Goal: Information Seeking & Learning: Learn about a topic

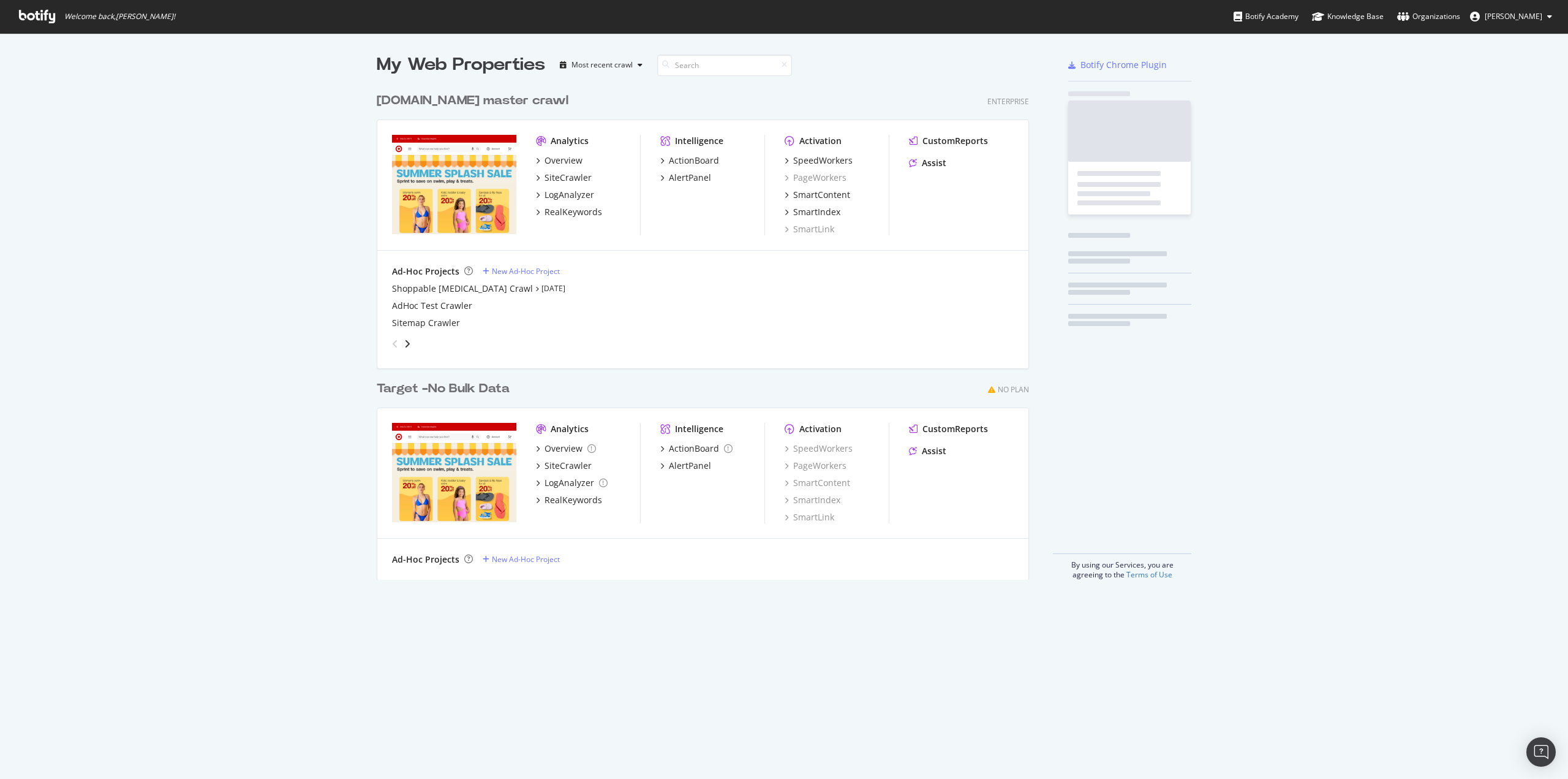
scroll to position [493, 653]
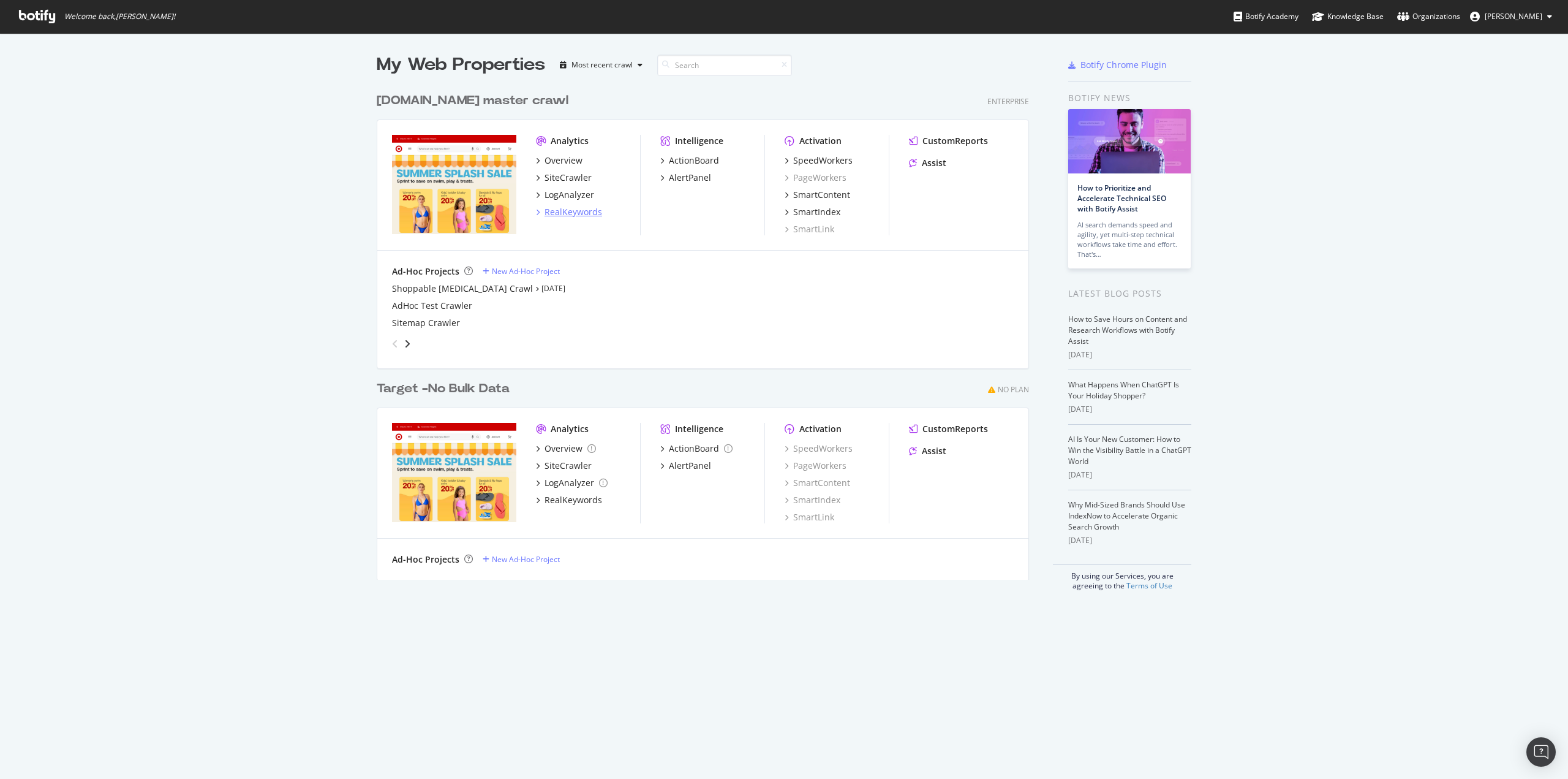
click at [573, 216] on div "RealKeywords" at bounding box center [573, 212] width 57 height 12
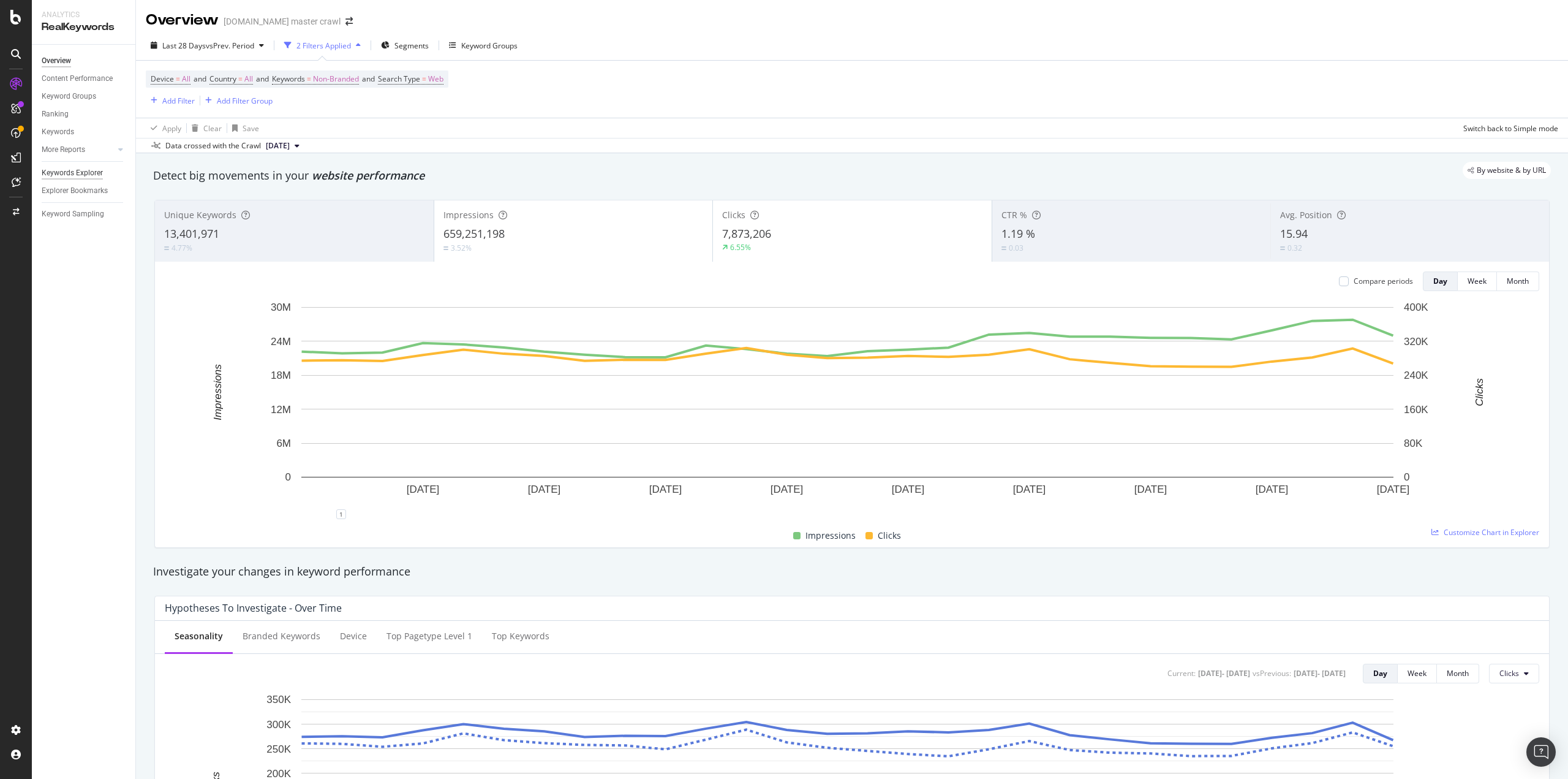
click at [74, 178] on div "Keywords Explorer" at bounding box center [72, 173] width 61 height 13
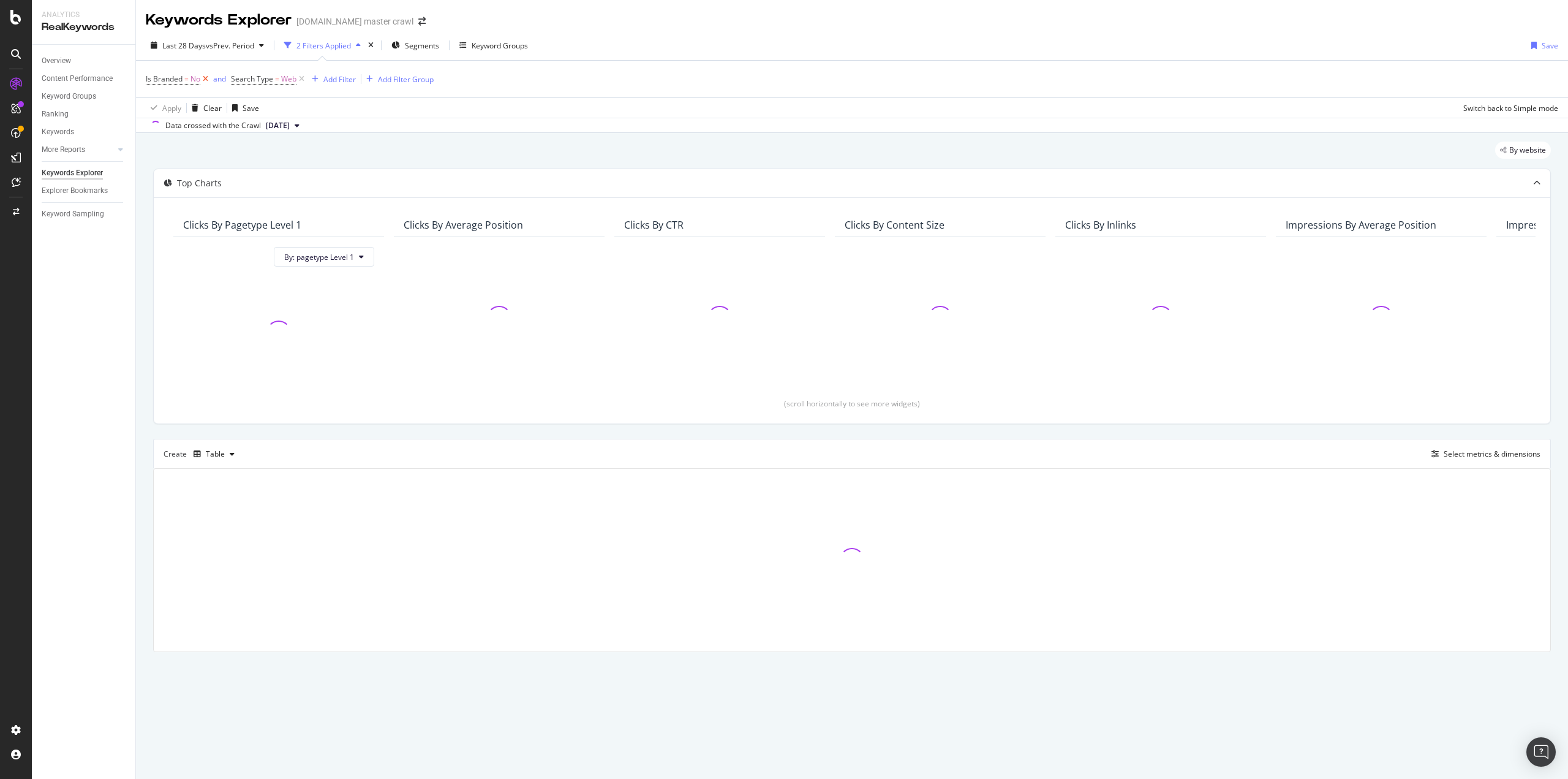
click at [202, 80] on icon at bounding box center [205, 79] width 10 height 12
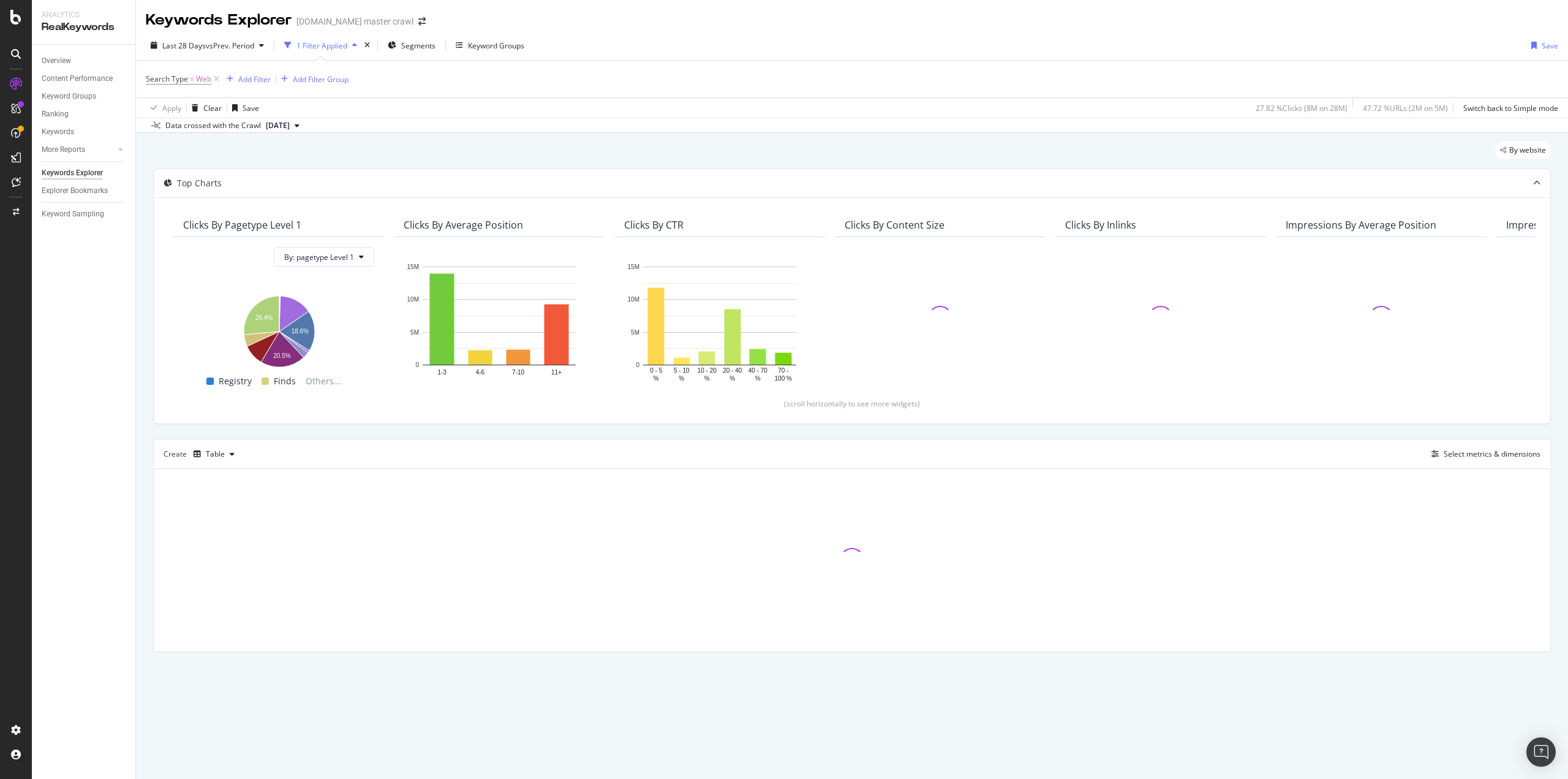
click at [331, 47] on div "1 Filter Applied" at bounding box center [322, 46] width 51 height 10
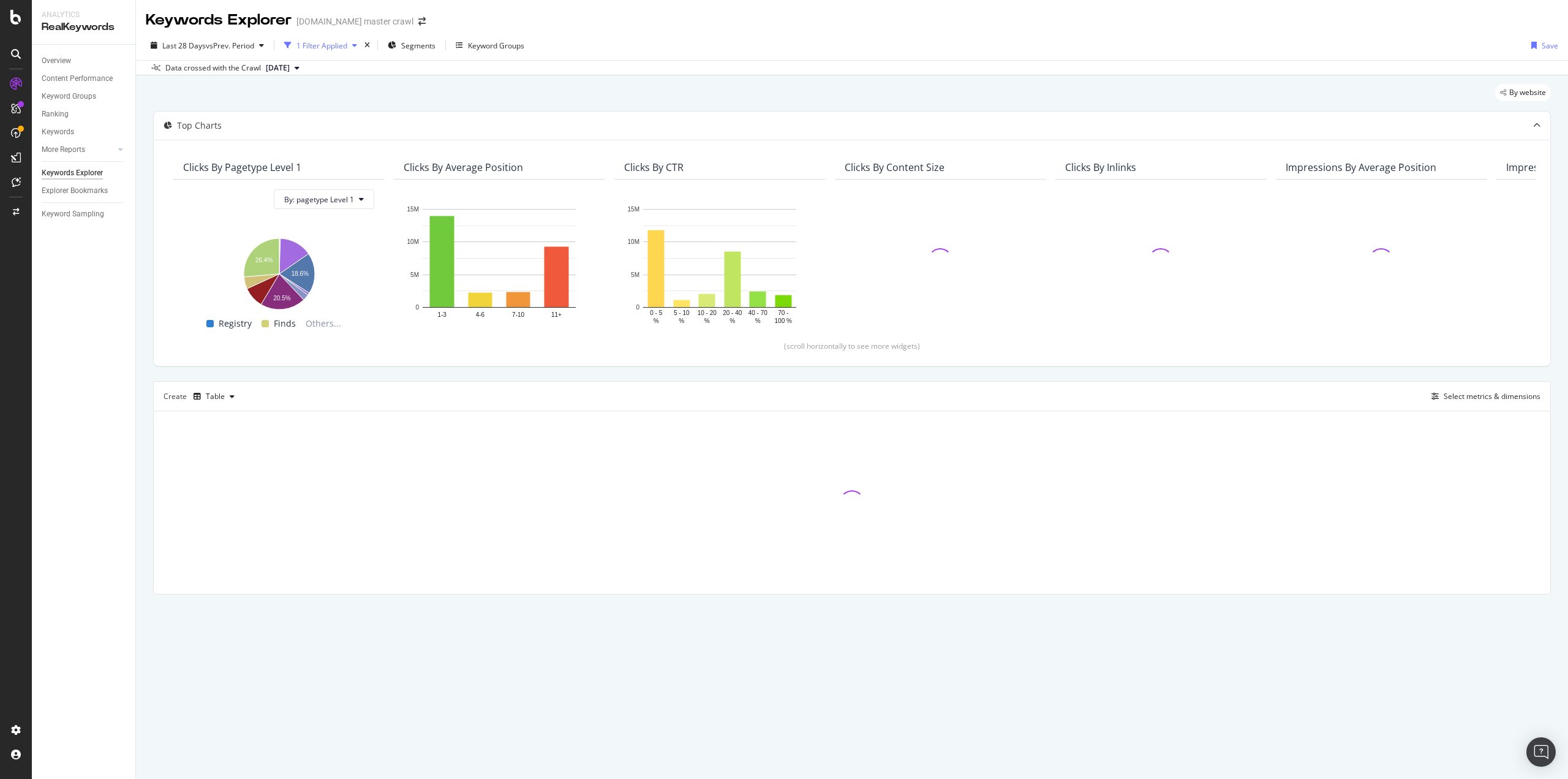
click at [331, 47] on div "1 Filter Applied" at bounding box center [322, 46] width 51 height 10
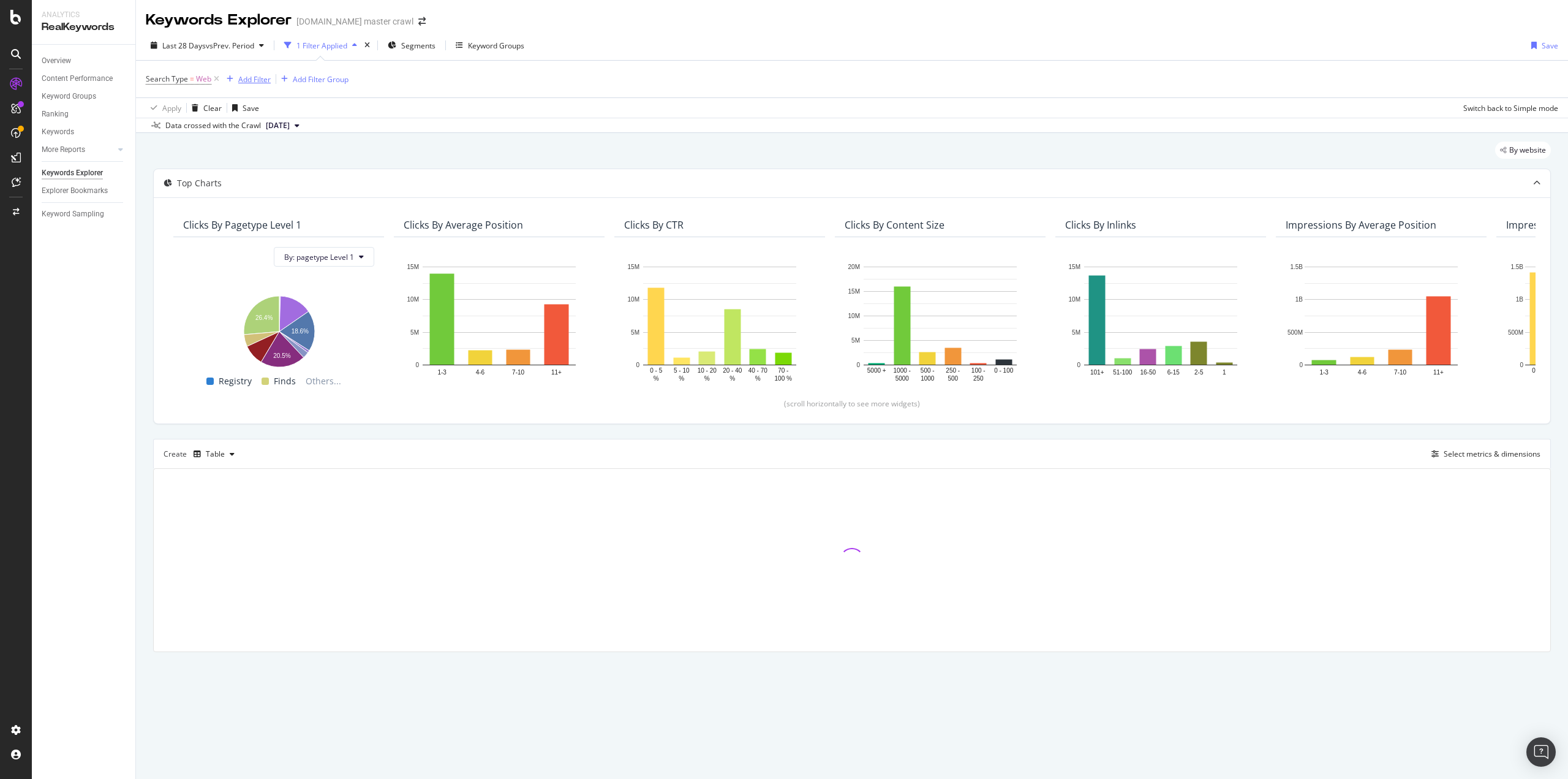
click at [258, 85] on div "Add Filter" at bounding box center [246, 79] width 49 height 14
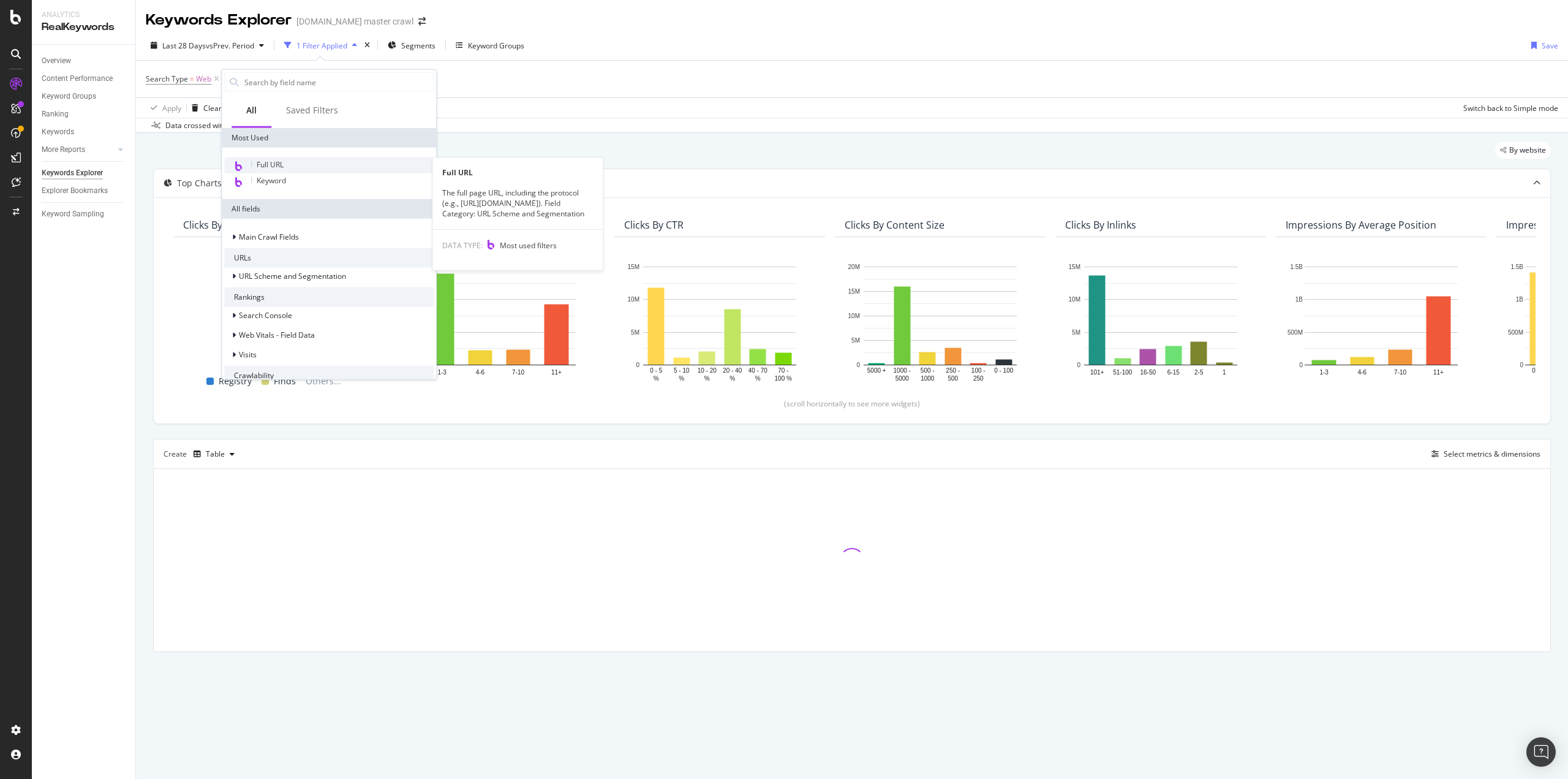
click at [278, 162] on span "Full URL" at bounding box center [270, 165] width 27 height 10
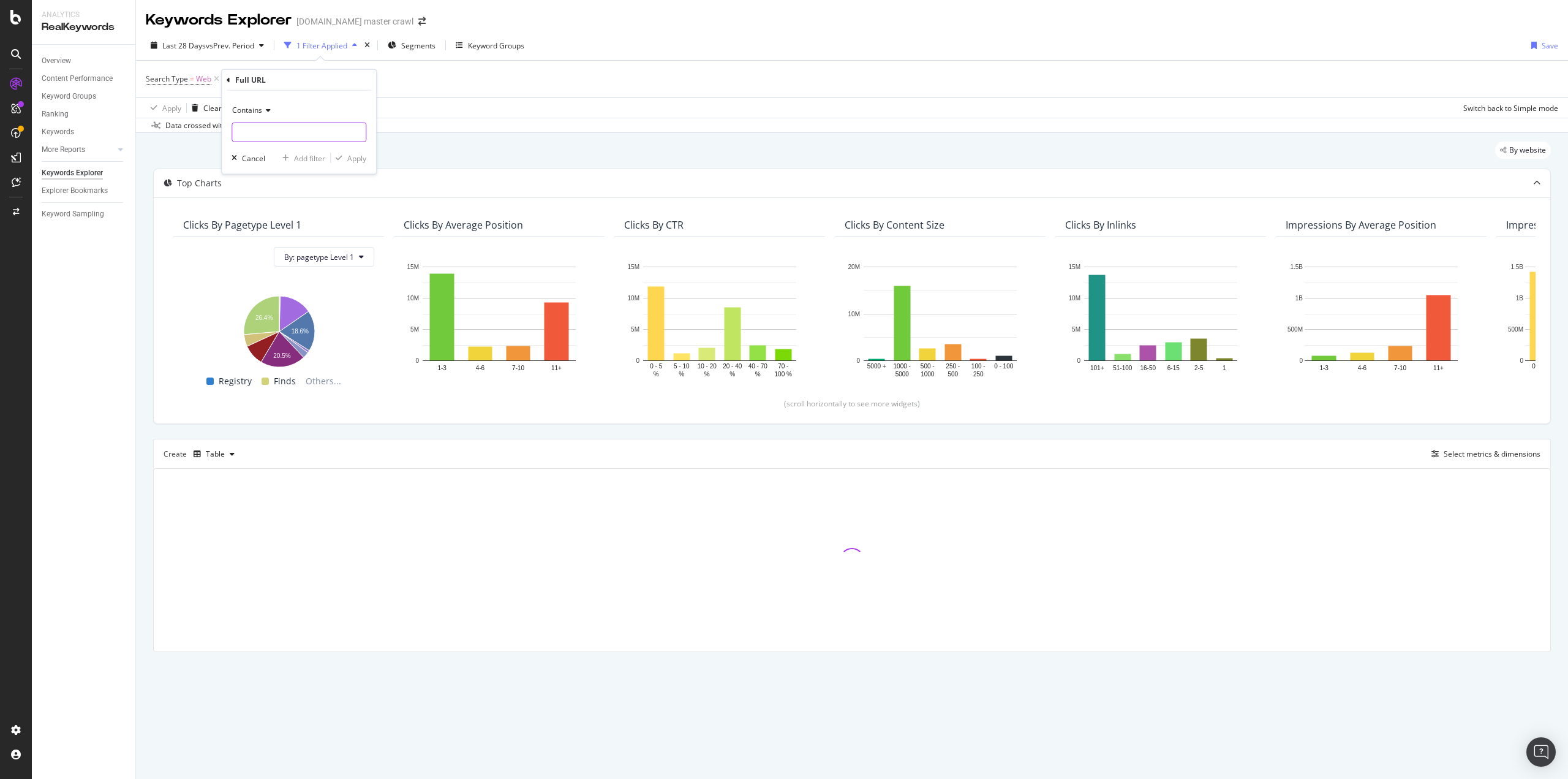
click at [284, 129] on input "text" at bounding box center [298, 133] width 134 height 19
type input "/s/"
click at [355, 158] on div "Apply" at bounding box center [357, 158] width 19 height 10
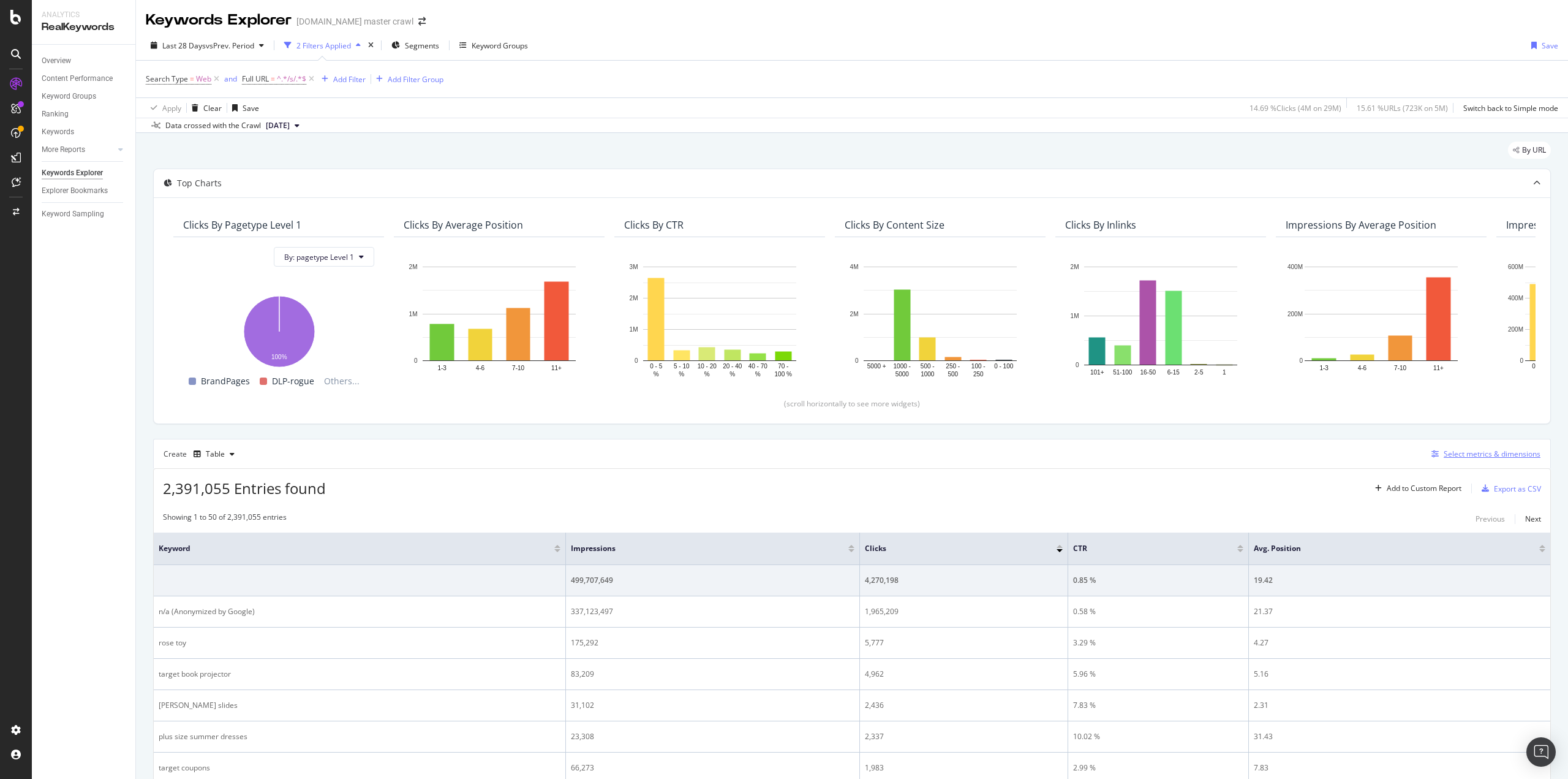
click at [1448, 454] on div "Select metrics & dimensions" at bounding box center [1492, 454] width 97 height 10
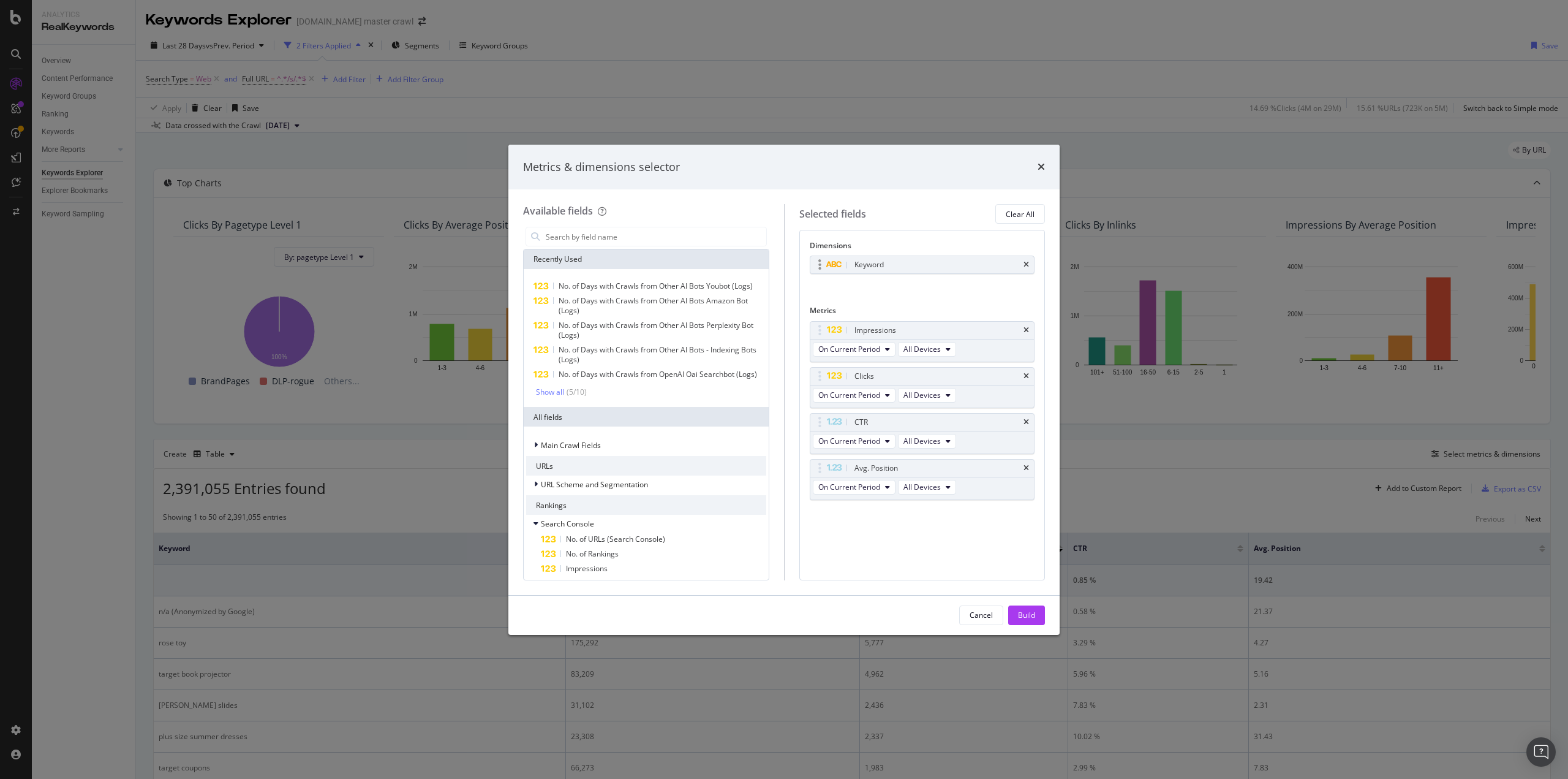
click at [1032, 264] on div "Keyword" at bounding box center [922, 264] width 224 height 17
click at [1027, 266] on icon "times" at bounding box center [1026, 264] width 6 height 7
click at [586, 240] on input "modal" at bounding box center [655, 237] width 222 height 18
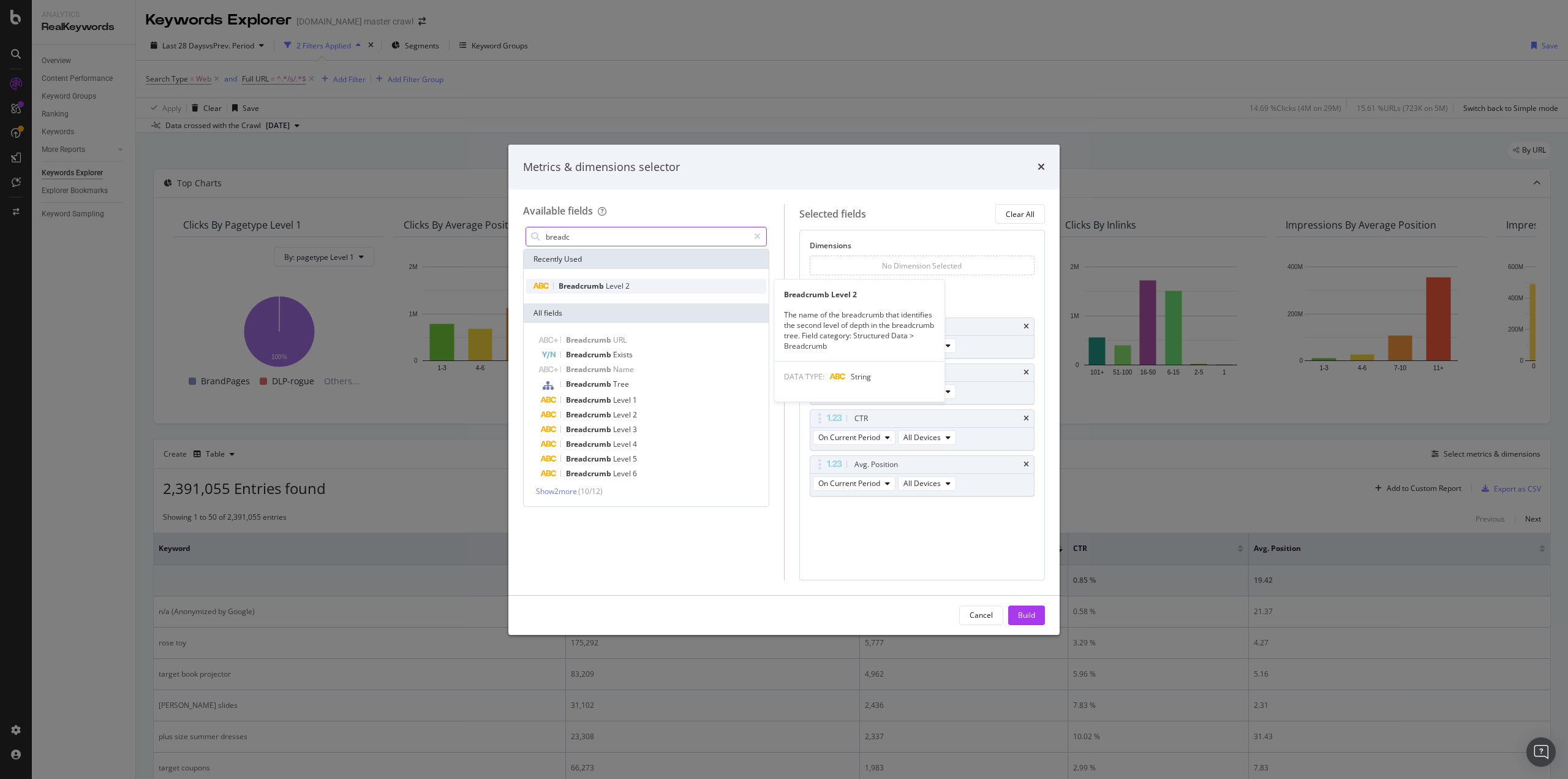
type input "breadc"
click at [607, 283] on span "Level" at bounding box center [616, 286] width 19 height 10
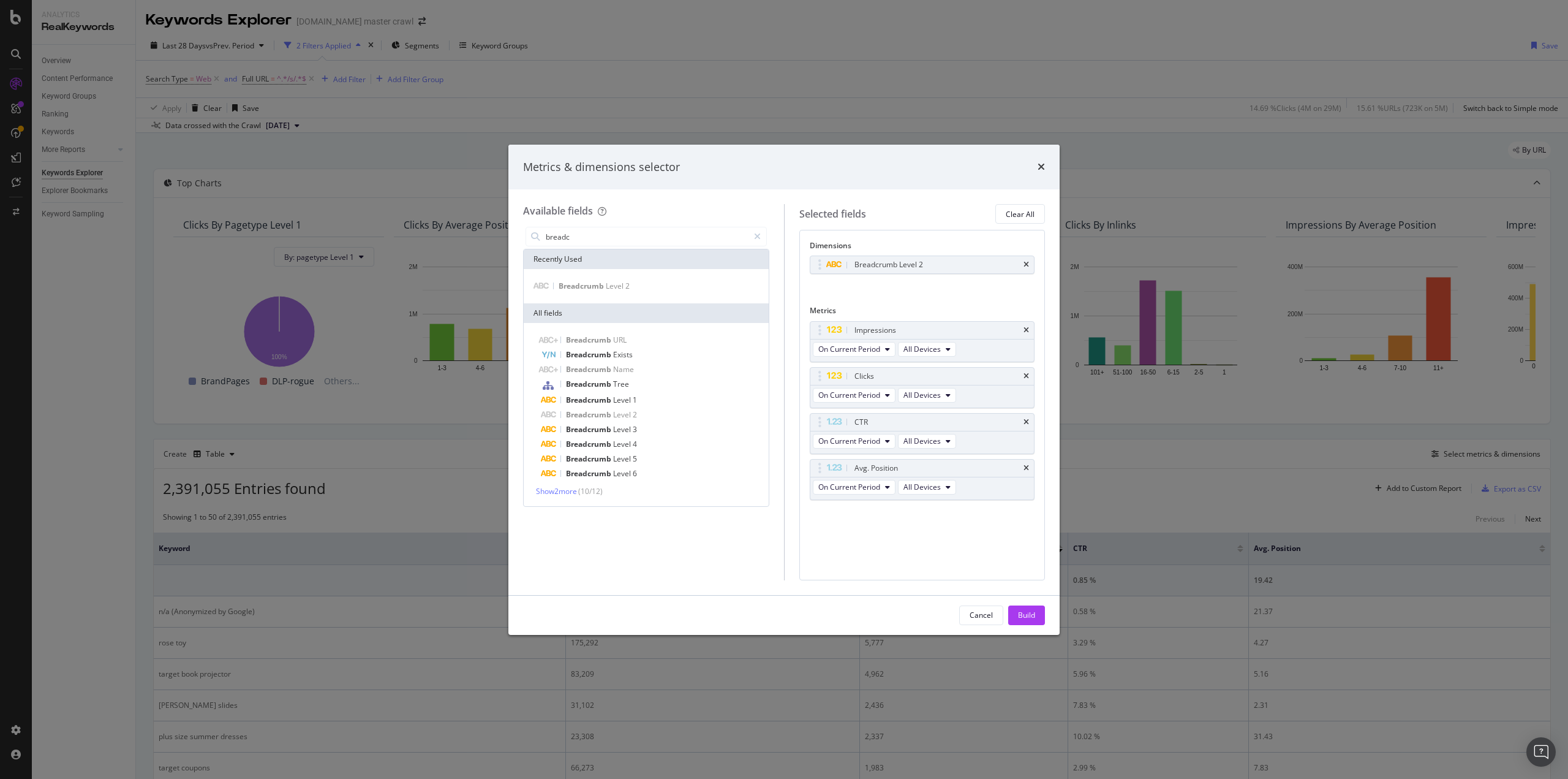
click at [1031, 610] on div "Build" at bounding box center [1027, 615] width 17 height 10
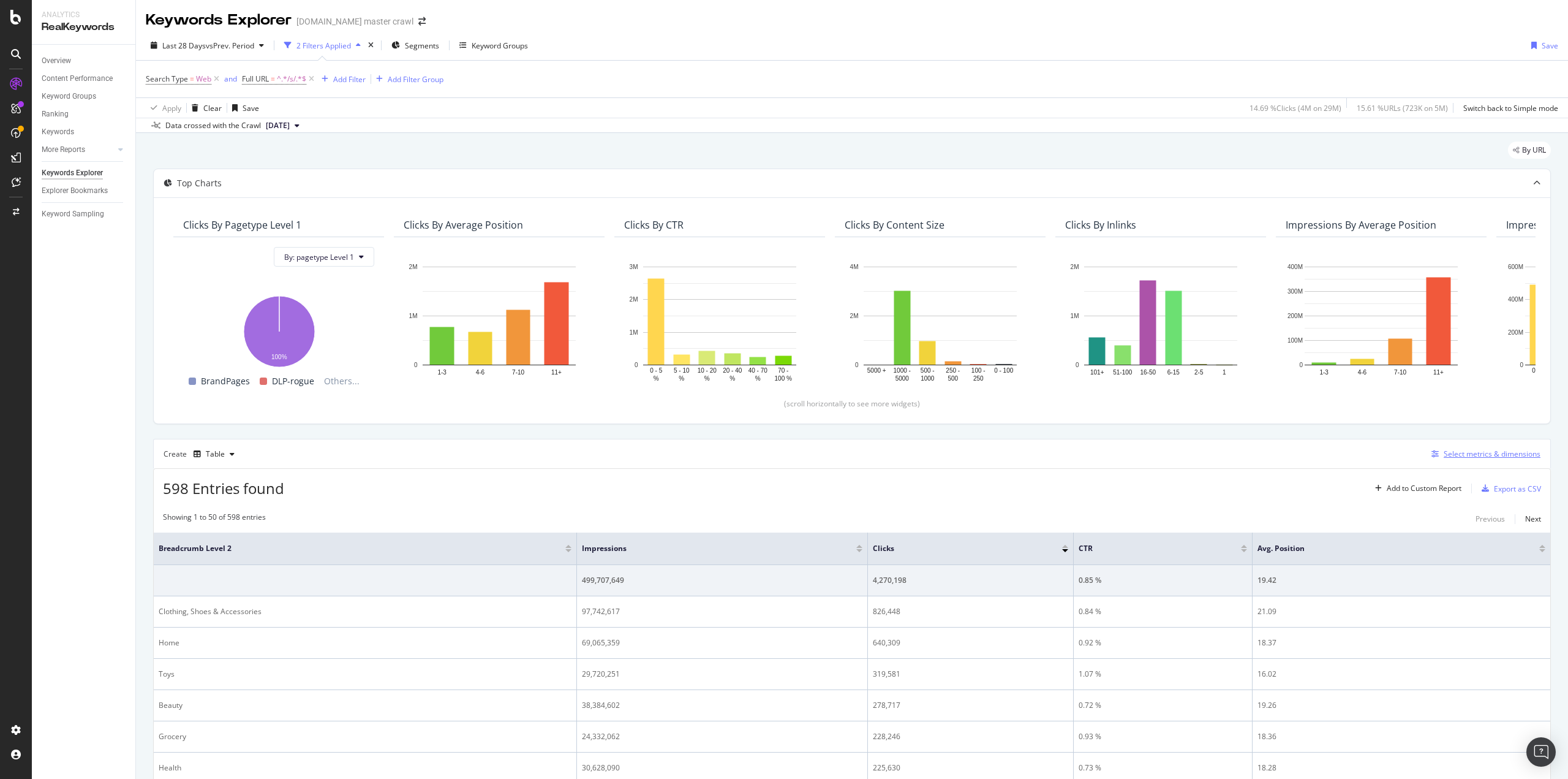
click at [1464, 456] on div "Select metrics & dimensions" at bounding box center [1492, 454] width 97 height 10
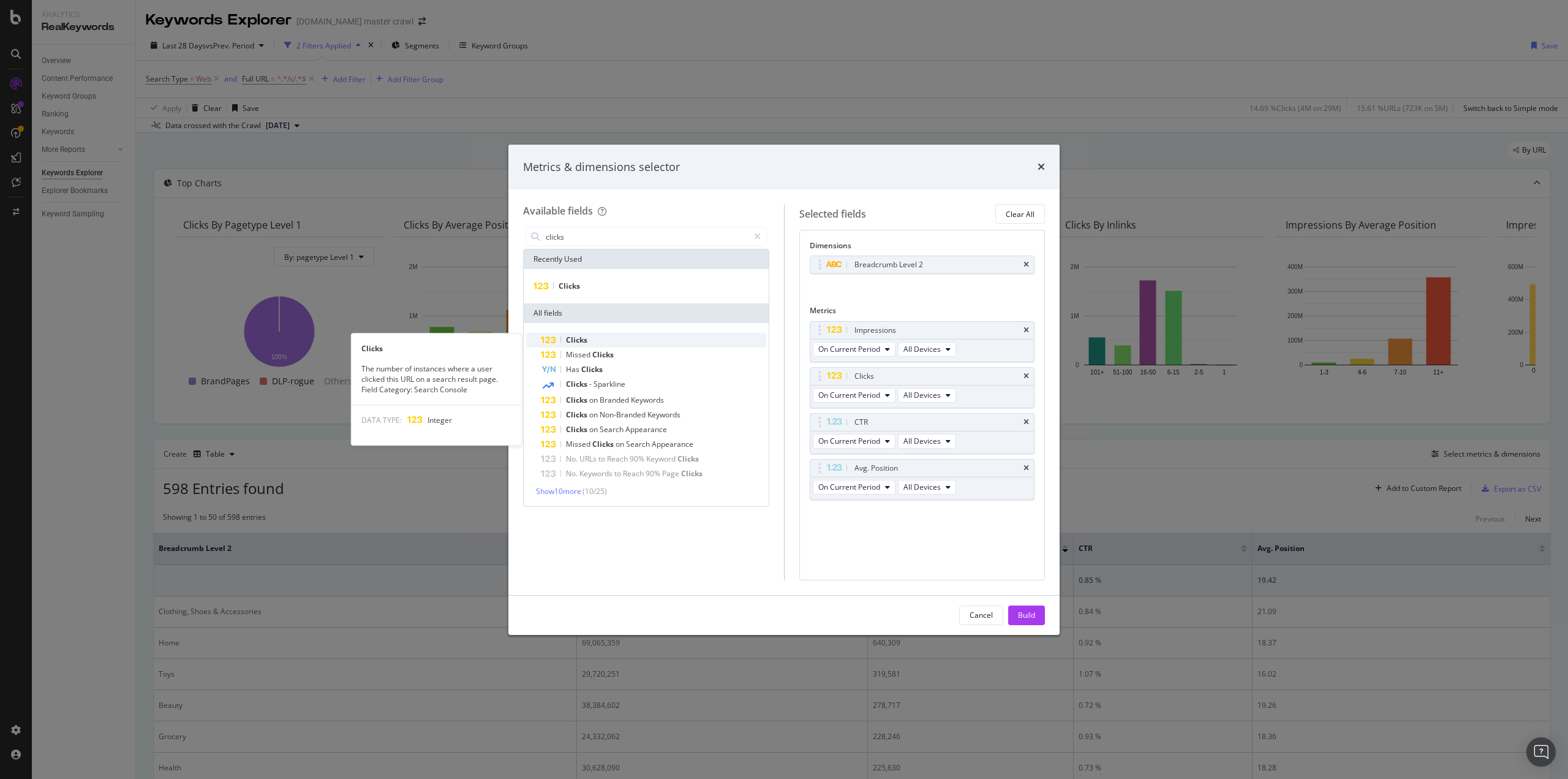
type input "clicks"
click at [609, 339] on div "Clicks" at bounding box center [653, 340] width 225 height 15
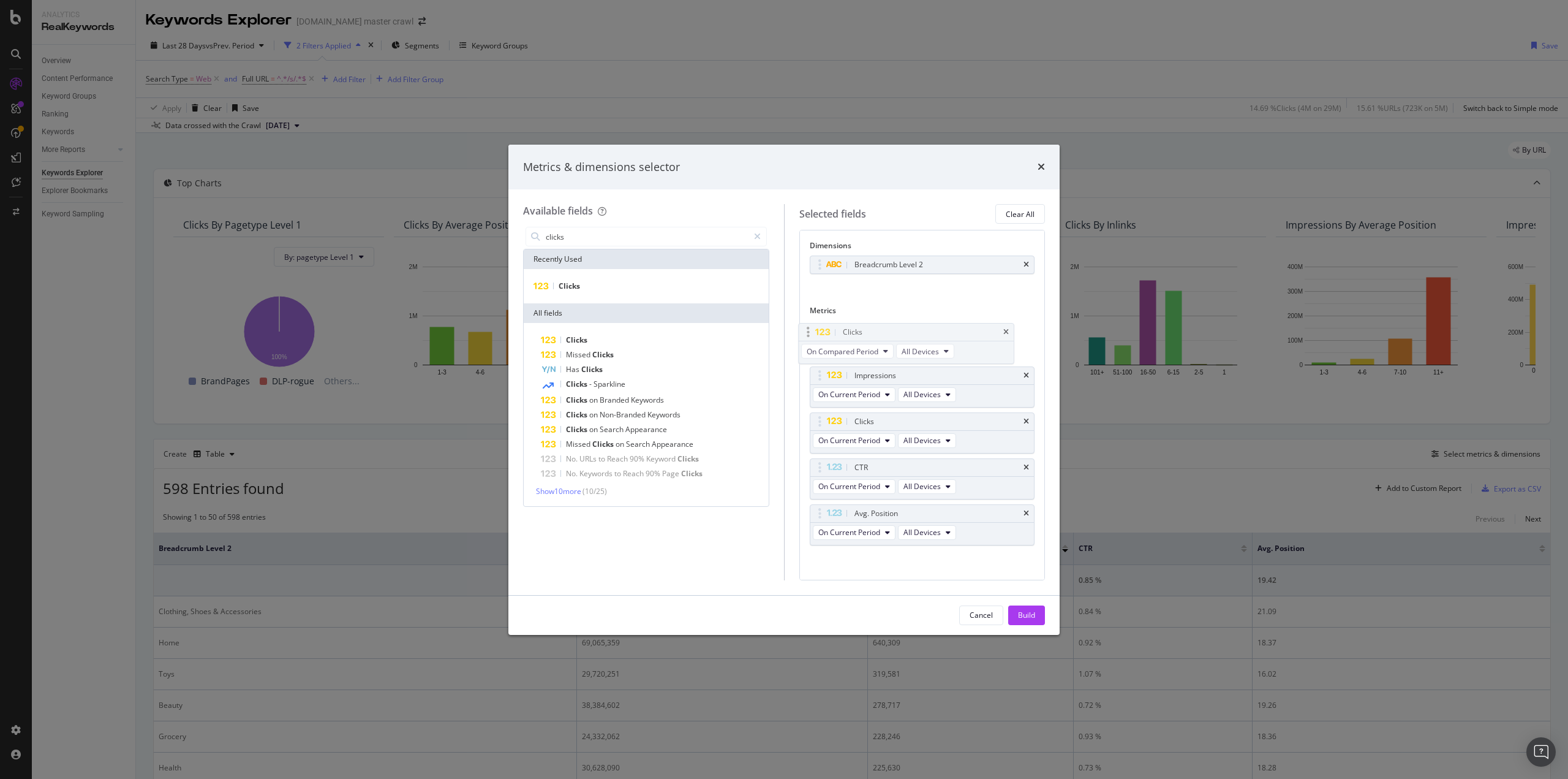
drag, startPoint x: 895, startPoint y: 495, endPoint x: 892, endPoint y: 343, distance: 152.0
click at [892, 341] on body "Analytics RealKeywords Overview Content Performance Keyword Groups Ranking Keyw…" at bounding box center [784, 389] width 1568 height 779
click at [894, 352] on button "On Compared Period" at bounding box center [859, 349] width 92 height 15
click at [961, 295] on div "Breadcrumb Level 2 You can use this field as a dimension" at bounding box center [923, 277] width 225 height 45
click at [888, 348] on span "On Compared Period" at bounding box center [854, 349] width 72 height 10
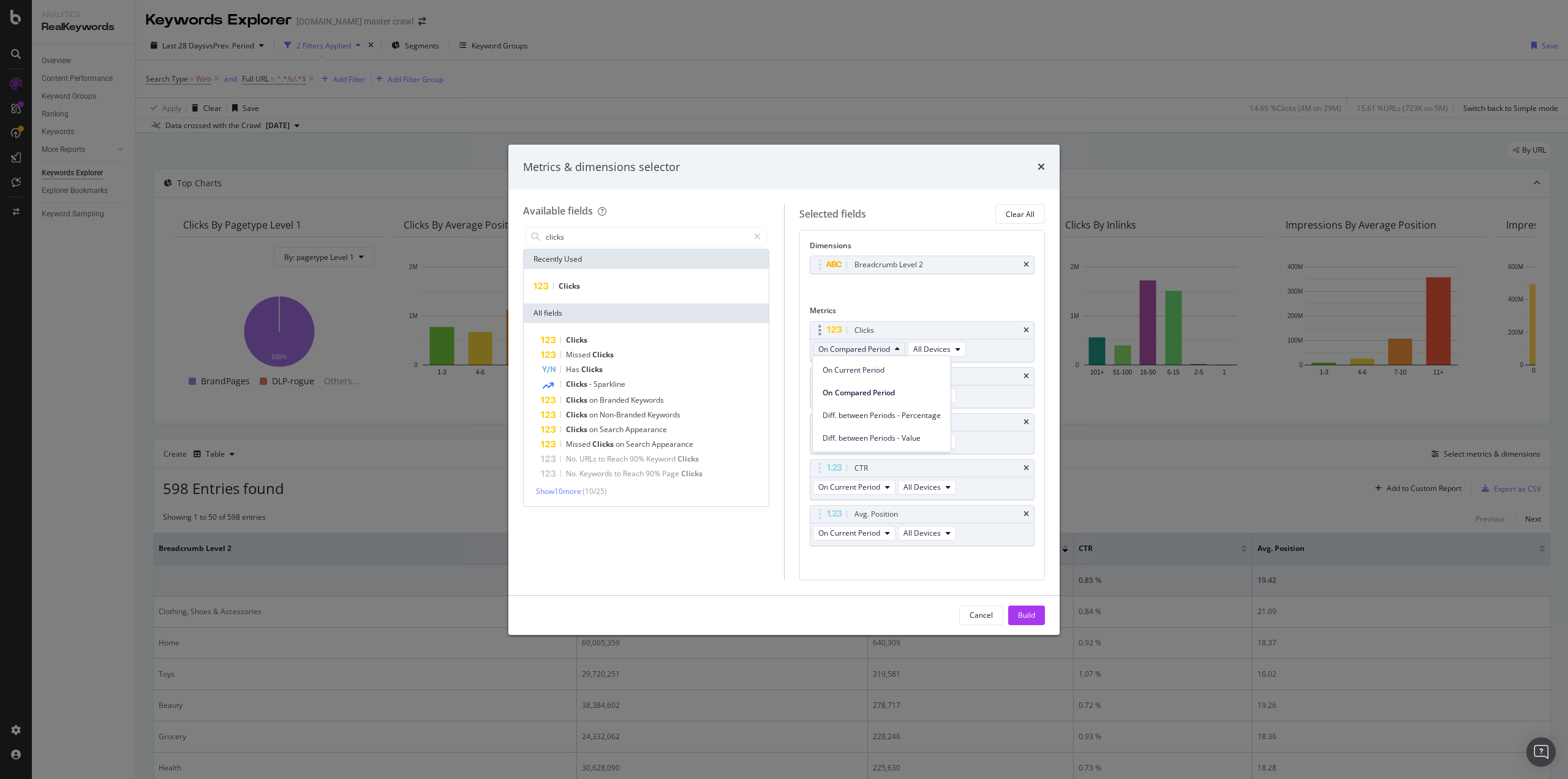
click at [888, 349] on span "On Compared Period" at bounding box center [854, 349] width 72 height 10
click at [1026, 614] on div "Build" at bounding box center [1027, 615] width 17 height 10
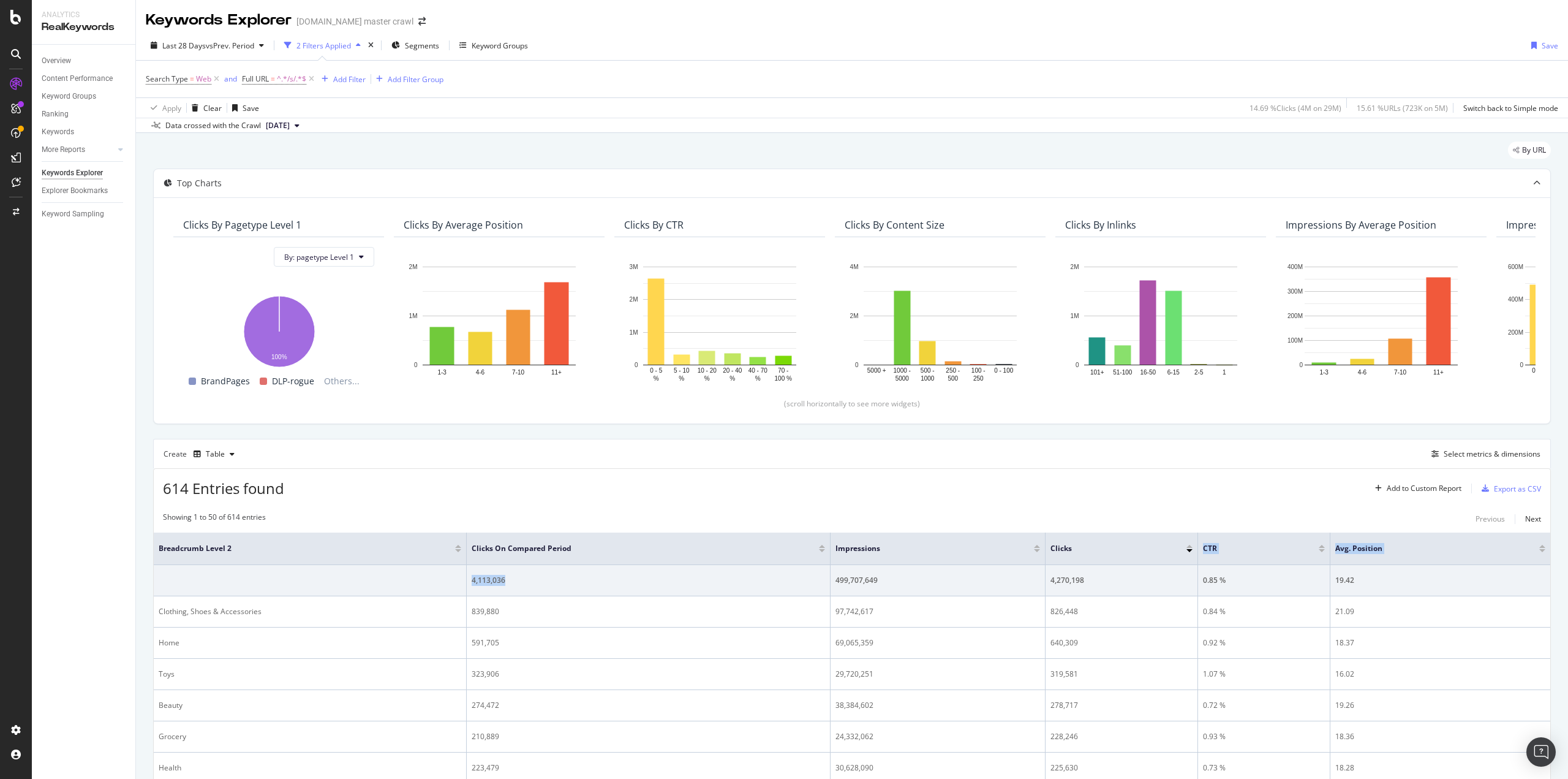
drag, startPoint x: 1076, startPoint y: 548, endPoint x: 1246, endPoint y: 467, distance: 188.3
click at [1444, 456] on div "Select metrics & dimensions" at bounding box center [1492, 454] width 97 height 10
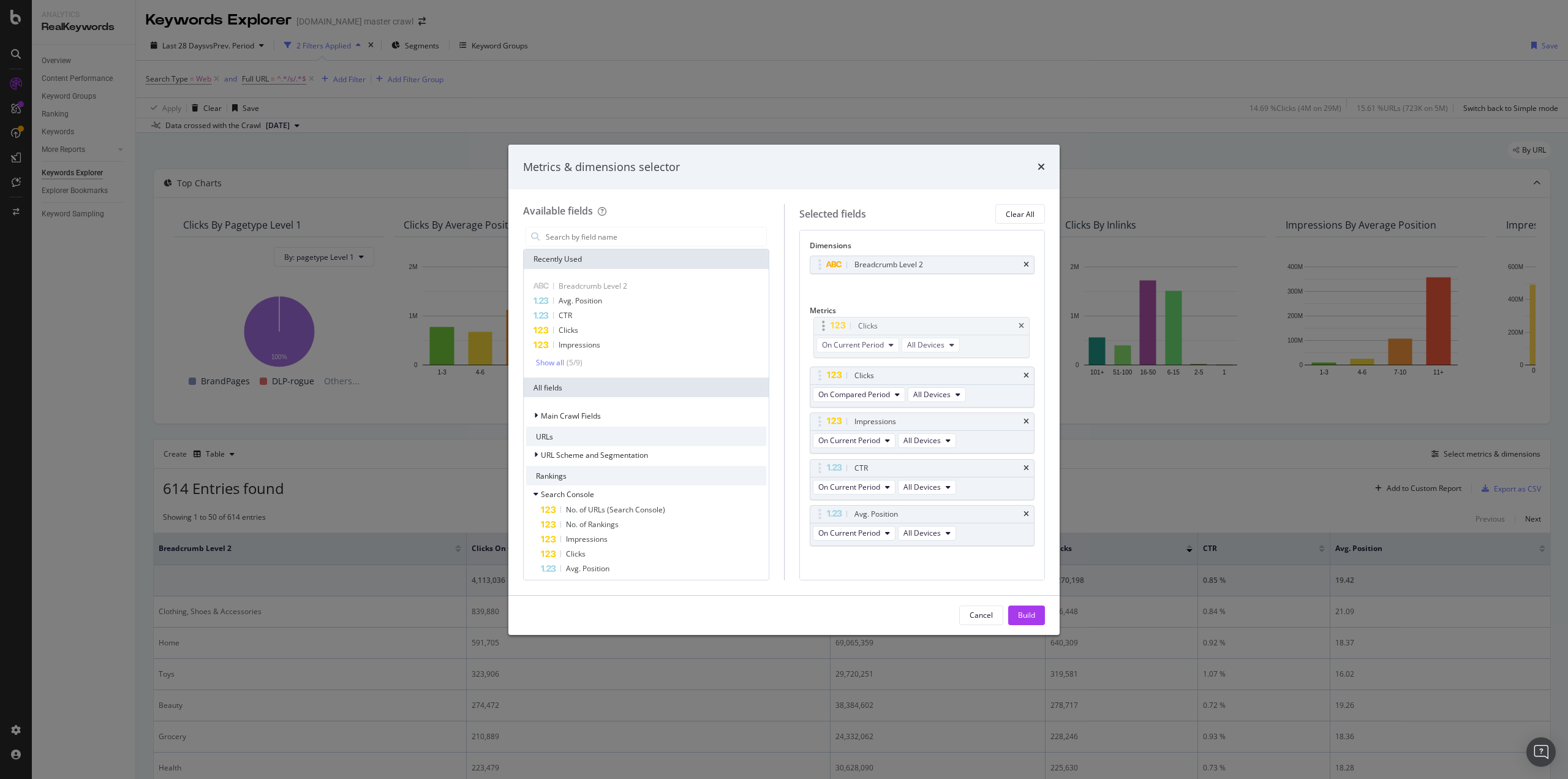
drag, startPoint x: 837, startPoint y: 422, endPoint x: 841, endPoint y: 328, distance: 94.1
click at [841, 328] on body "Analytics RealKeywords Overview Content Performance Keyword Groups Ranking Keyw…" at bounding box center [784, 389] width 1568 height 779
click at [1030, 615] on div "Build" at bounding box center [1027, 615] width 17 height 10
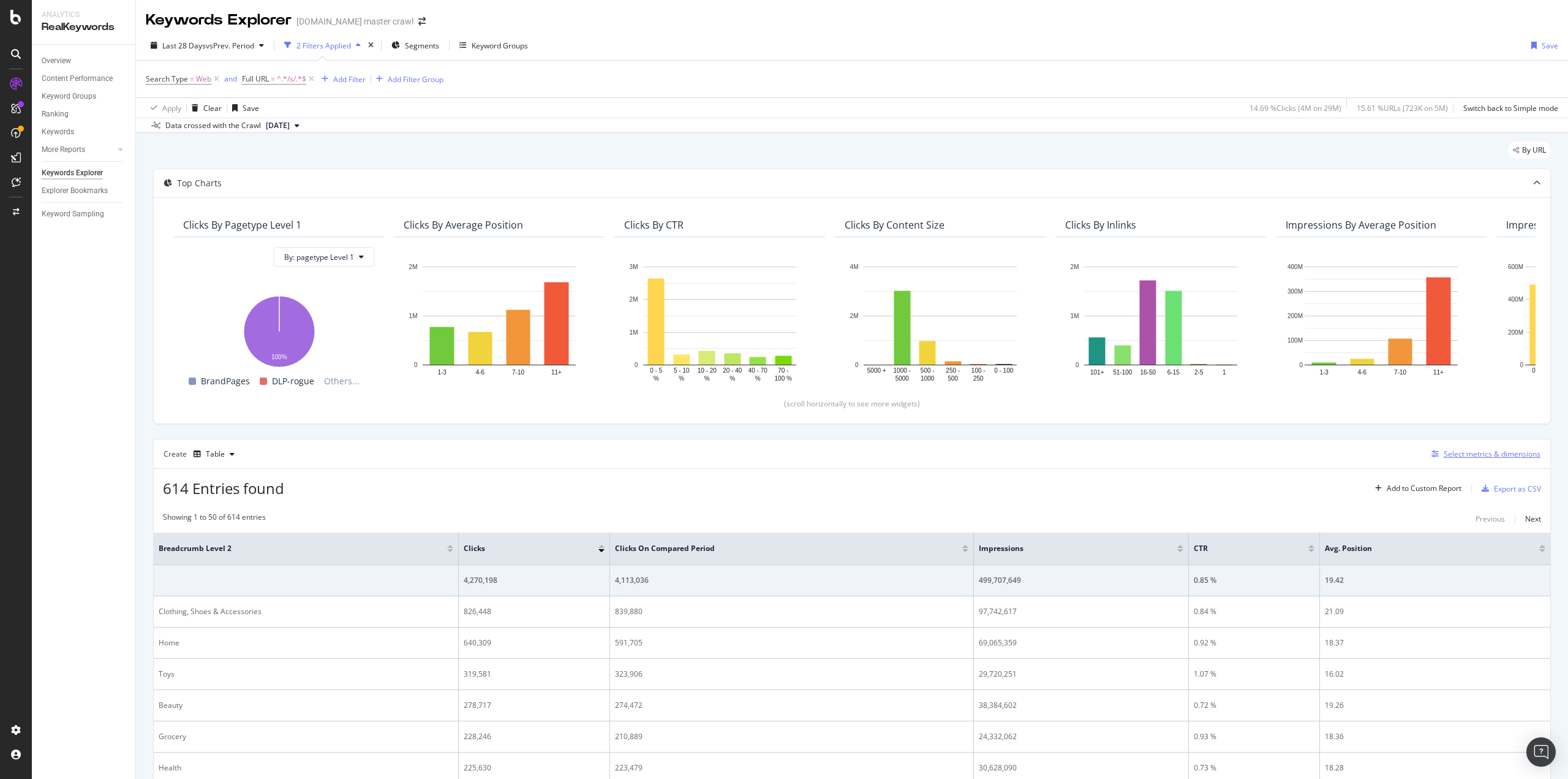
click at [1457, 454] on div "Select metrics & dimensions" at bounding box center [1492, 454] width 97 height 10
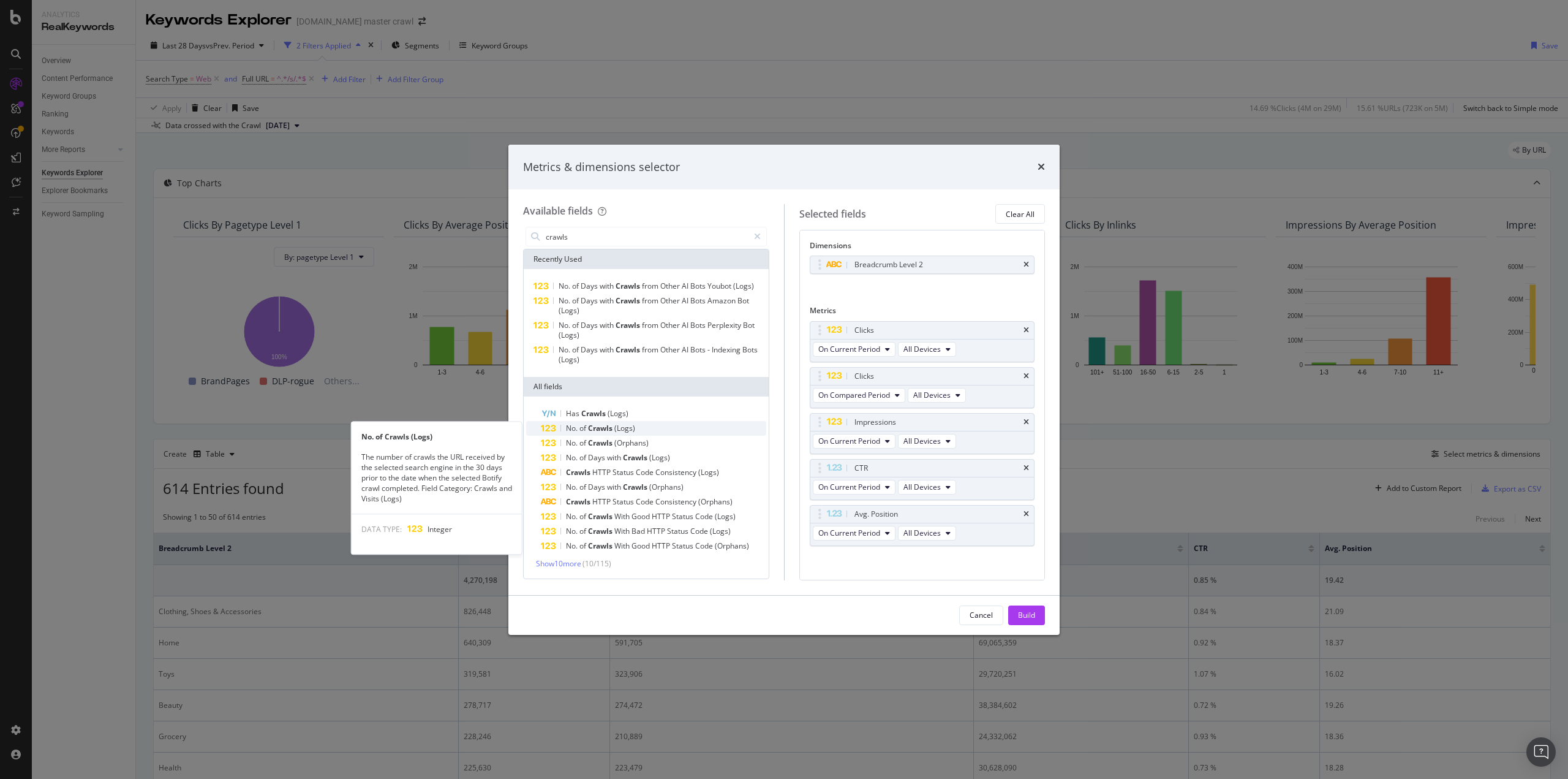
type input "crawls"
click at [576, 430] on span "No." at bounding box center [572, 428] width 14 height 10
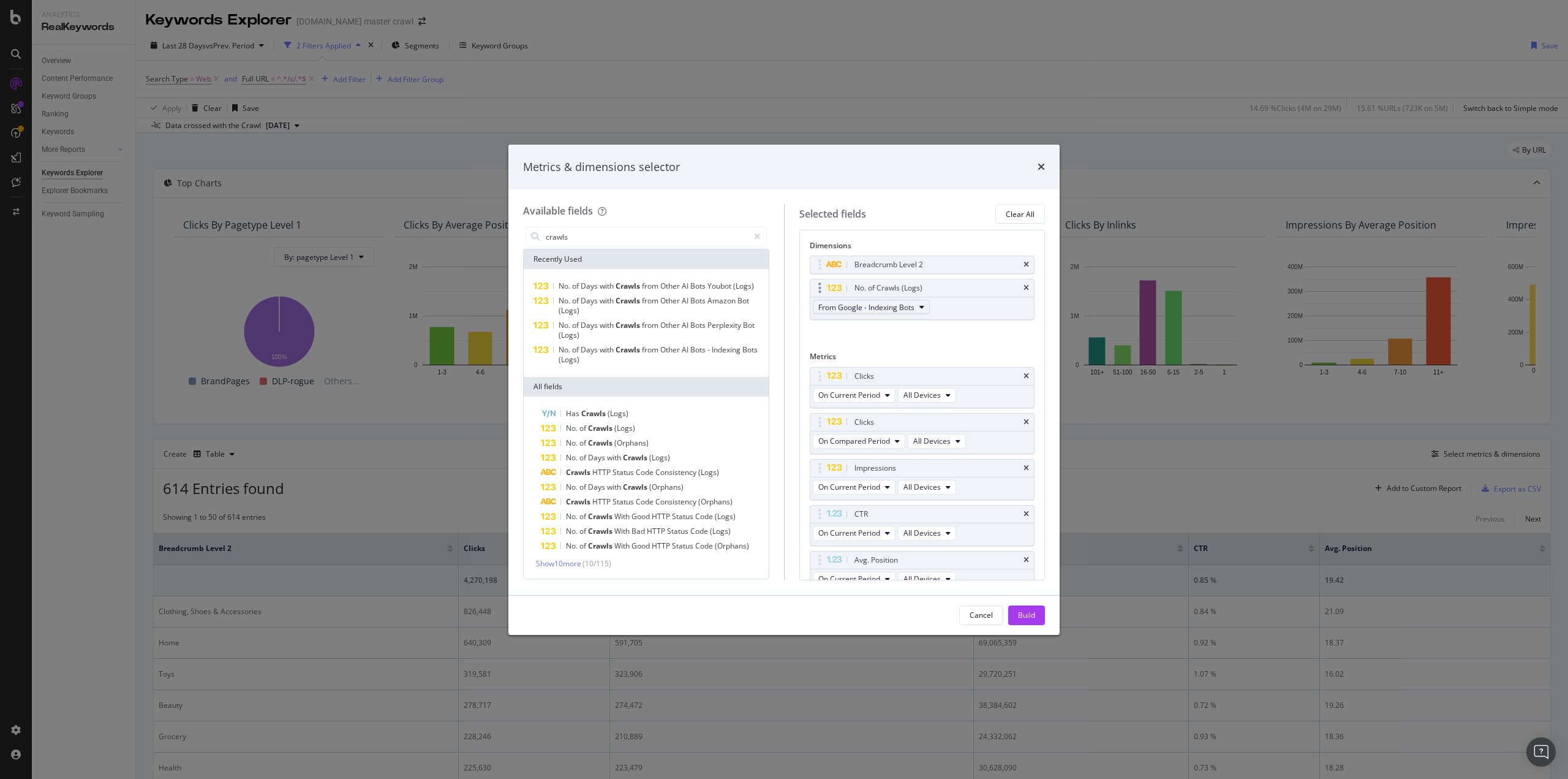
click at [912, 310] on span "From Google - Indexing Bots" at bounding box center [866, 307] width 96 height 10
click at [894, 349] on span "From OpenAI - Indexing Bots" at bounding box center [881, 346] width 117 height 11
click at [1029, 615] on div "Build" at bounding box center [1027, 615] width 17 height 10
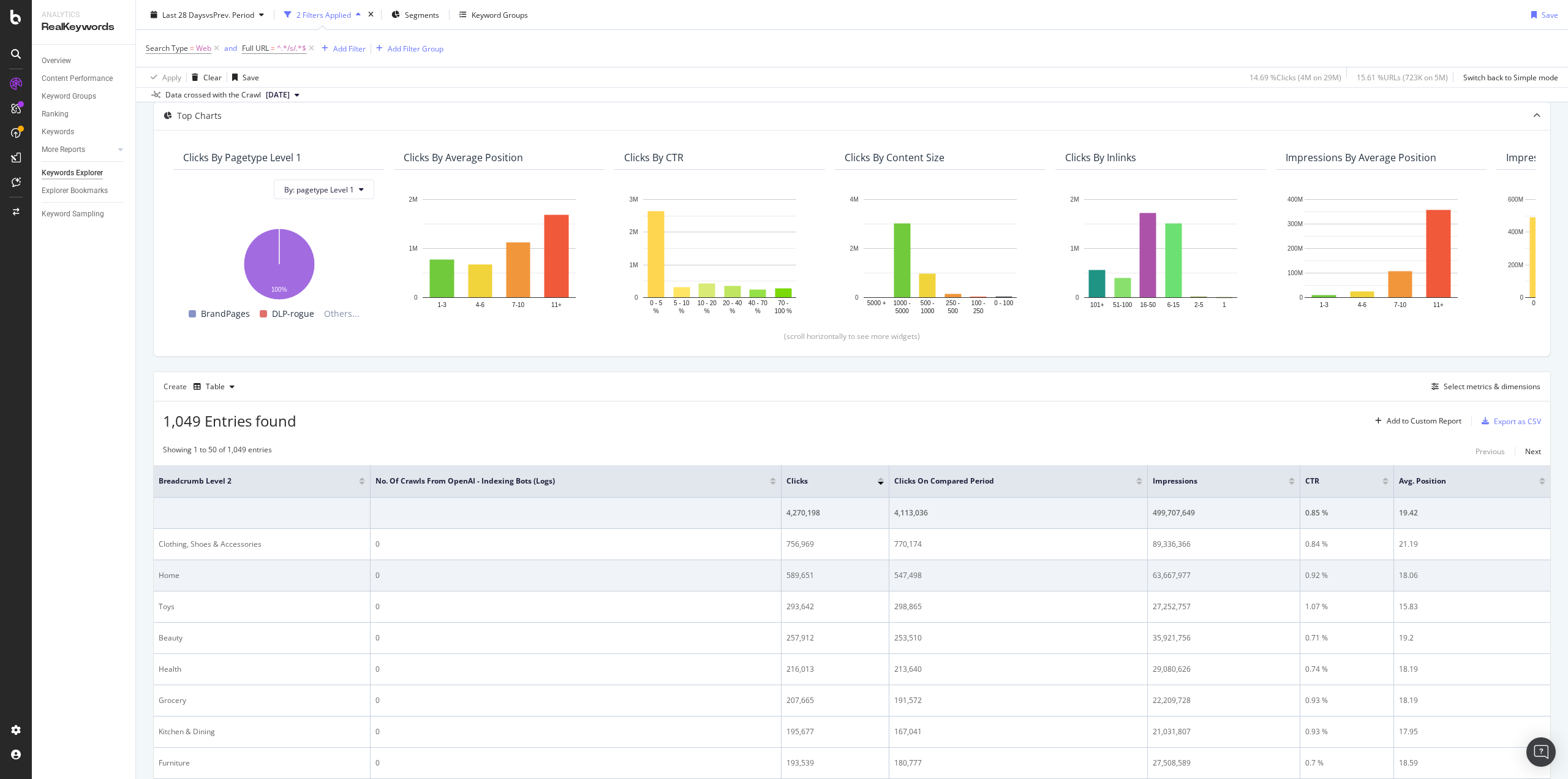
scroll to position [28, 0]
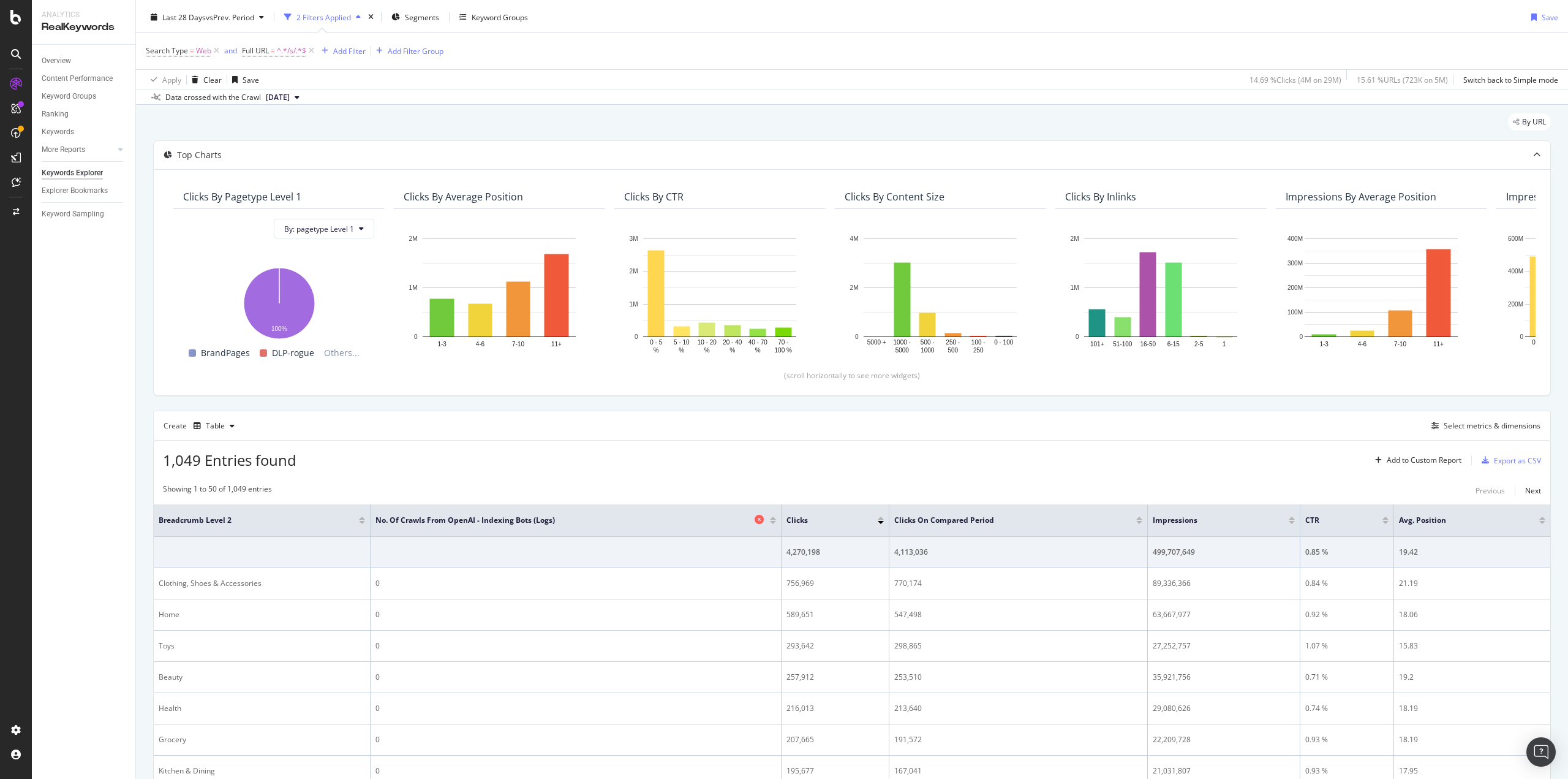
click at [758, 516] on icon at bounding box center [759, 520] width 9 height 9
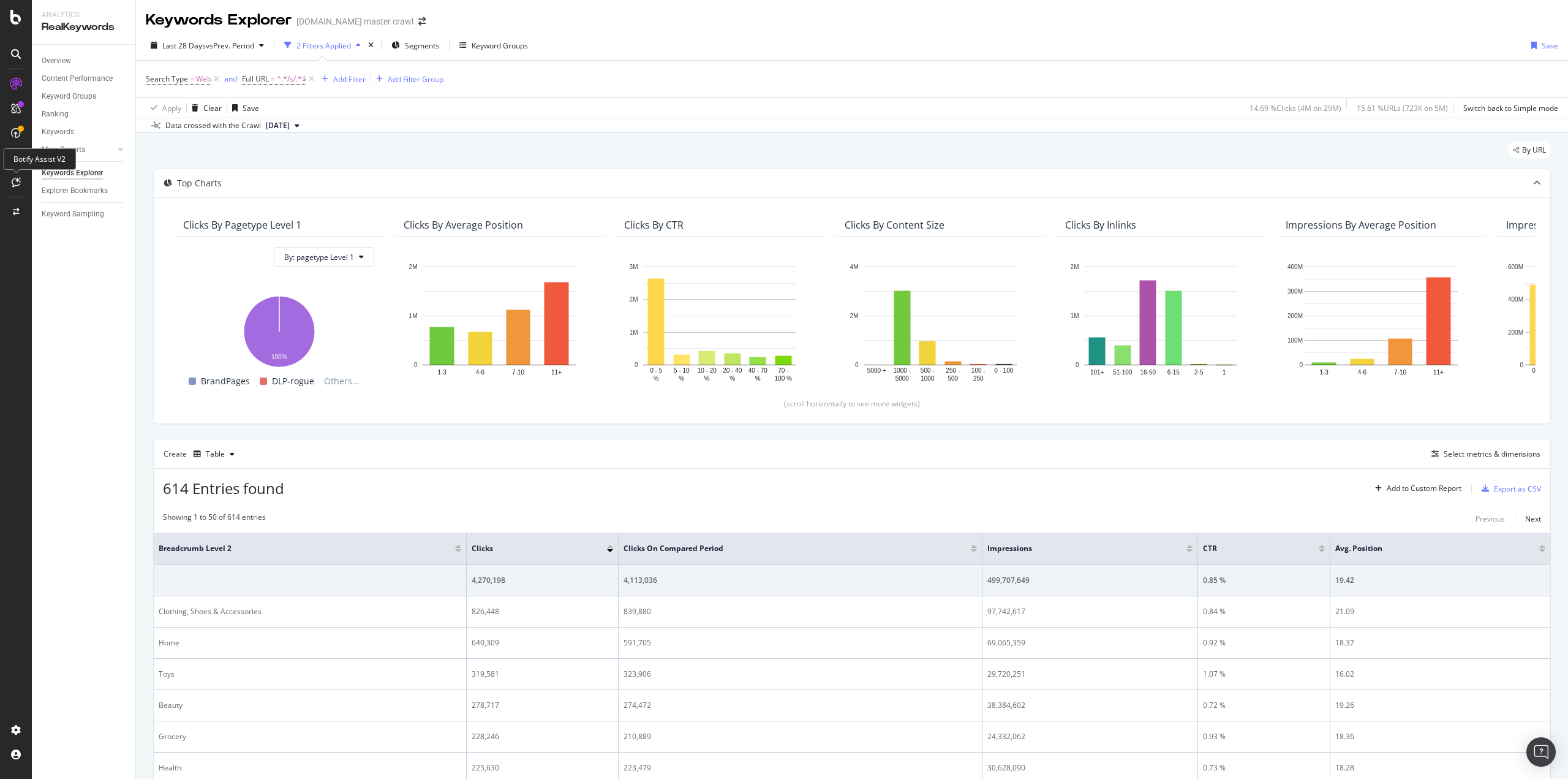
click at [15, 181] on icon at bounding box center [16, 182] width 9 height 10
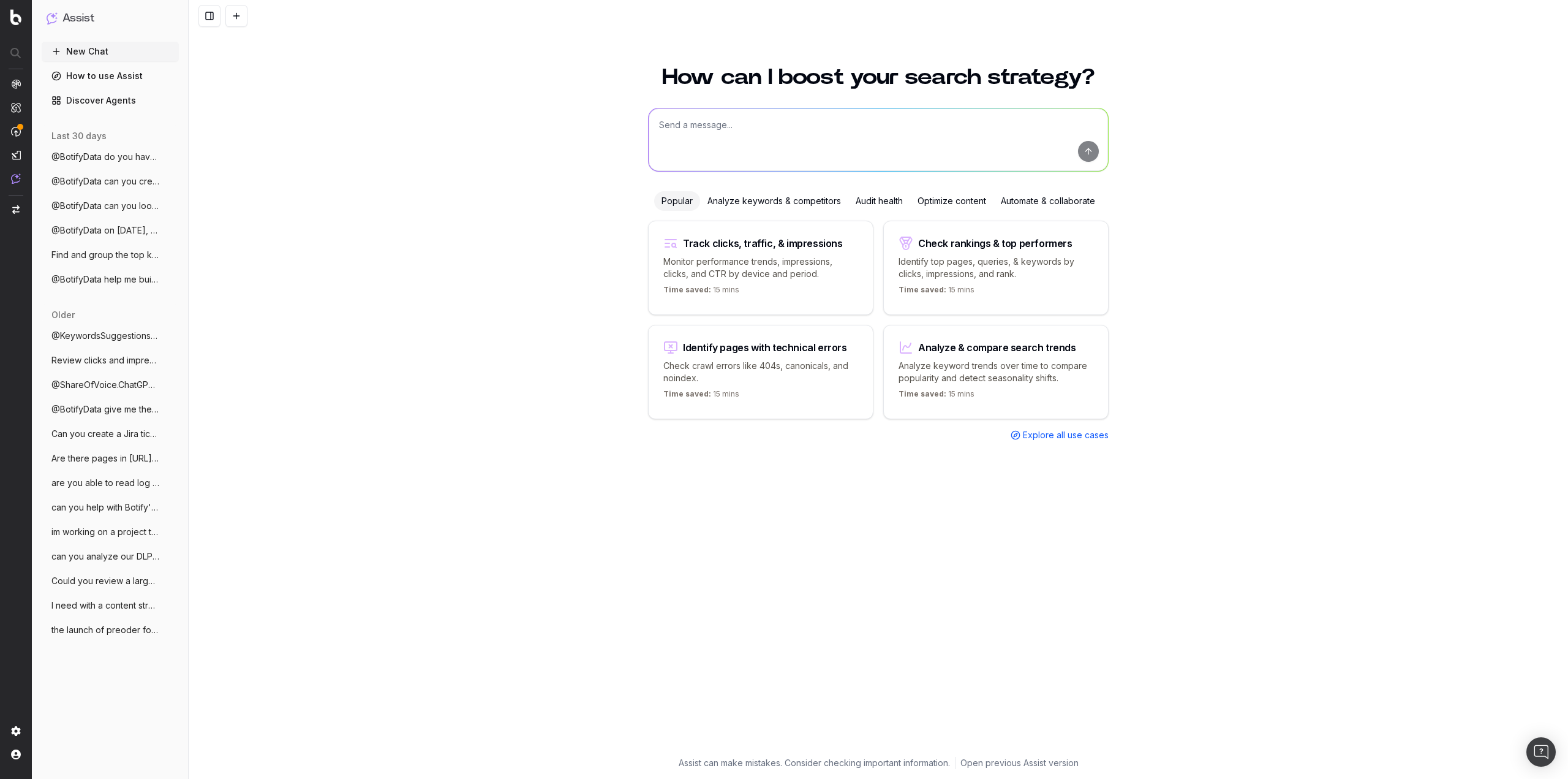
click at [112, 74] on link "How to use Assist" at bounding box center [110, 76] width 137 height 19
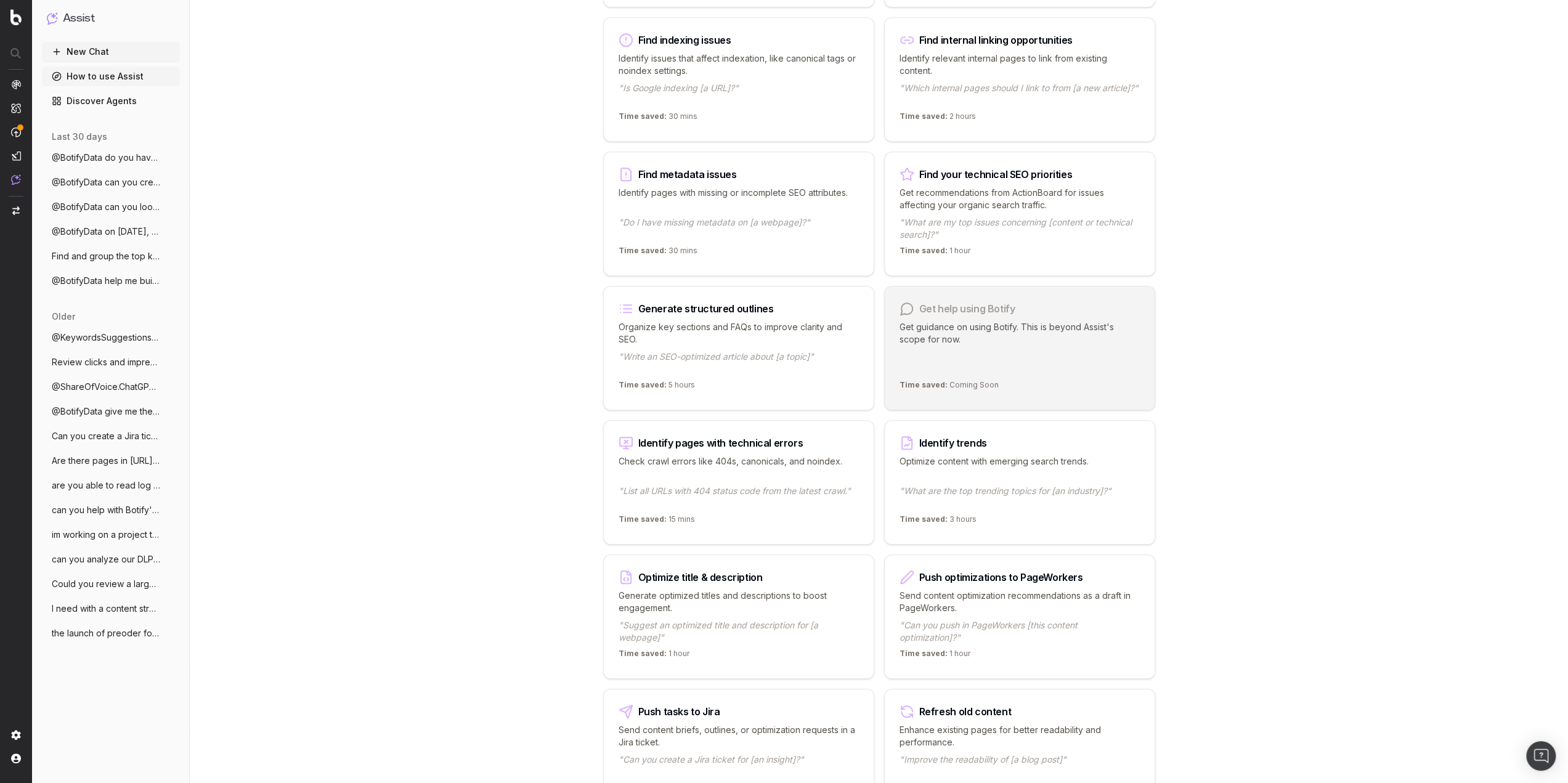
scroll to position [863, 0]
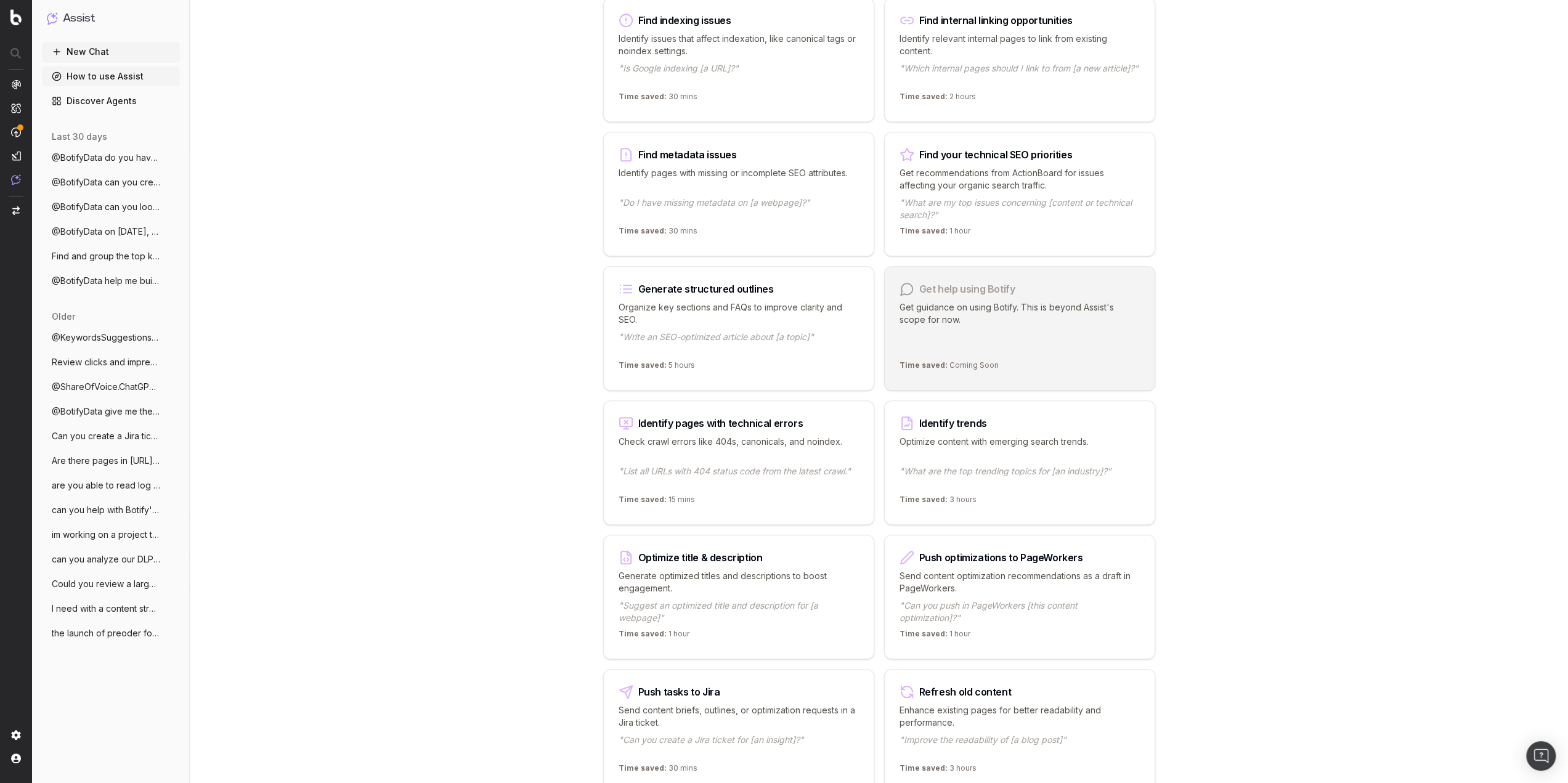
click at [1090, 354] on div "Get help using Botify Get guidance on using Botify. This is beyond Assist's sco…" at bounding box center [1020, 329] width 271 height 125
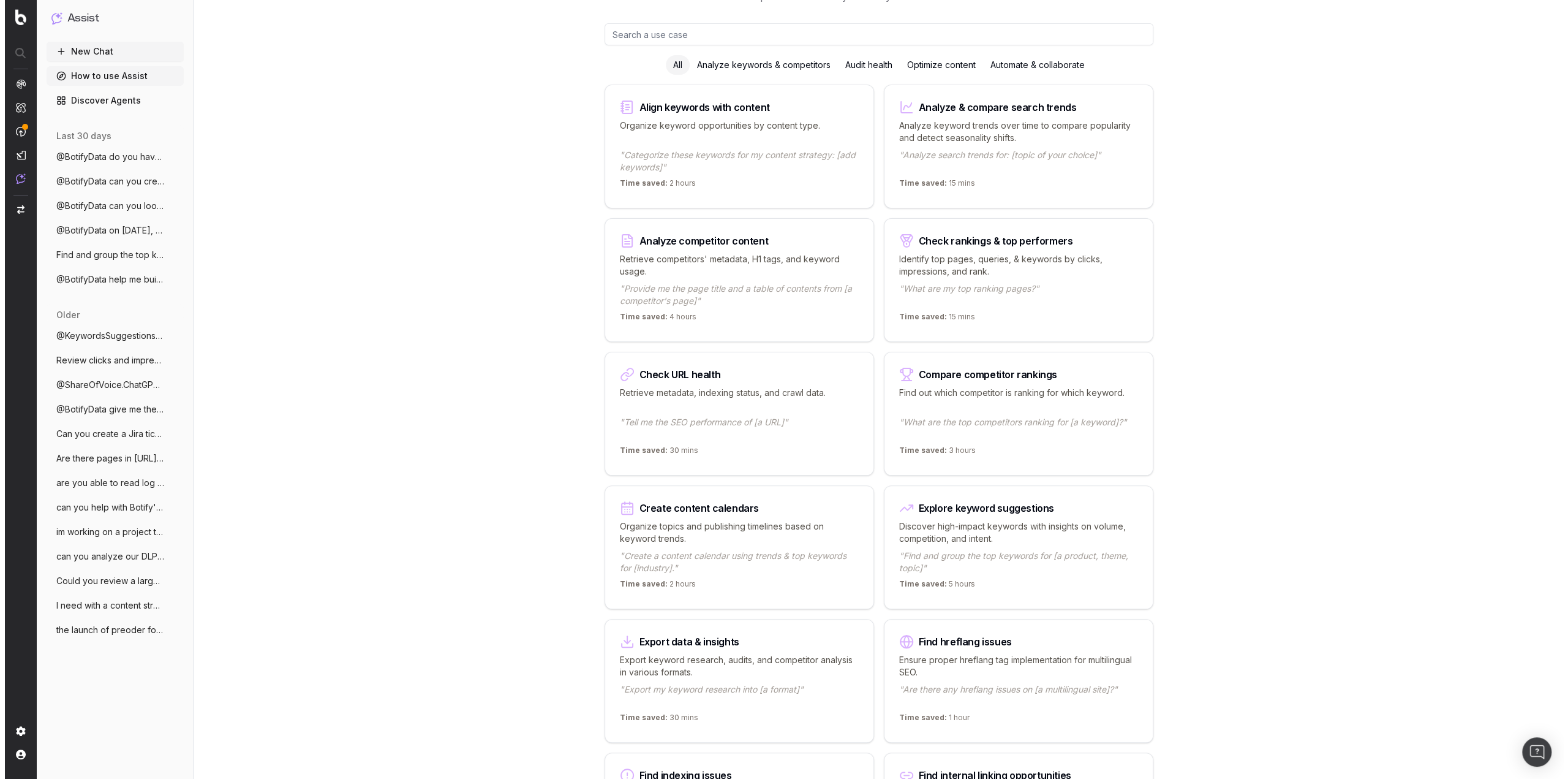
scroll to position [0, 0]
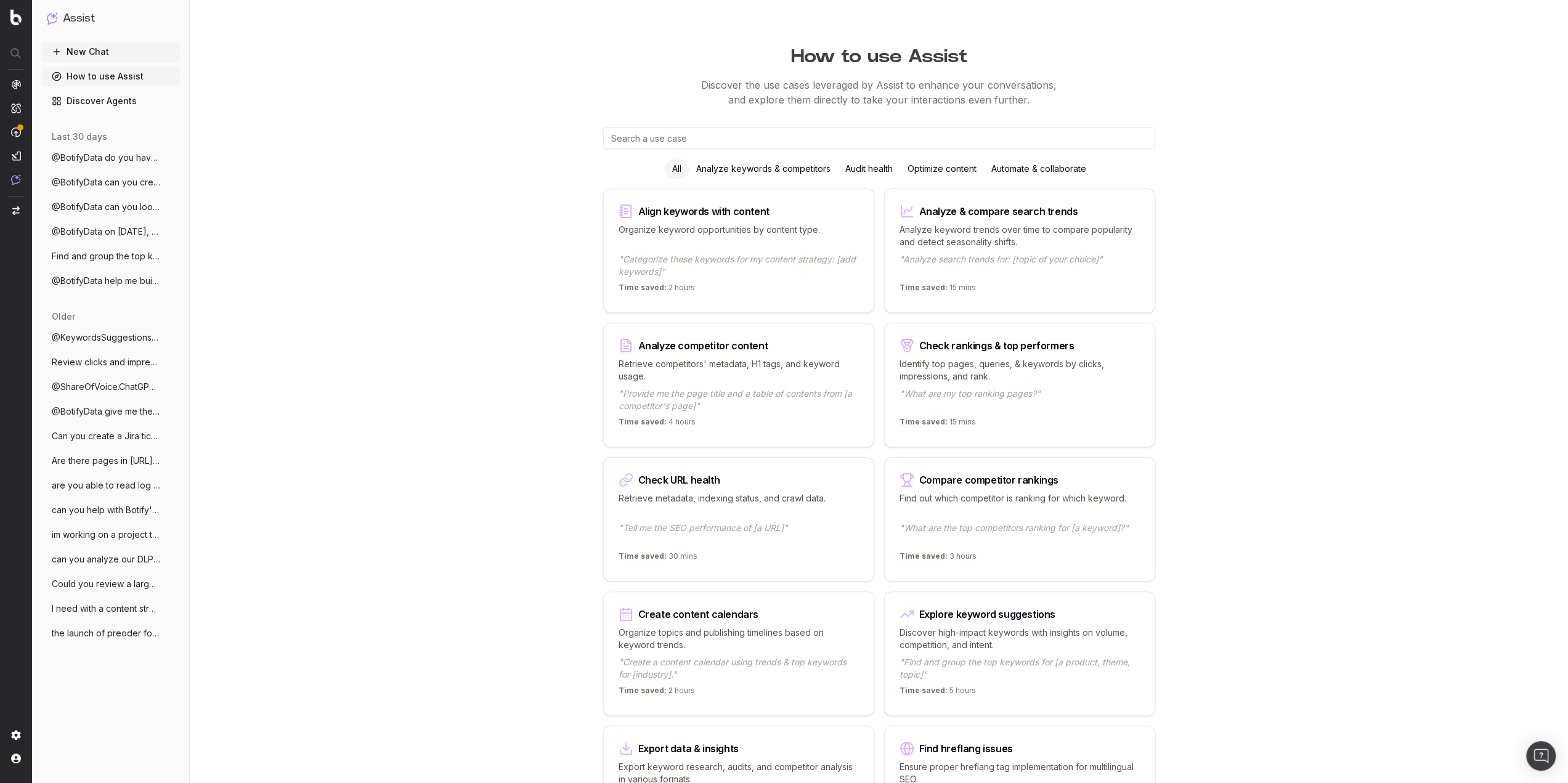
click at [694, 135] on input "text" at bounding box center [879, 138] width 552 height 22
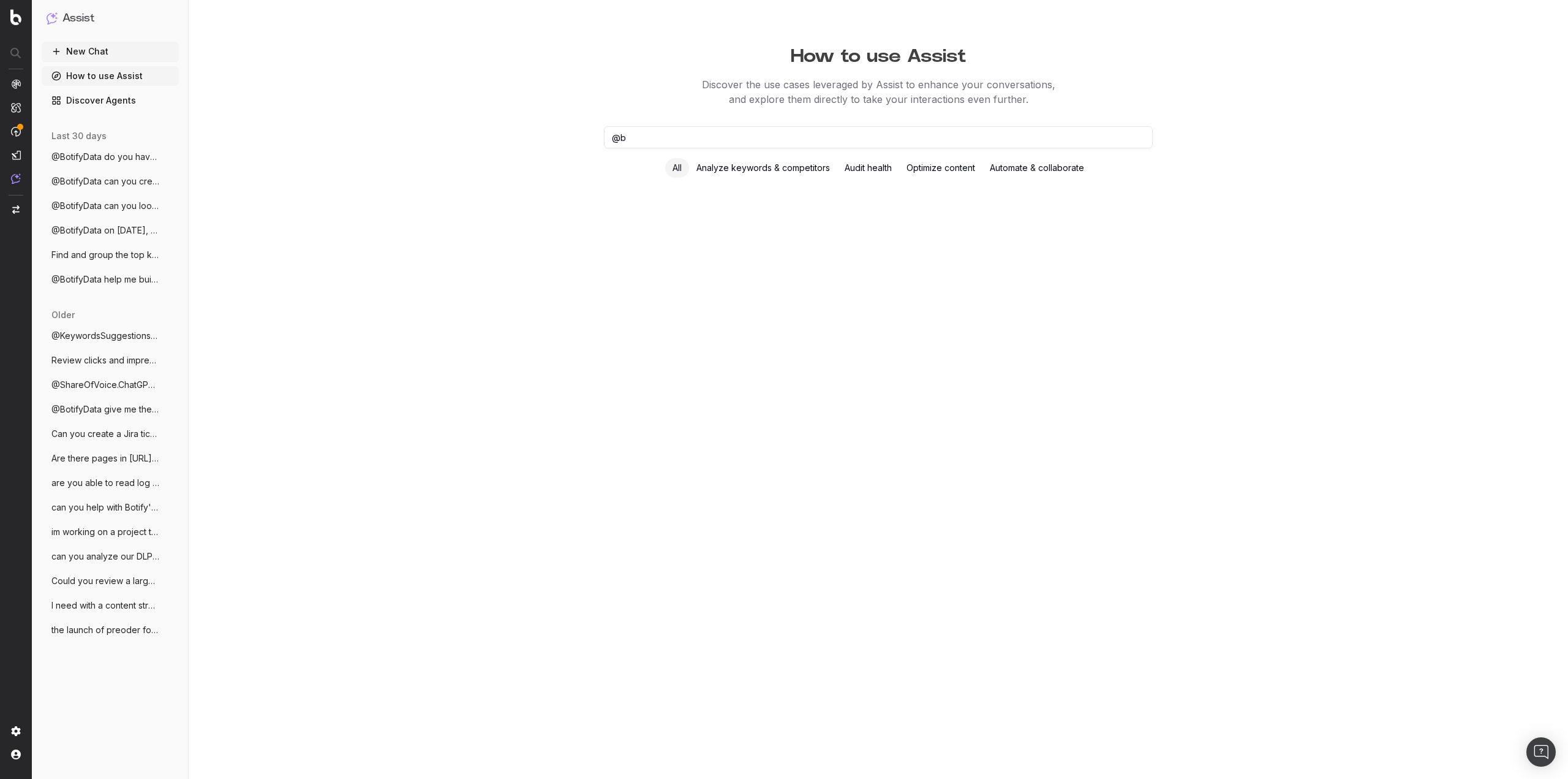
type input "@"
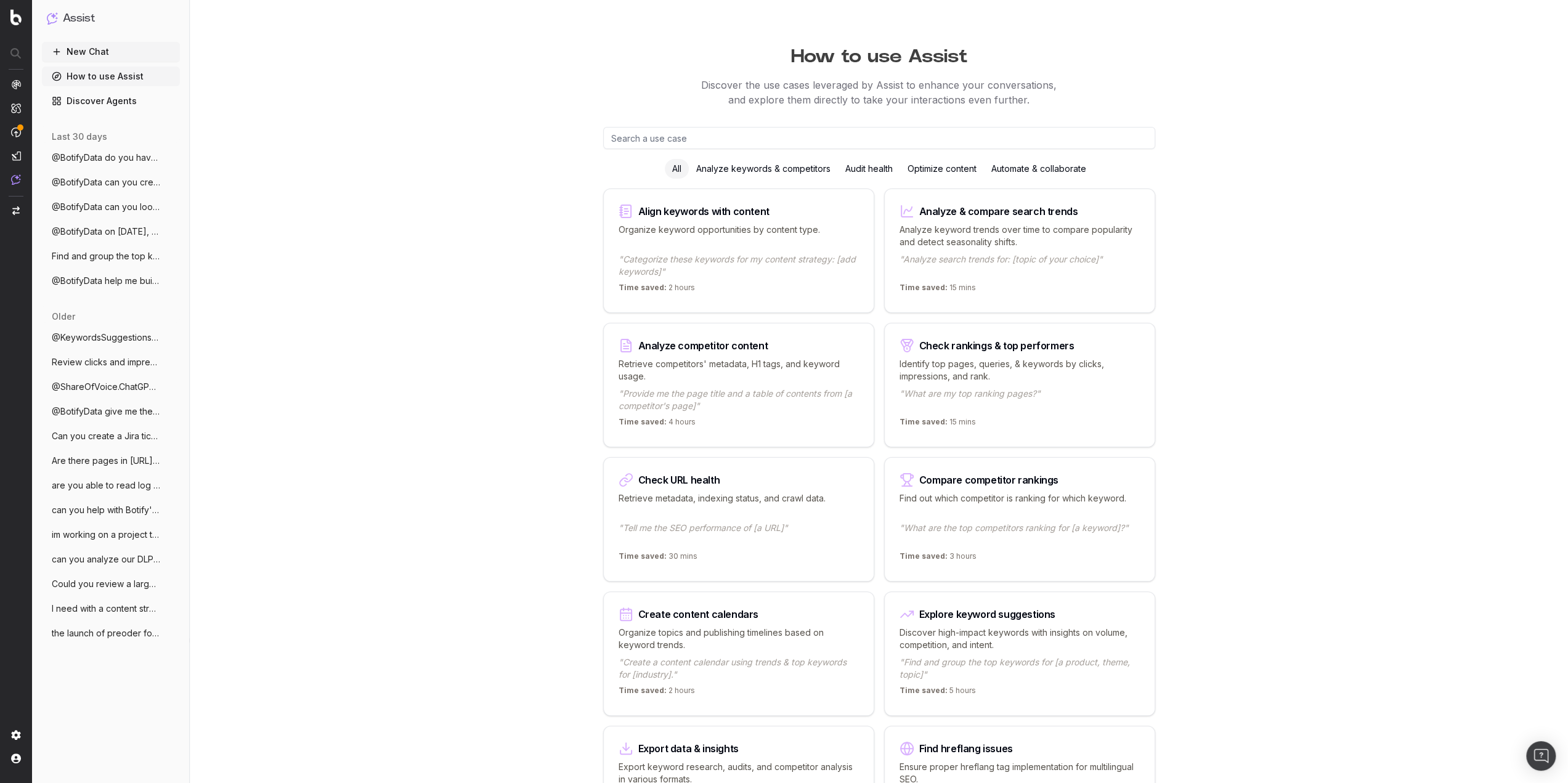
click at [106, 47] on button "New Chat" at bounding box center [110, 51] width 138 height 19
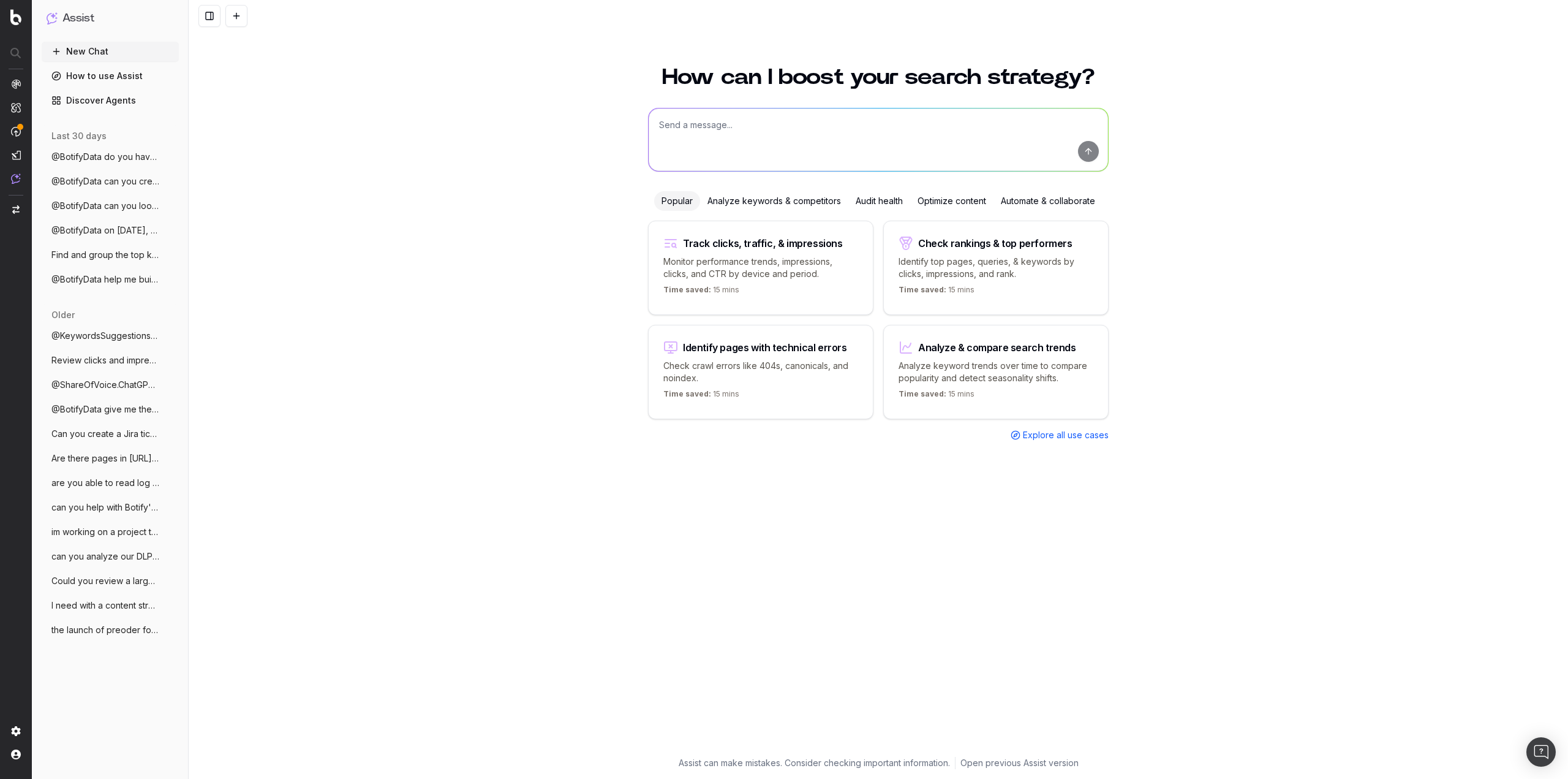
click at [803, 150] on textarea at bounding box center [878, 140] width 459 height 63
click at [716, 203] on span "Execute a query over Botify Datamodel (SiteCrawler, RealKeywords...)" at bounding box center [834, 205] width 251 height 9
click at [843, 131] on textarea "@BotifyData" at bounding box center [878, 140] width 459 height 63
type textarea "@BotifyData do you have access to logfiles?"
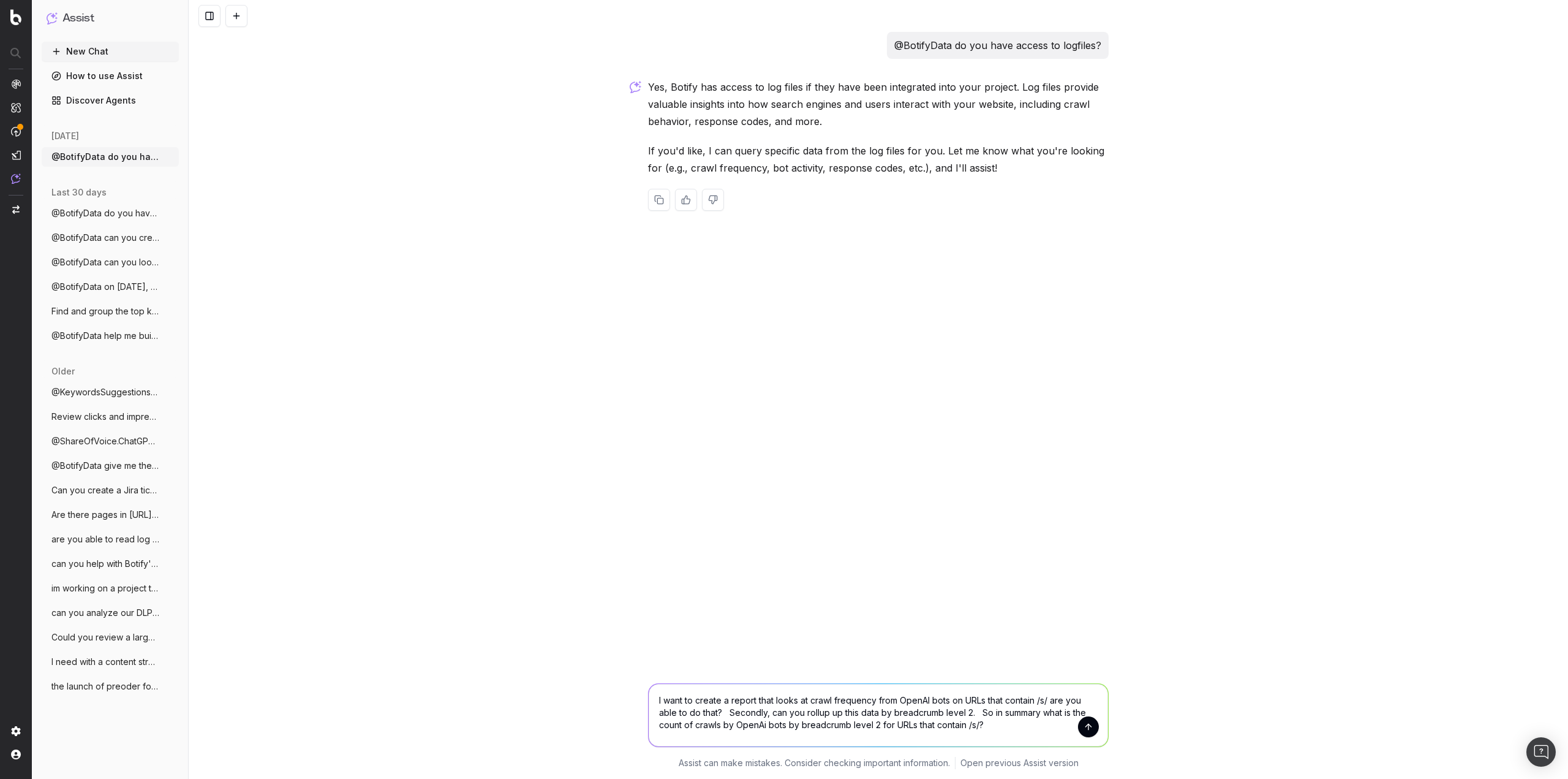
type textarea "I want to create a report that looks at crawl frequency from OpenAI bots on URL…"
click at [1087, 725] on button "submit" at bounding box center [1089, 727] width 21 height 21
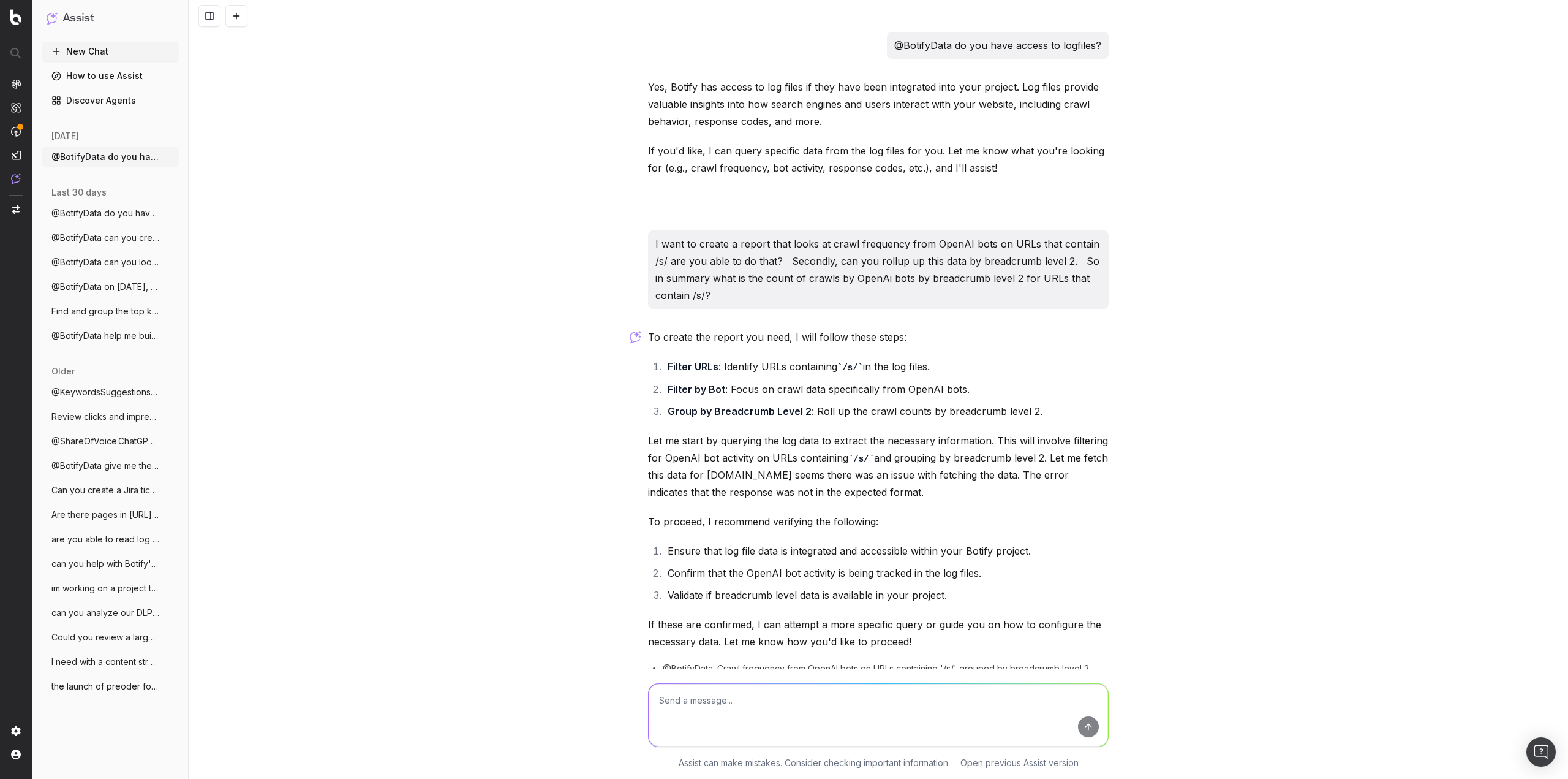
scroll to position [56, 0]
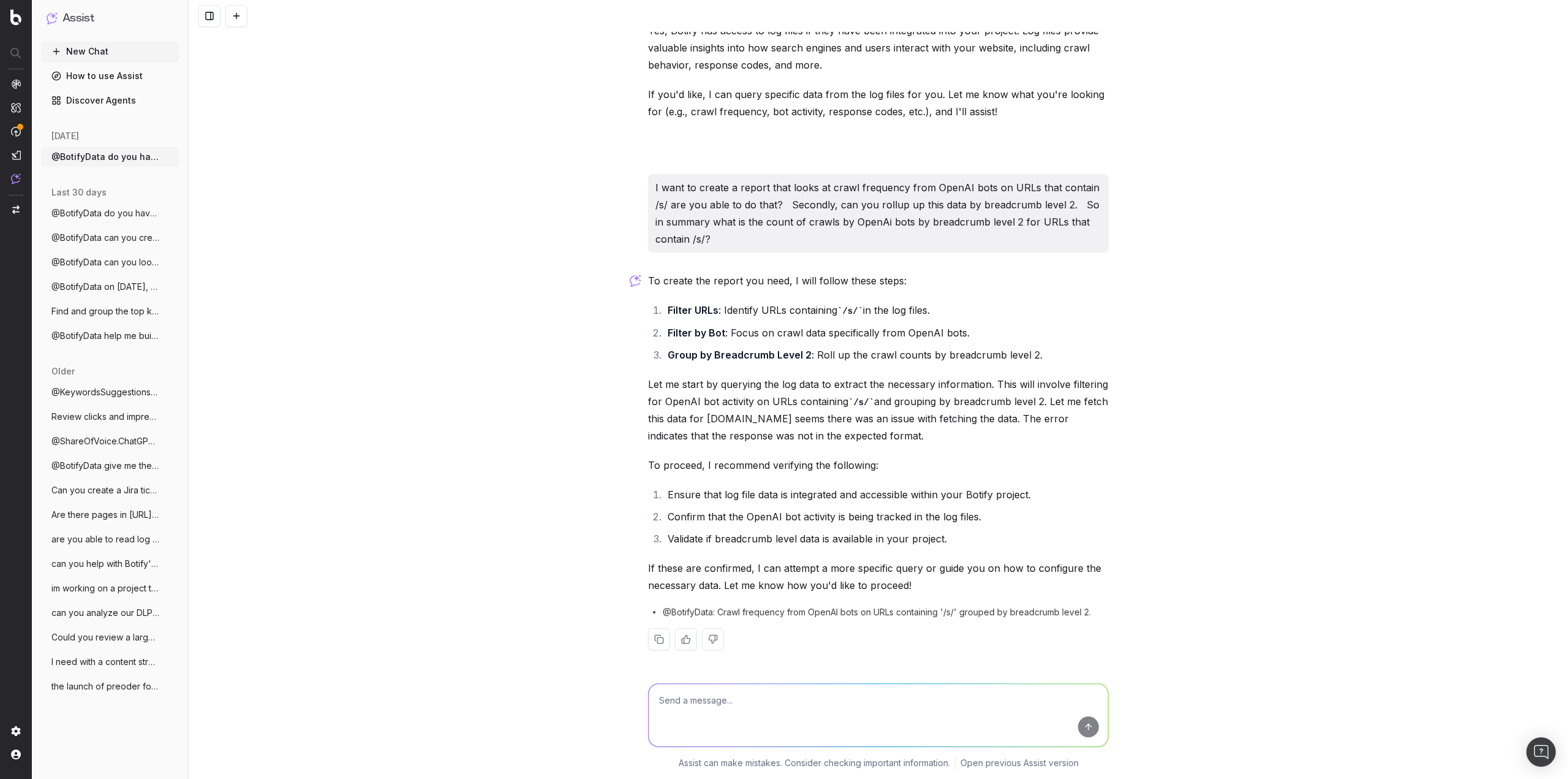
click at [873, 705] on textarea at bounding box center [878, 715] width 459 height 63
type textarea "c"
type textarea "yes Im able to find all of this data in Botify"
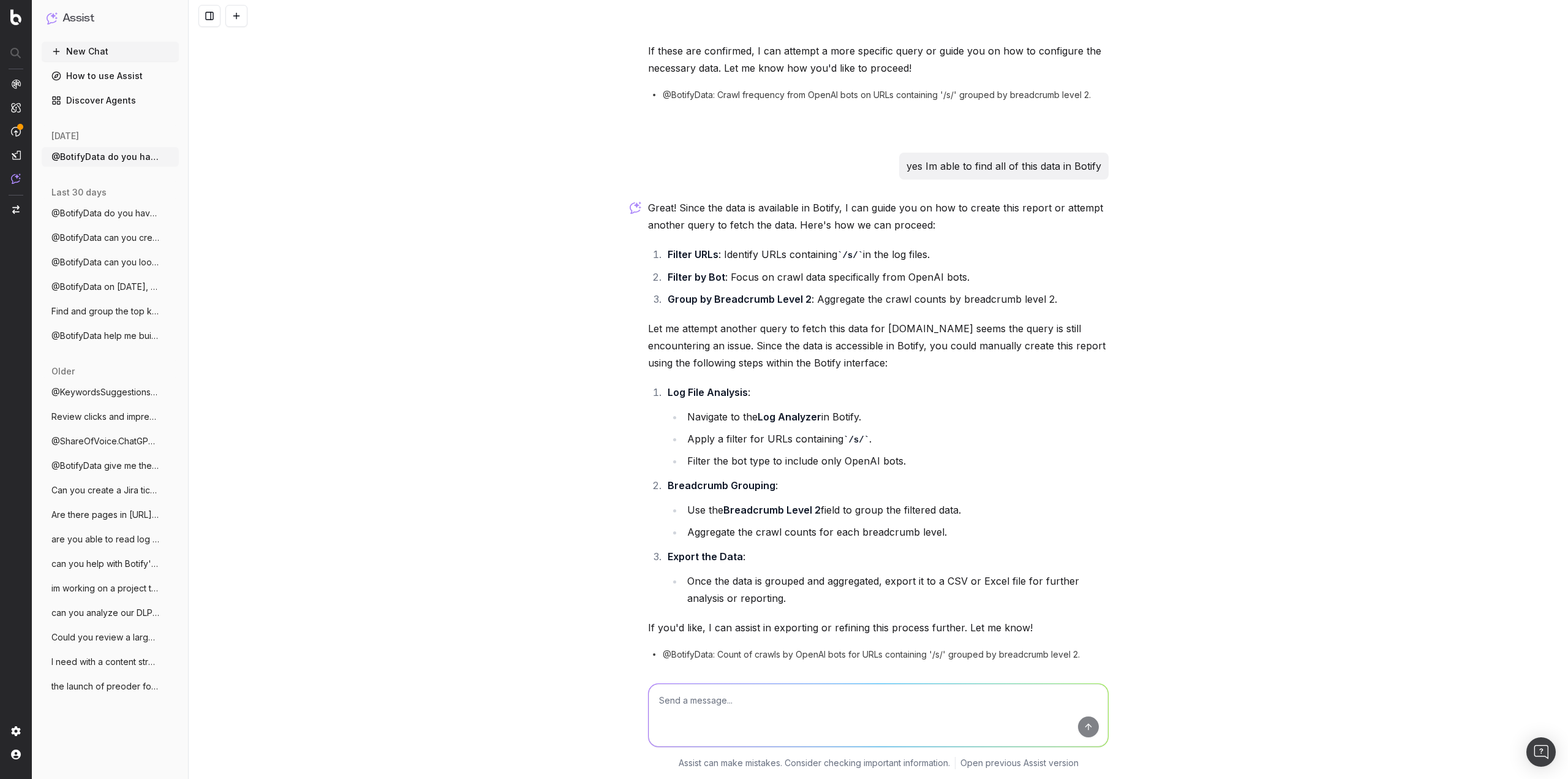
scroll to position [615, 0]
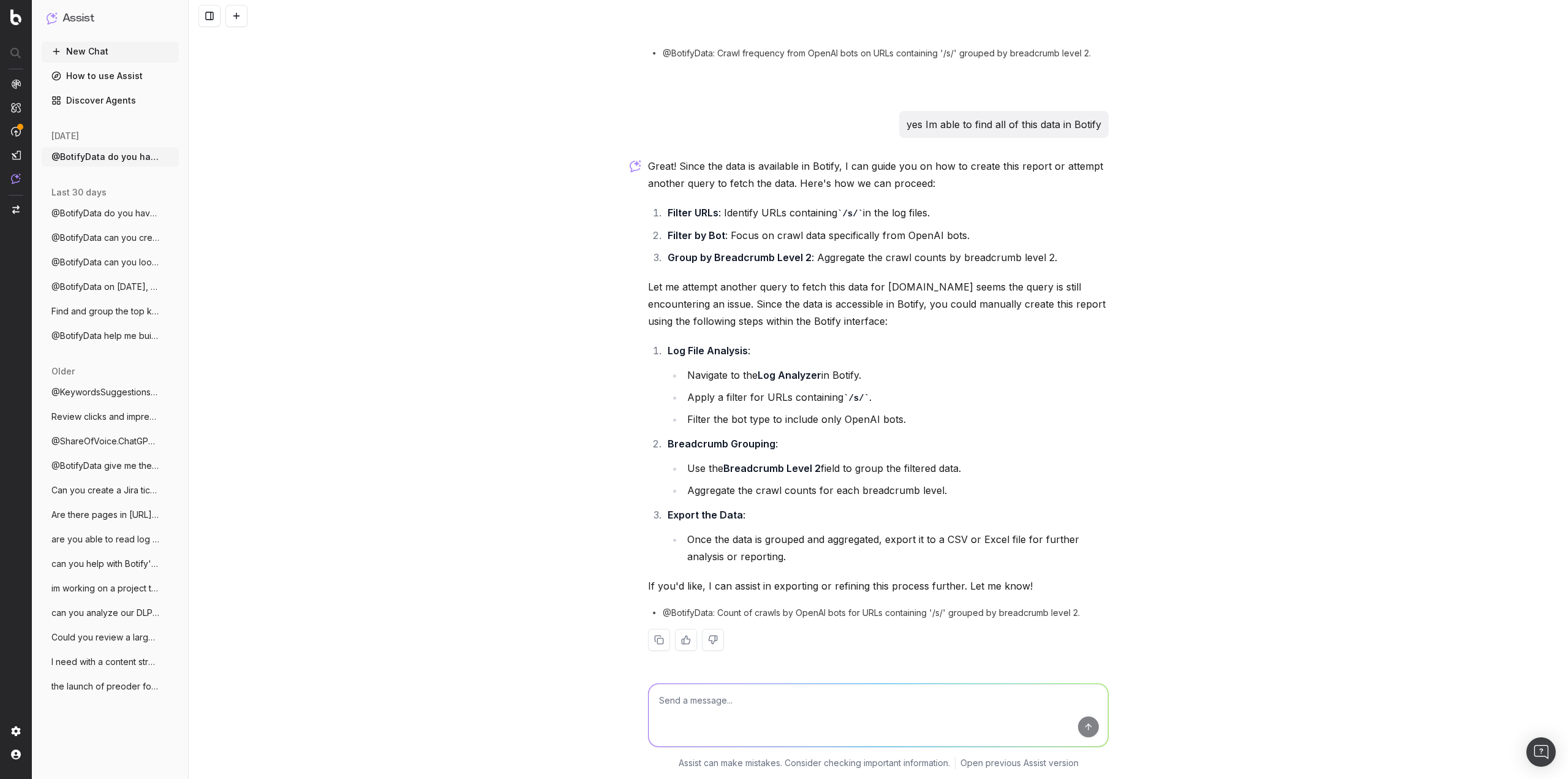
click at [857, 697] on textarea at bounding box center [878, 715] width 459 height 63
type textarea "can you build this report for me?"
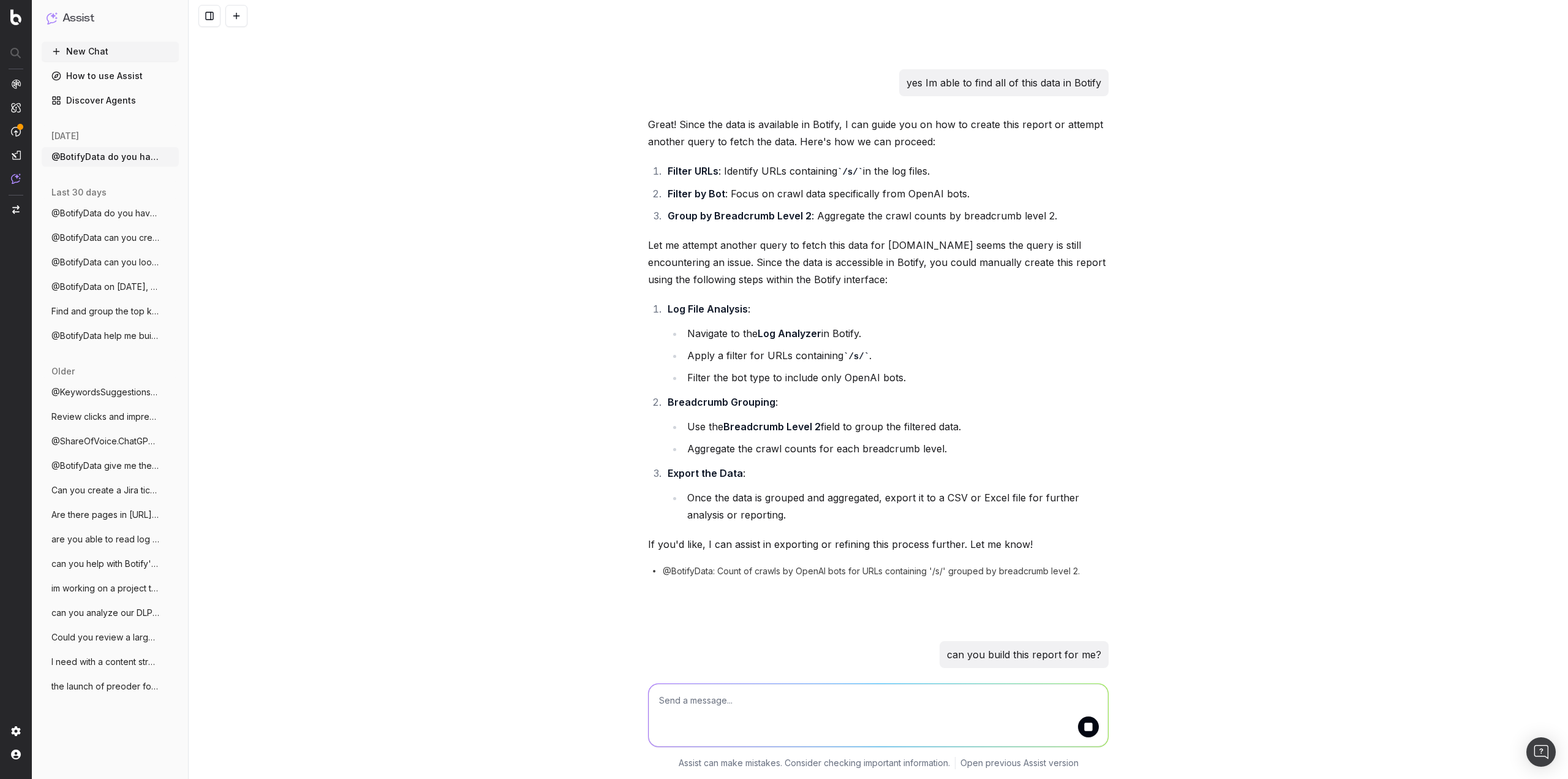
scroll to position [692, 0]
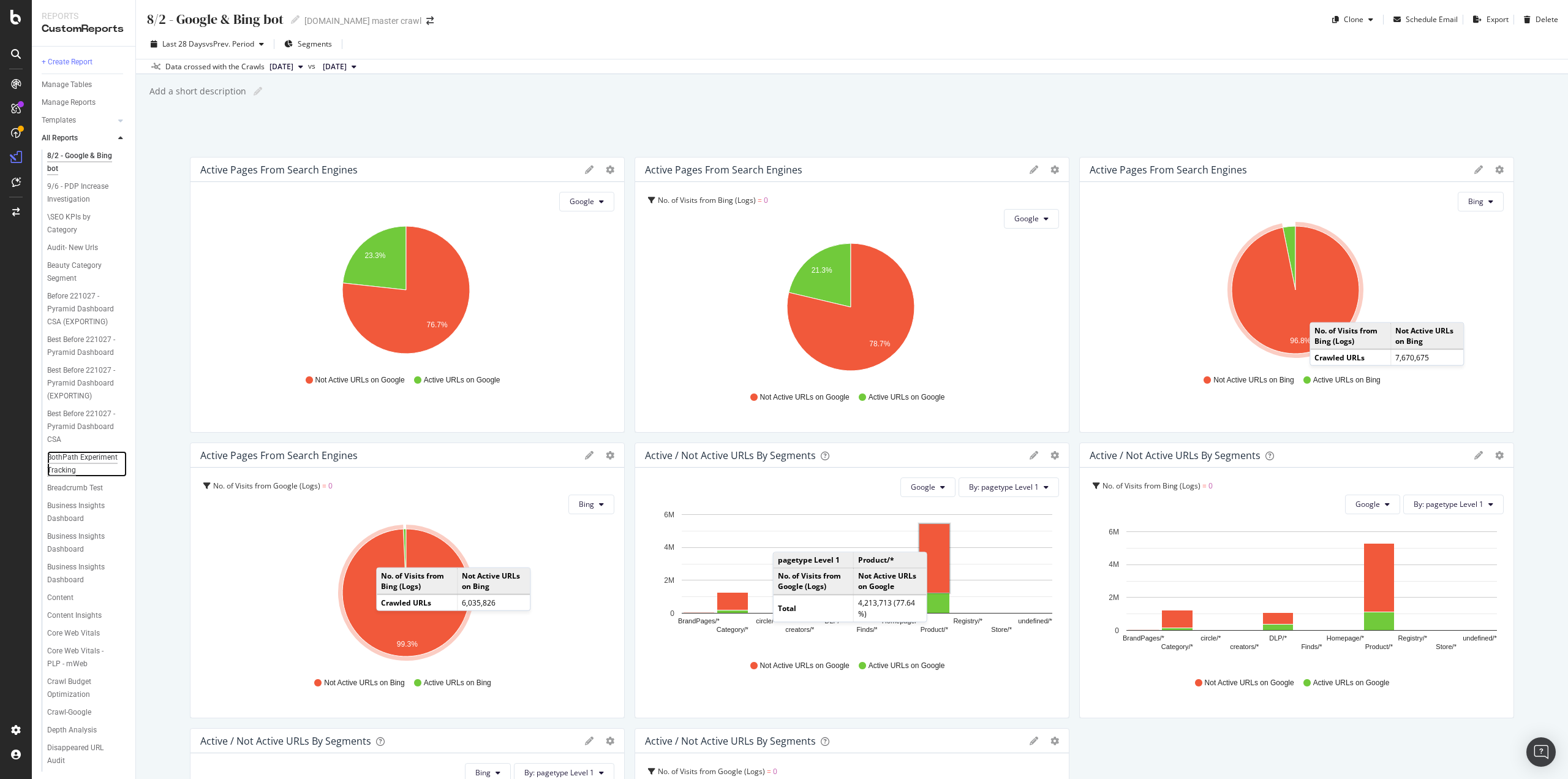
click at [54, 477] on div "BothPath Experiment Tracking" at bounding box center [83, 464] width 71 height 26
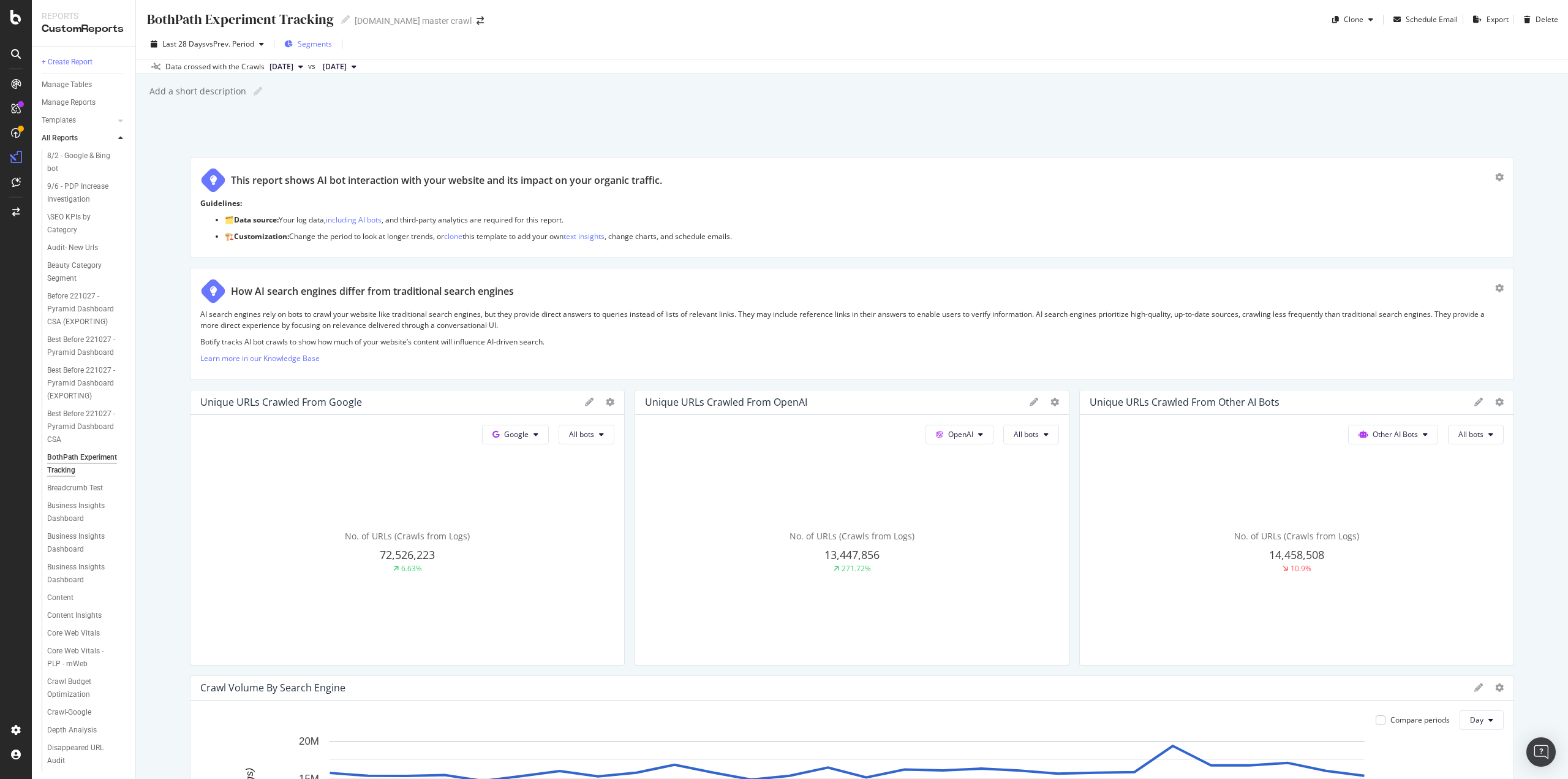
click at [304, 41] on span "Segments" at bounding box center [315, 44] width 34 height 10
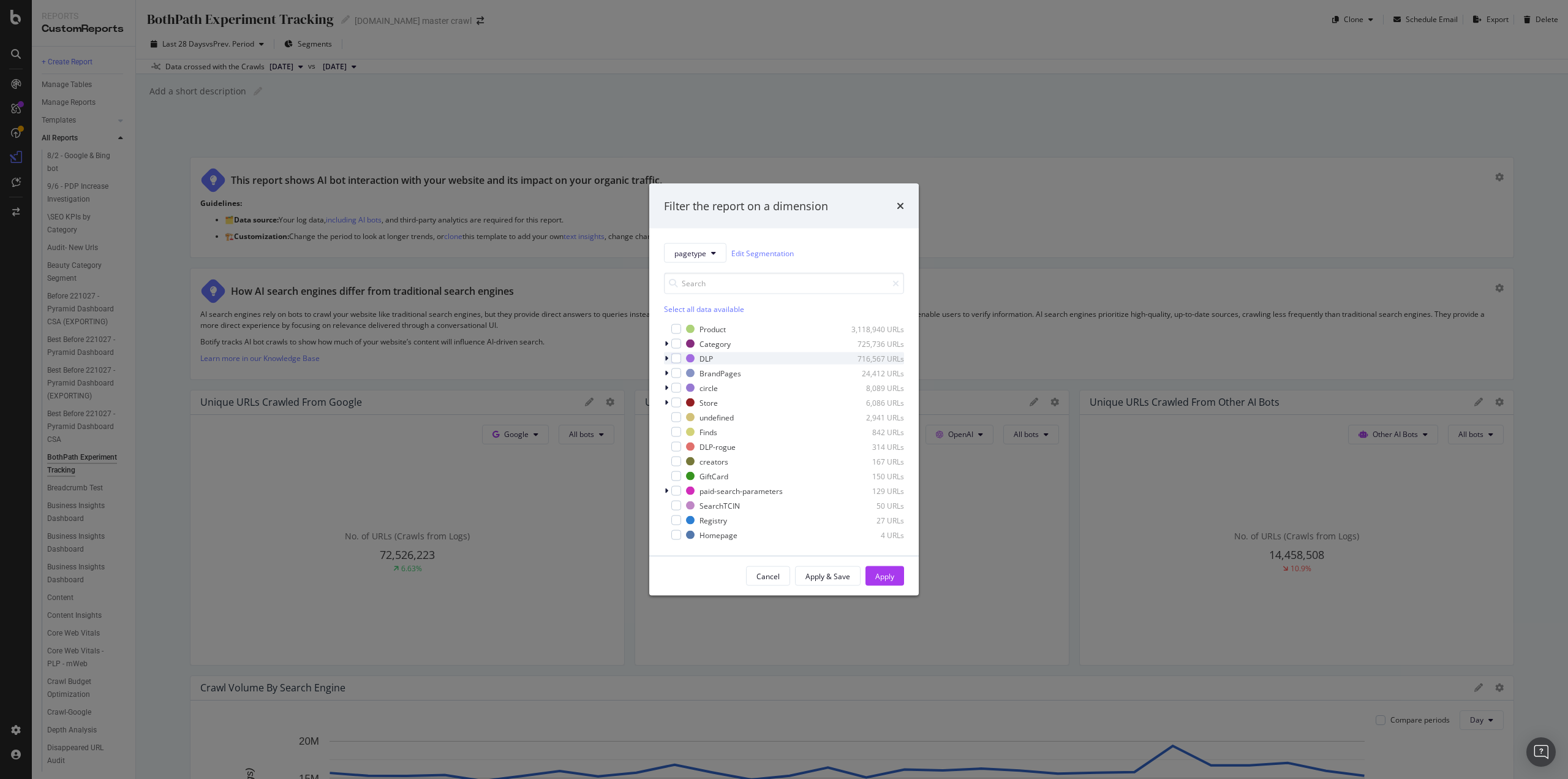
click at [668, 357] on icon "modal" at bounding box center [667, 358] width 4 height 7
click at [668, 357] on icon "modal" at bounding box center [667, 356] width 5 height 7
click at [674, 357] on div "modal" at bounding box center [676, 358] width 10 height 10
click at [892, 575] on div "Apply" at bounding box center [884, 576] width 19 height 10
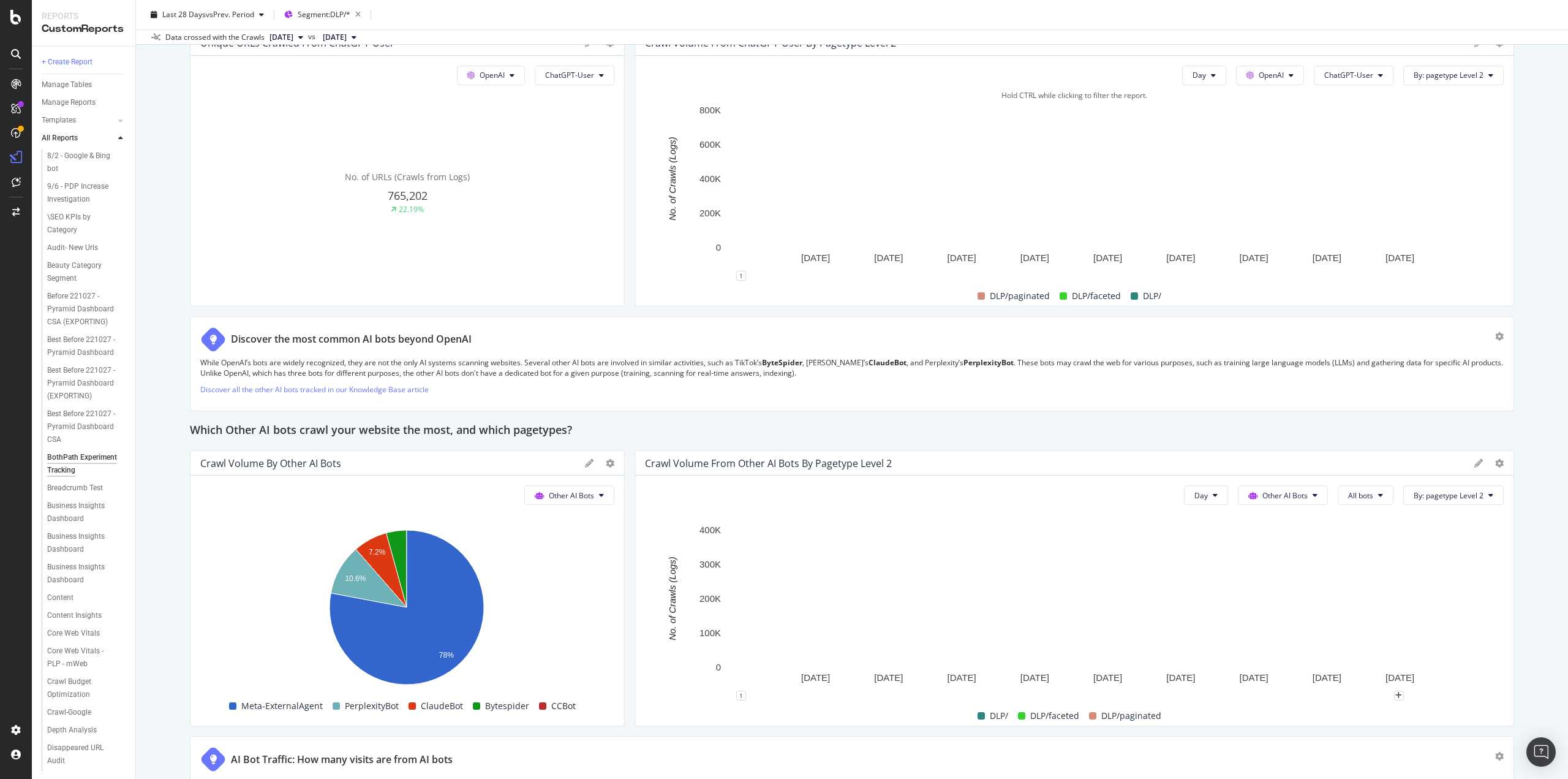
scroll to position [1222, 0]
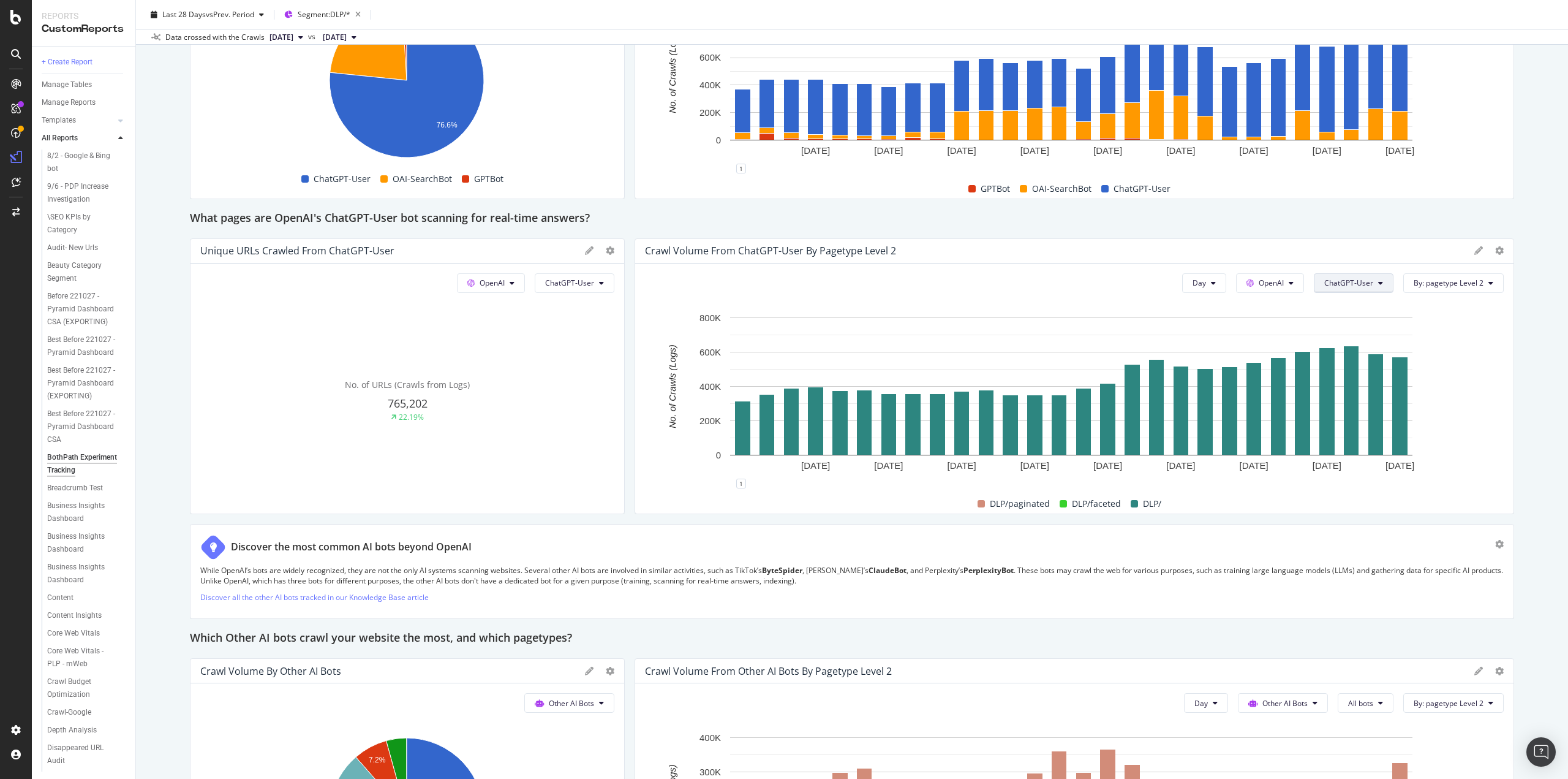
click at [1366, 278] on span "ChatGPT-User" at bounding box center [1349, 283] width 49 height 10
click at [1341, 236] on div "This report shows AI bot interaction with your website and its impact on your o…" at bounding box center [852, 116] width 1324 height 2363
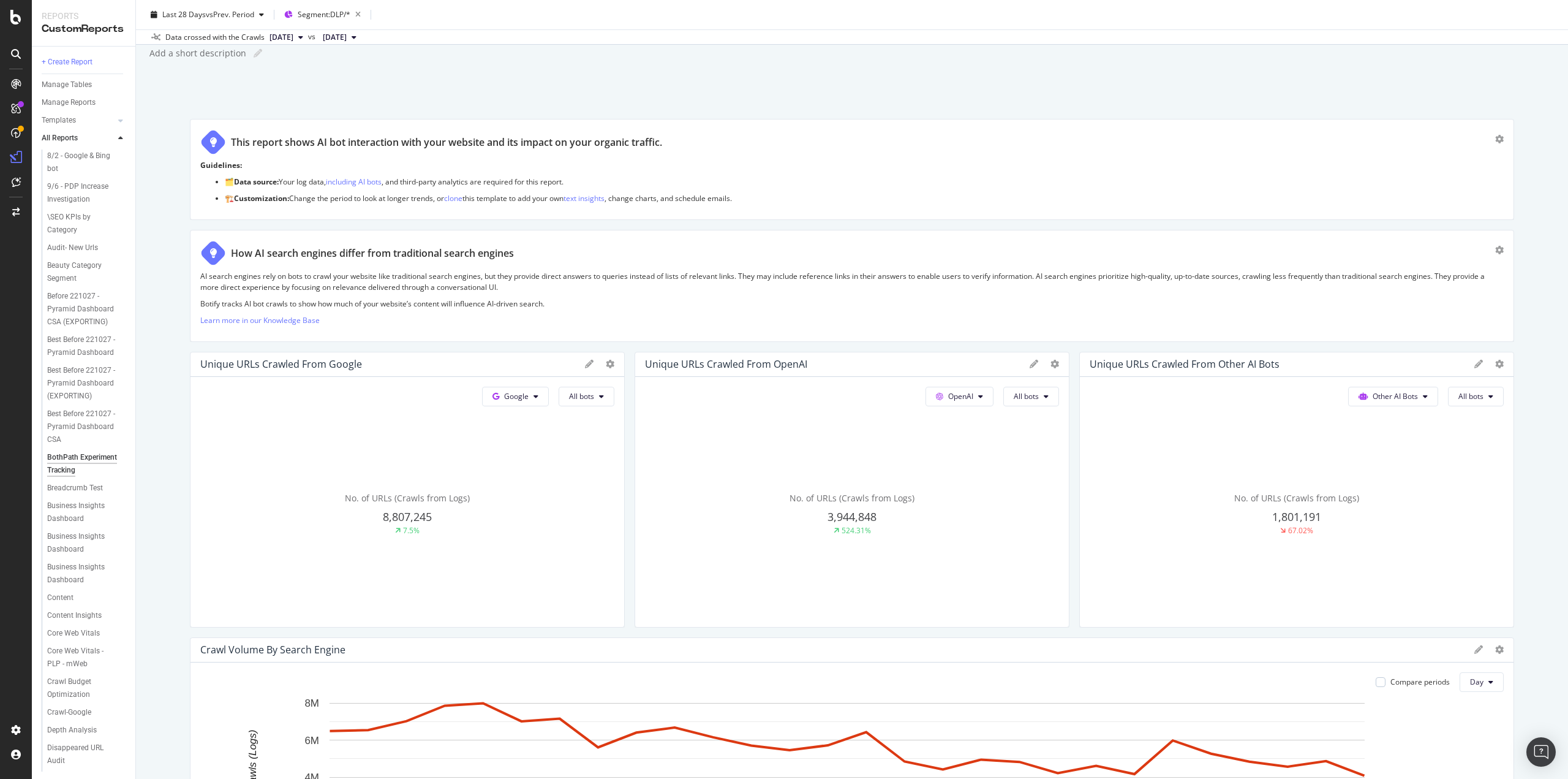
scroll to position [0, 0]
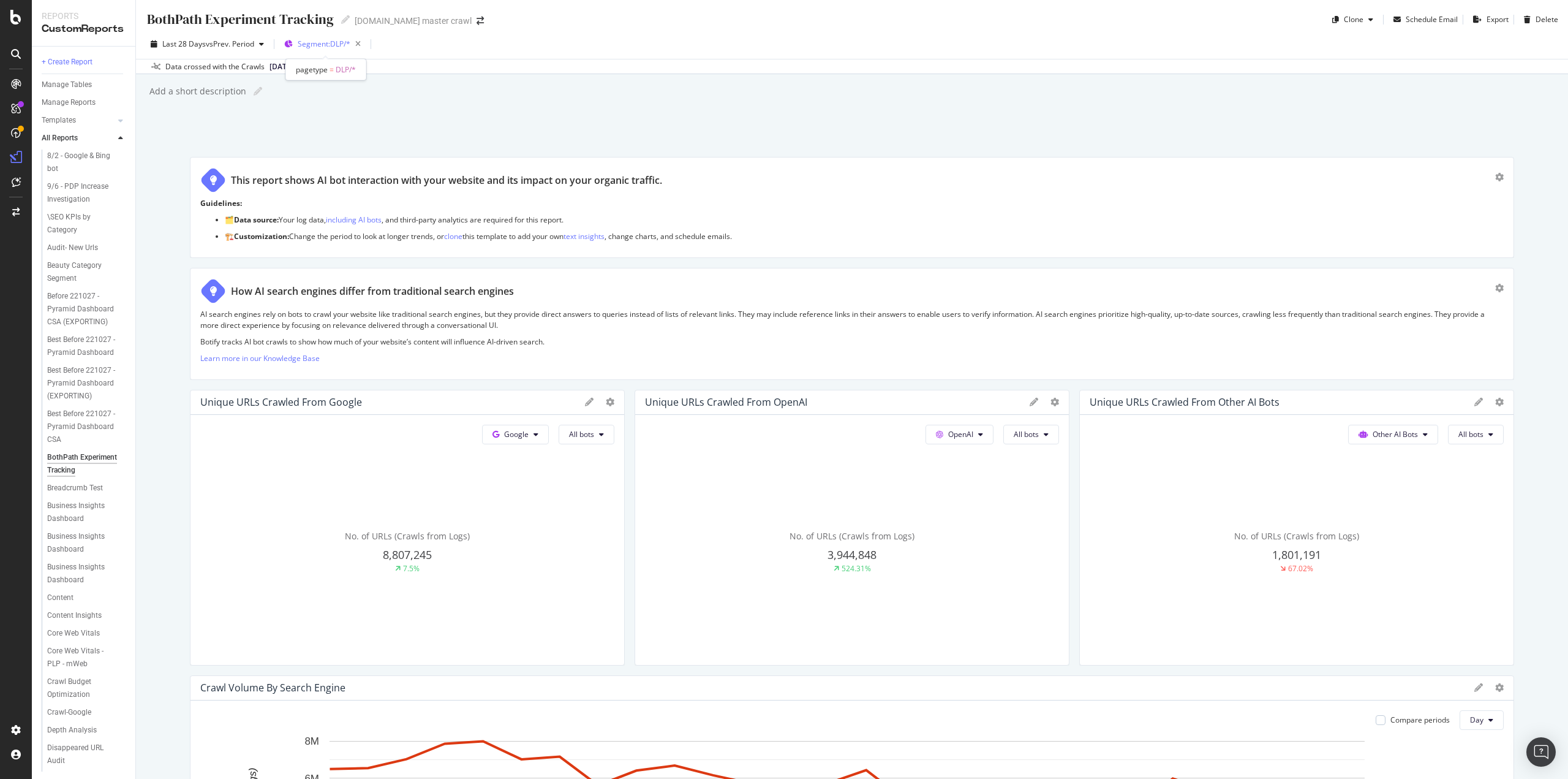
click at [319, 51] on div "Segment: DLP/*" at bounding box center [331, 44] width 68 height 17
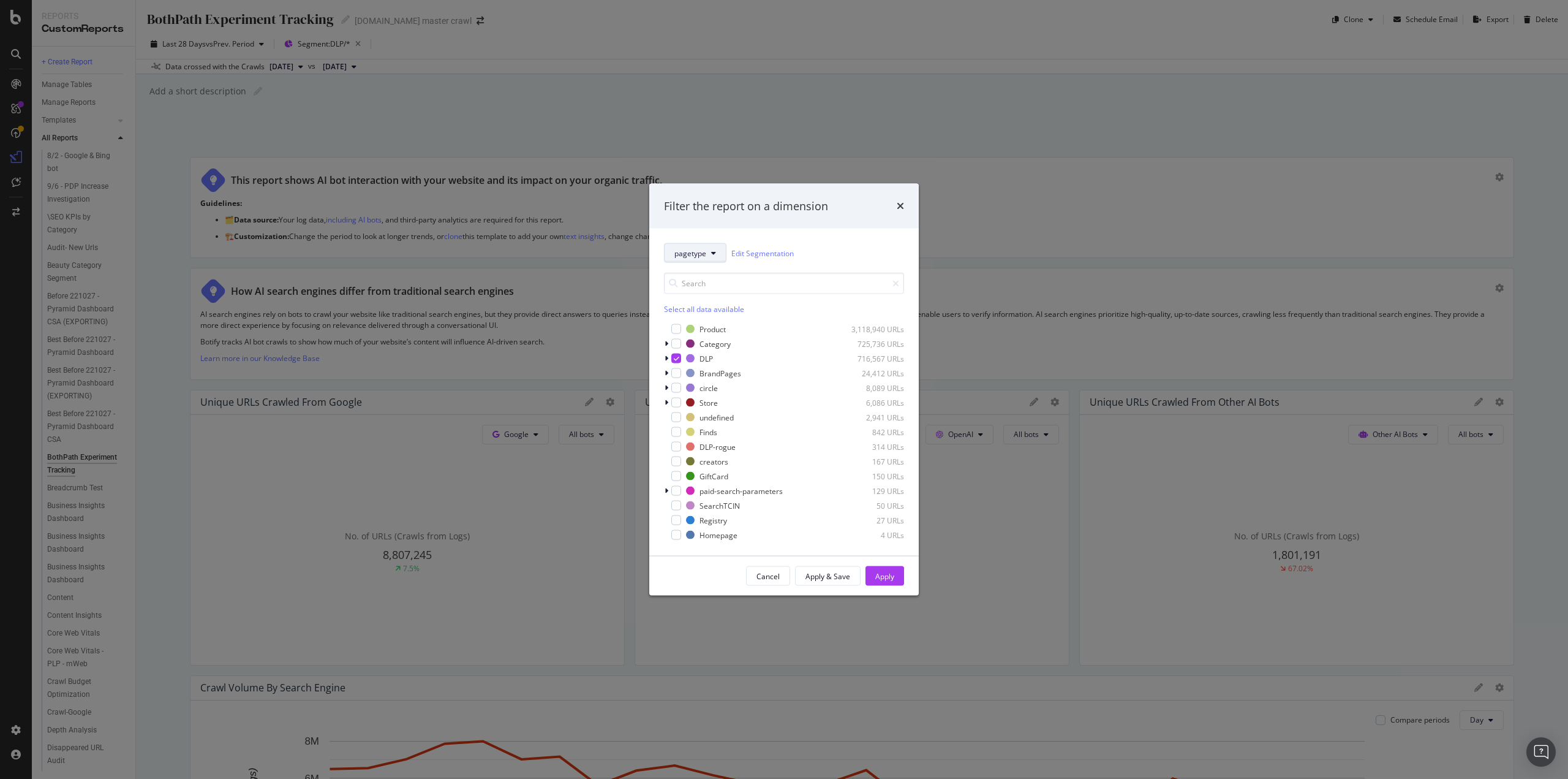
click at [723, 259] on button "pagetype" at bounding box center [695, 253] width 63 height 19
click at [777, 576] on div "Cancel" at bounding box center [768, 576] width 23 height 10
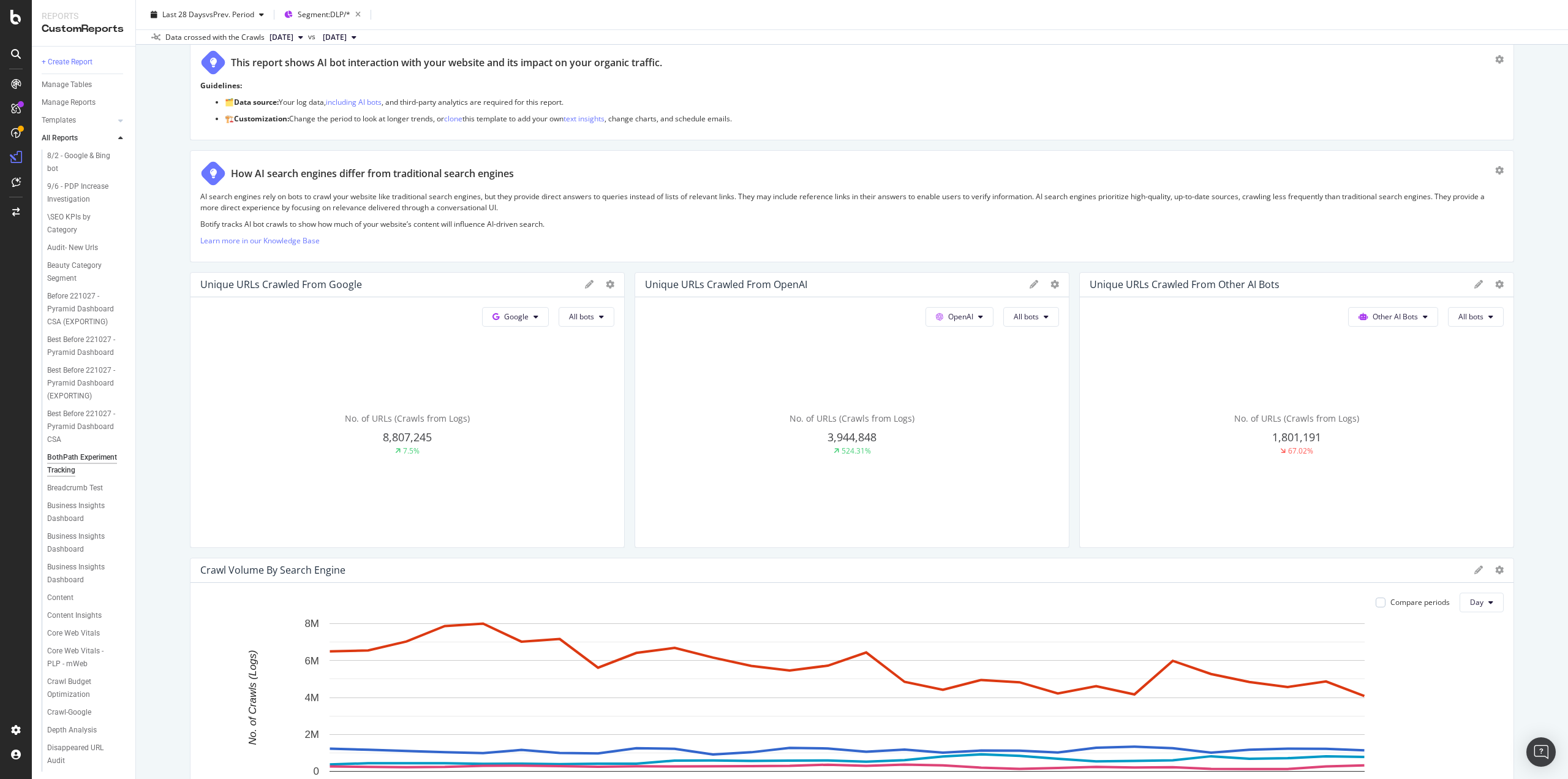
scroll to position [306, 0]
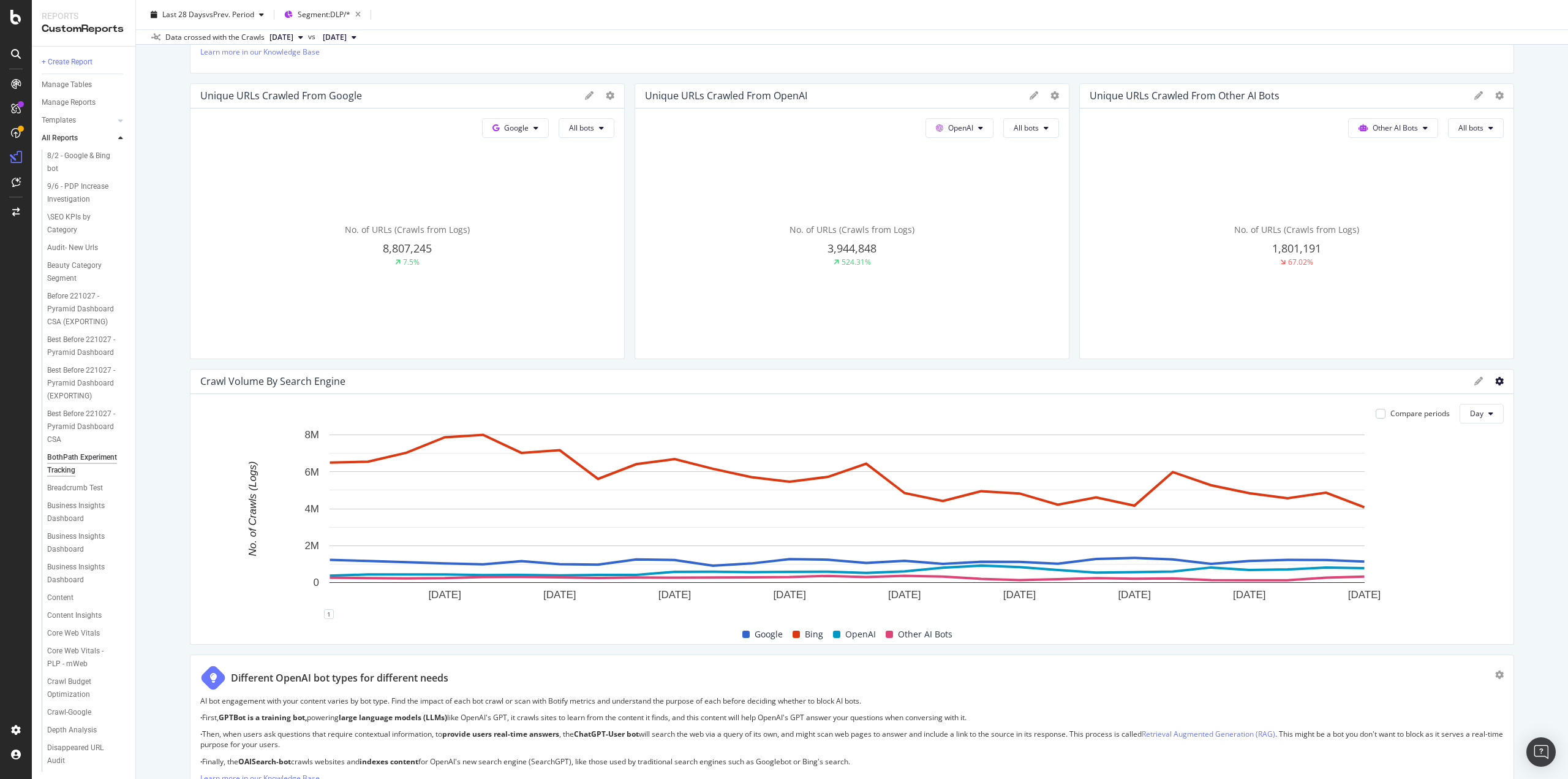
click at [1496, 381] on icon at bounding box center [1500, 381] width 8 height 8
click at [1394, 424] on span "Apply Filter" at bounding box center [1430, 426] width 92 height 11
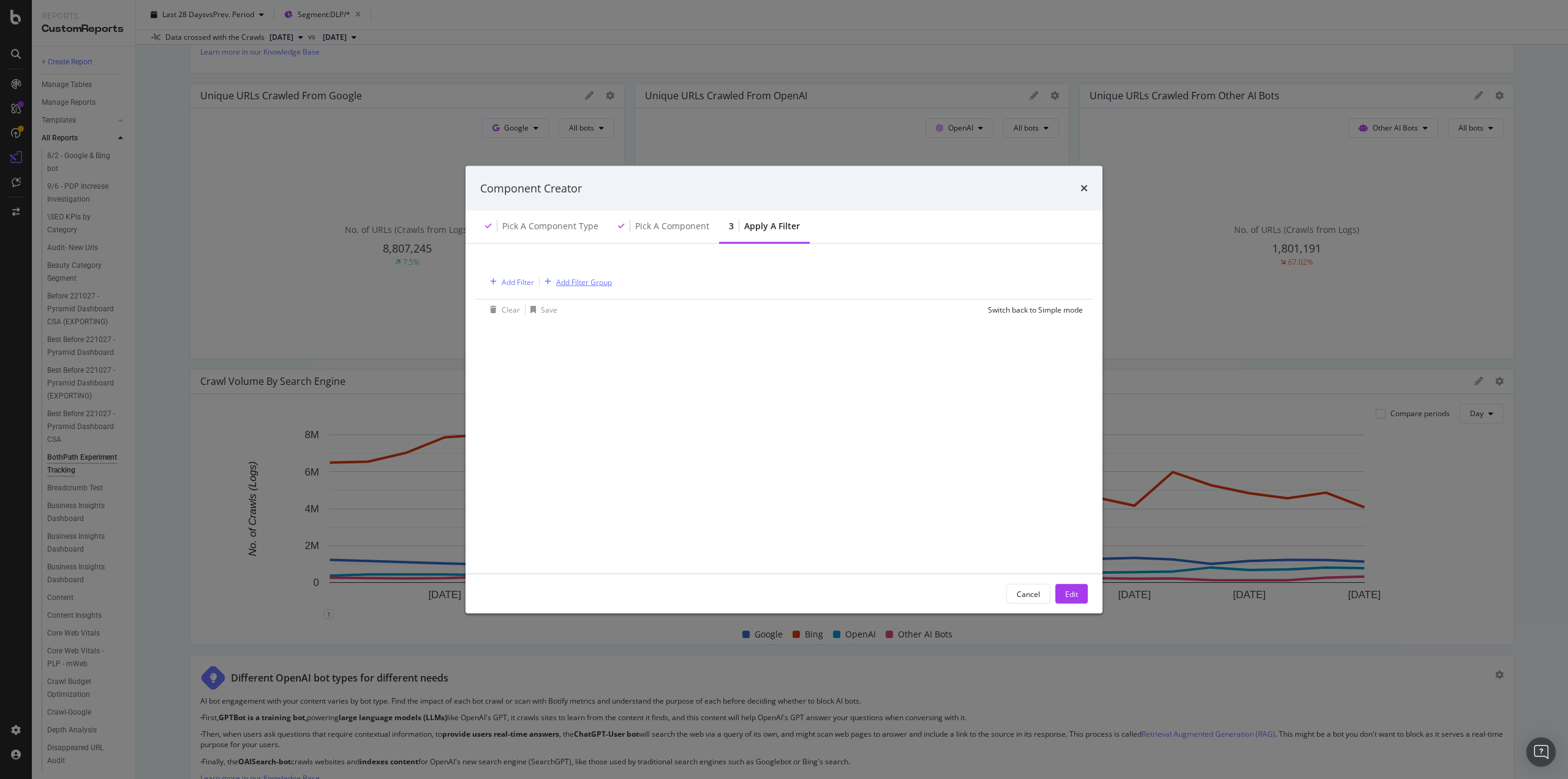
click at [562, 282] on div "Add Filter Group" at bounding box center [584, 282] width 56 height 10
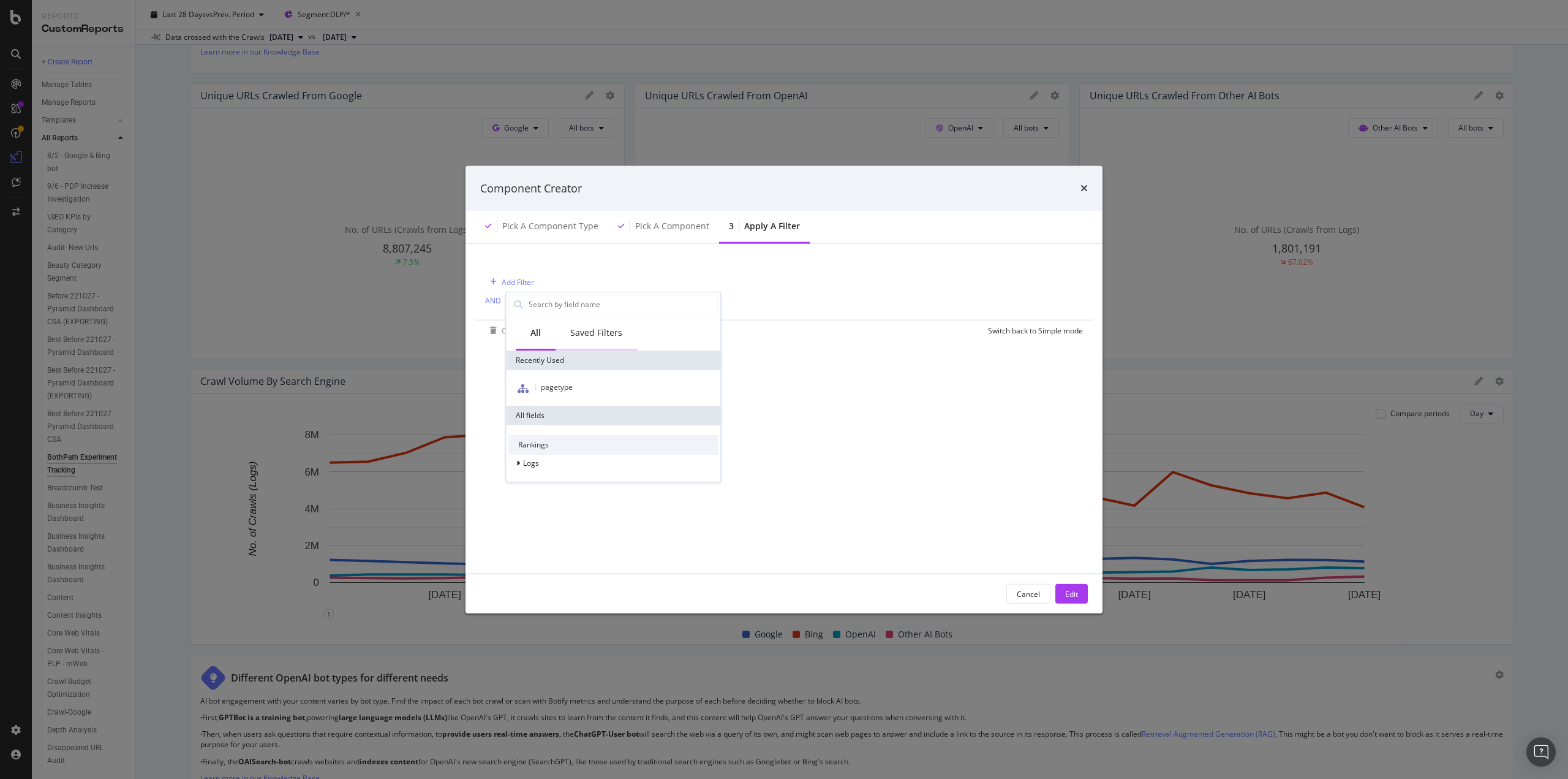
click at [578, 334] on div "Saved Filters" at bounding box center [596, 332] width 52 height 12
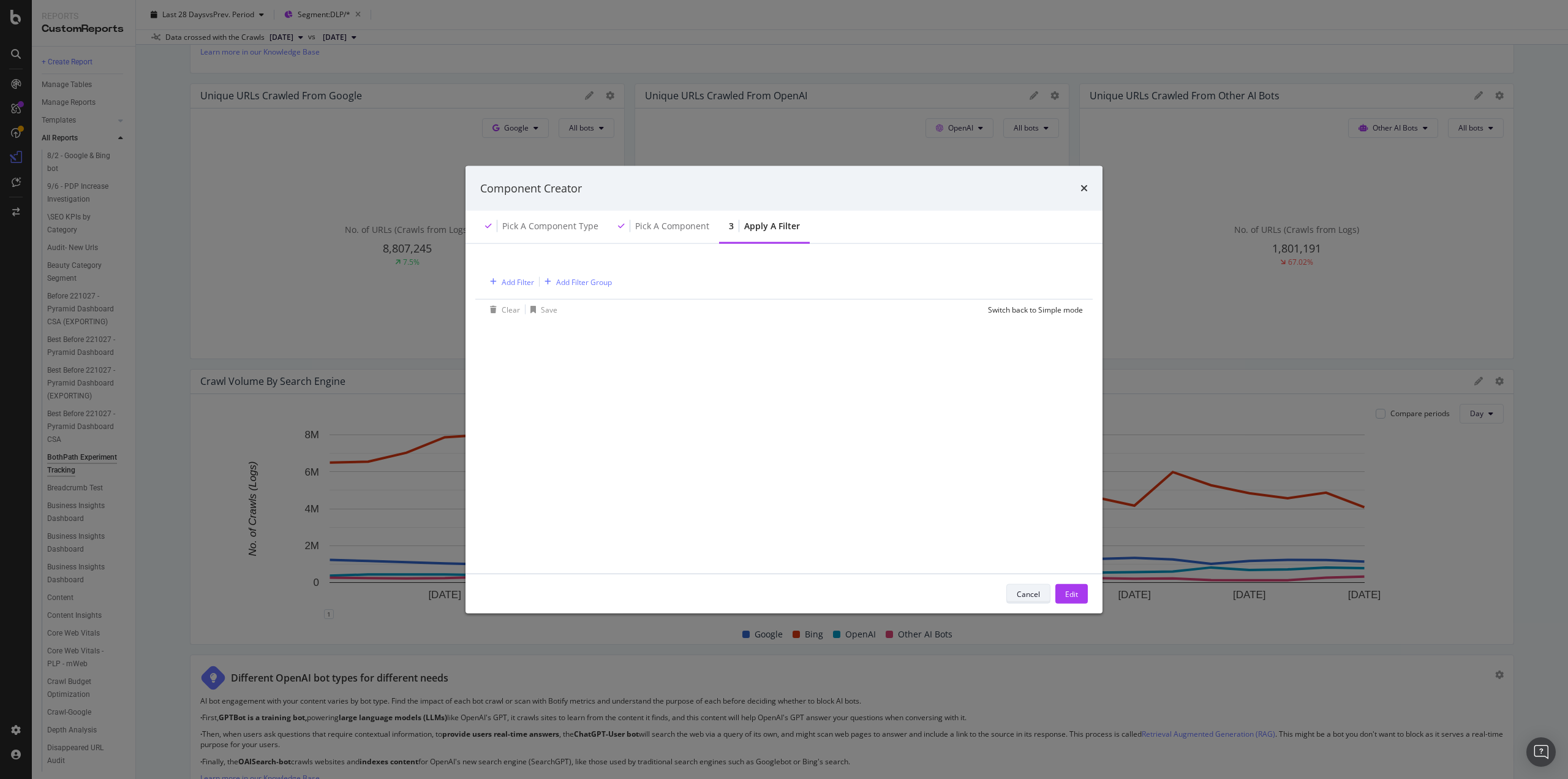
click at [1029, 595] on div "Cancel" at bounding box center [1029, 593] width 23 height 10
drag, startPoint x: 1029, startPoint y: 594, endPoint x: 952, endPoint y: 368, distance: 238.8
click at [1029, 594] on div "Cancel" at bounding box center [1029, 593] width 23 height 10
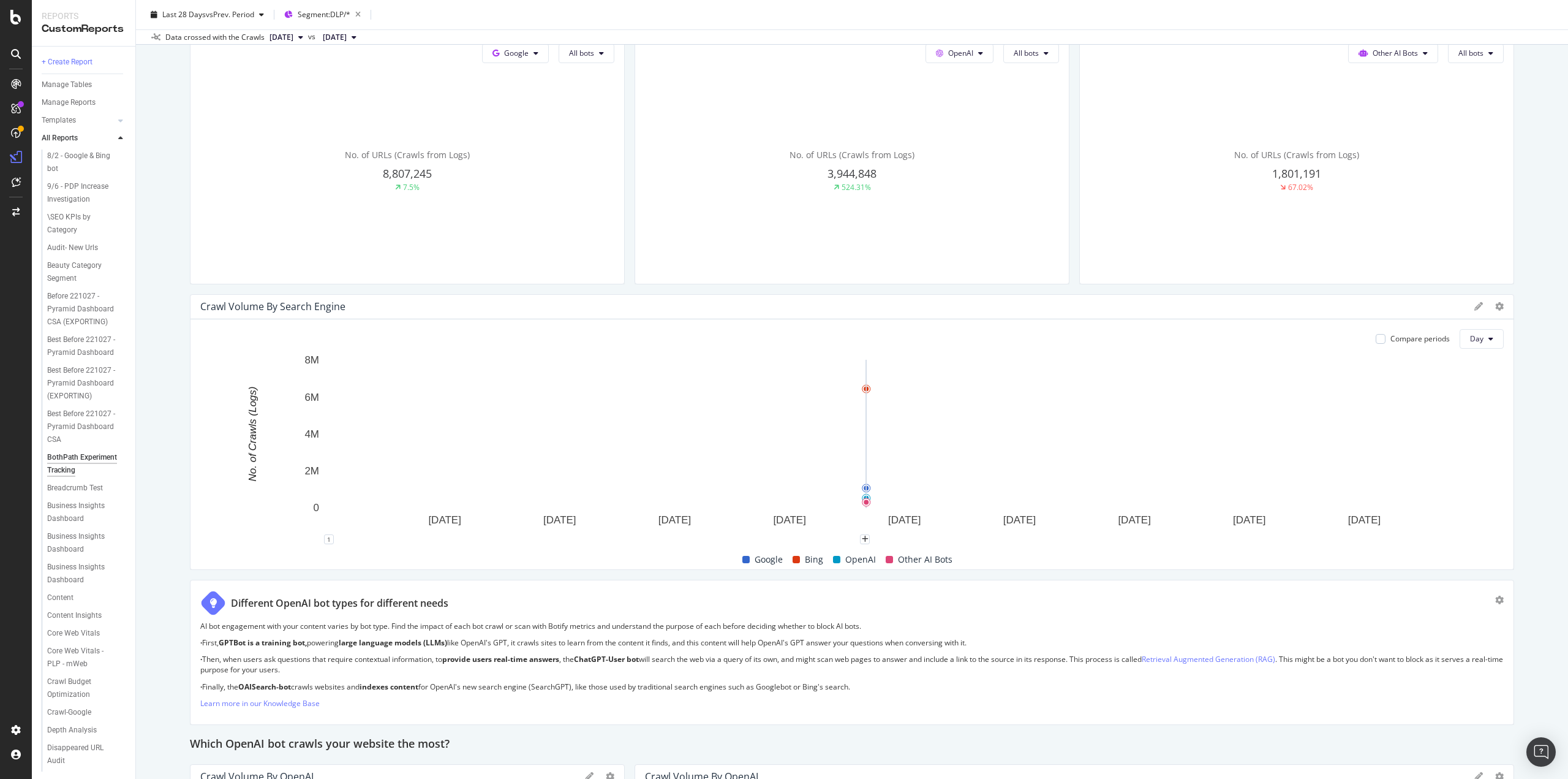
scroll to position [245, 0]
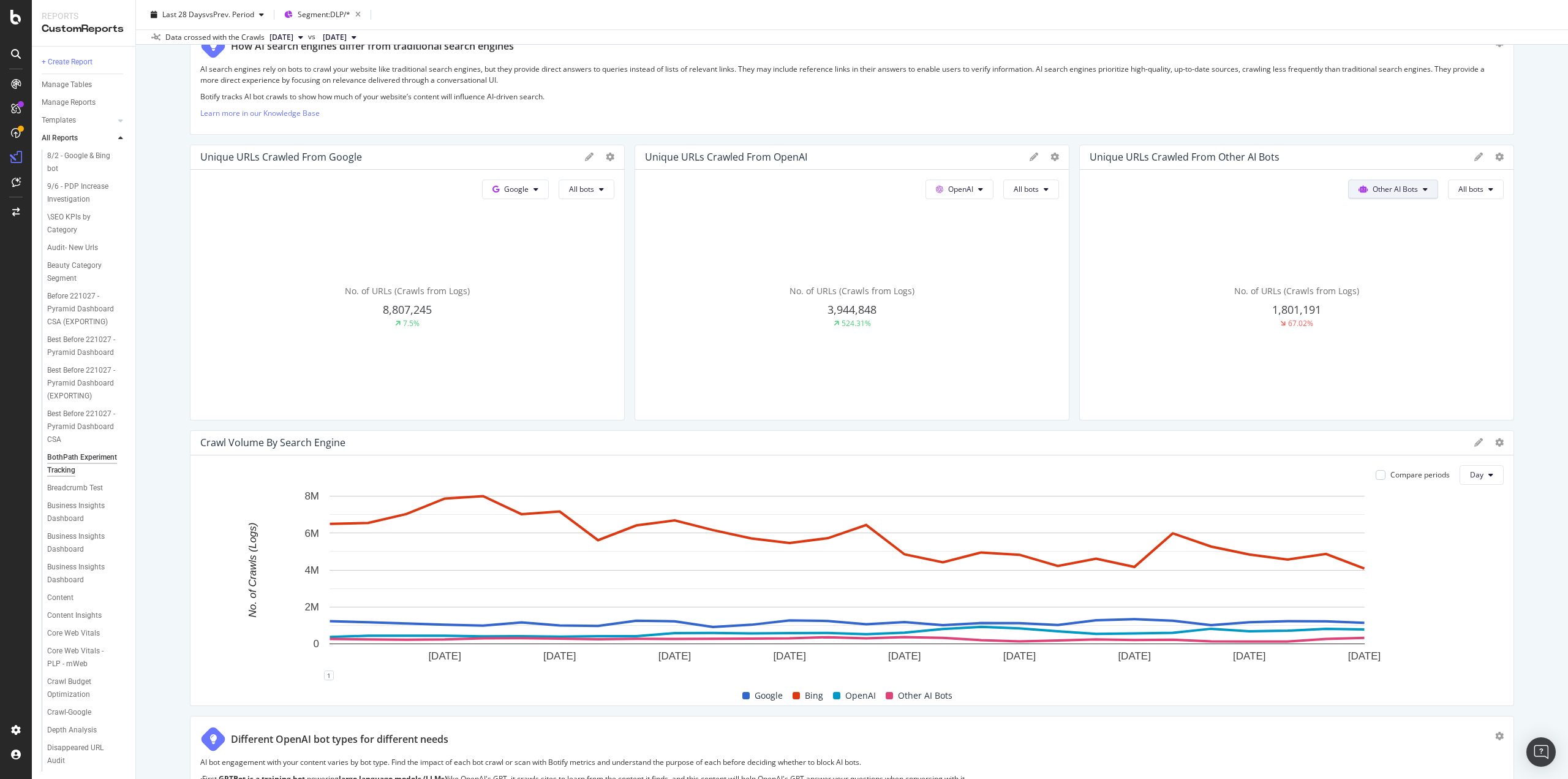
click at [1396, 189] on span "Other AI Bots" at bounding box center [1396, 189] width 45 height 10
click at [1383, 255] on span "OpenAI" at bounding box center [1394, 257] width 48 height 11
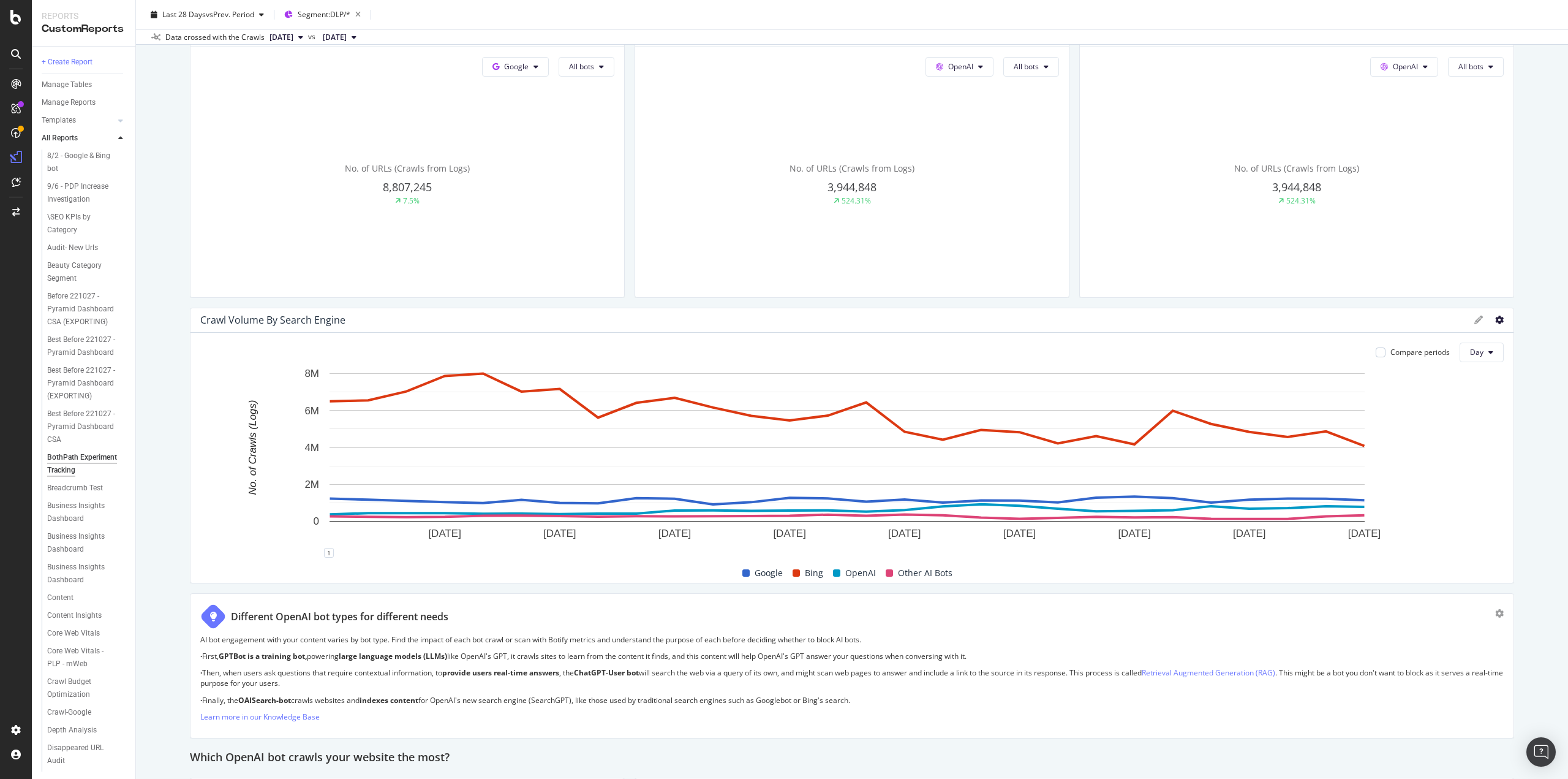
click at [1496, 322] on icon at bounding box center [1500, 319] width 8 height 8
click at [1171, 290] on div "OpenAI All bots No. of URLs (Crawls from Logs) 3,944,848 524.31%" at bounding box center [1297, 172] width 434 height 250
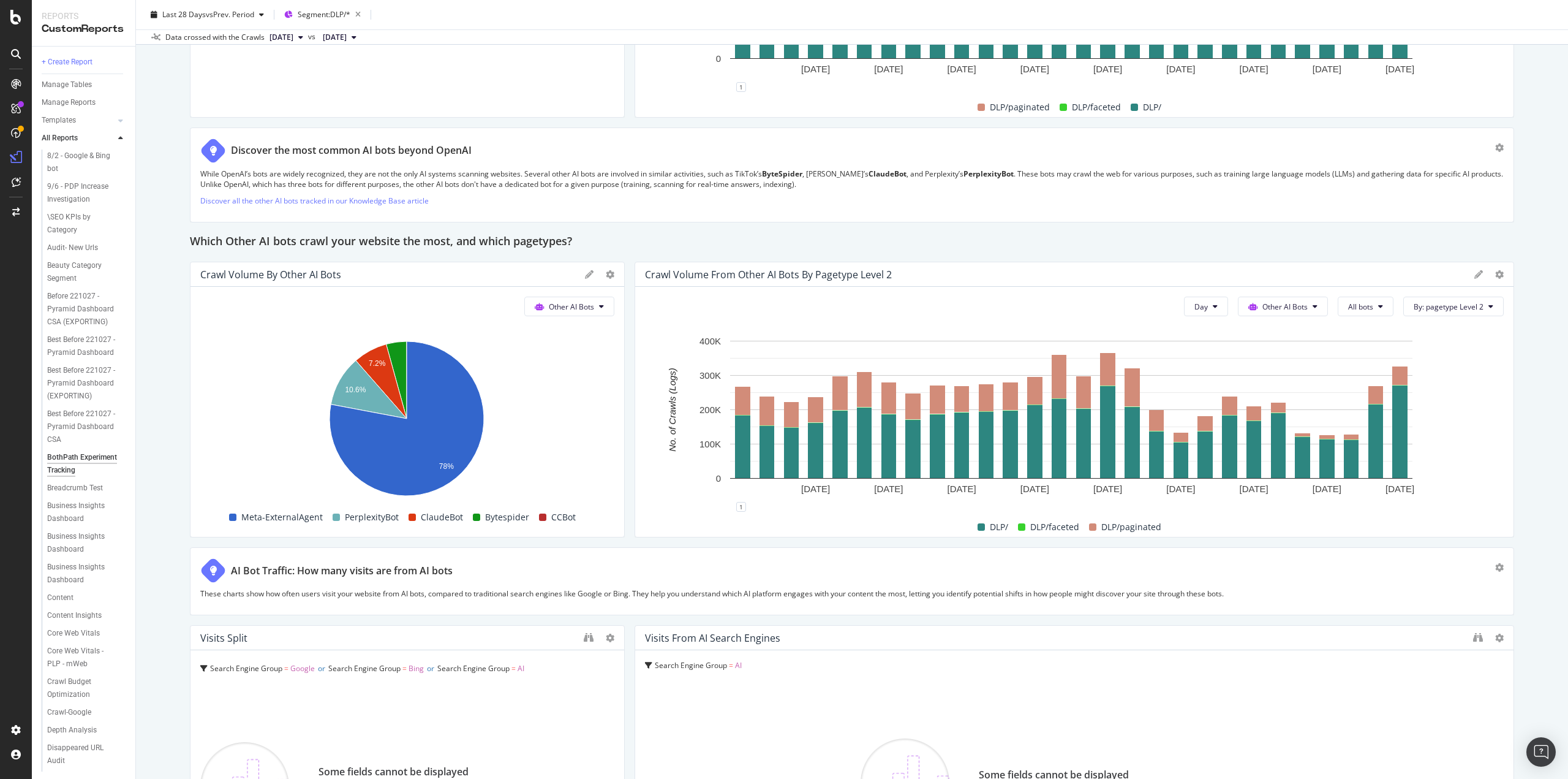
scroll to position [1835, 0]
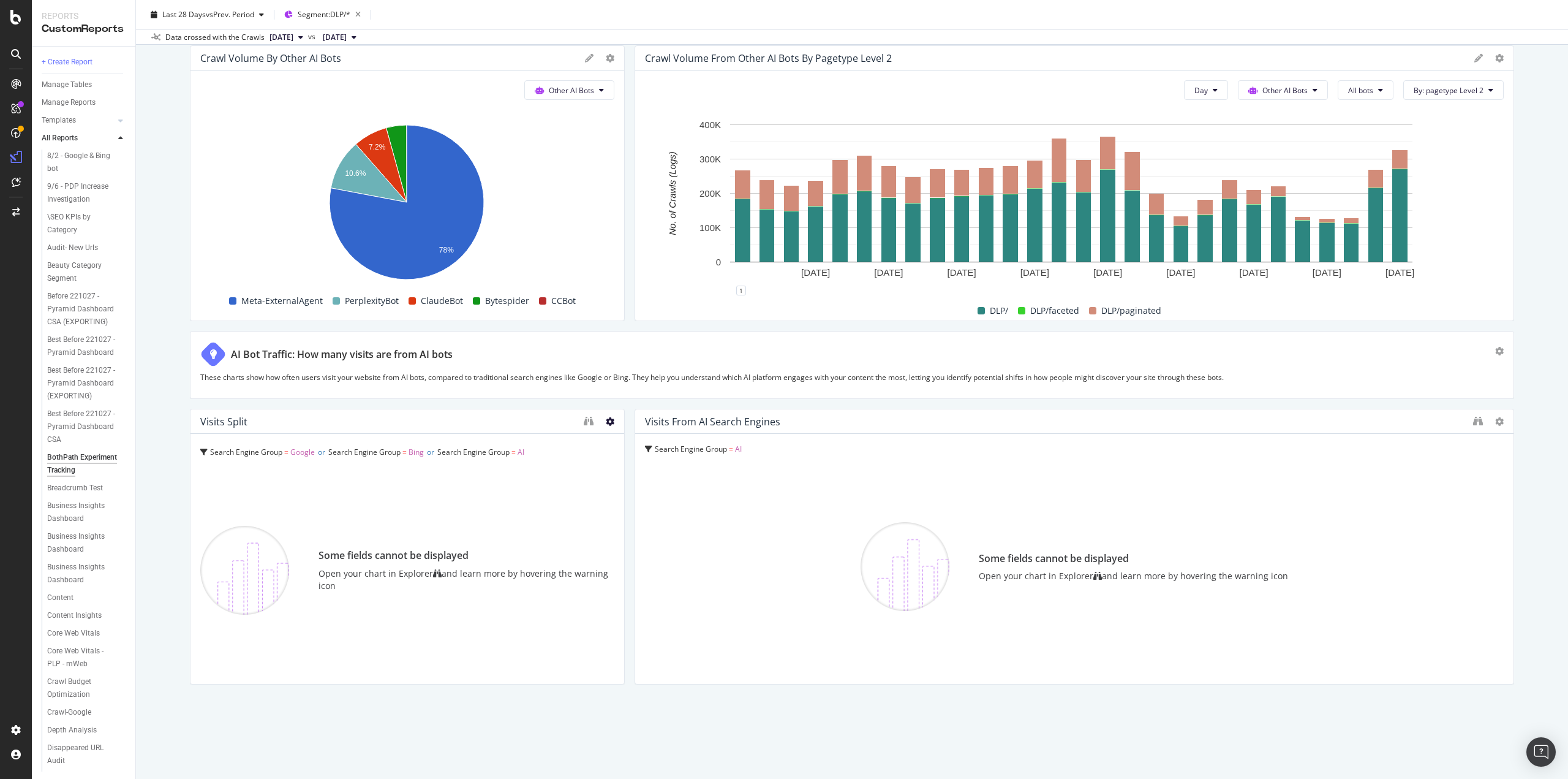
click at [606, 421] on icon at bounding box center [610, 422] width 8 height 8
click at [649, 435] on span "Delete" at bounding box center [644, 438] width 23 height 11
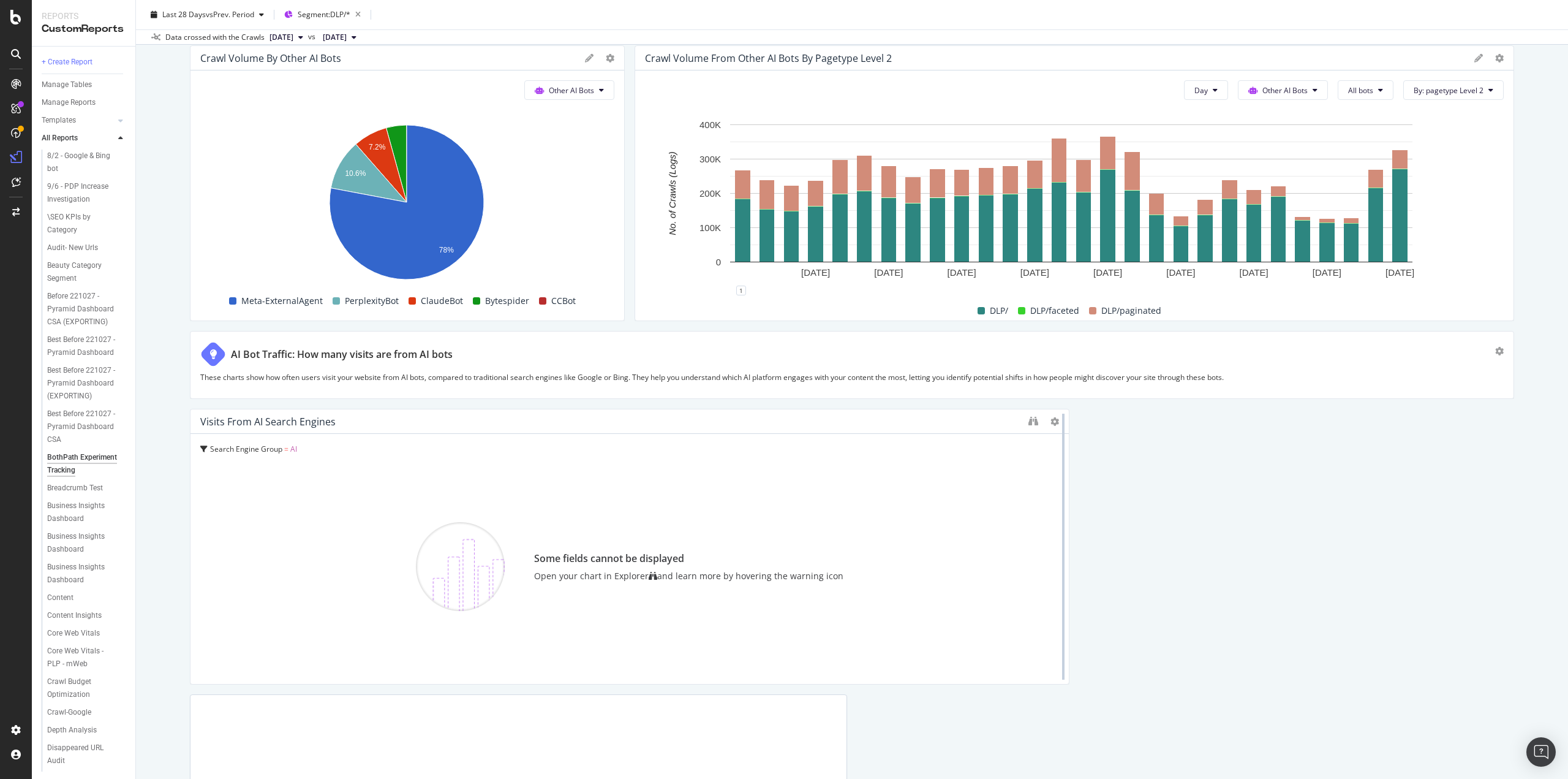
click at [1058, 422] on div at bounding box center [1063, 546] width 12 height 276
click at [1051, 420] on icon at bounding box center [1054, 422] width 8 height 8
click at [1061, 437] on icon at bounding box center [1062, 438] width 6 height 7
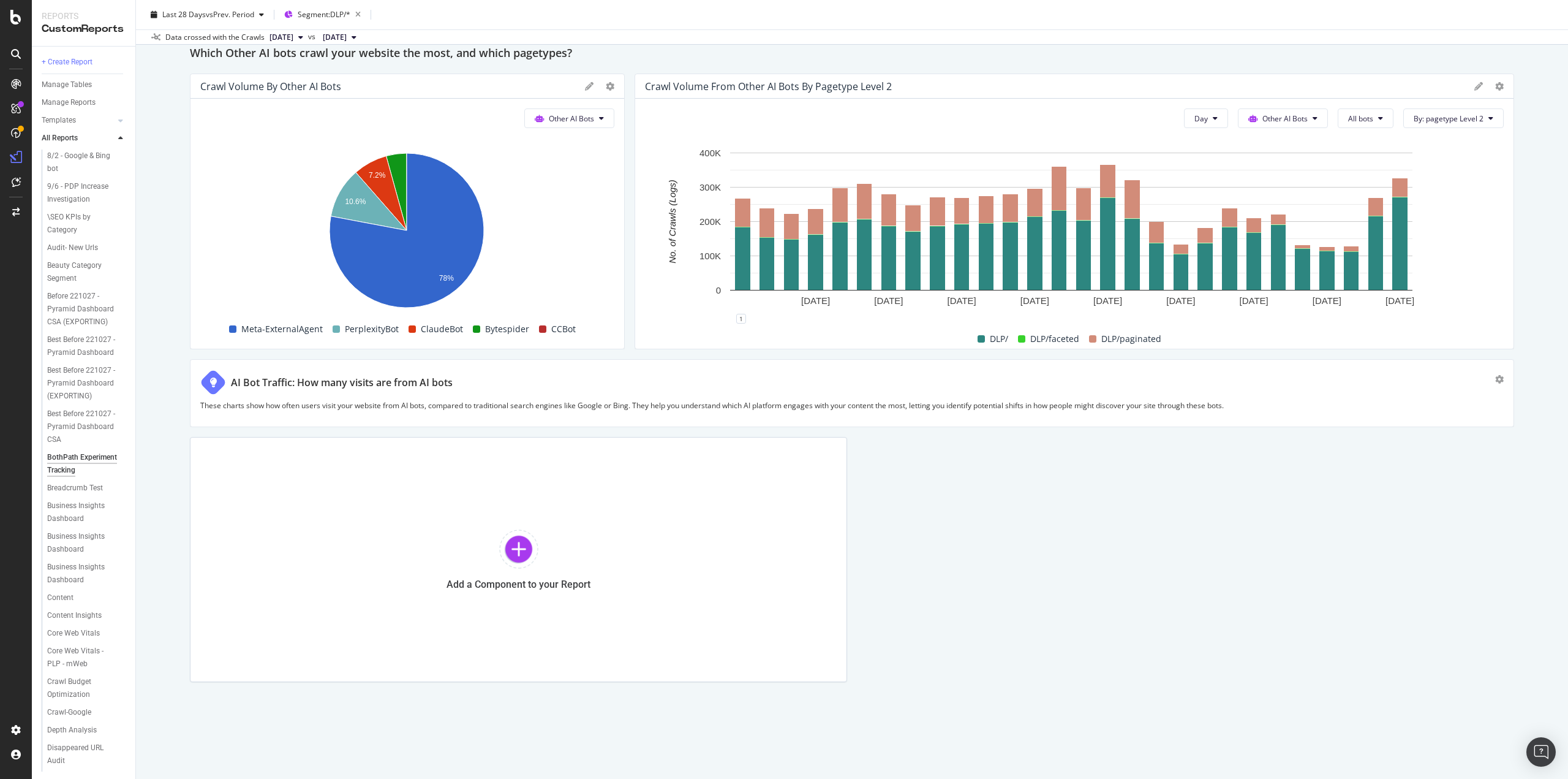
scroll to position [1805, 0]
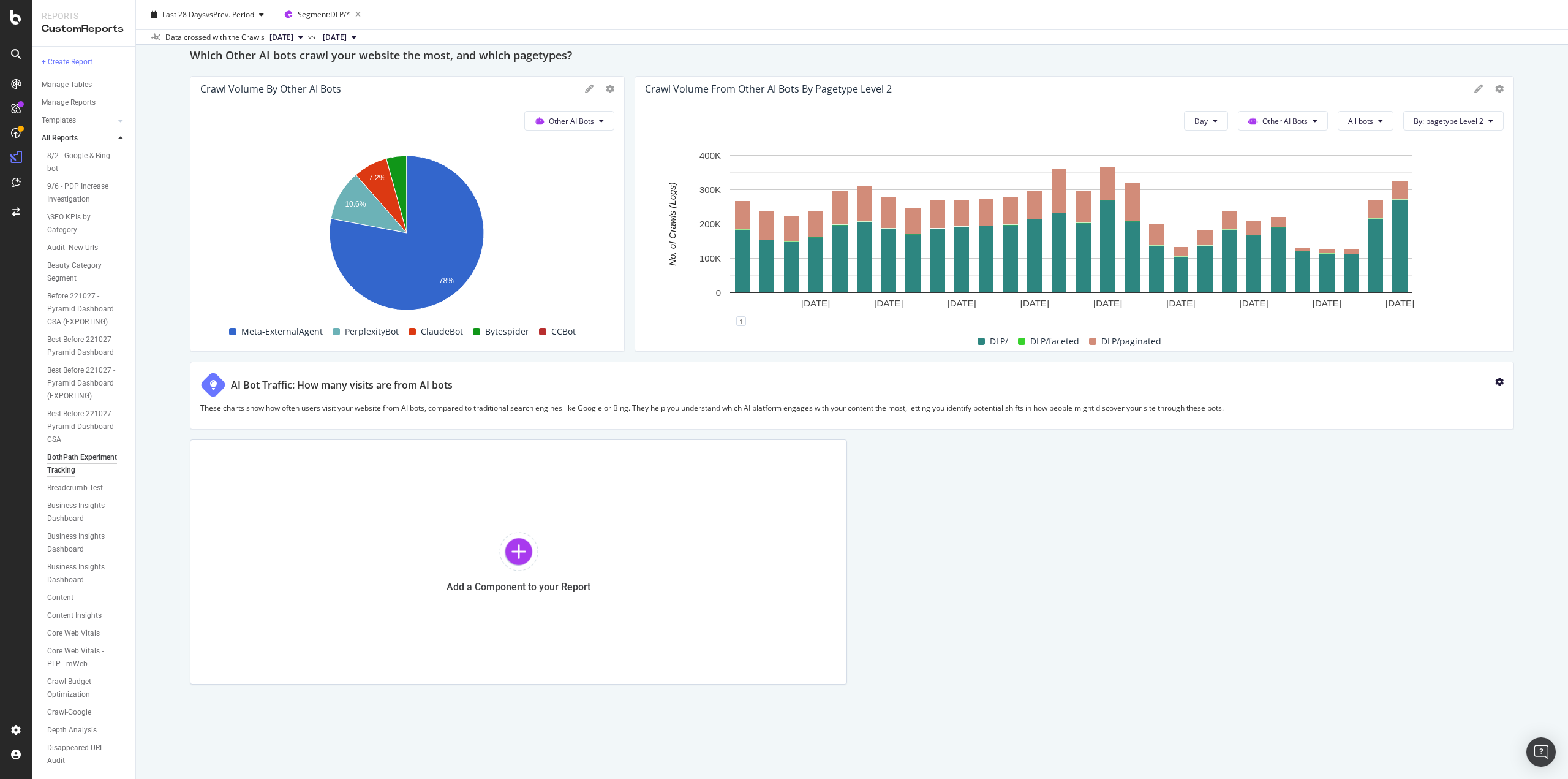
click at [1496, 382] on icon "gear" at bounding box center [1500, 381] width 8 height 8
click at [1464, 382] on div "Delete" at bounding box center [1471, 387] width 23 height 10
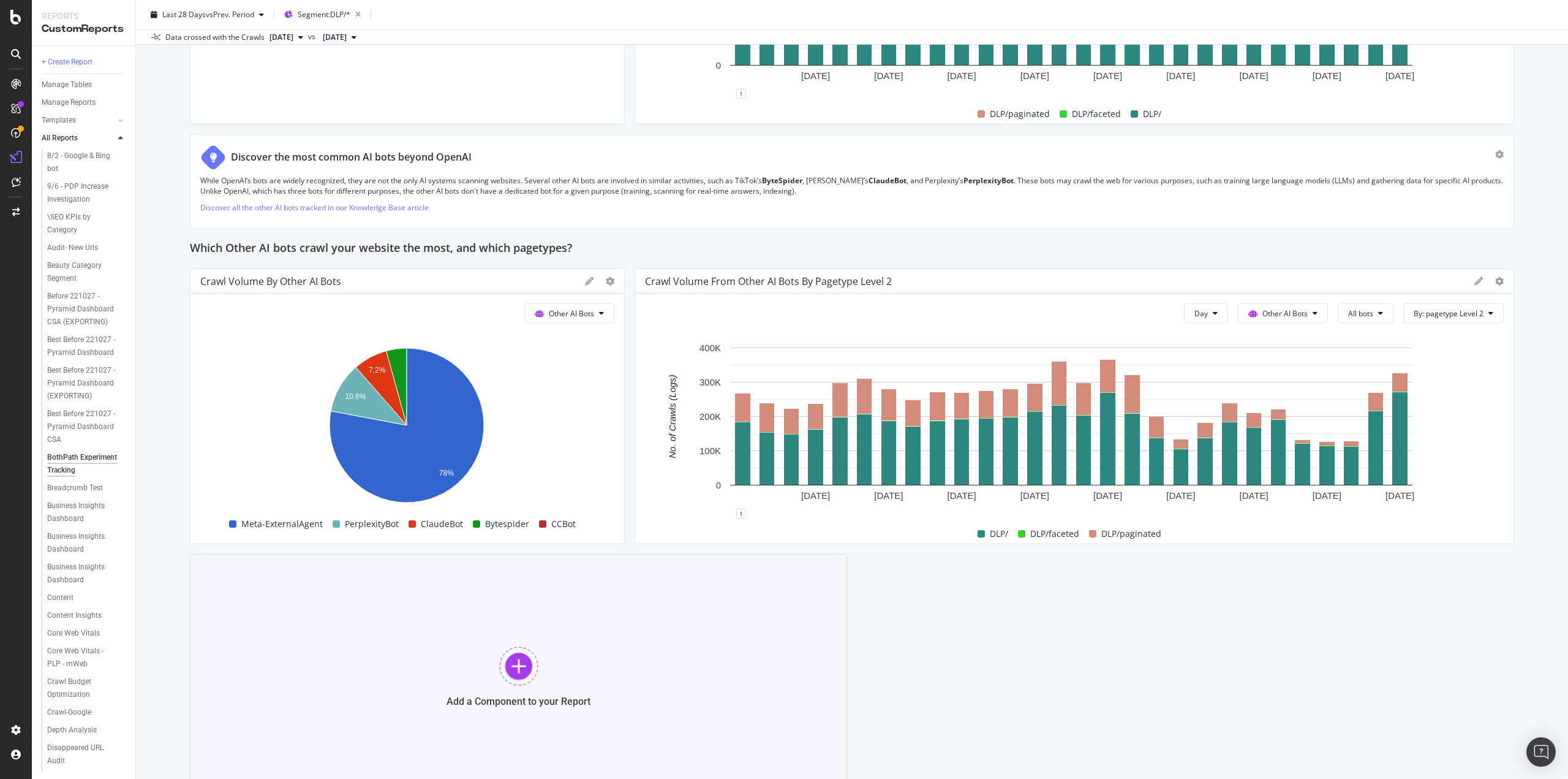
scroll to position [1727, 0]
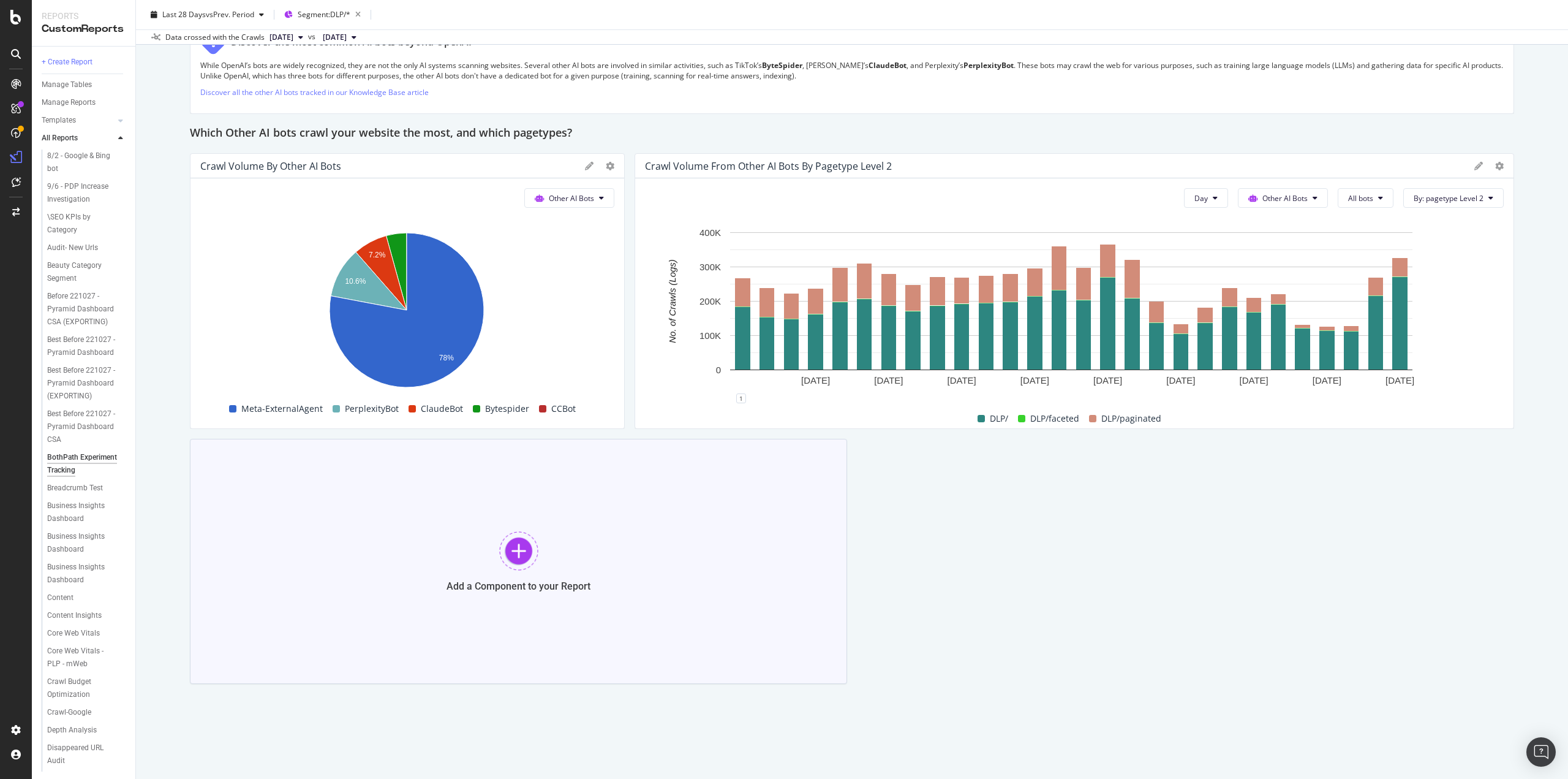
click at [499, 553] on div at bounding box center [519, 551] width 39 height 39
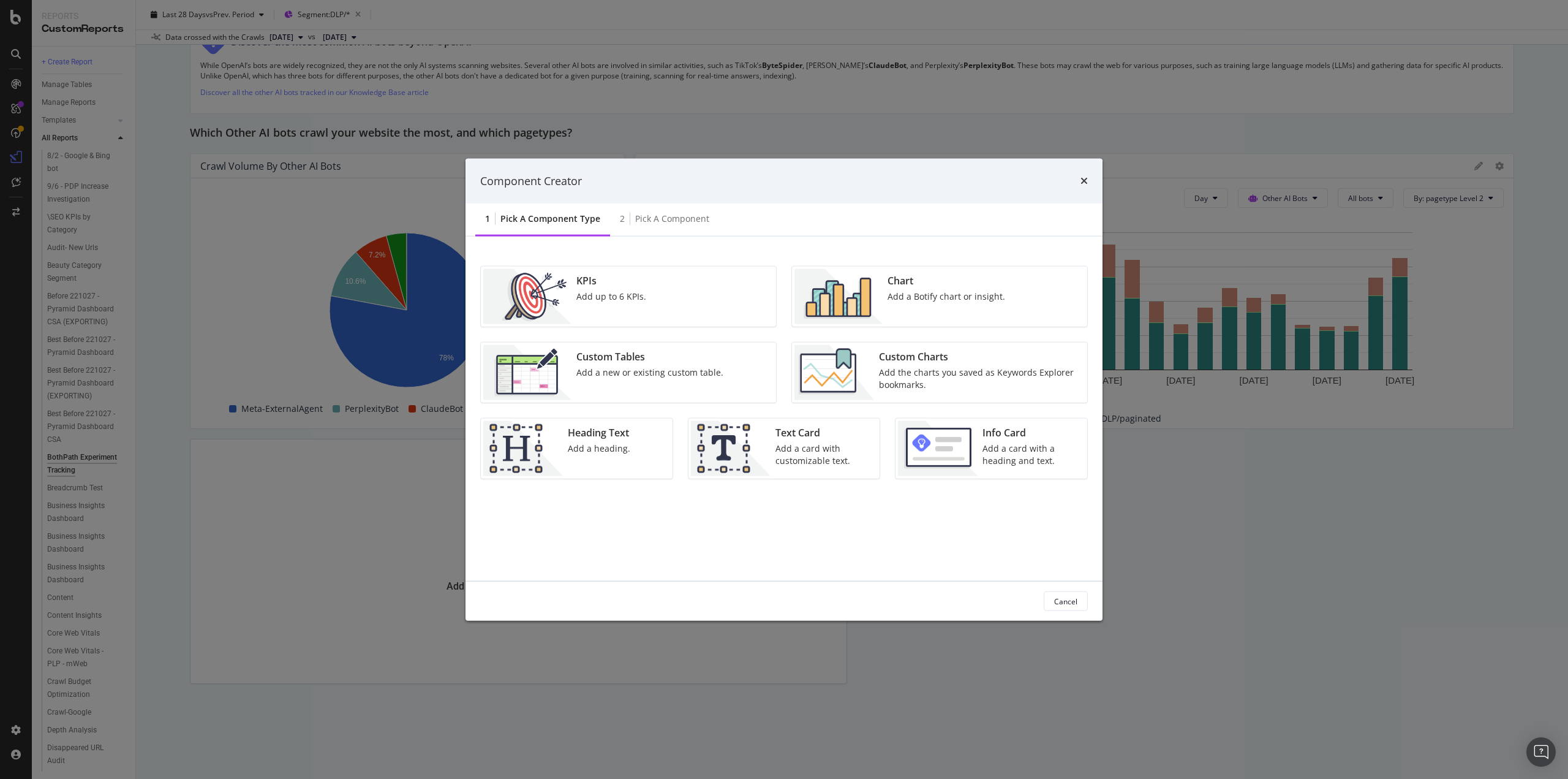
click at [894, 312] on div "Chart Add a Botify chart or insight." at bounding box center [946, 296] width 127 height 55
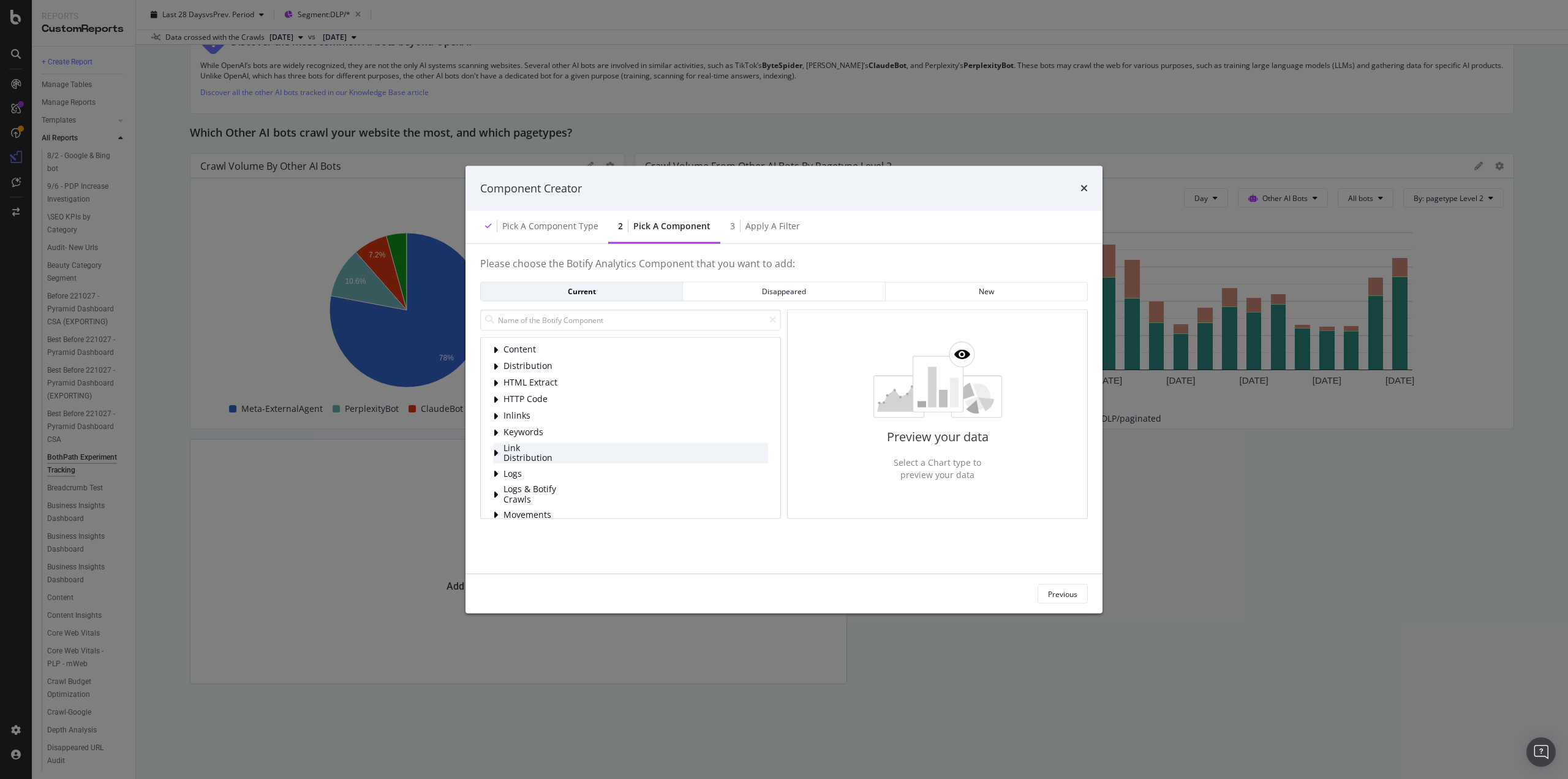
scroll to position [61, 0]
click at [501, 431] on div "Logs & Botify Crawls" at bounding box center [631, 432] width 275 height 20
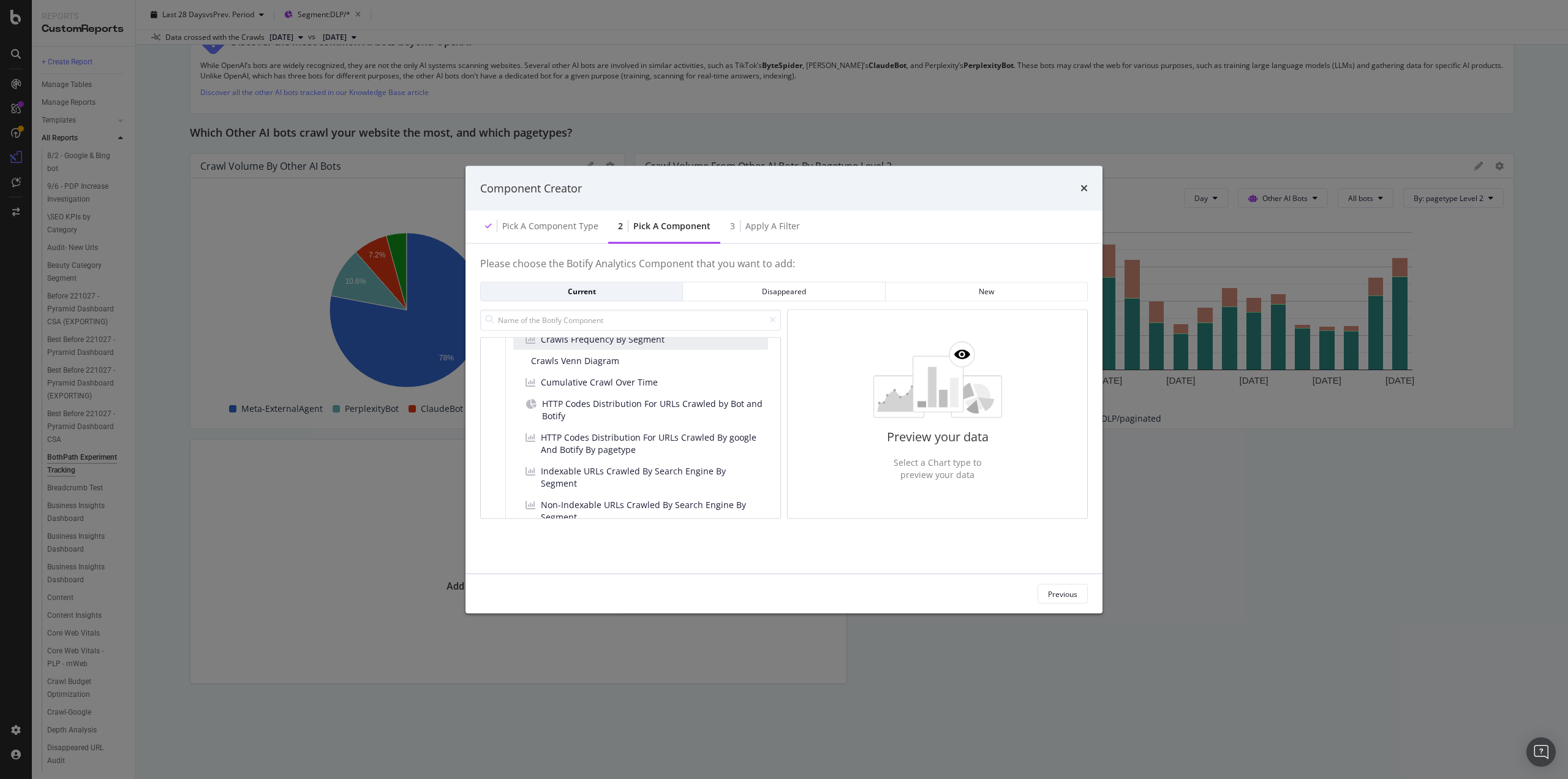
scroll to position [245, 0]
click at [637, 401] on span "Crawls Frequency By Segment" at bounding box center [603, 401] width 124 height 12
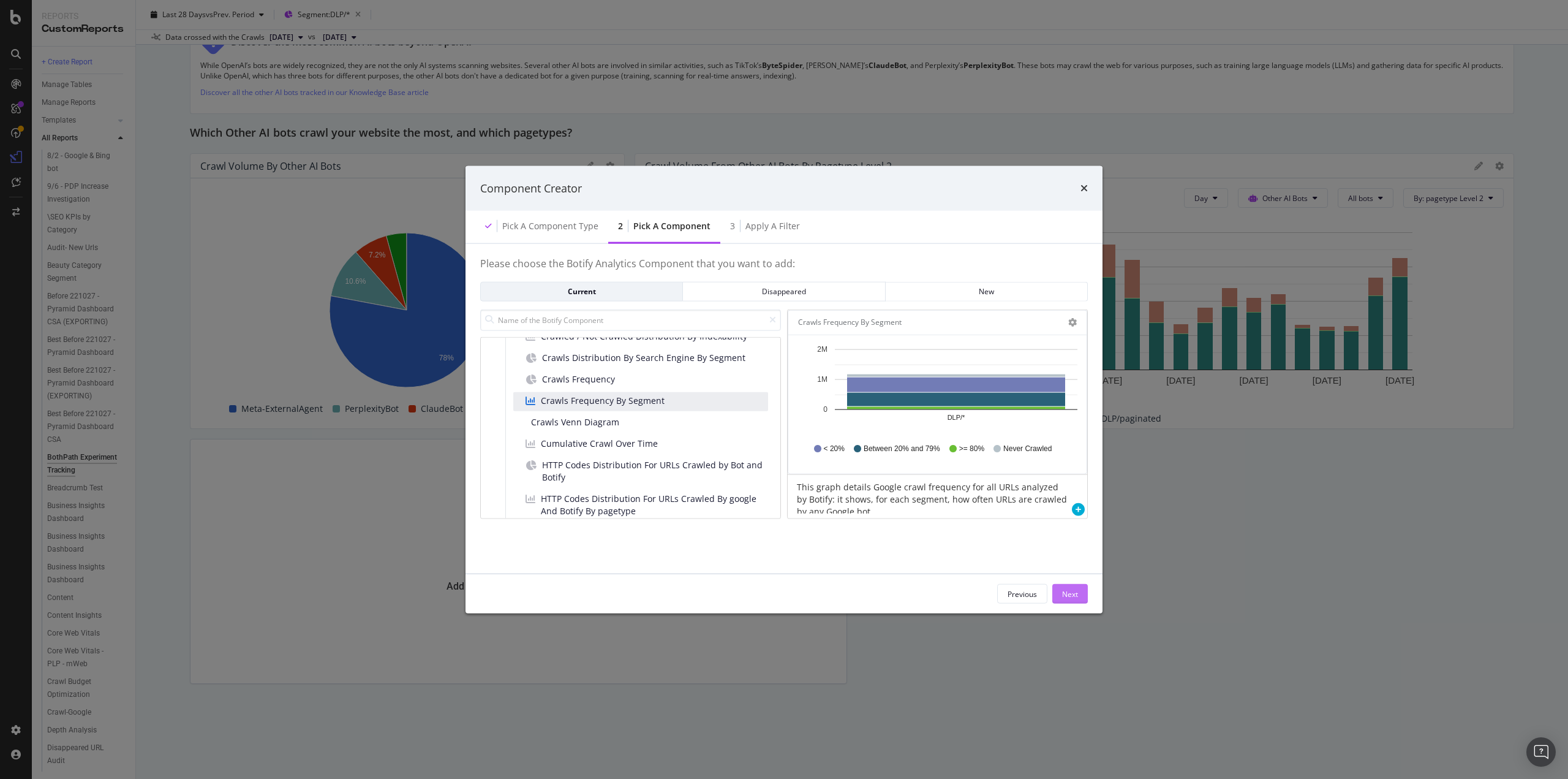
click at [1071, 589] on div "Next" at bounding box center [1070, 593] width 16 height 10
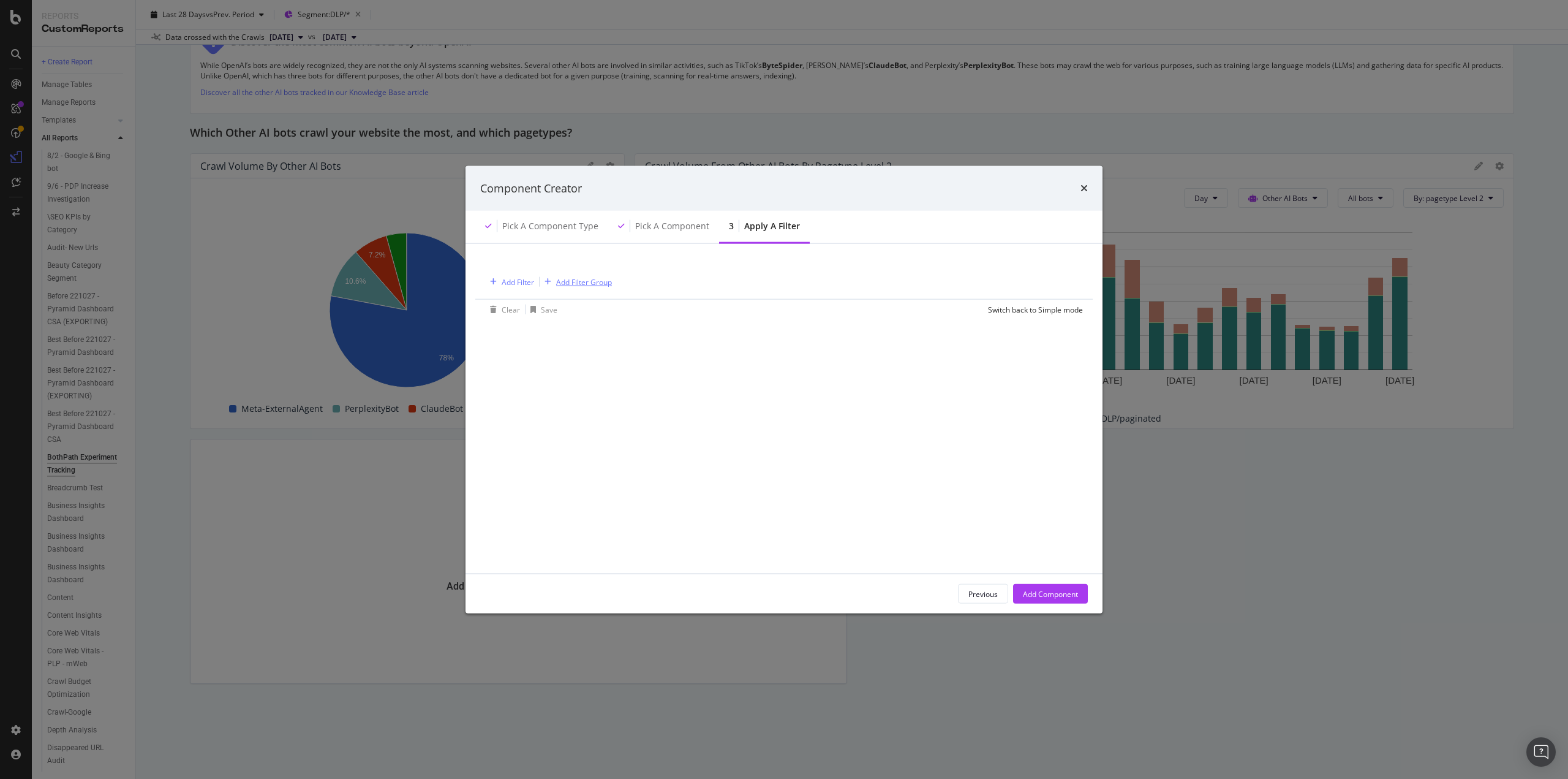
click at [566, 278] on div "Add Filter Group" at bounding box center [584, 282] width 56 height 10
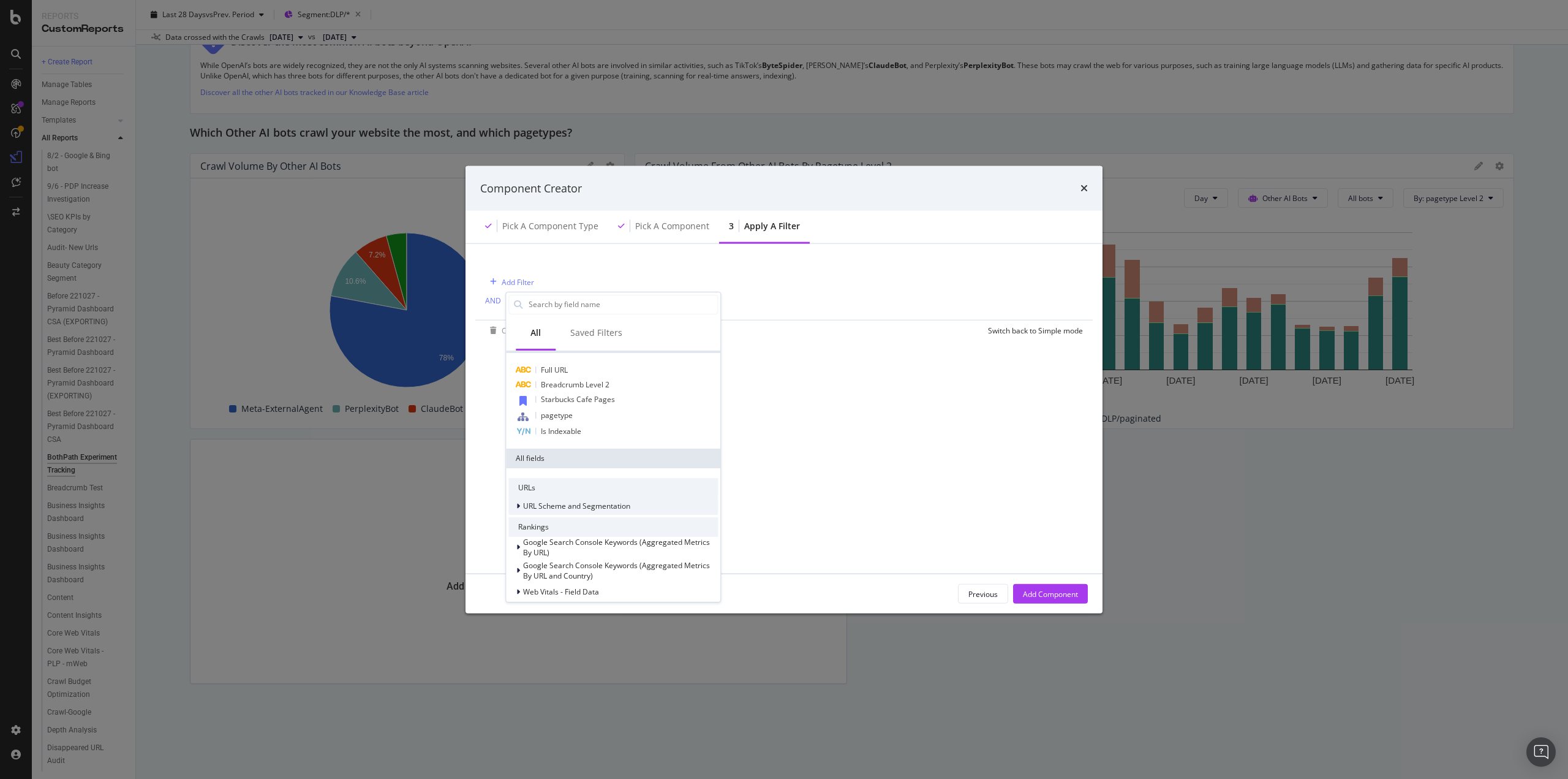
scroll to position [0, 0]
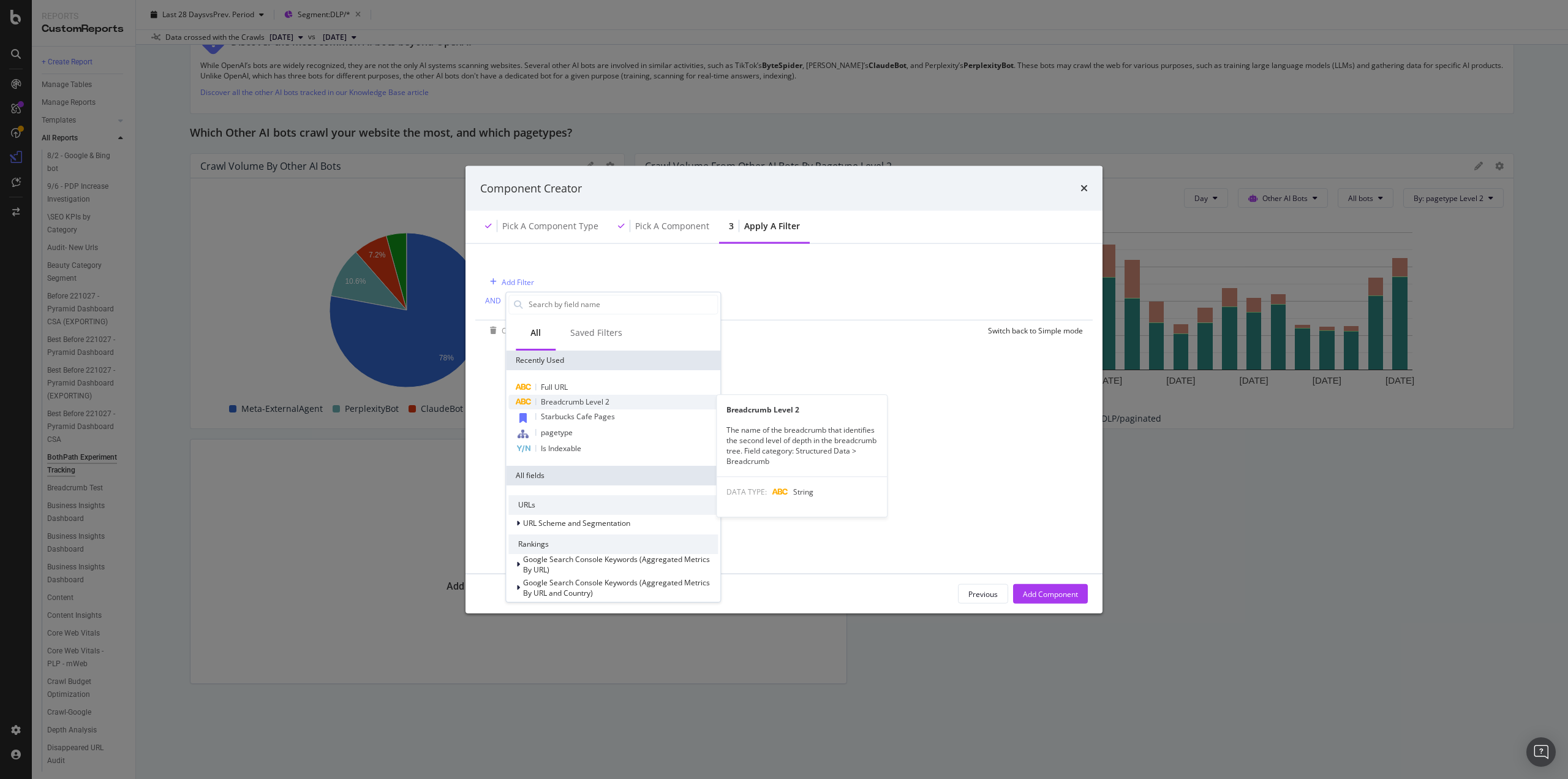
click at [574, 401] on span "Breadcrumb Level 2" at bounding box center [575, 401] width 68 height 10
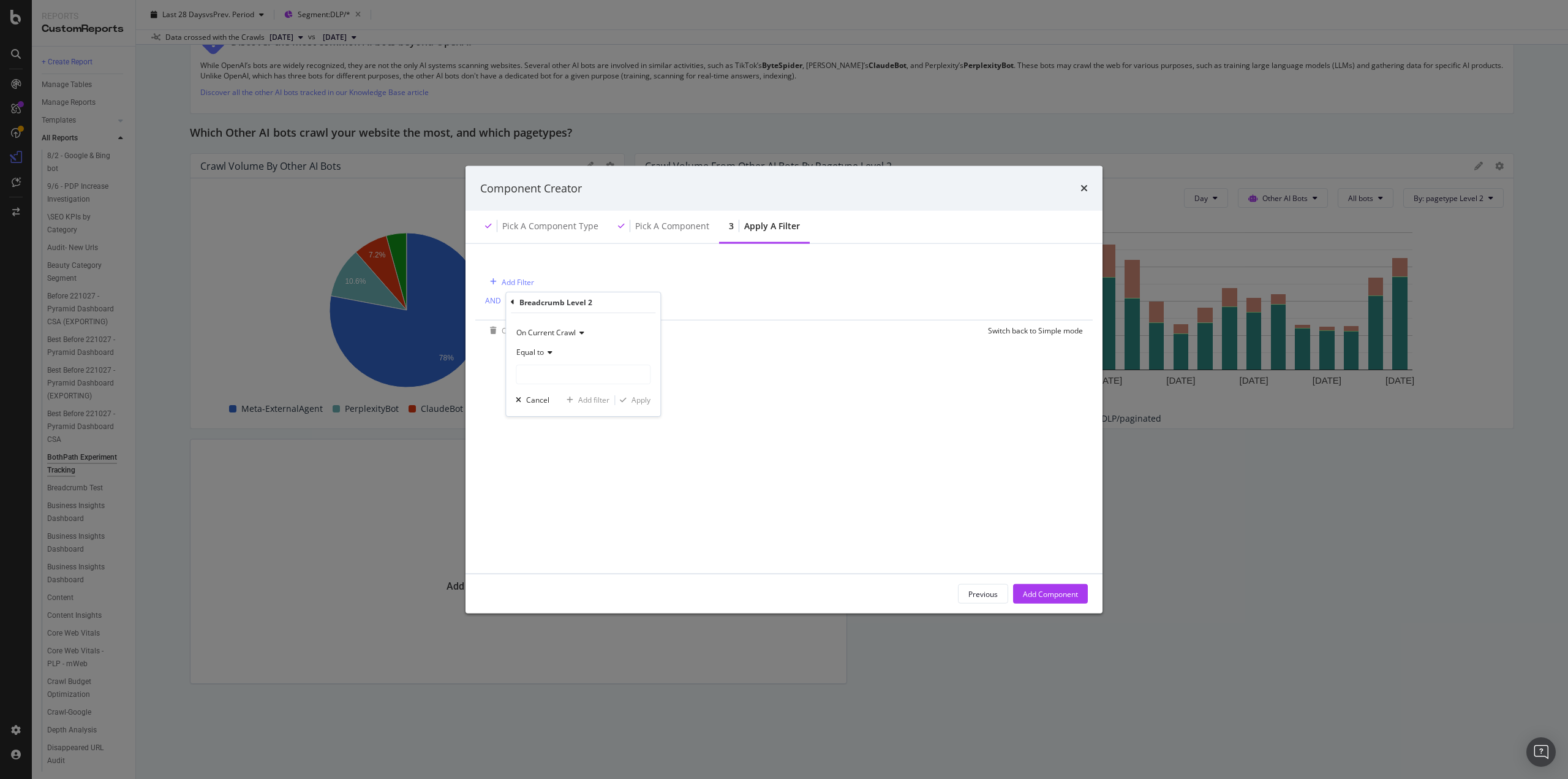
click at [543, 354] on span "Equal to" at bounding box center [530, 352] width 28 height 10
click at [544, 489] on span "Contains" at bounding box center [537, 489] width 30 height 10
click at [548, 374] on input "modal" at bounding box center [583, 374] width 134 height 19
type input "Electronics"
click at [646, 398] on div "Apply" at bounding box center [641, 400] width 19 height 10
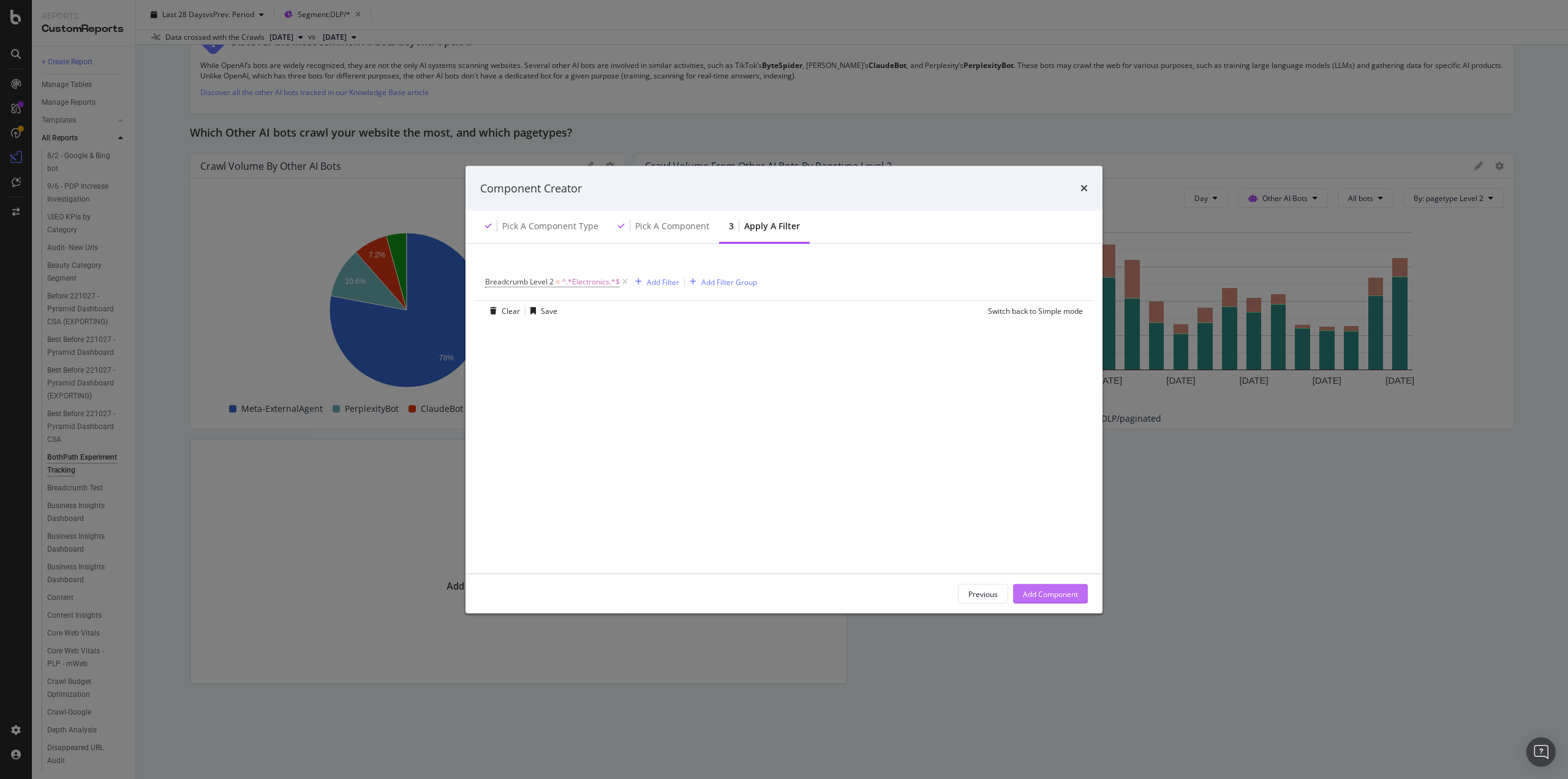
click at [1045, 592] on div "Add Component" at bounding box center [1051, 593] width 55 height 10
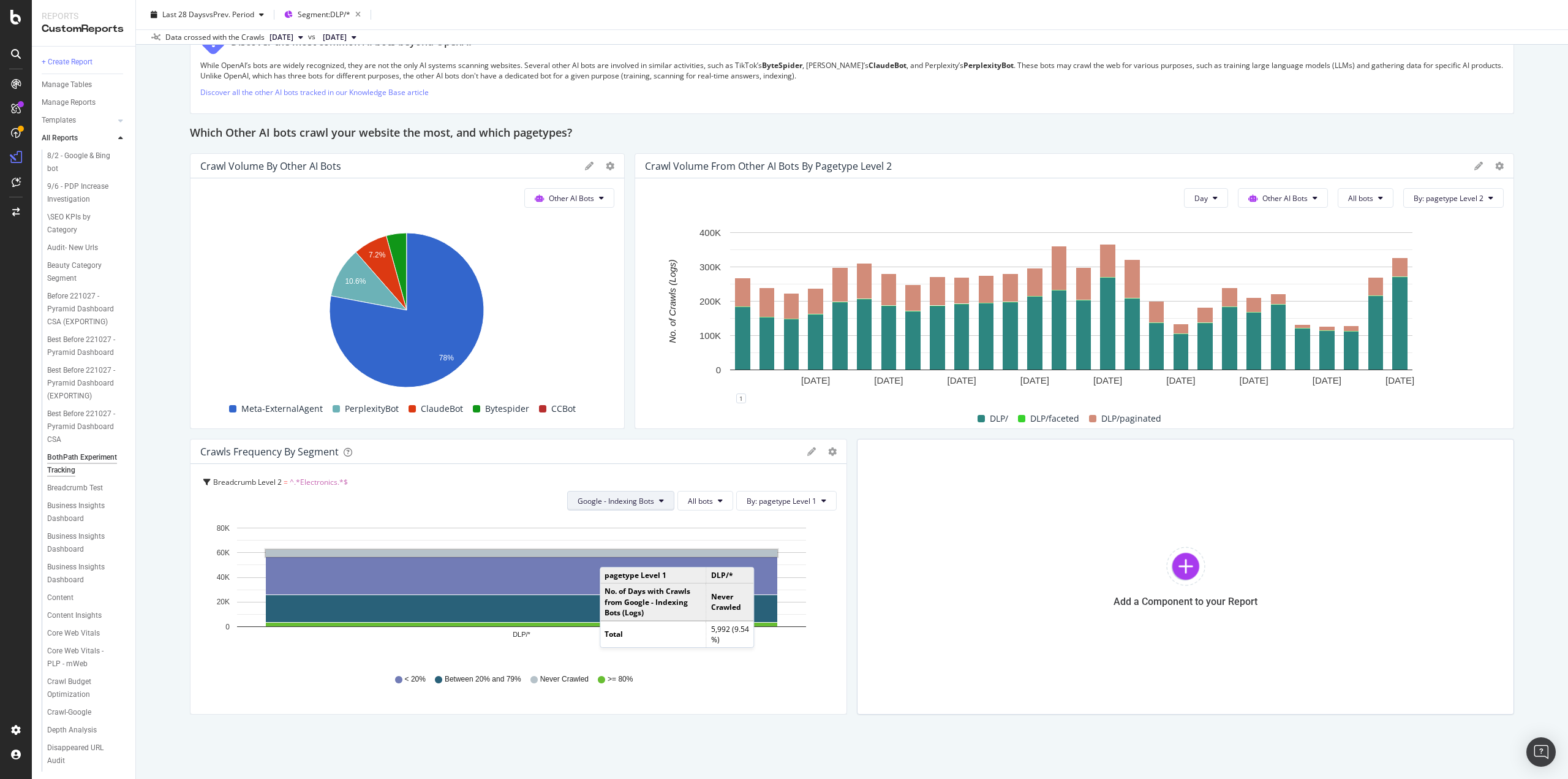
click at [659, 500] on icon at bounding box center [662, 500] width 5 height 7
click at [645, 565] on span "OpenAI - Indexing Bots" at bounding box center [623, 568] width 98 height 11
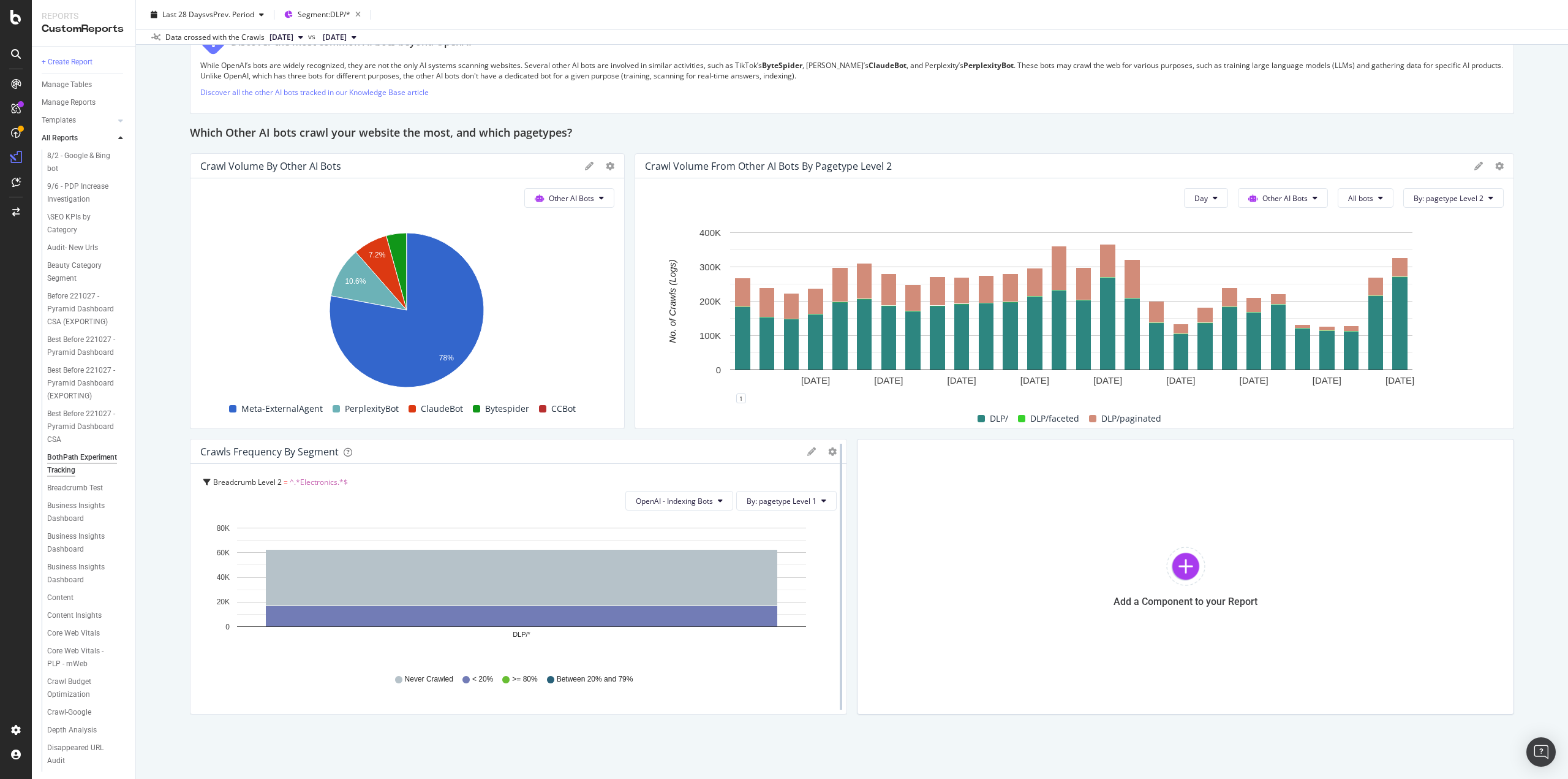
click at [835, 454] on div at bounding box center [841, 577] width 12 height 276
click at [828, 449] on icon "gear" at bounding box center [832, 451] width 8 height 8
click at [759, 550] on span "Edit Filter" at bounding box center [775, 551] width 141 height 18
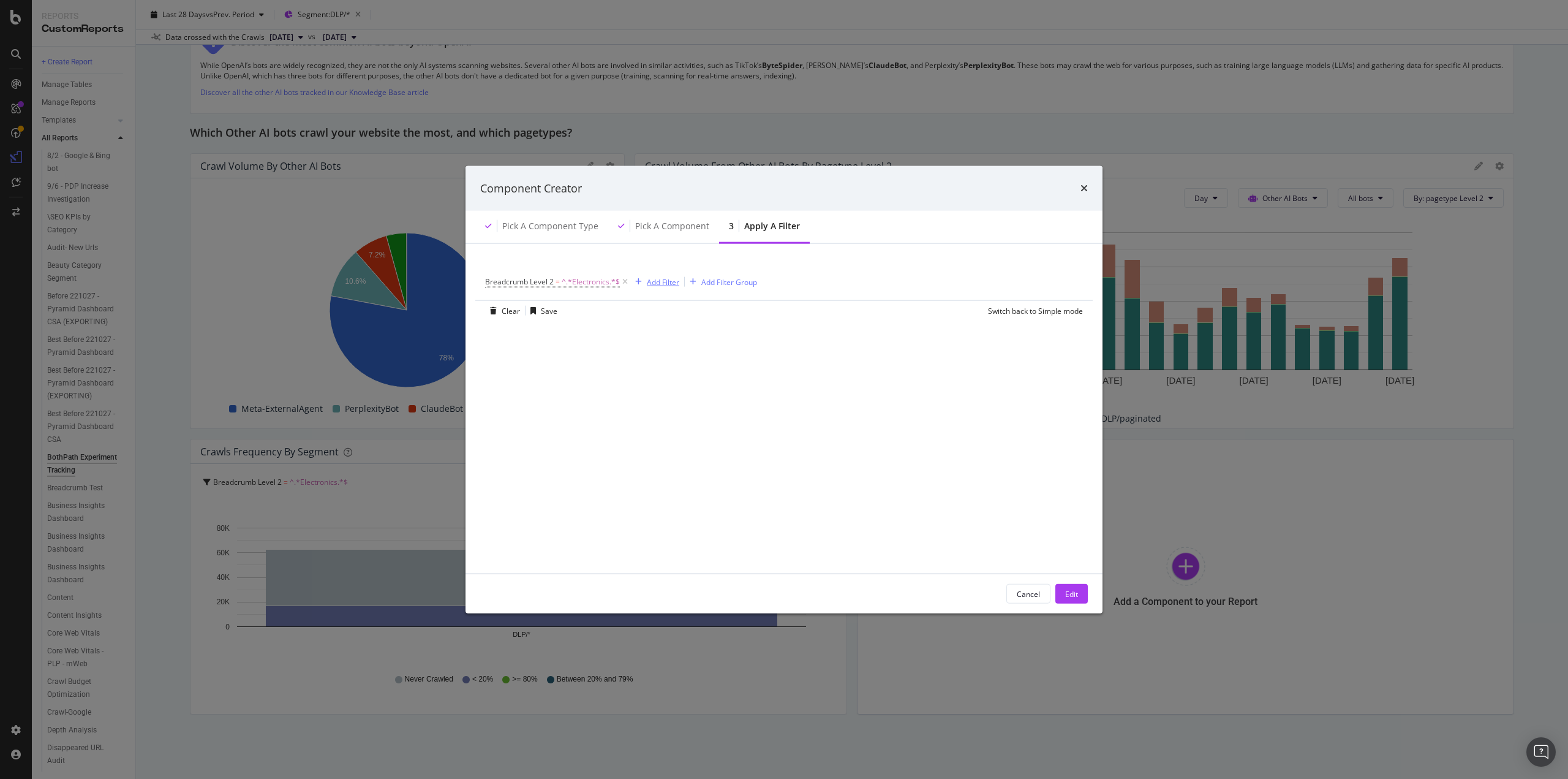
click at [654, 279] on div "Add Filter" at bounding box center [663, 282] width 32 height 10
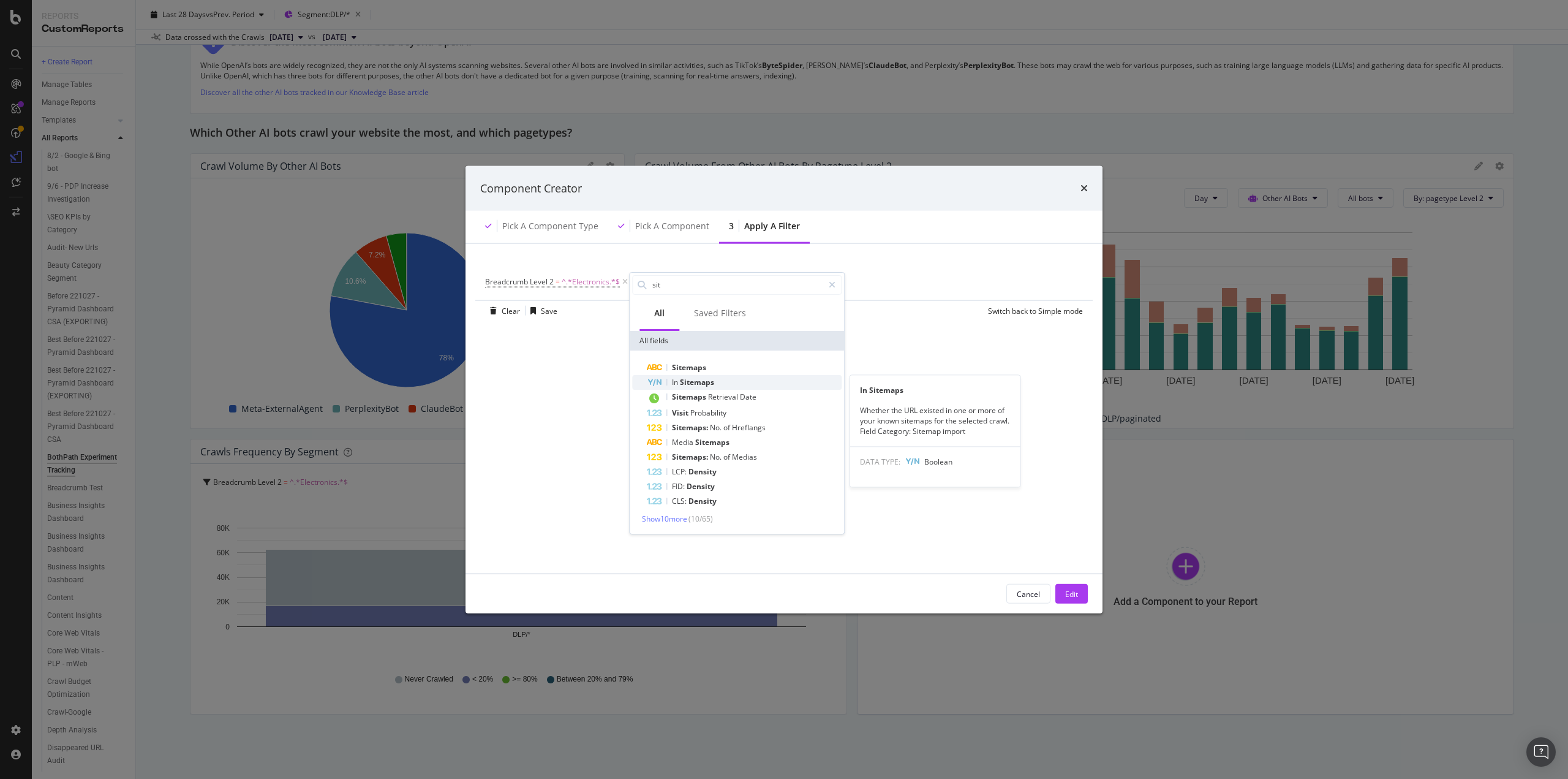
type input "sit"
click at [698, 379] on span "Sitemaps" at bounding box center [697, 381] width 34 height 10
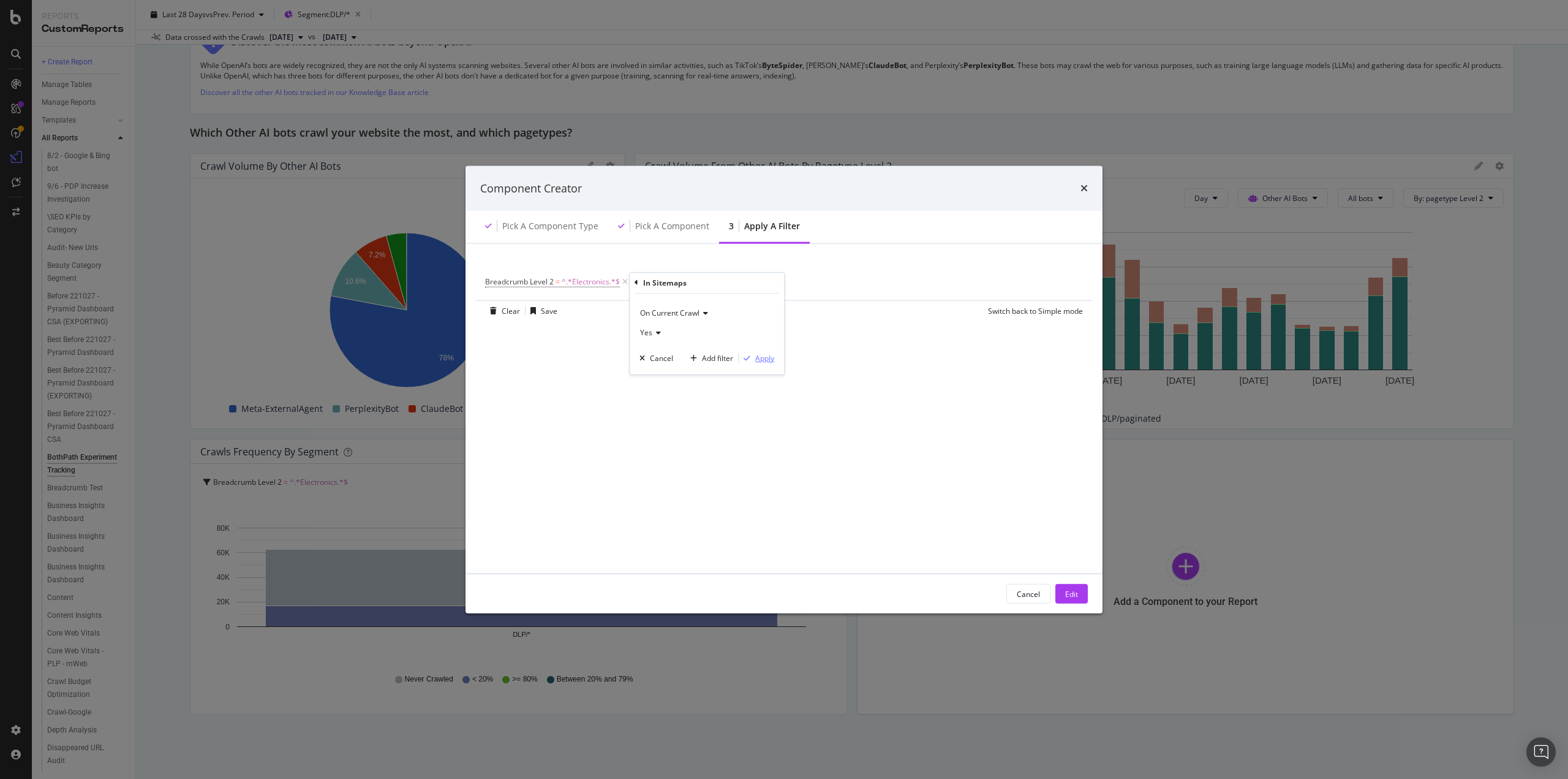
click at [771, 359] on div "Apply" at bounding box center [764, 358] width 19 height 10
click at [1069, 593] on div "Edit" at bounding box center [1072, 593] width 13 height 10
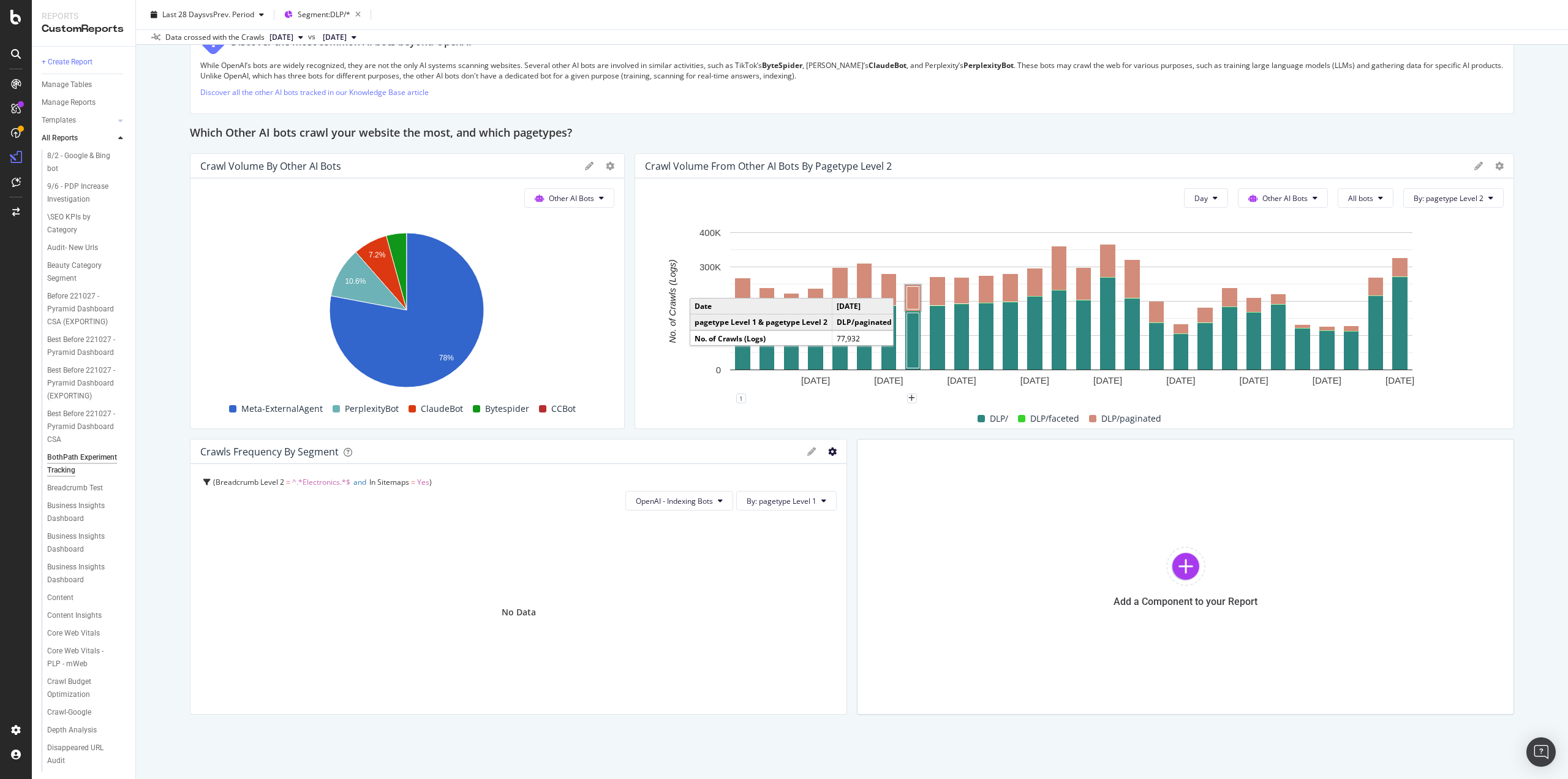
click at [828, 449] on icon "gear" at bounding box center [832, 451] width 8 height 8
click at [771, 552] on span "Edit Filter" at bounding box center [775, 551] width 141 height 18
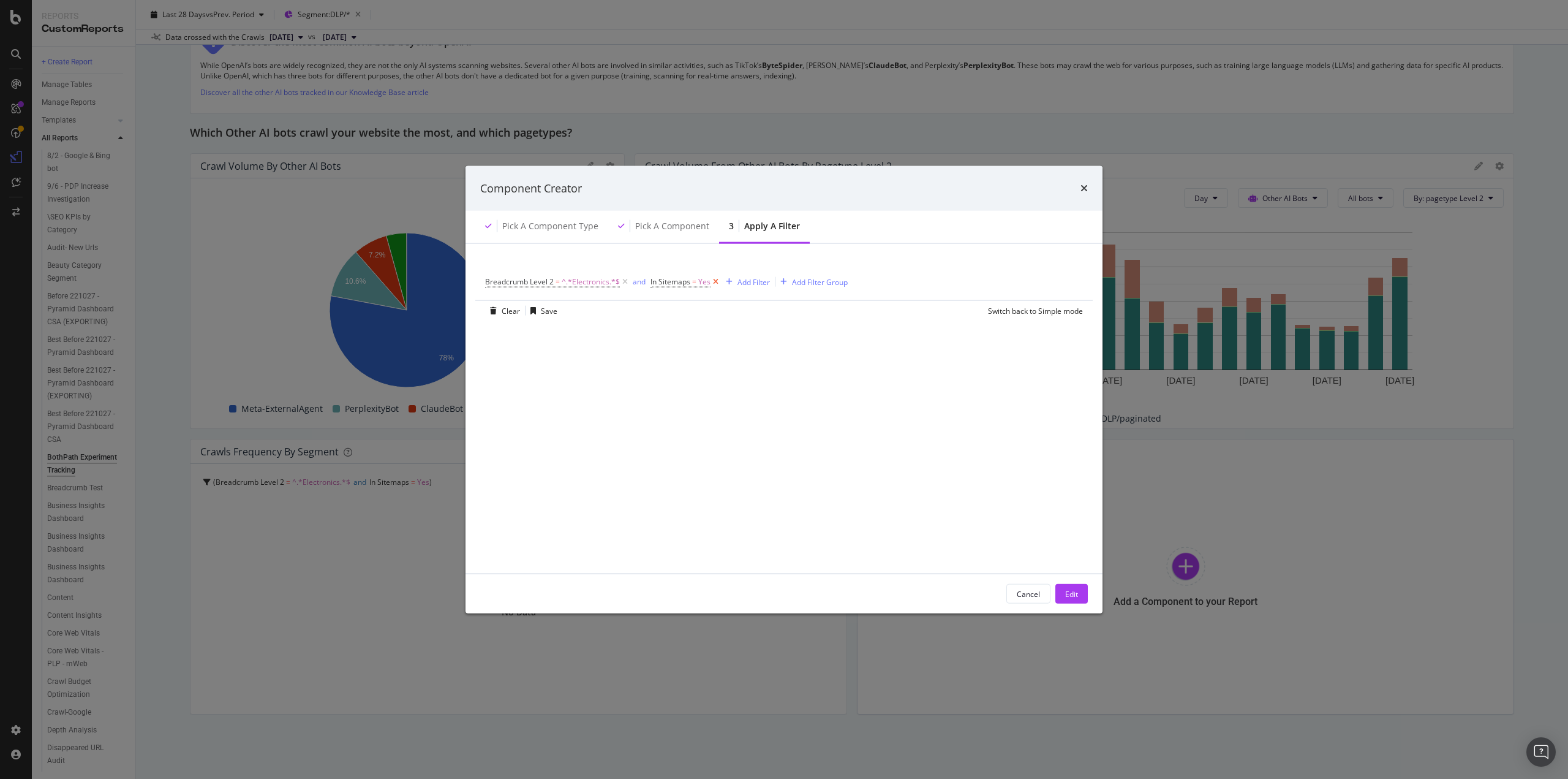
click at [715, 280] on icon "modal" at bounding box center [716, 282] width 10 height 12
click at [1065, 592] on div "Edit" at bounding box center [1072, 593] width 13 height 10
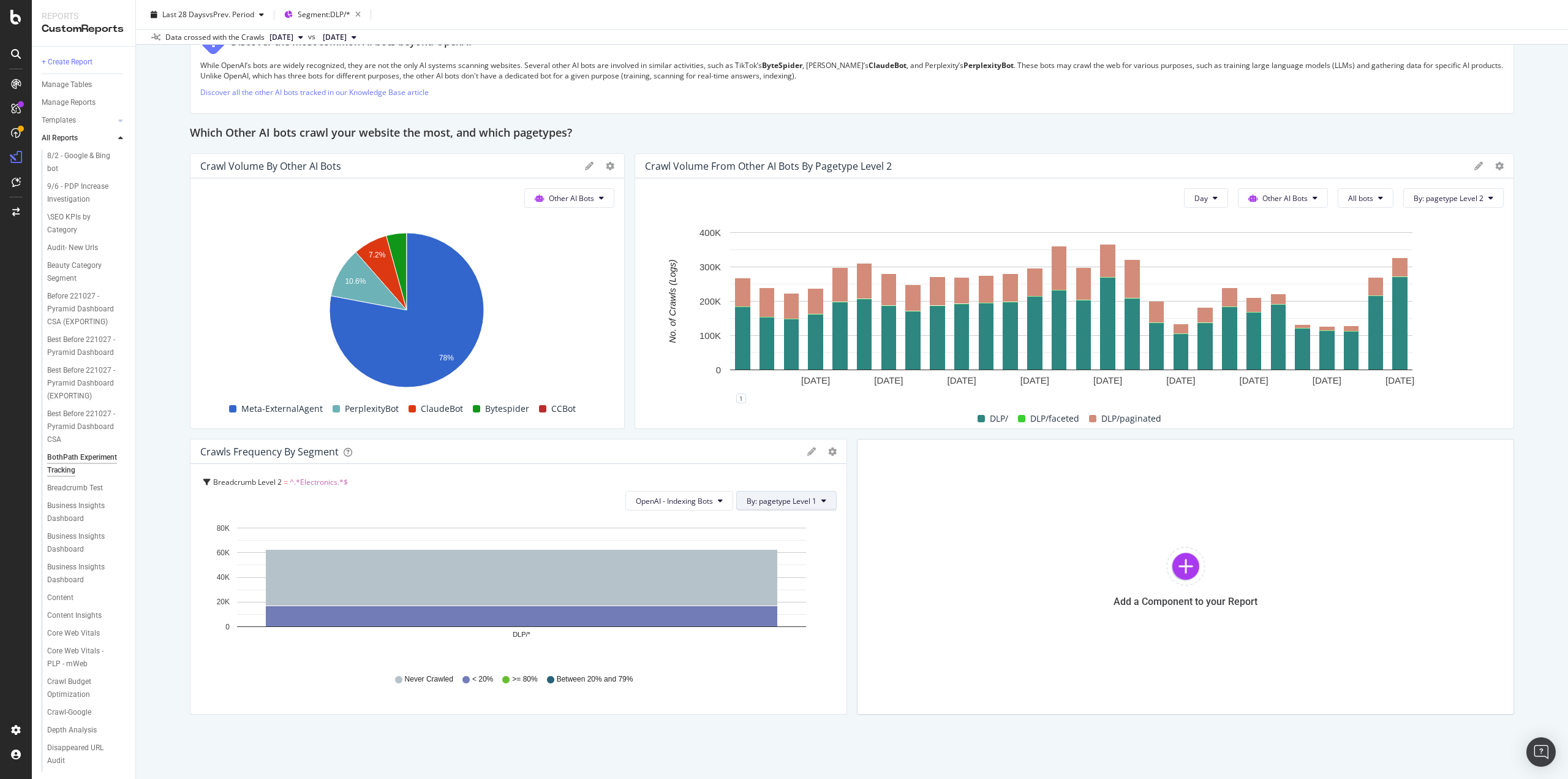
click at [788, 496] on span "By: pagetype Level 1" at bounding box center [782, 501] width 70 height 10
click at [690, 416] on div "DLP/ DLP/faceted DLP/paginated" at bounding box center [1069, 419] width 859 height 21
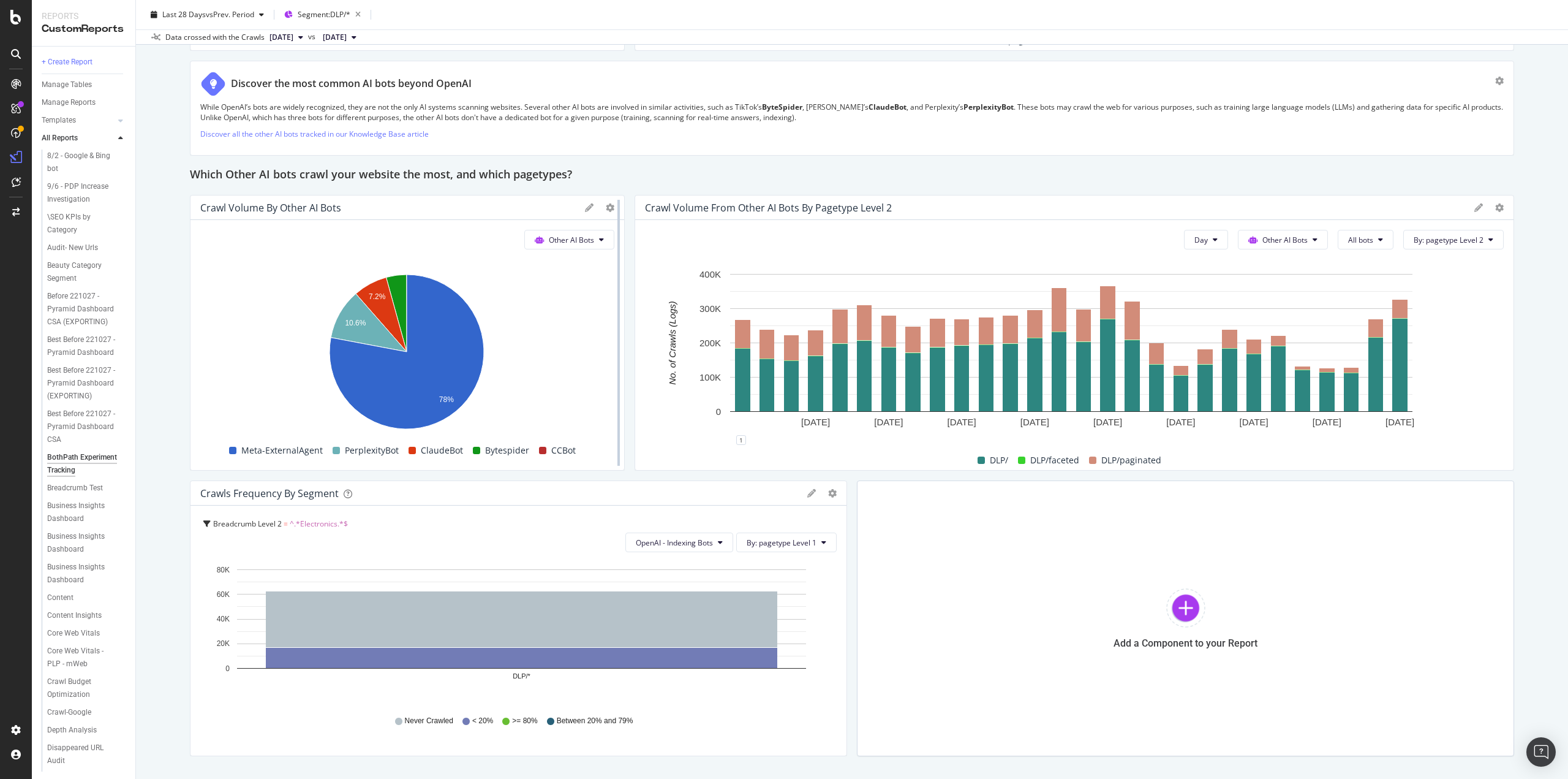
scroll to position [1758, 0]
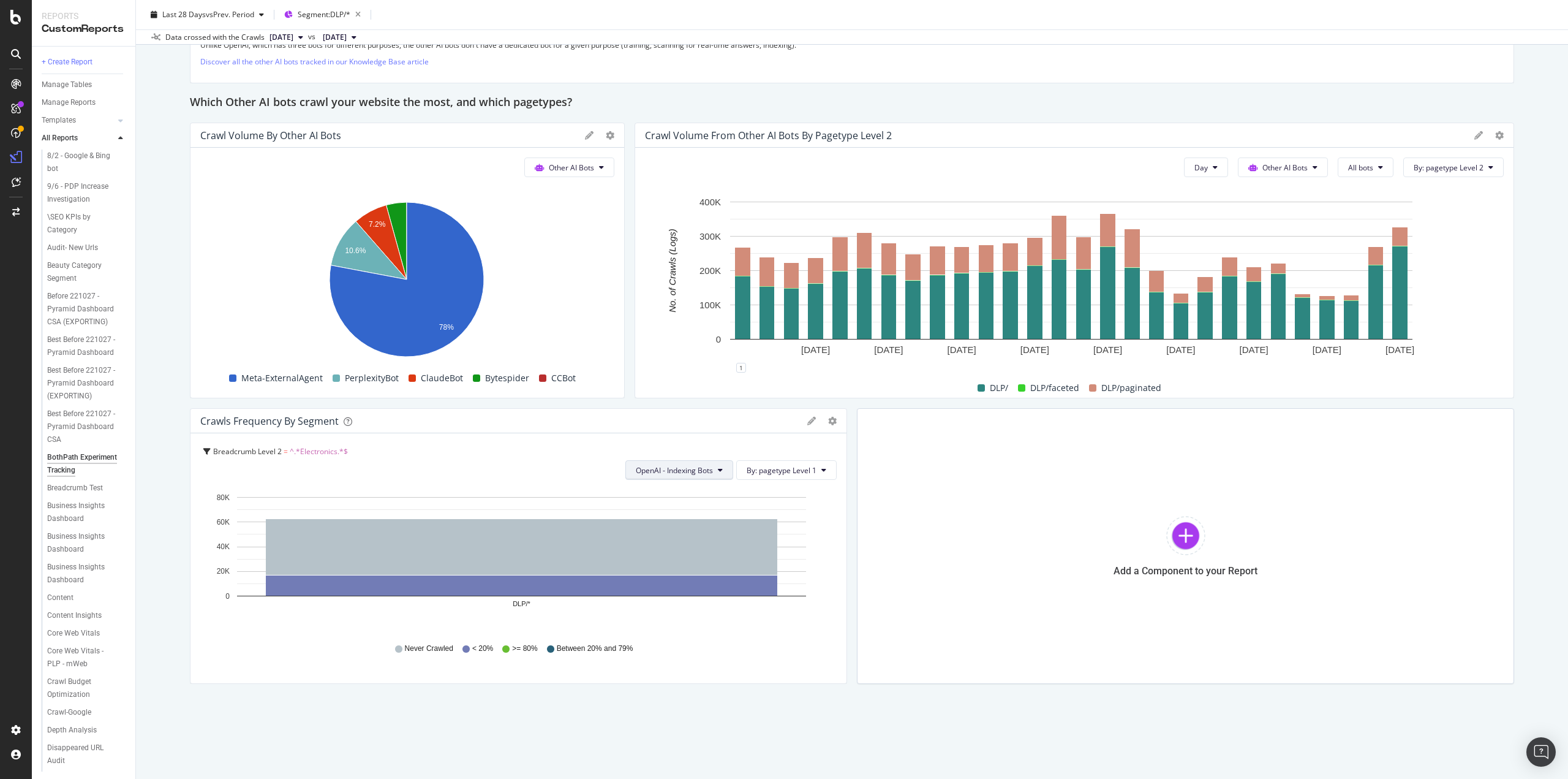
click at [705, 468] on span "OpenAI - Indexing Bots" at bounding box center [674, 471] width 77 height 10
click at [678, 383] on div "DLP/ DLP/faceted DLP/paginated" at bounding box center [1069, 388] width 859 height 21
click at [1182, 526] on div at bounding box center [1186, 535] width 39 height 39
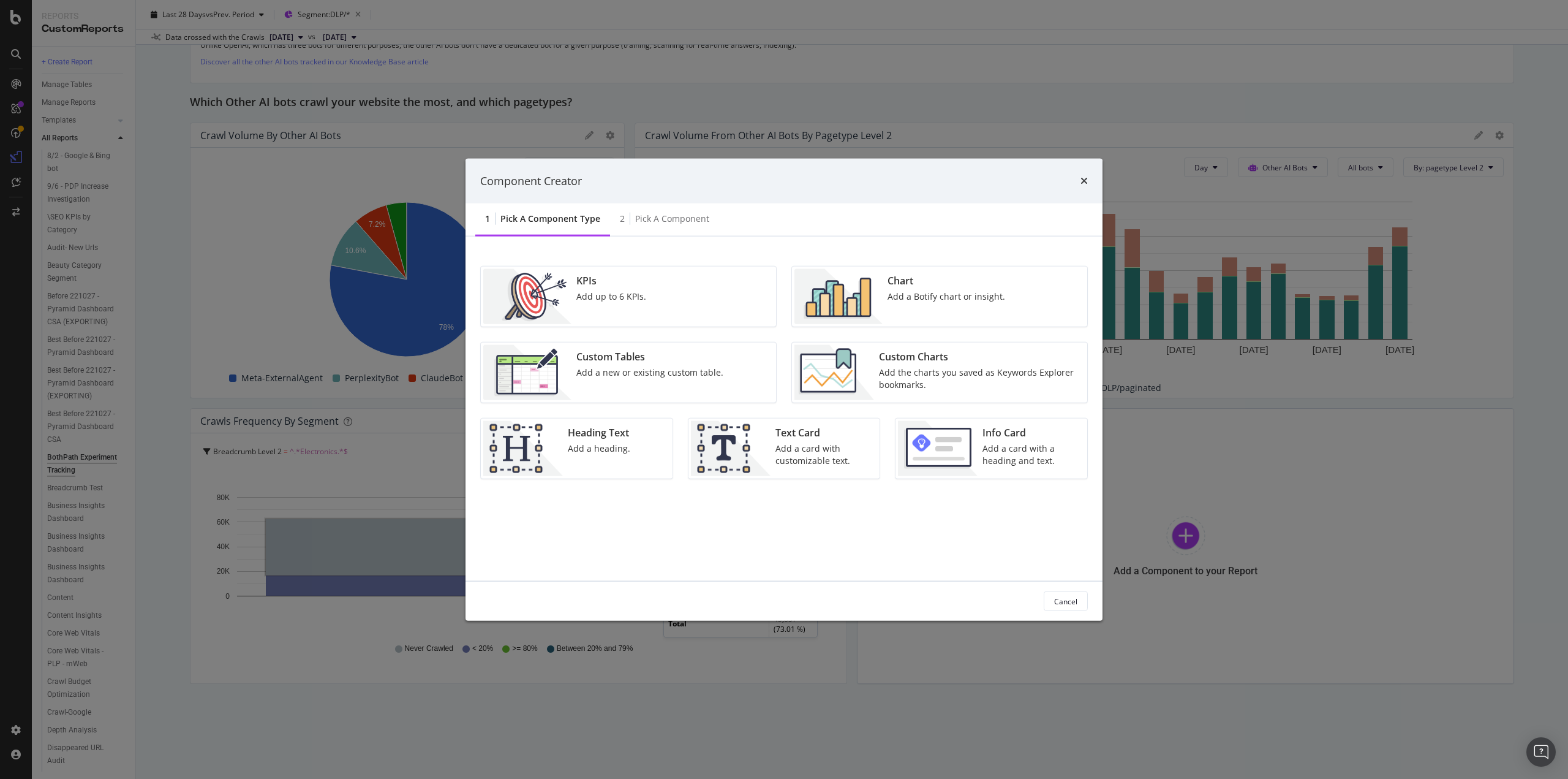
click at [841, 292] on img "modal" at bounding box center [839, 296] width 89 height 55
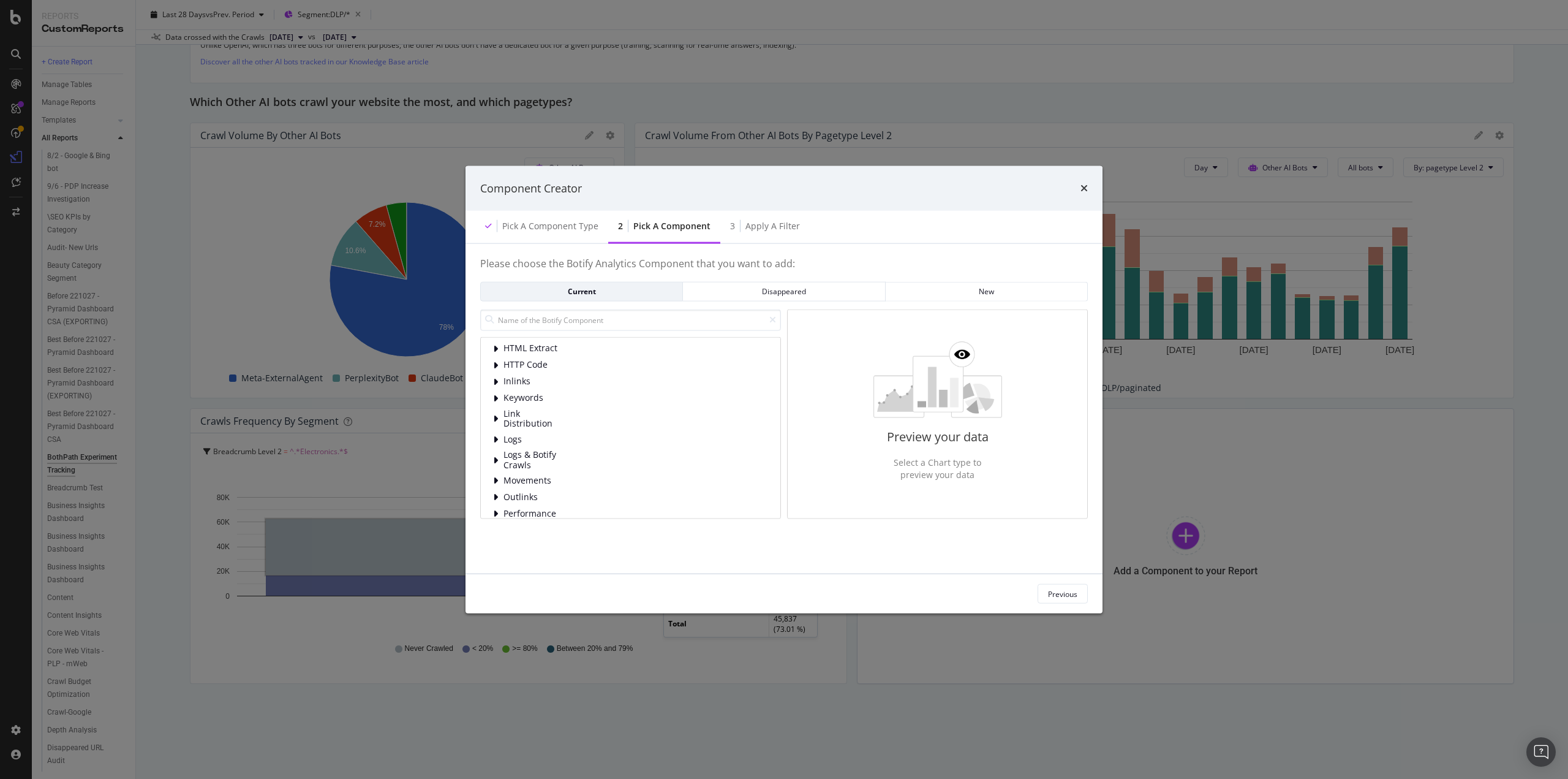
scroll to position [61, 0]
click at [501, 431] on div "Logs & Botify Crawls" at bounding box center [631, 432] width 275 height 20
click at [509, 413] on span "Logs" at bounding box center [530, 412] width 54 height 10
click at [556, 423] on span "Bot Behavior" at bounding box center [558, 429] width 54 height 10
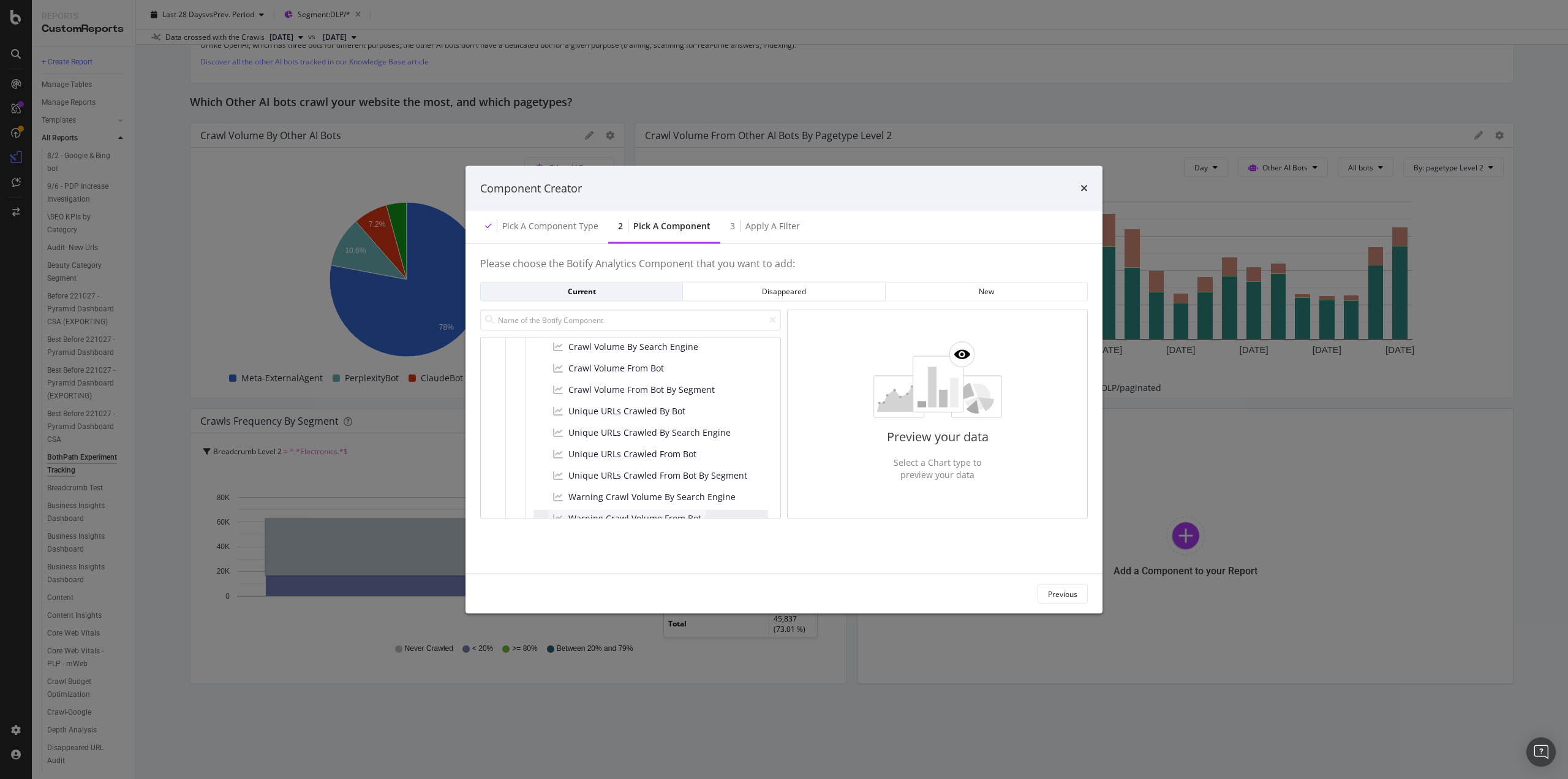
scroll to position [123, 0]
click at [605, 448] on span "Crawl Volume From Bot By Segment" at bounding box center [642, 451] width 147 height 12
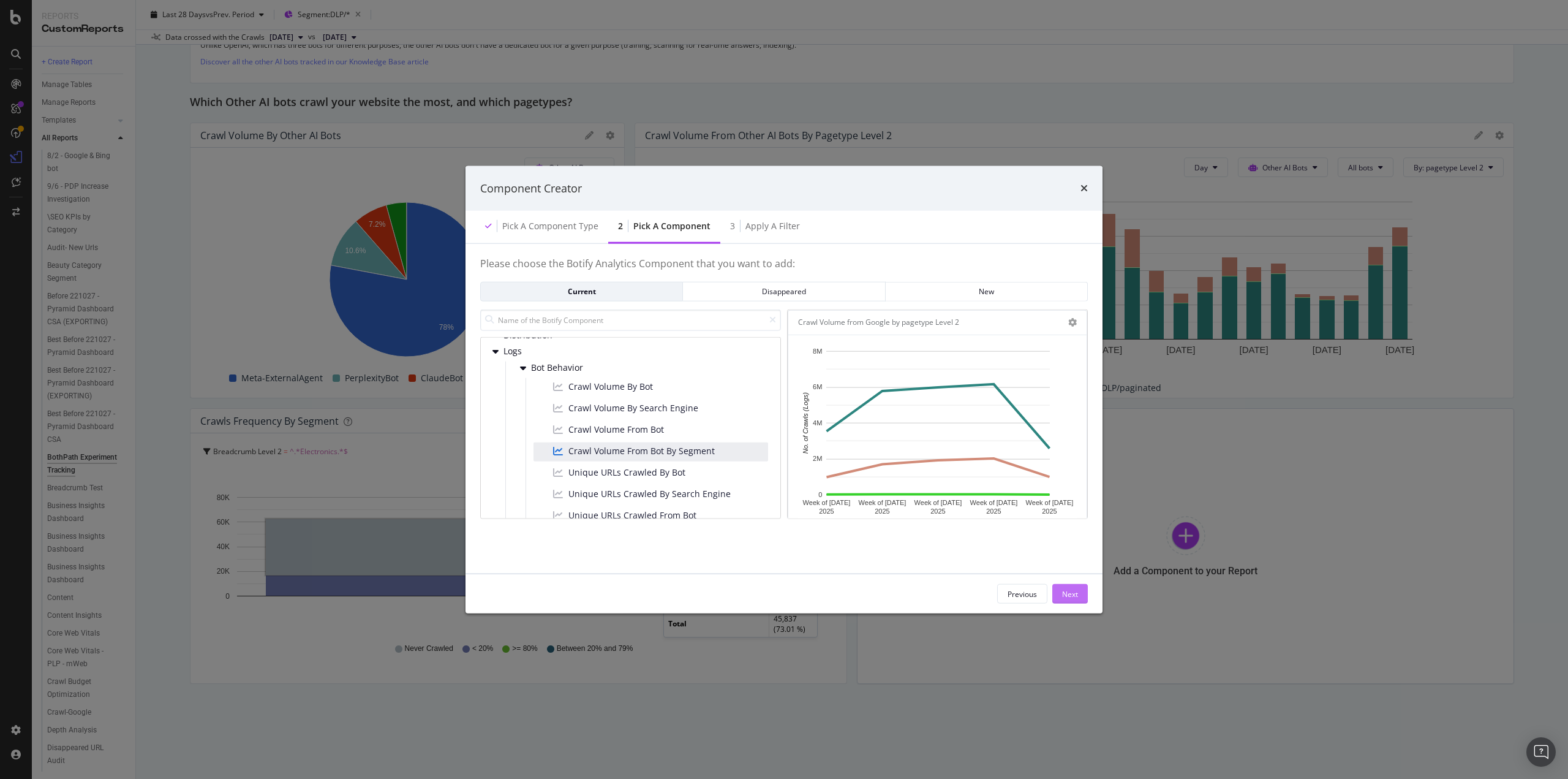
click at [1063, 599] on div "Next" at bounding box center [1070, 594] width 16 height 18
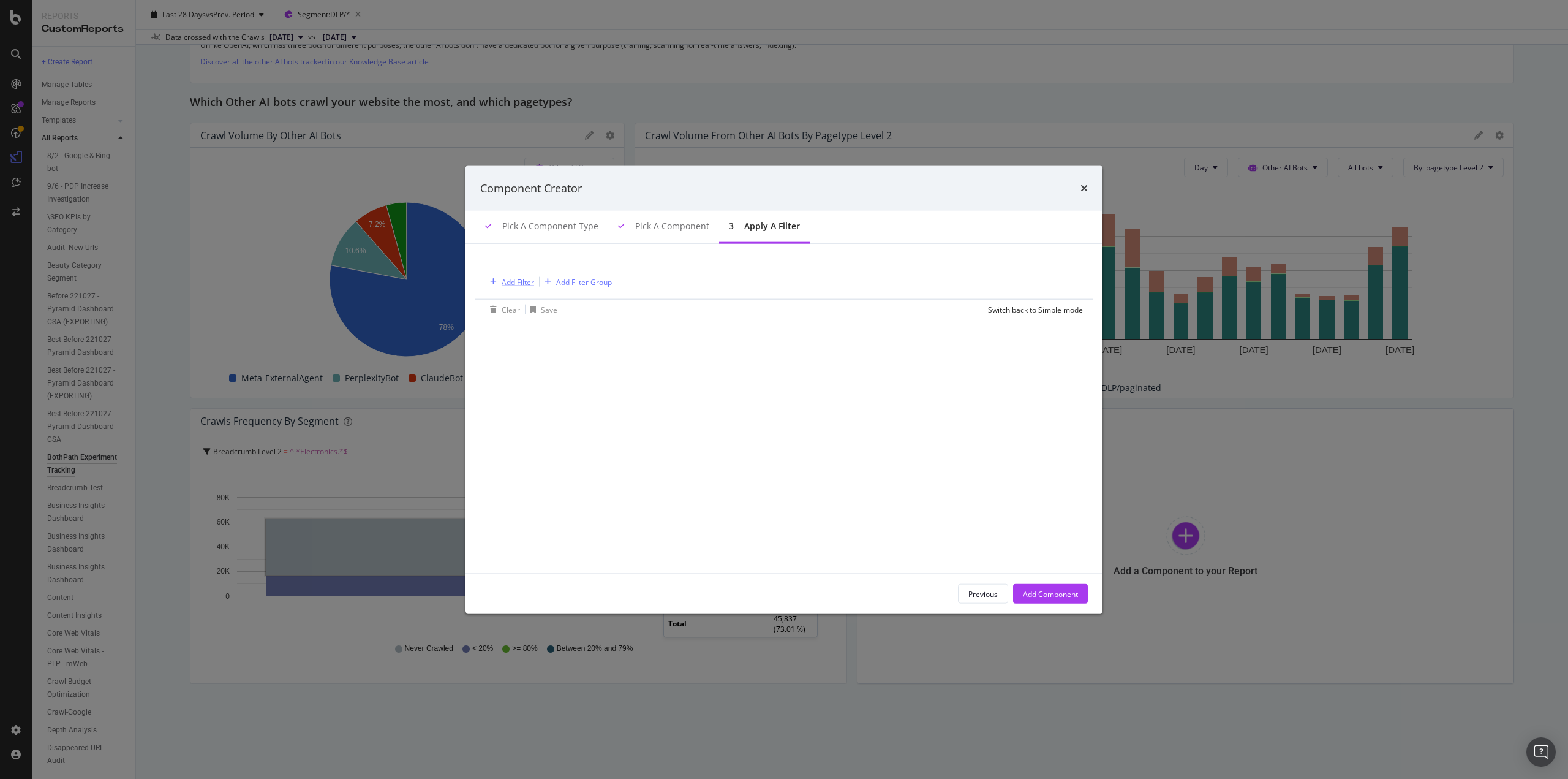
click at [508, 283] on div "Add Filter" at bounding box center [518, 282] width 32 height 10
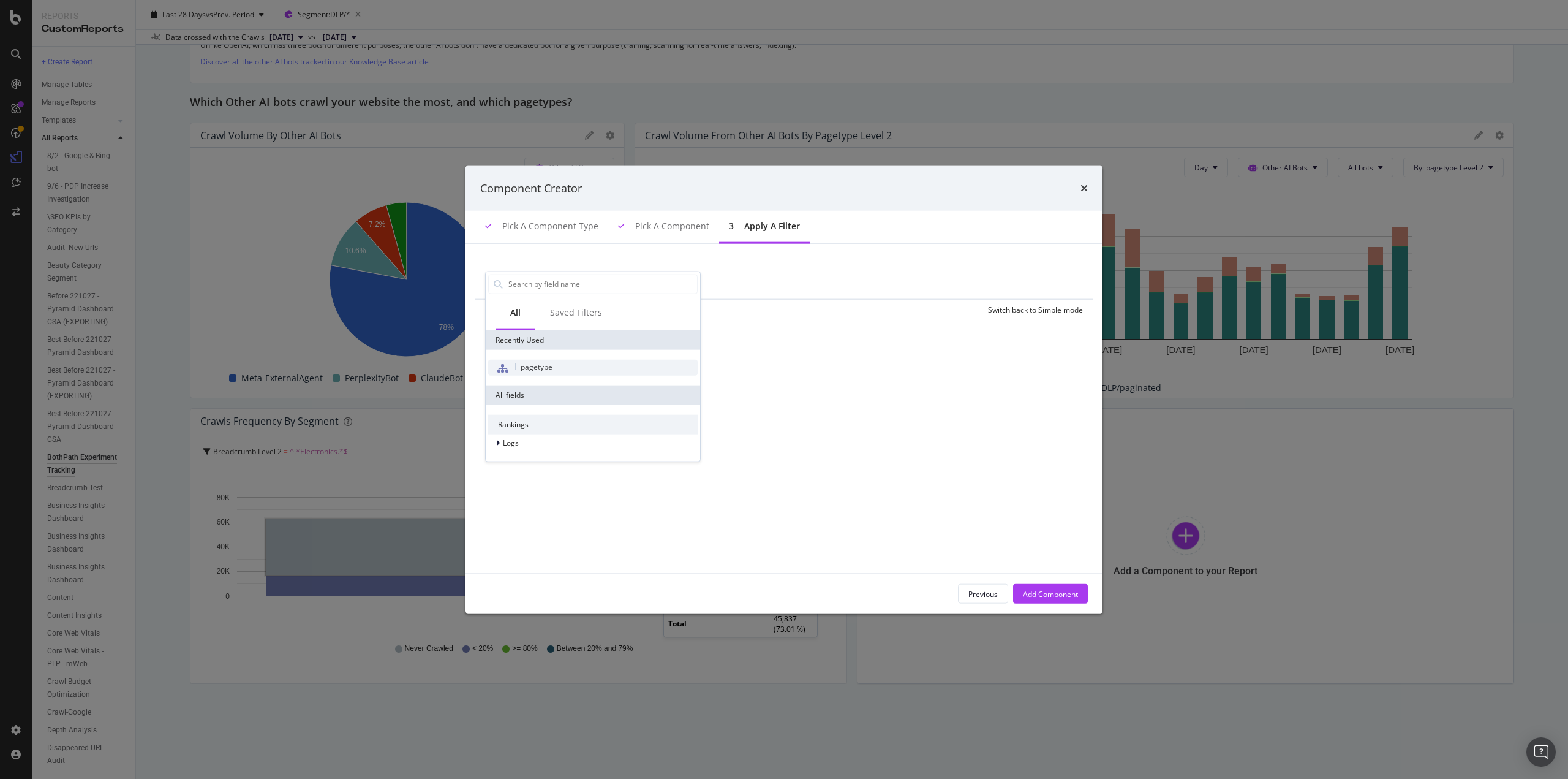
click at [538, 372] on div "pagetype" at bounding box center [593, 367] width 209 height 16
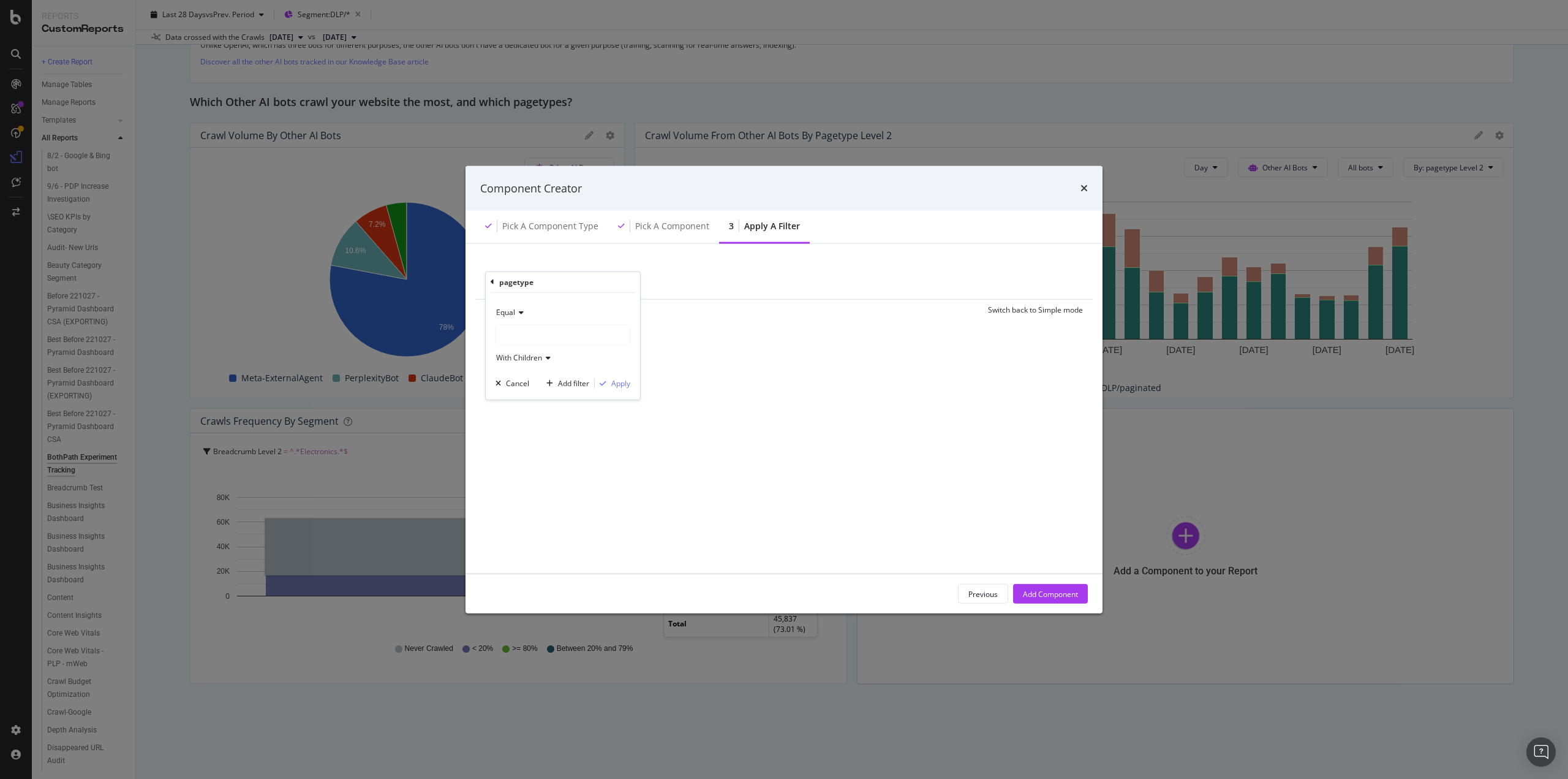
click at [523, 330] on div "modal" at bounding box center [563, 335] width 134 height 19
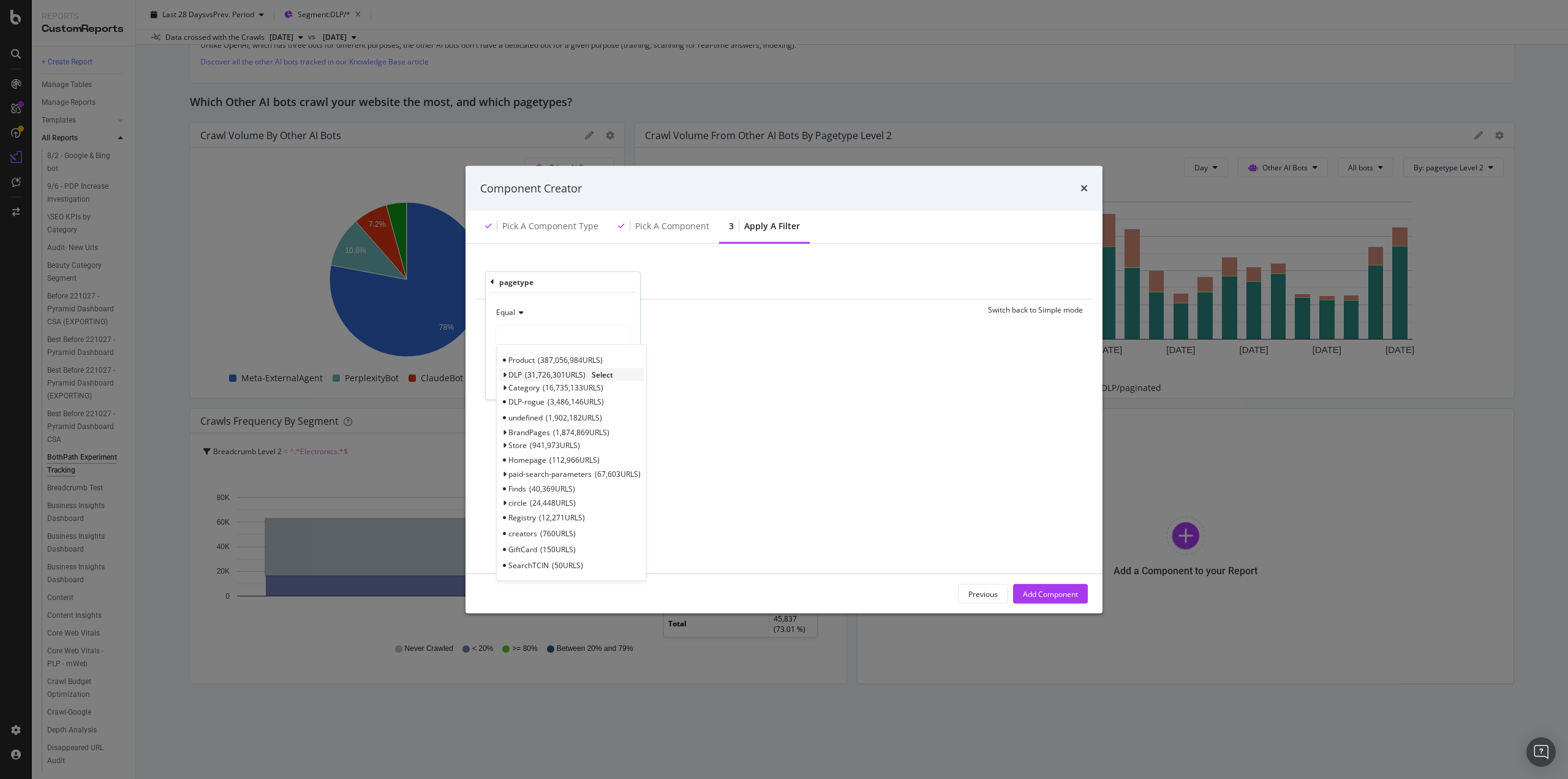
click at [525, 372] on span "31,726,301 URLS" at bounding box center [556, 374] width 61 height 10
click at [525, 375] on span "31,726,301 URLS" at bounding box center [556, 374] width 61 height 10
click at [599, 373] on span "Select" at bounding box center [602, 374] width 21 height 10
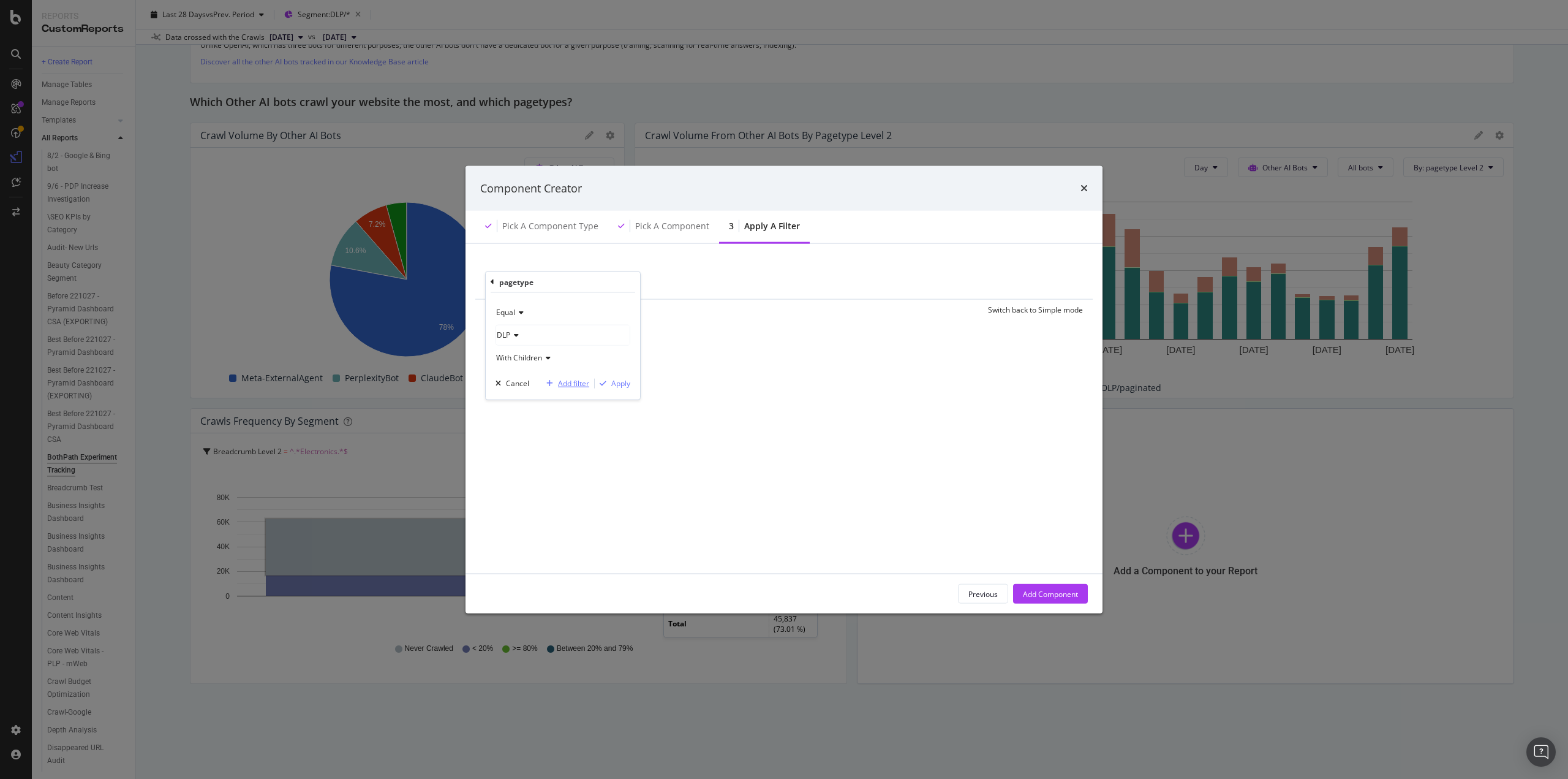
click at [560, 383] on div "Add filter" at bounding box center [574, 383] width 31 height 10
type input "i"
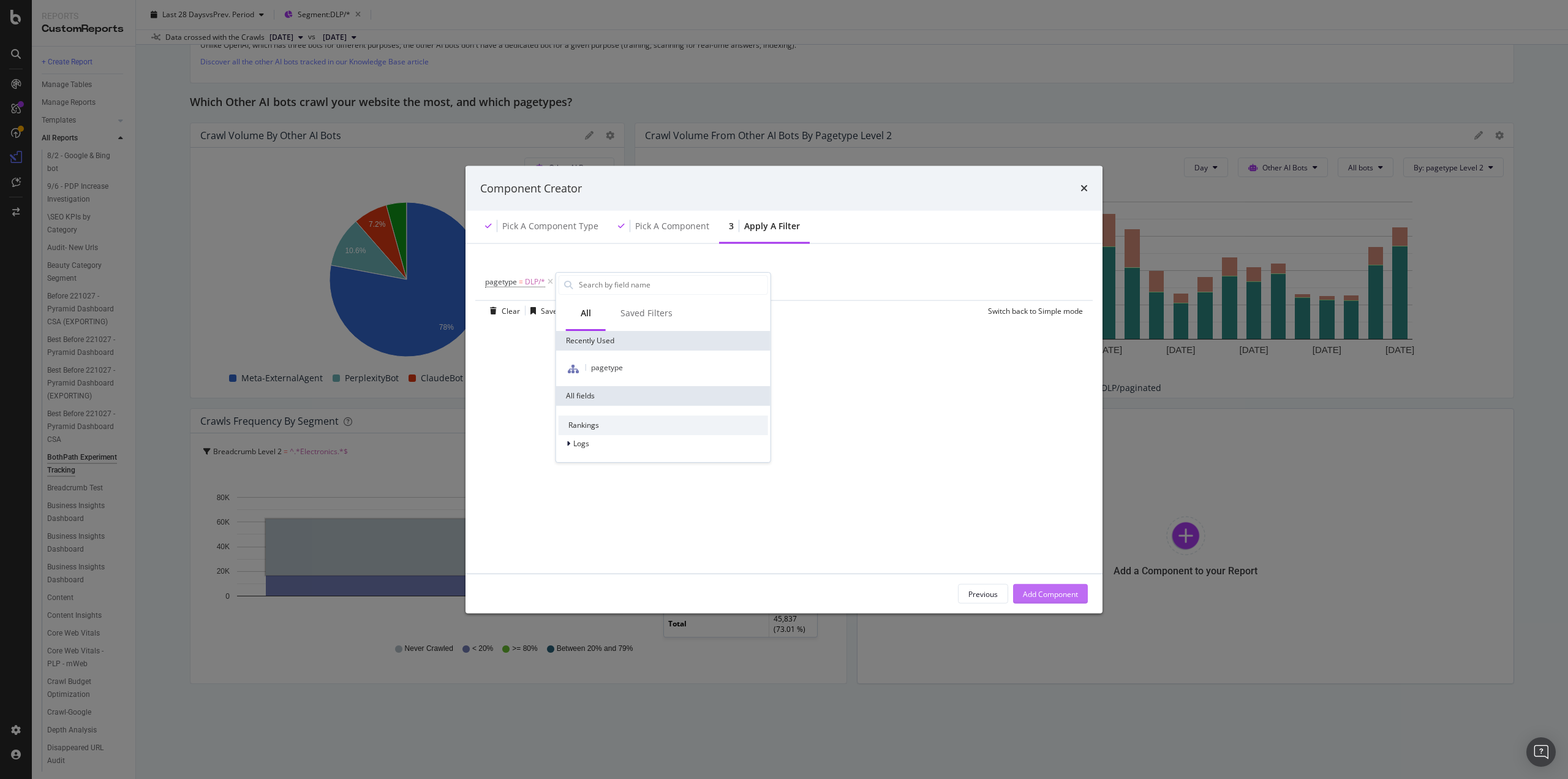
click at [1047, 593] on div "Add Component" at bounding box center [1051, 593] width 55 height 10
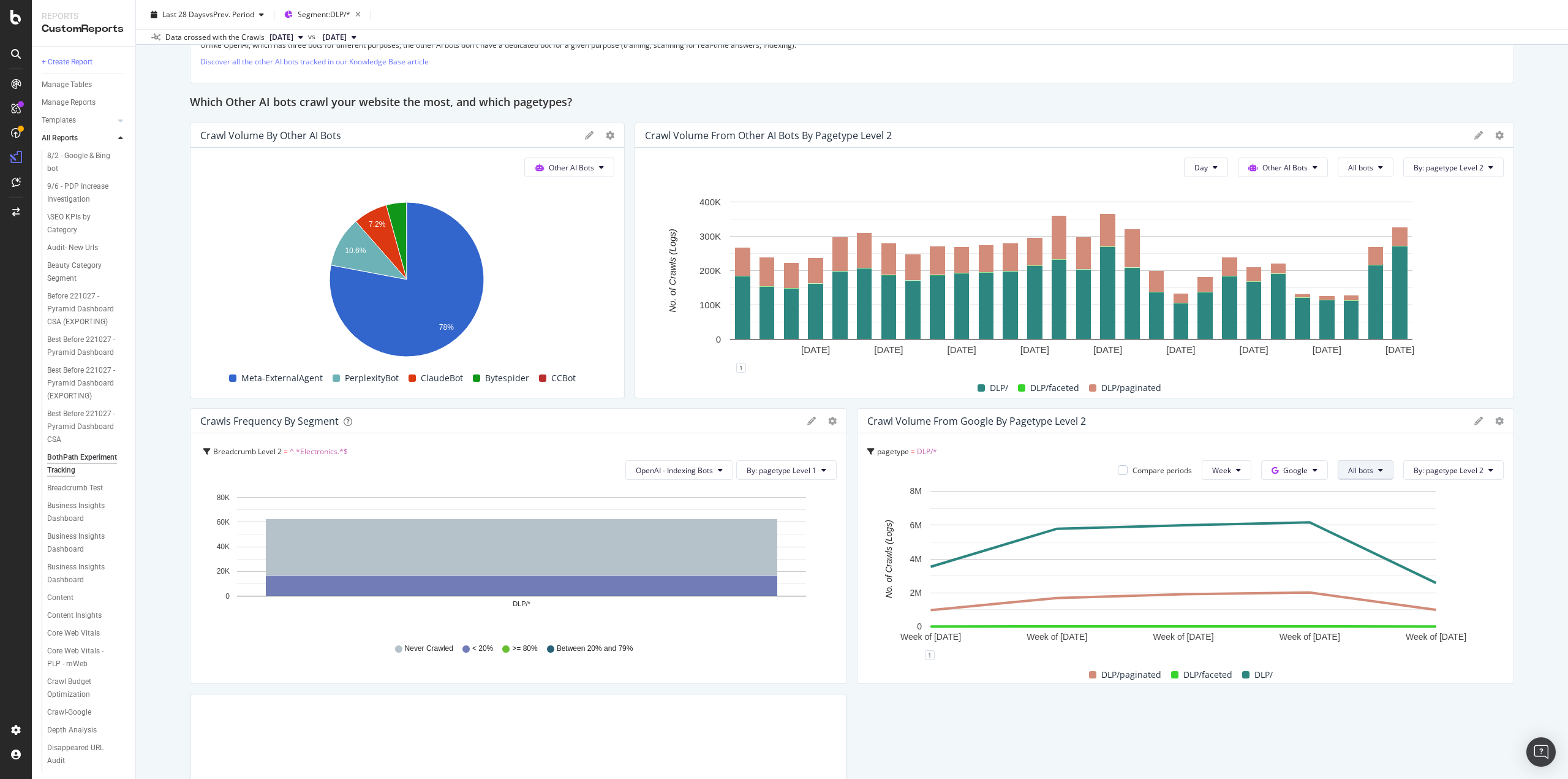
click at [1350, 465] on span "All bots" at bounding box center [1361, 471] width 25 height 10
click at [1331, 427] on div "Crawl Volume from Google by pagetype Level 2" at bounding box center [1186, 421] width 656 height 25
click at [1297, 467] on span "Google" at bounding box center [1296, 471] width 25 height 10
click at [1303, 534] on span "OpenAI" at bounding box center [1307, 538] width 45 height 11
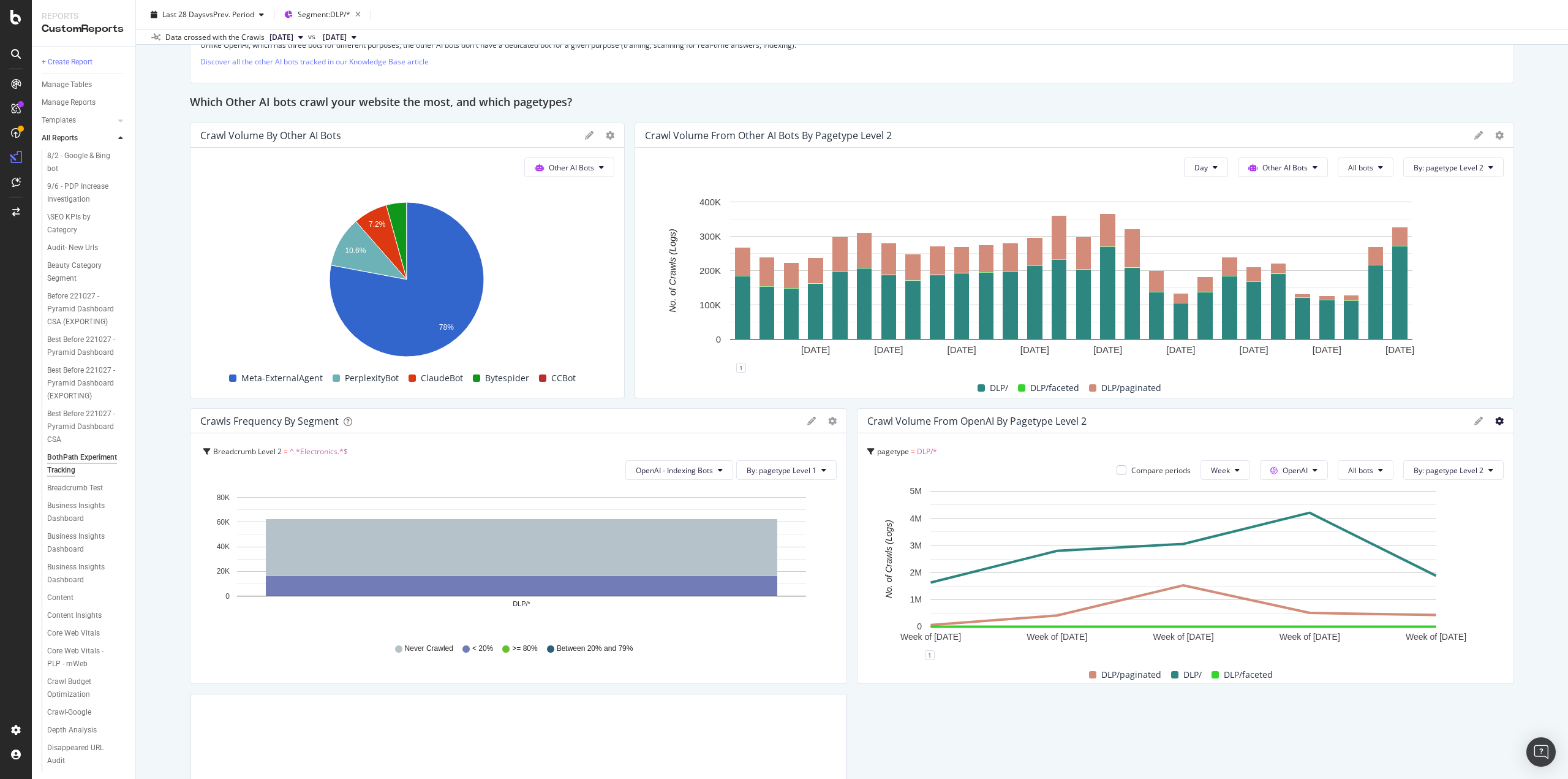
click at [1496, 422] on icon at bounding box center [1500, 421] width 8 height 8
click at [1379, 467] on div "Edit Filter" at bounding box center [1420, 465] width 131 height 17
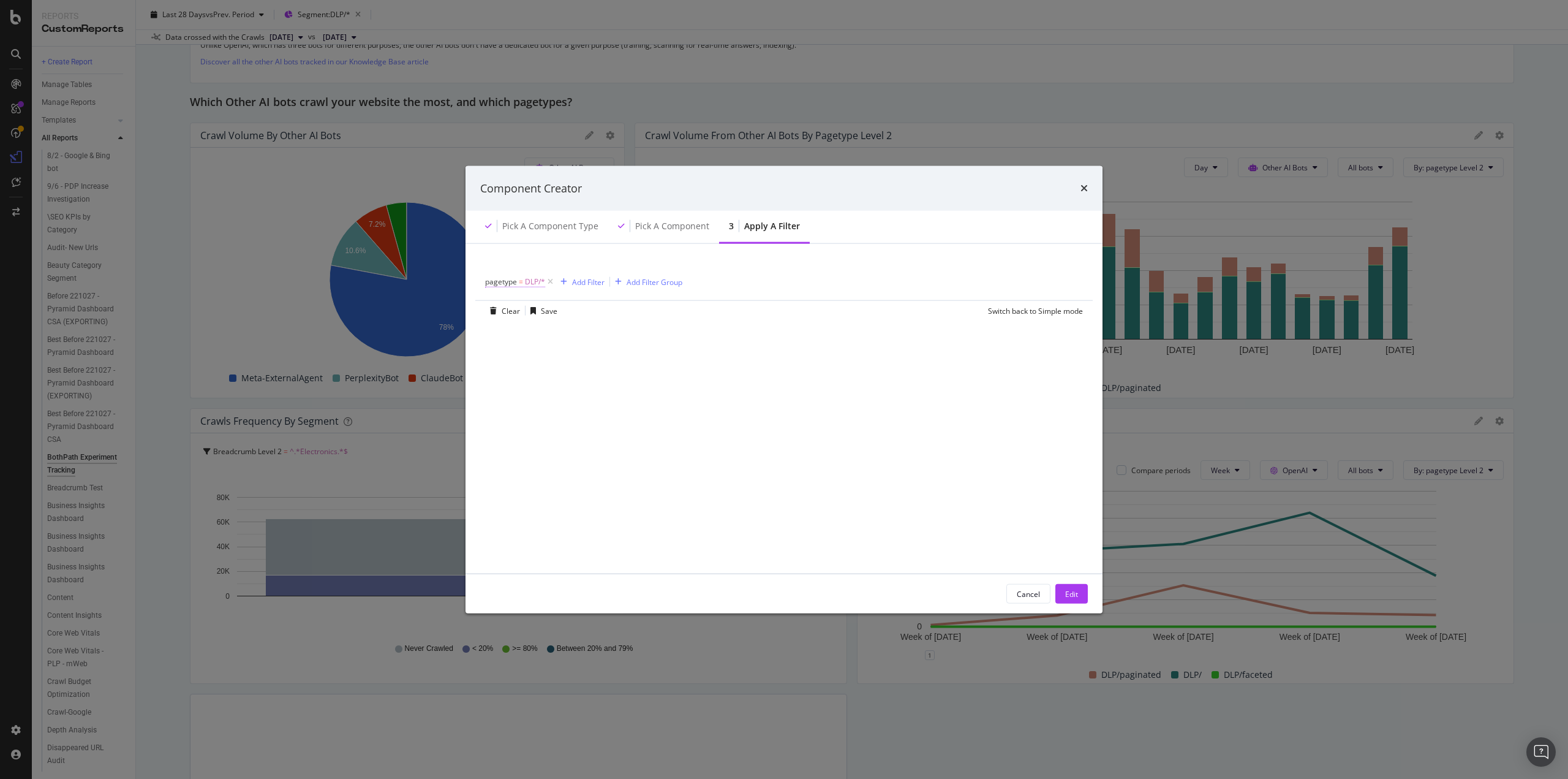
click at [511, 281] on span "pagetype" at bounding box center [501, 282] width 32 height 10
click at [547, 353] on icon "modal" at bounding box center [546, 356] width 8 height 7
click at [546, 396] on span "Without Children" at bounding box center [530, 397] width 57 height 10
click at [1064, 597] on button "Edit" at bounding box center [1072, 594] width 32 height 19
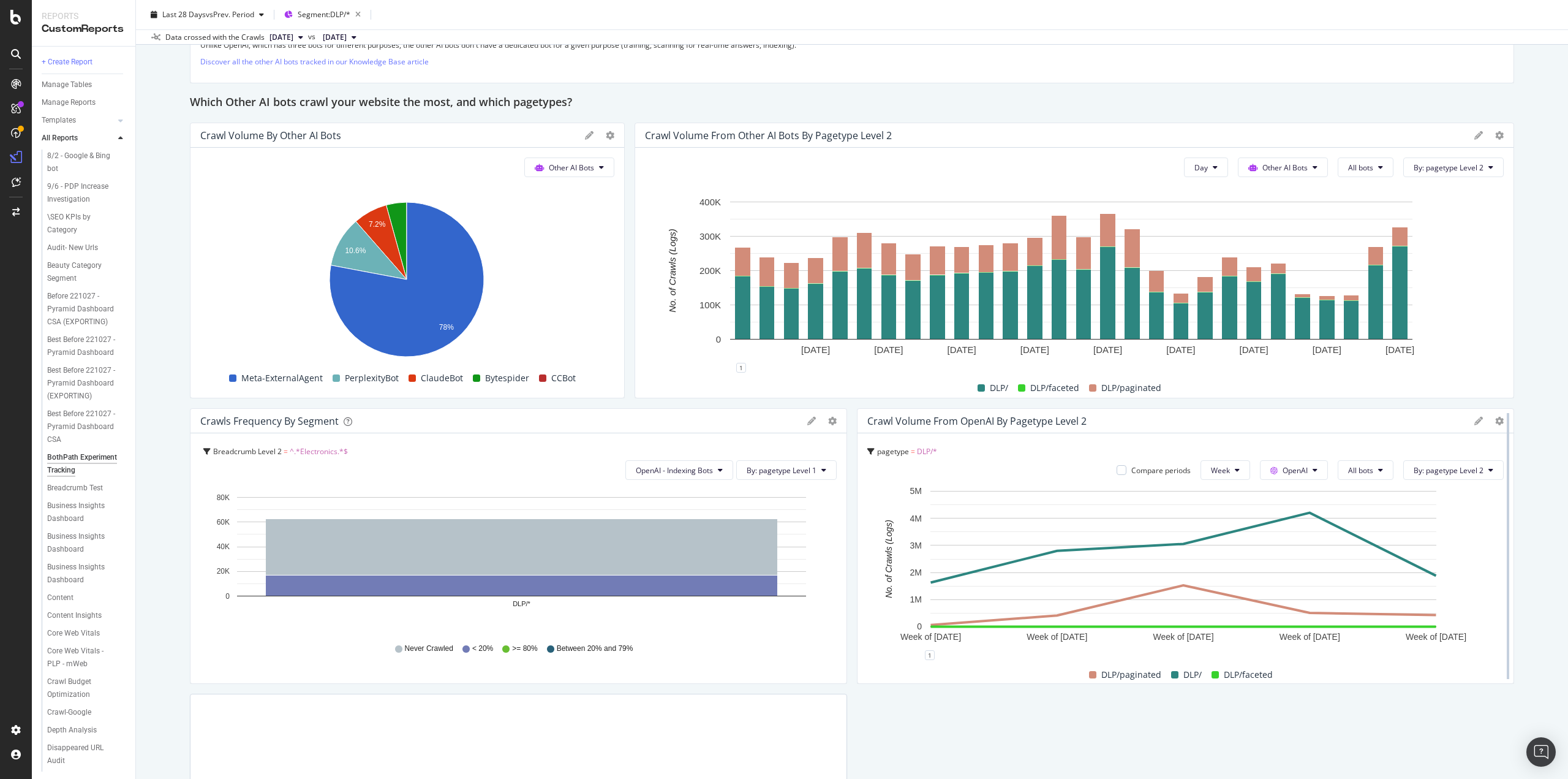
click at [1502, 422] on div at bounding box center [1508, 546] width 12 height 276
click at [1496, 418] on icon at bounding box center [1500, 421] width 8 height 8
click at [1407, 467] on span "Edit Filter" at bounding box center [1430, 465] width 92 height 11
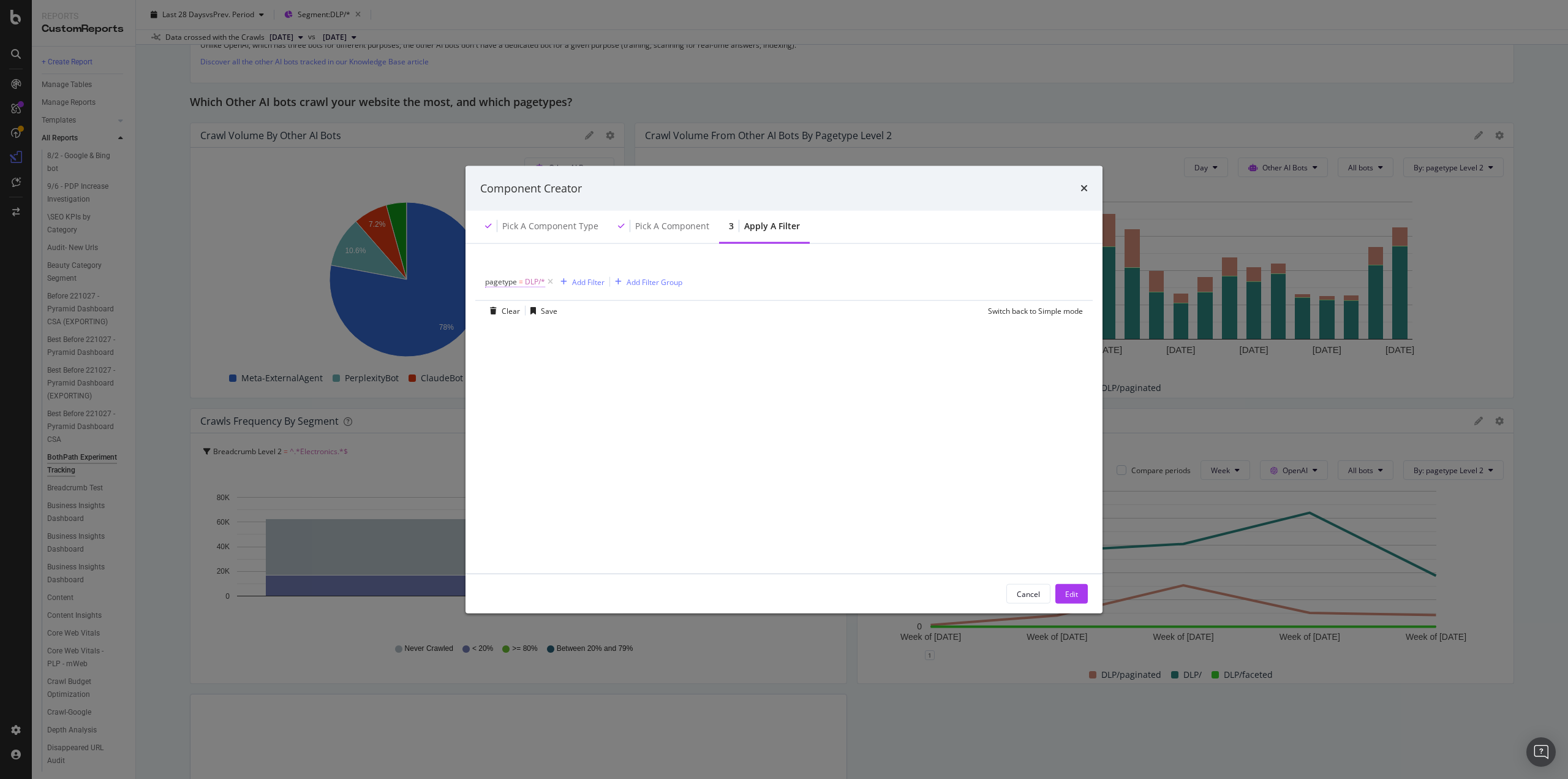
click at [526, 280] on span "DLP/*" at bounding box center [535, 282] width 20 height 17
click at [550, 354] on icon "modal" at bounding box center [546, 356] width 8 height 7
click at [543, 395] on span "Without Children" at bounding box center [530, 397] width 57 height 10
click at [614, 383] on div "Apply" at bounding box center [620, 381] width 19 height 10
click at [544, 308] on div "Save" at bounding box center [549, 310] width 17 height 10
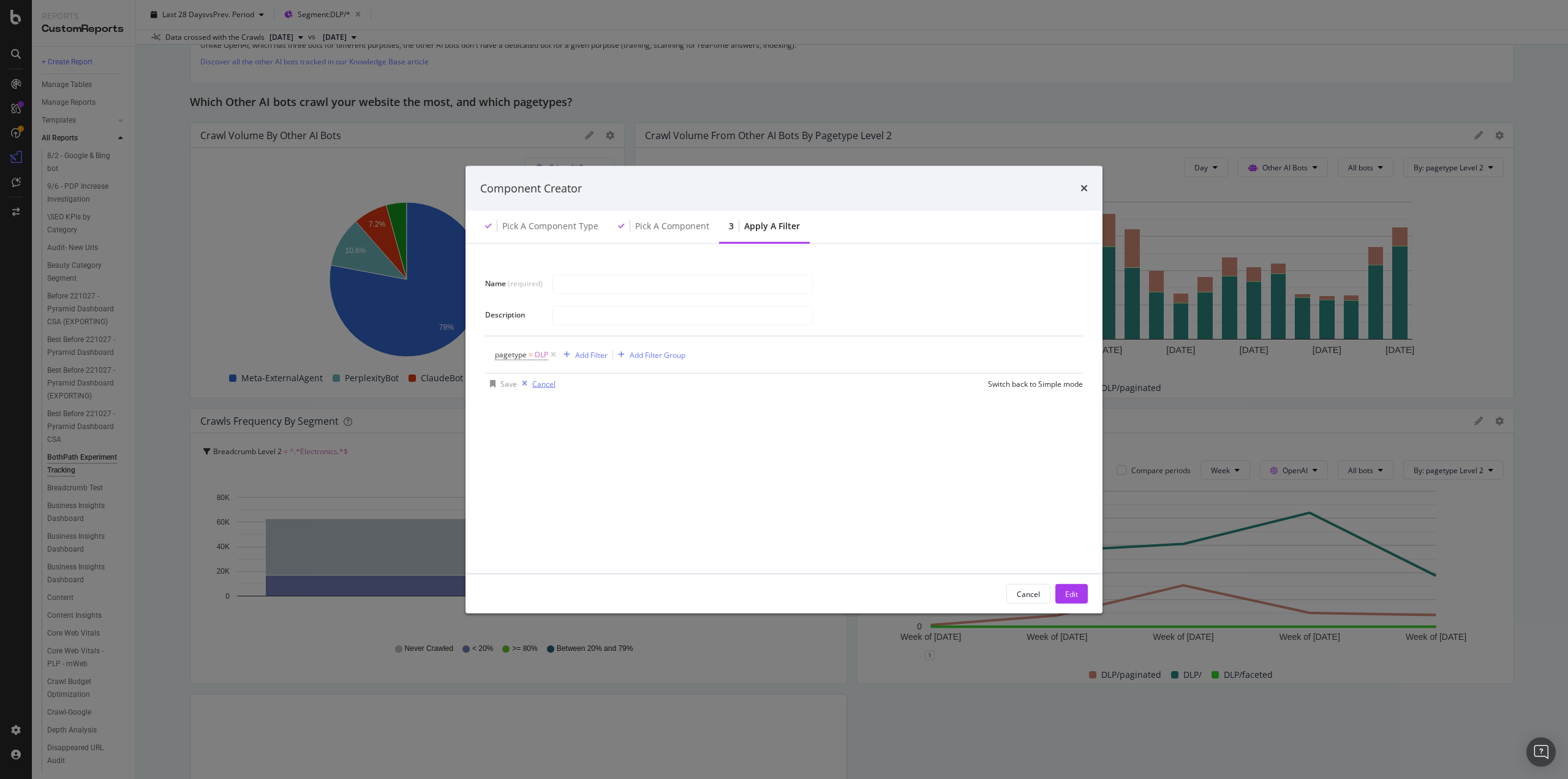
click at [543, 385] on div "Cancel" at bounding box center [544, 383] width 23 height 10
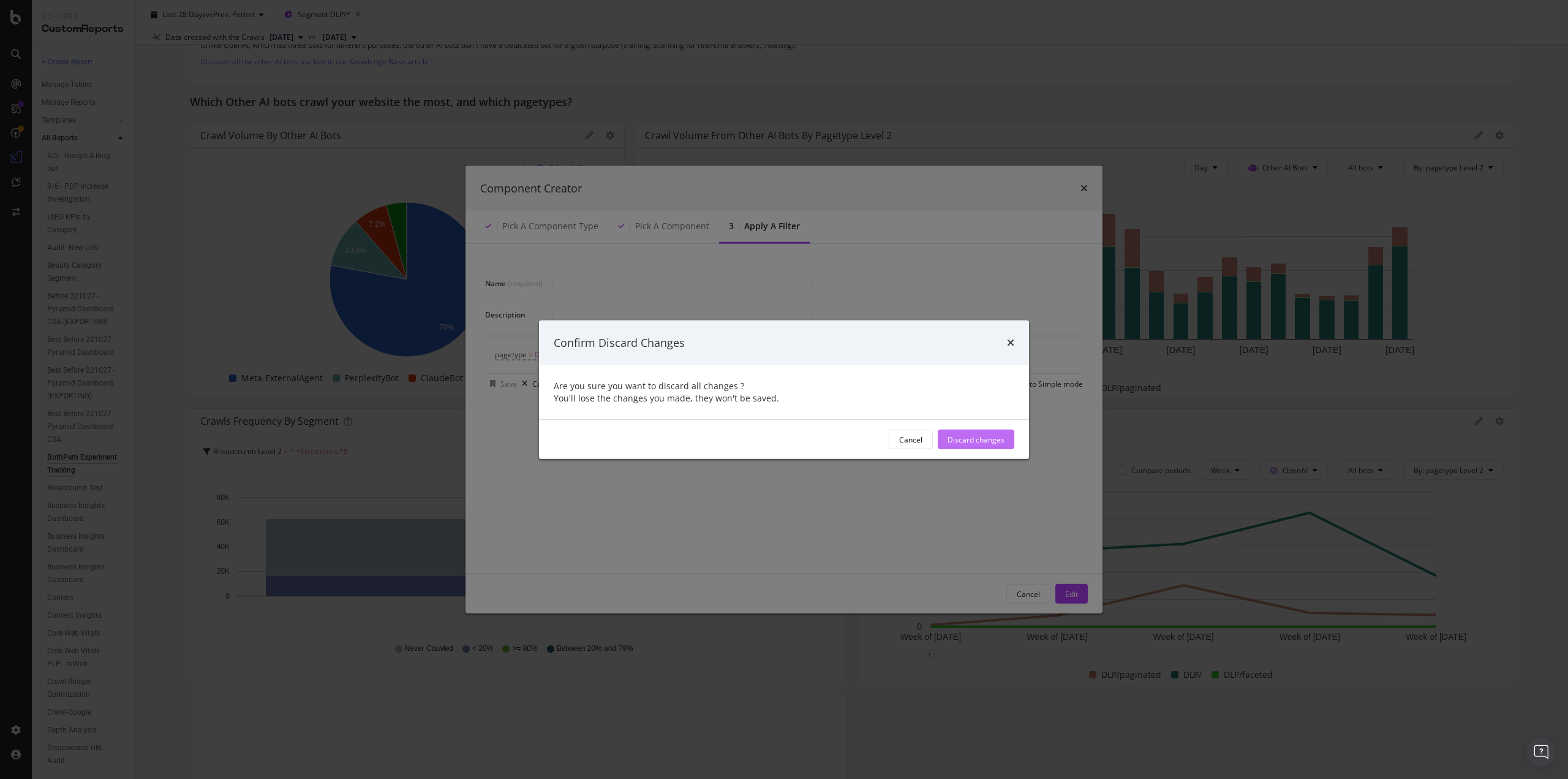
click at [953, 443] on div "Discard changes" at bounding box center [976, 439] width 57 height 10
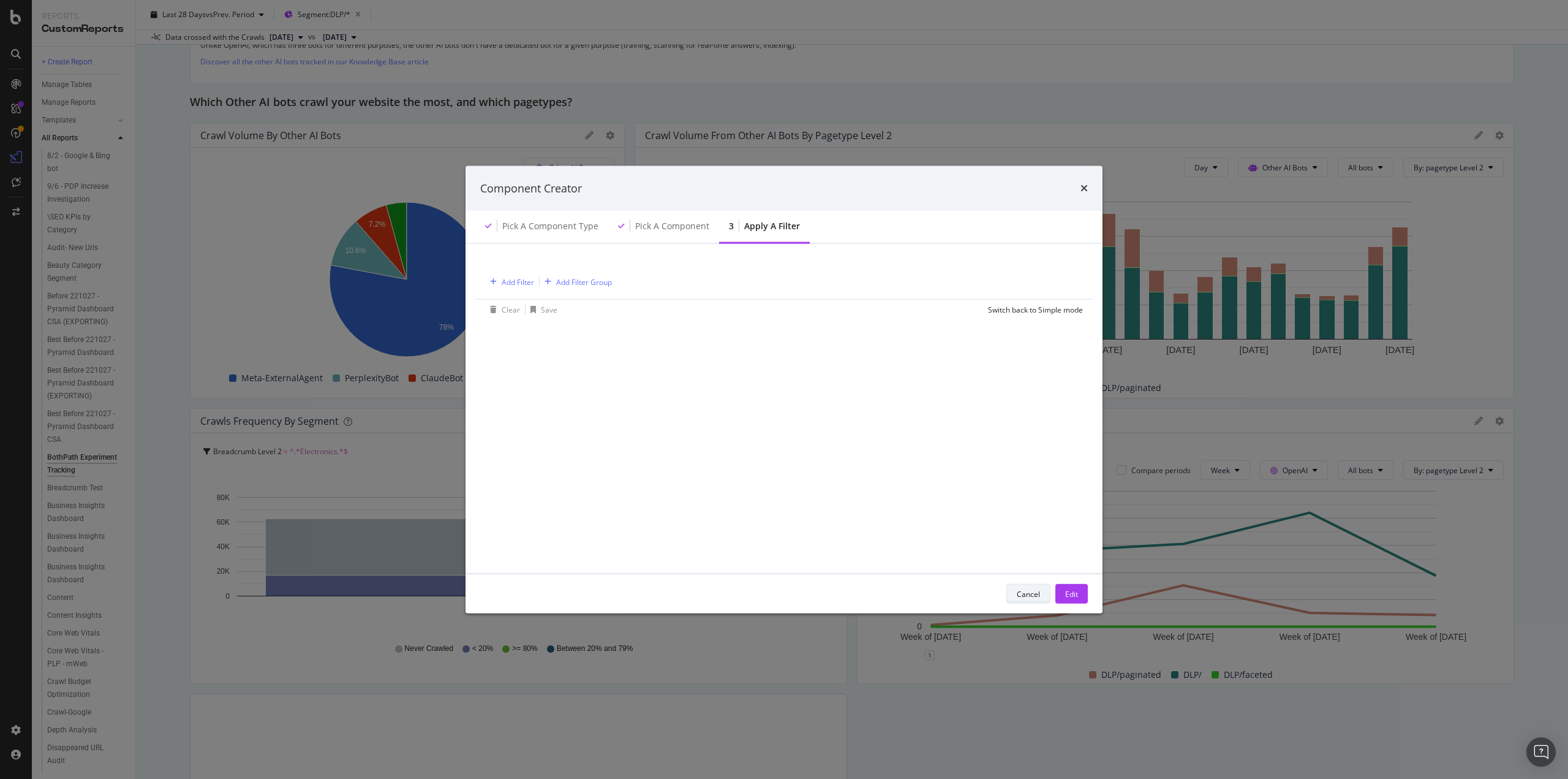
click at [1025, 596] on div "Cancel" at bounding box center [1029, 593] width 23 height 10
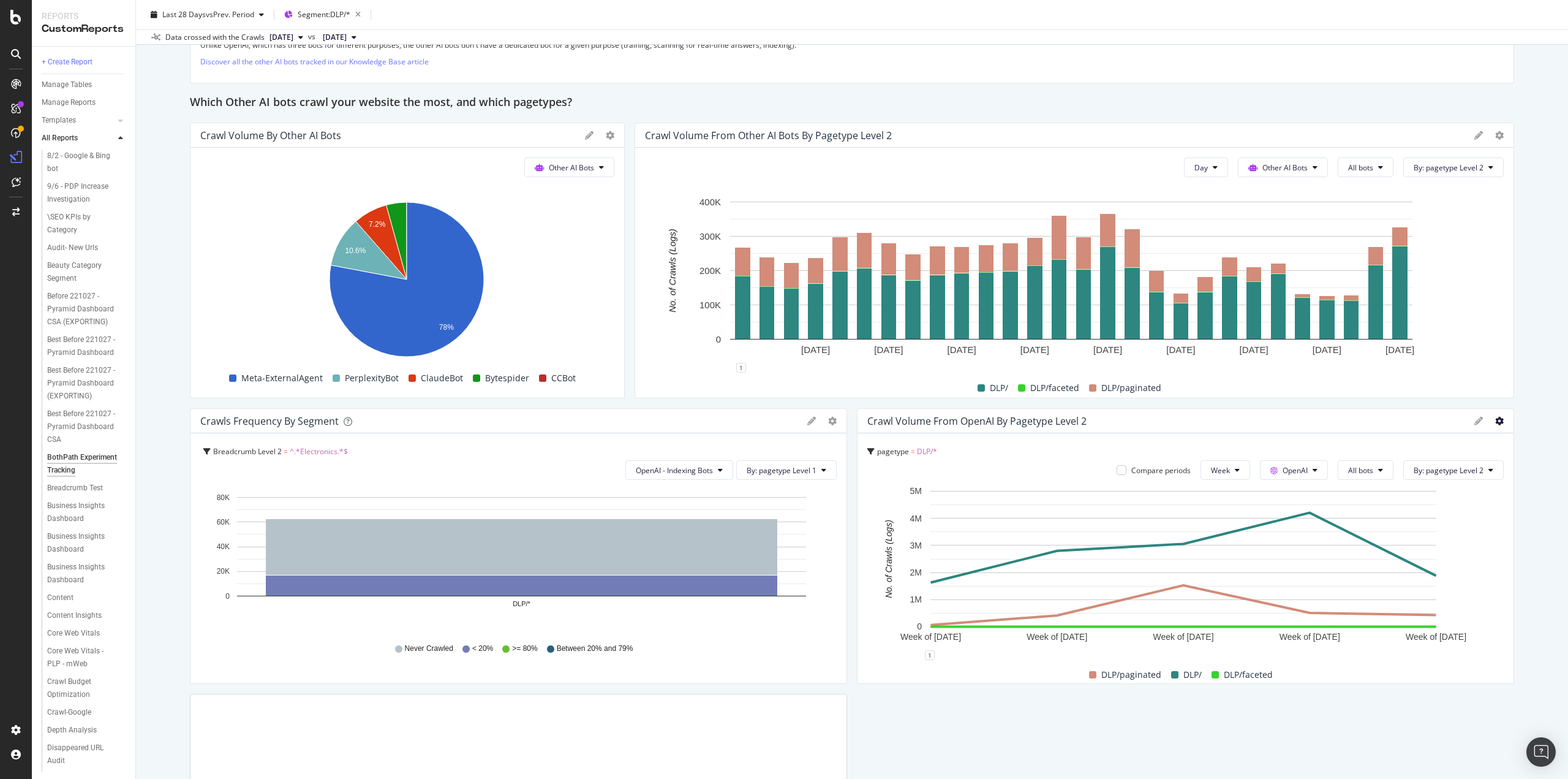
click at [1496, 418] on icon at bounding box center [1500, 421] width 8 height 8
click at [1408, 464] on span "Edit Filter" at bounding box center [1430, 465] width 92 height 11
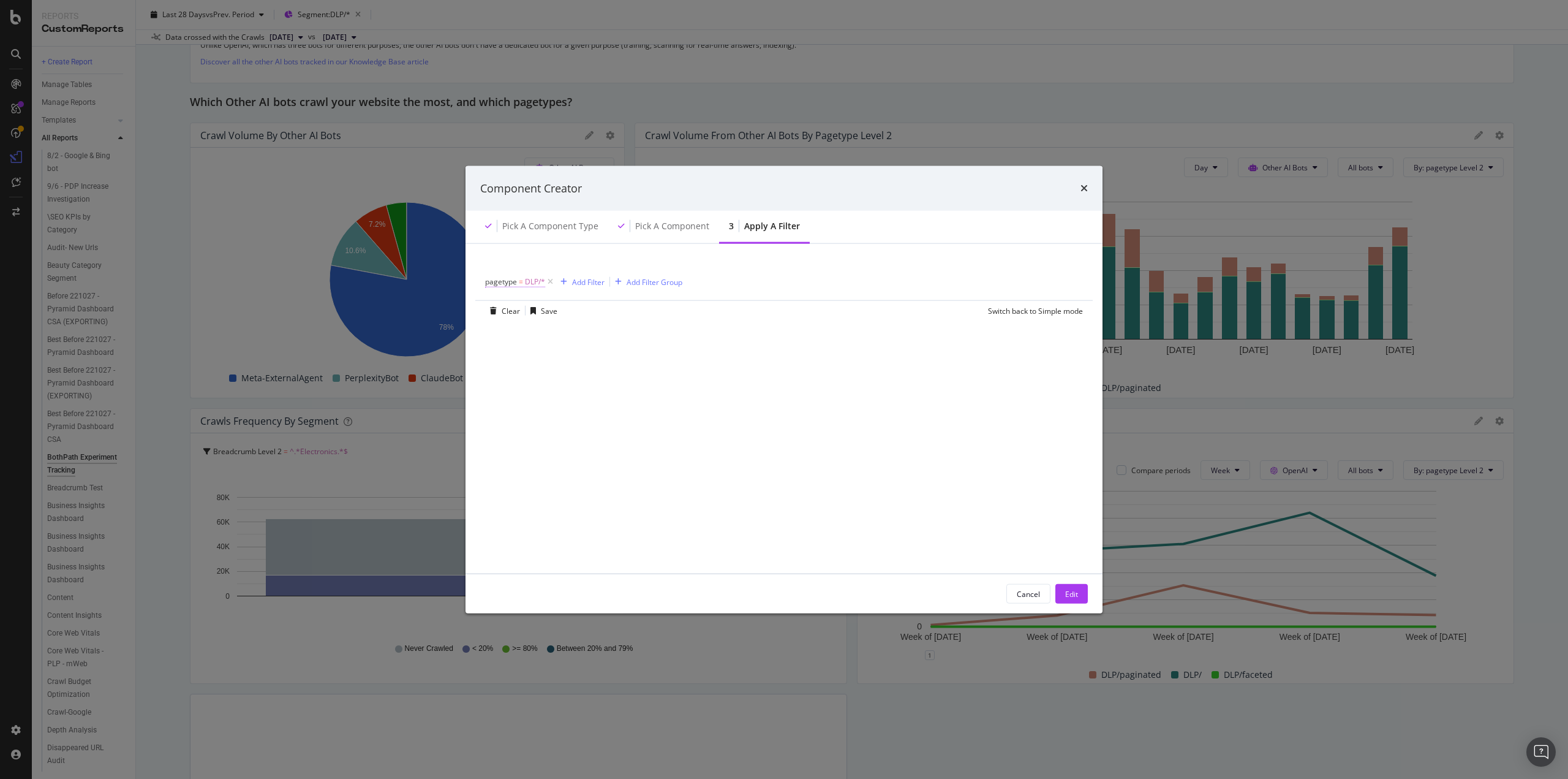
click at [530, 283] on span "DLP/*" at bounding box center [535, 282] width 20 height 17
click at [537, 352] on span "With Children" at bounding box center [519, 356] width 46 height 10
click at [539, 393] on span "Without Children" at bounding box center [530, 397] width 57 height 10
click at [621, 381] on div "Apply" at bounding box center [620, 381] width 19 height 10
click at [1069, 590] on div "Edit" at bounding box center [1072, 593] width 13 height 10
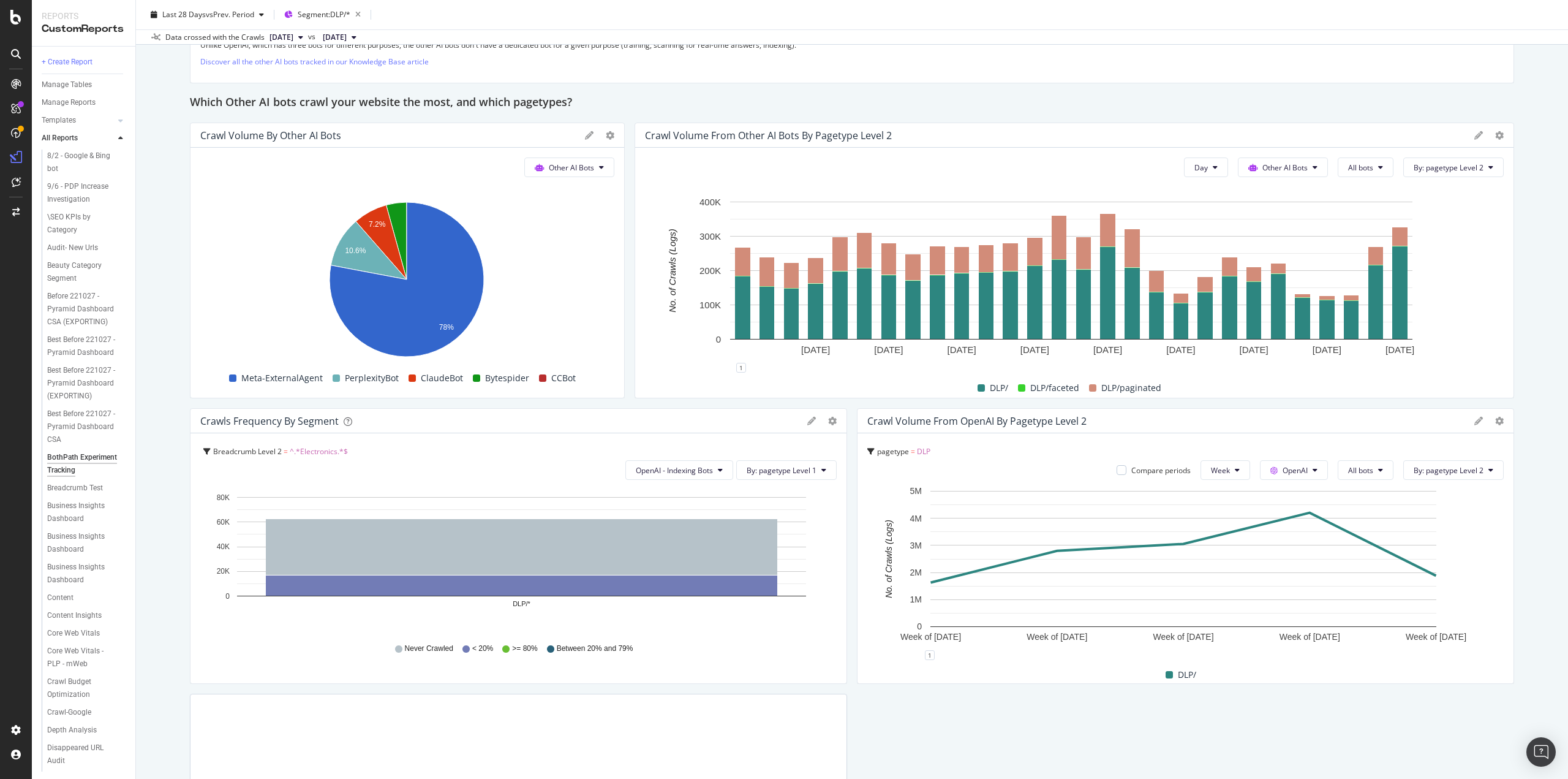
click at [1485, 420] on div at bounding box center [1489, 421] width 30 height 12
click at [1496, 417] on icon at bounding box center [1500, 421] width 8 height 8
click at [1412, 465] on span "Edit Filter" at bounding box center [1430, 465] width 92 height 11
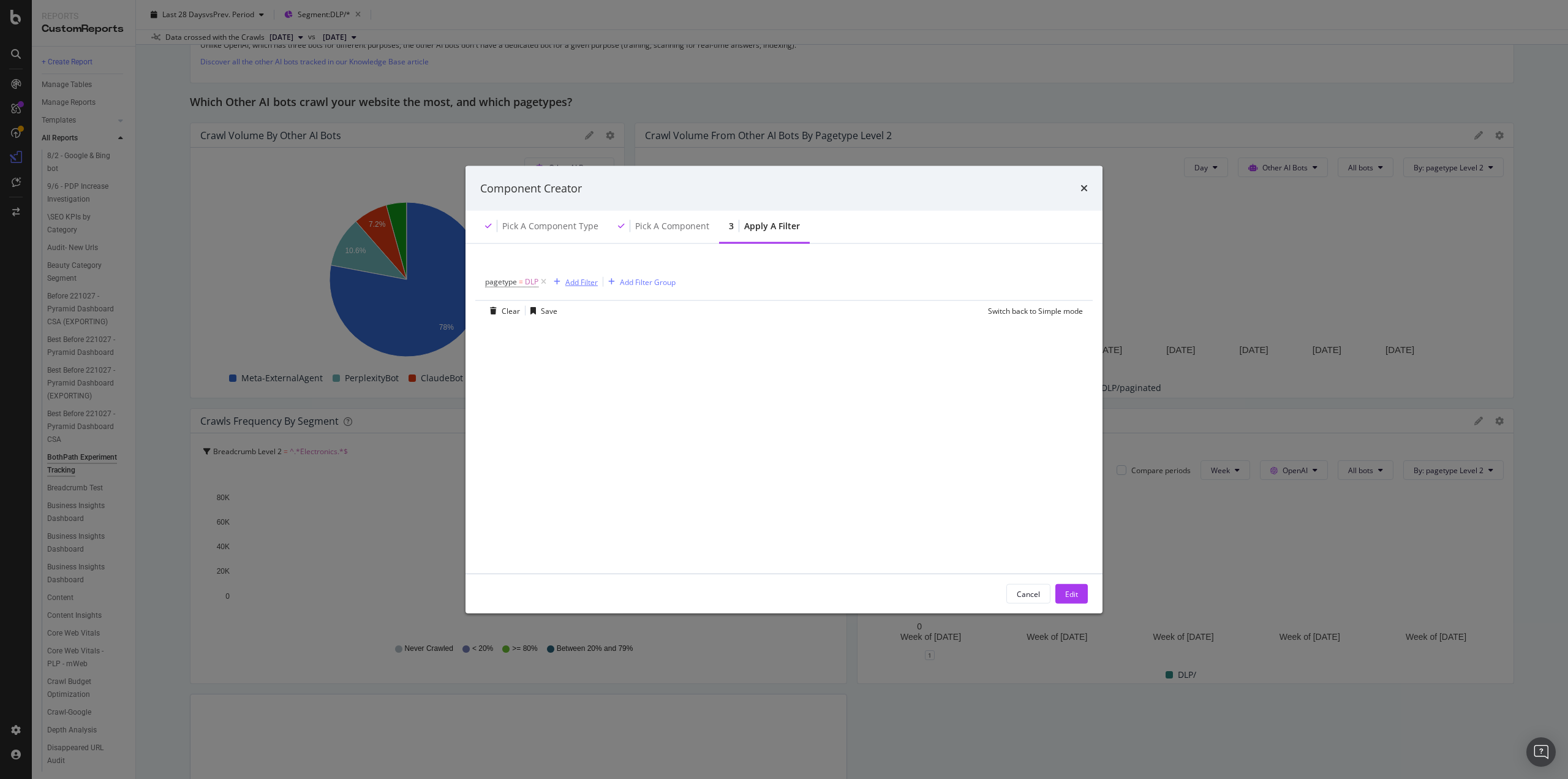
click at [591, 284] on div "Add Filter" at bounding box center [581, 282] width 32 height 10
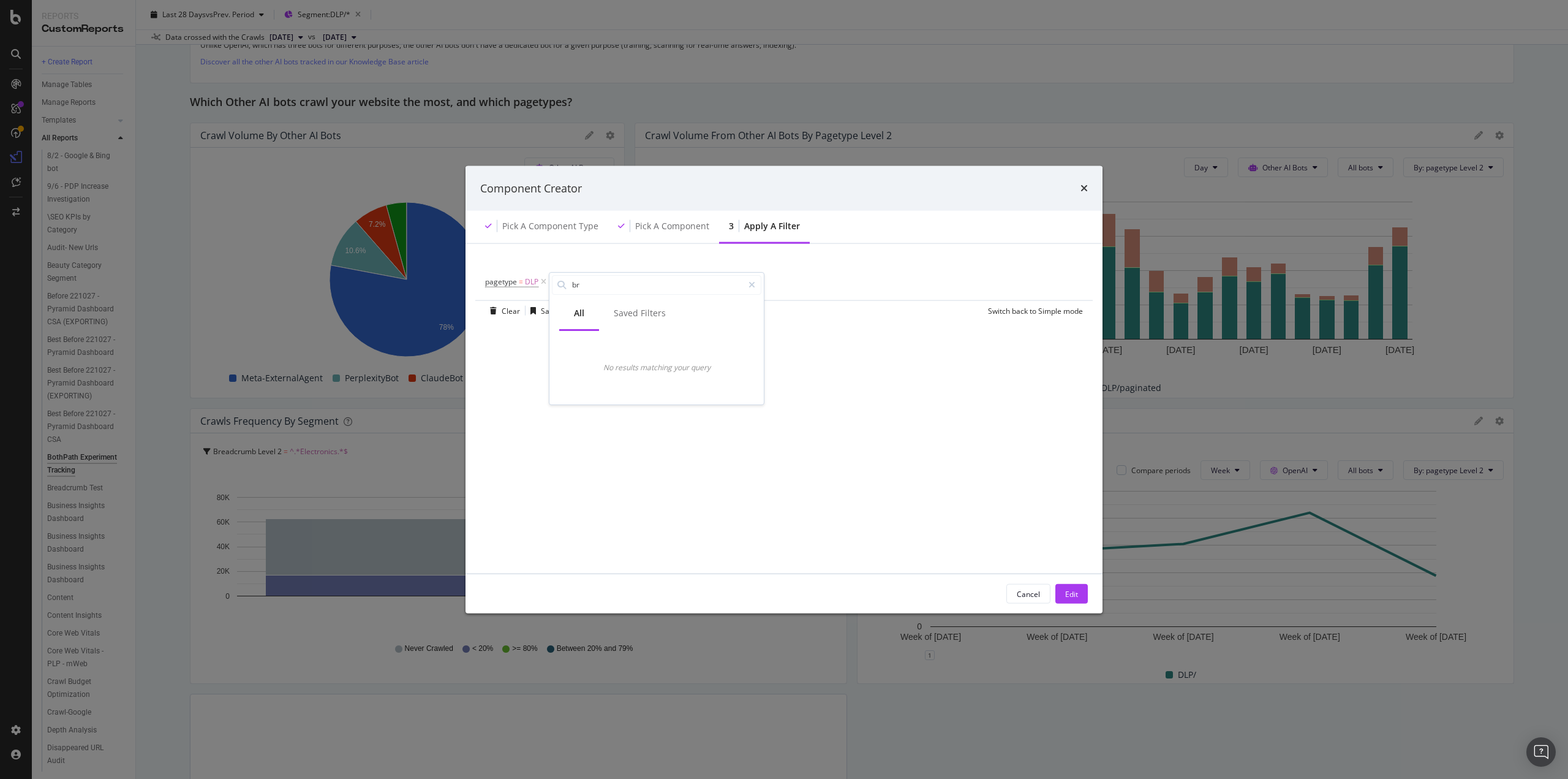
type input "b"
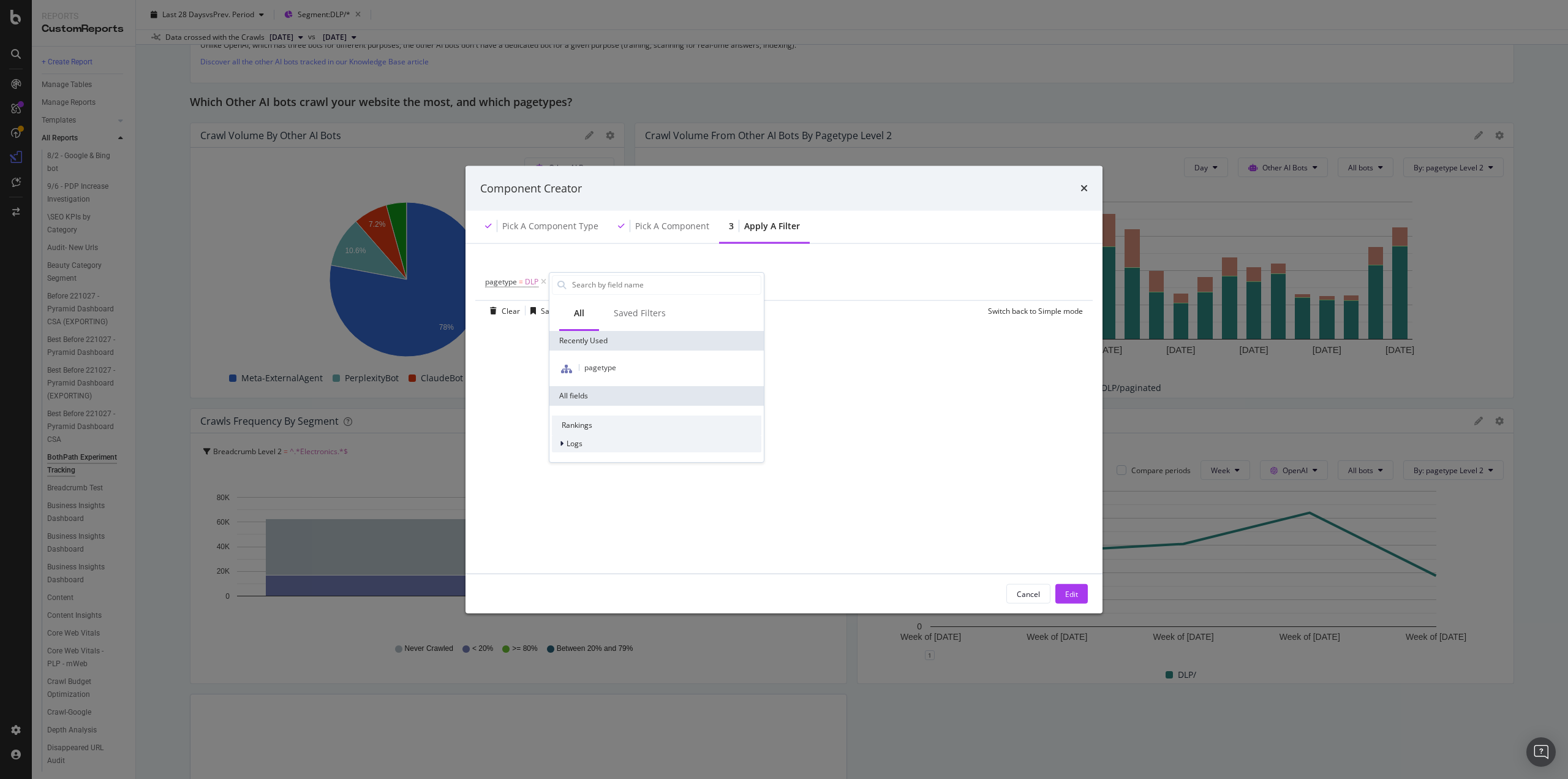
click at [565, 444] on div "modal" at bounding box center [563, 443] width 7 height 12
click at [578, 460] on span "Segments" at bounding box center [591, 461] width 34 height 10
click at [564, 444] on div "modal" at bounding box center [563, 443] width 7 height 12
click at [1018, 595] on div "Cancel" at bounding box center [1029, 593] width 23 height 10
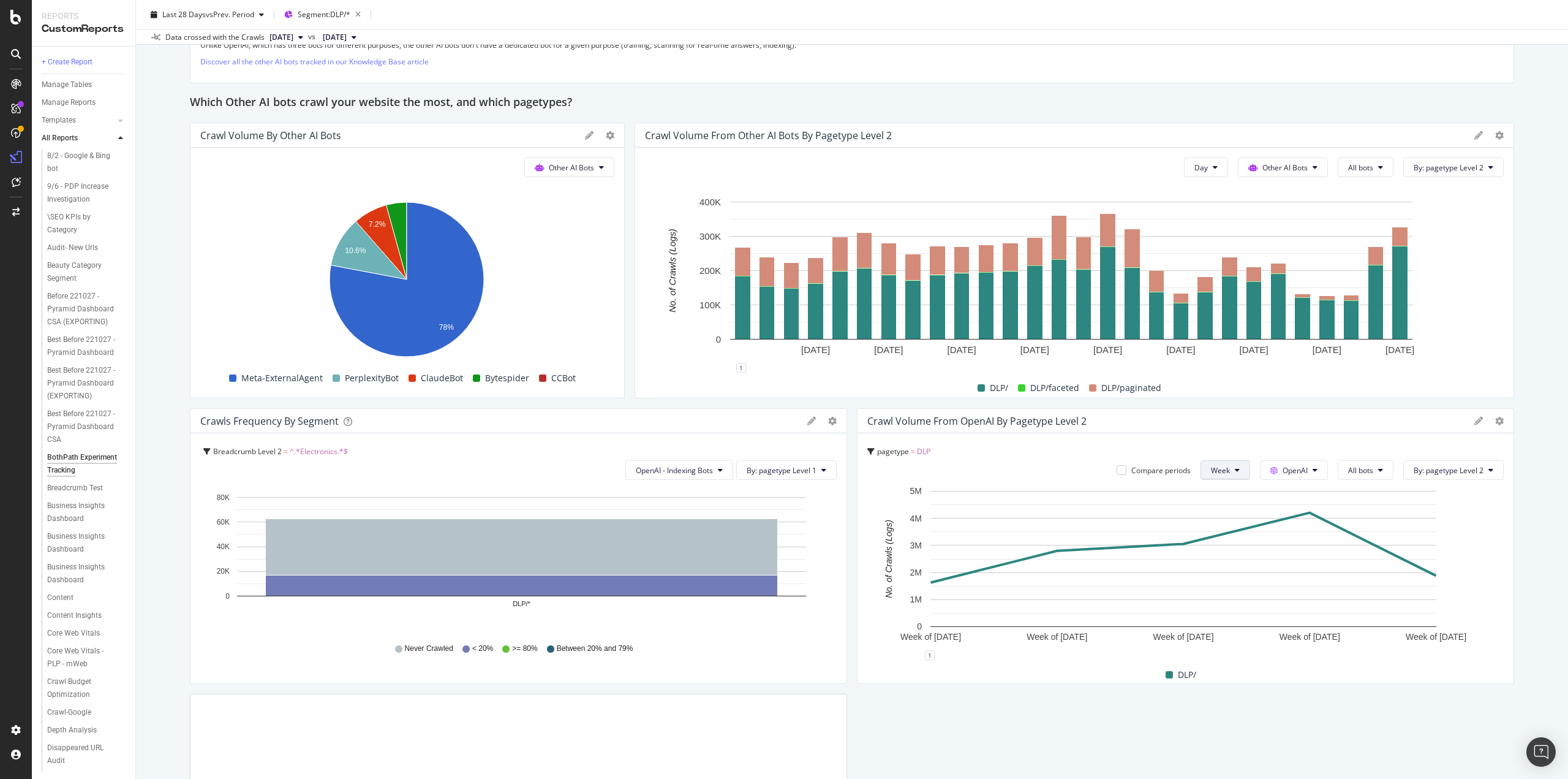
click at [1223, 469] on span "Week" at bounding box center [1220, 471] width 19 height 10
click at [1213, 495] on span "Day" at bounding box center [1215, 493] width 22 height 11
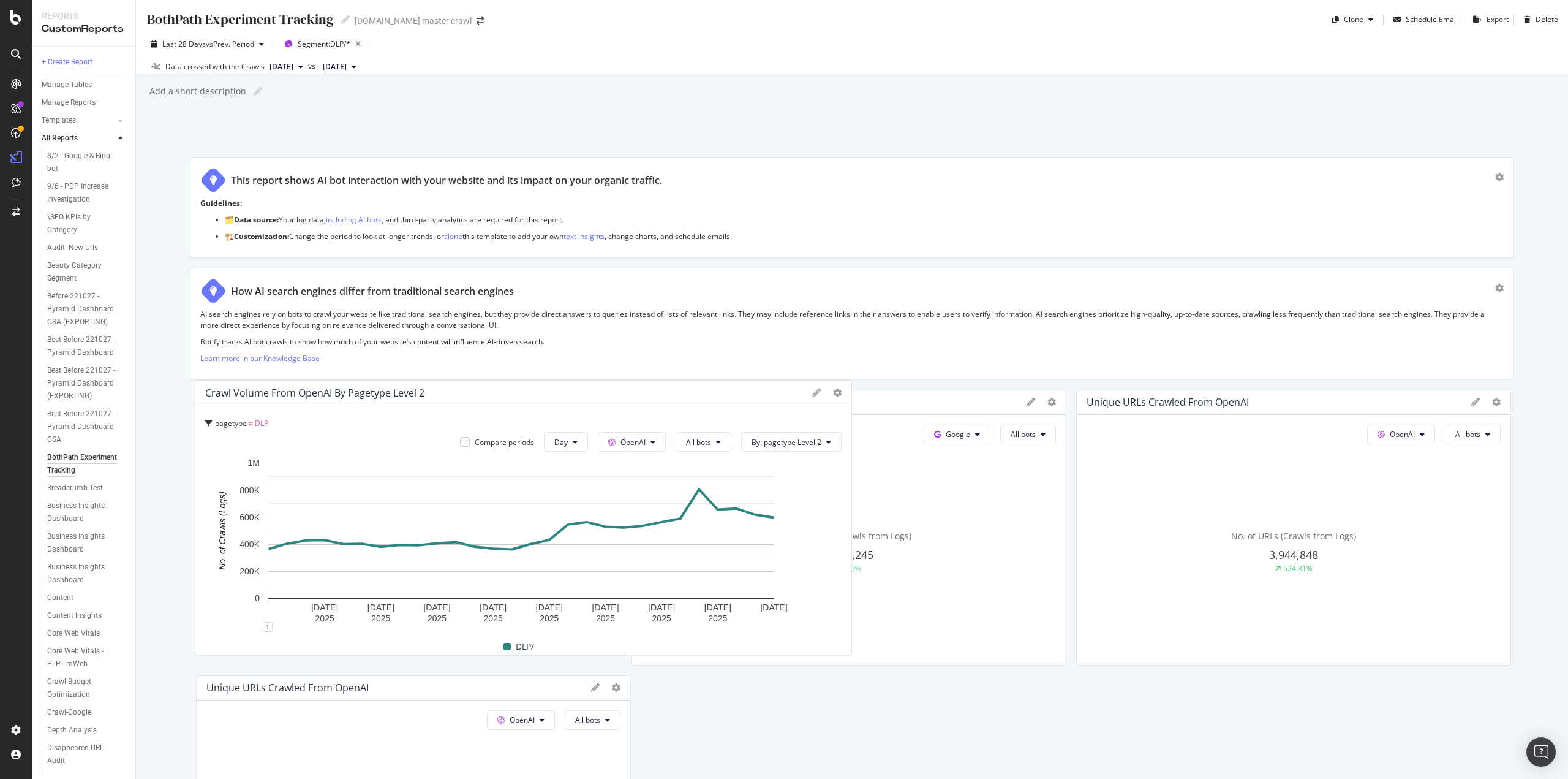
drag, startPoint x: 973, startPoint y: 279, endPoint x: 219, endPoint y: 423, distance: 767.6
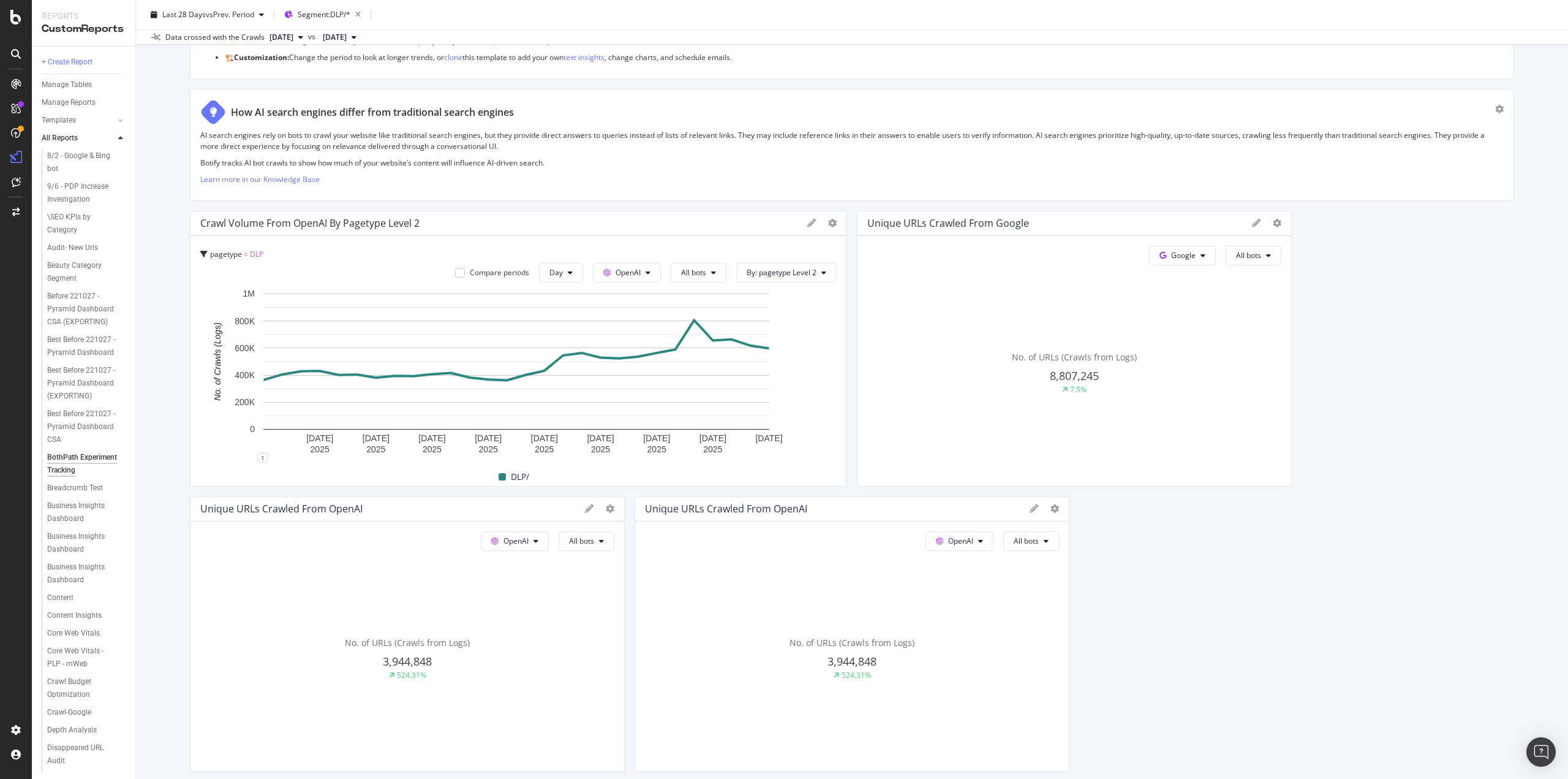
scroll to position [184, 0]
click at [789, 266] on span "By: pagetype Level 2" at bounding box center [782, 268] width 70 height 10
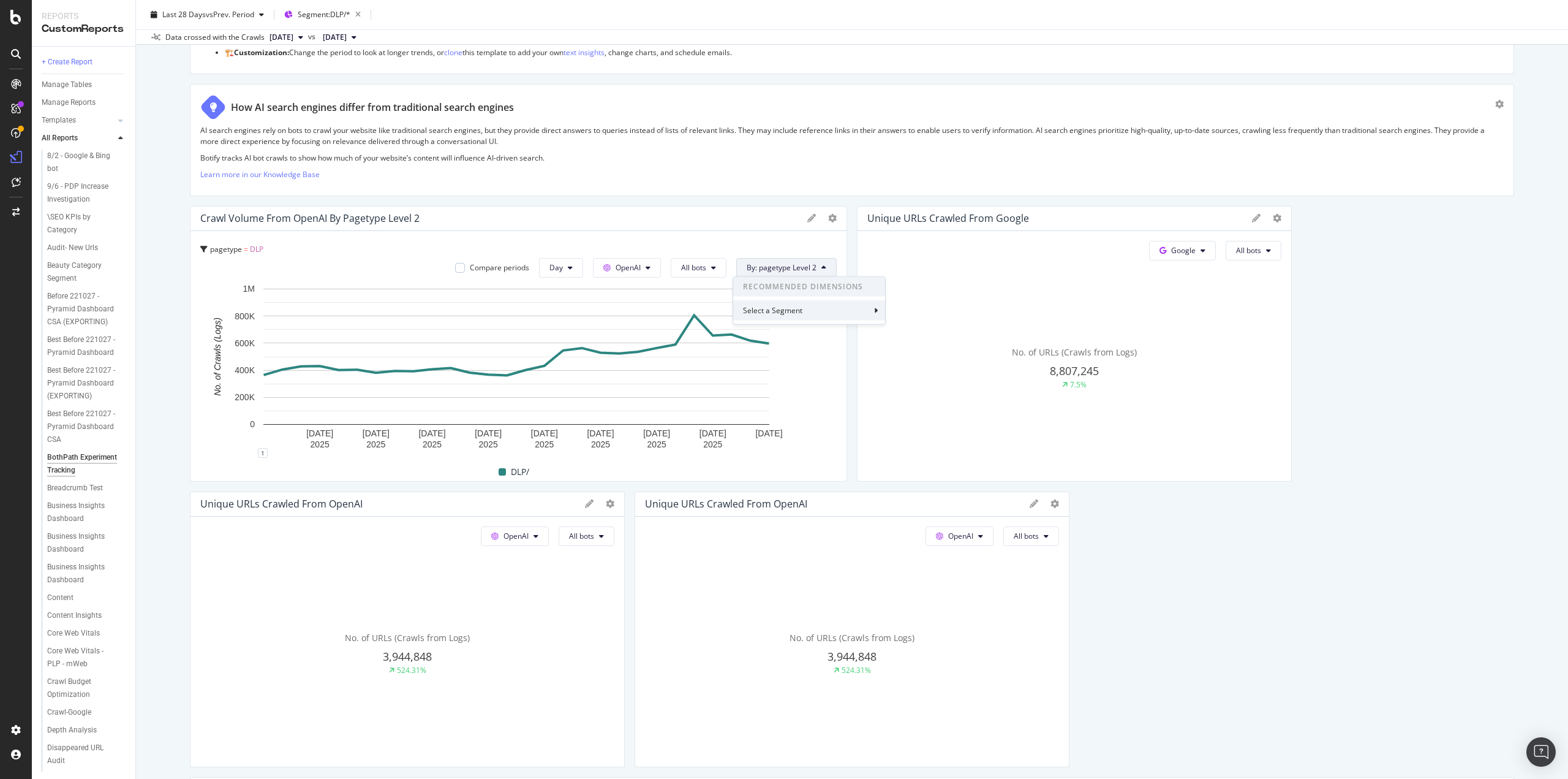
click at [800, 314] on div "Select a Segment" at bounding box center [774, 310] width 62 height 10
click at [766, 336] on span "Segments" at bounding box center [775, 333] width 34 height 10
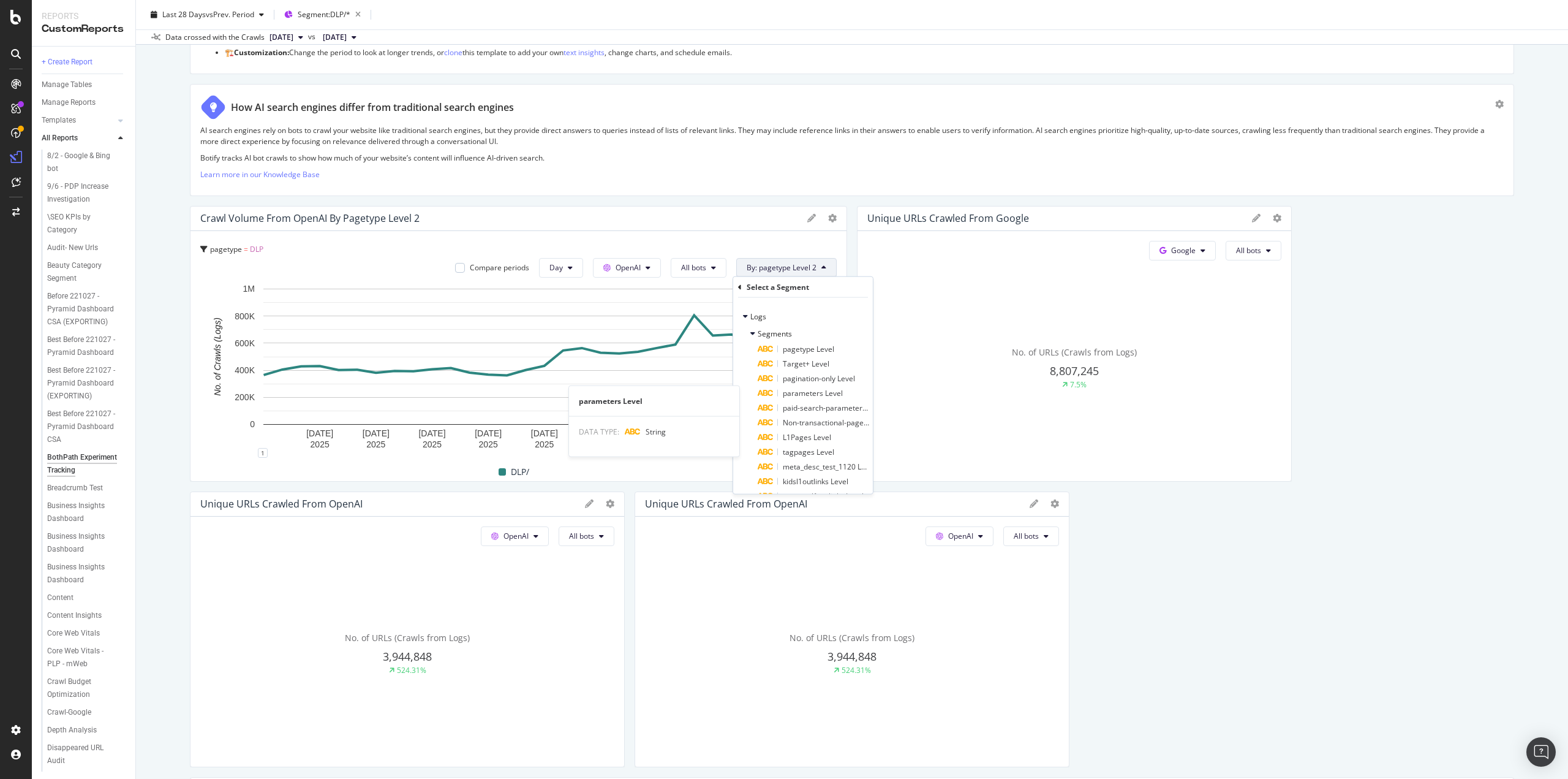
scroll to position [0, 0]
click at [884, 162] on div "AI search engines rely on bots to crawl your website like traditional search en…" at bounding box center [852, 155] width 1304 height 61
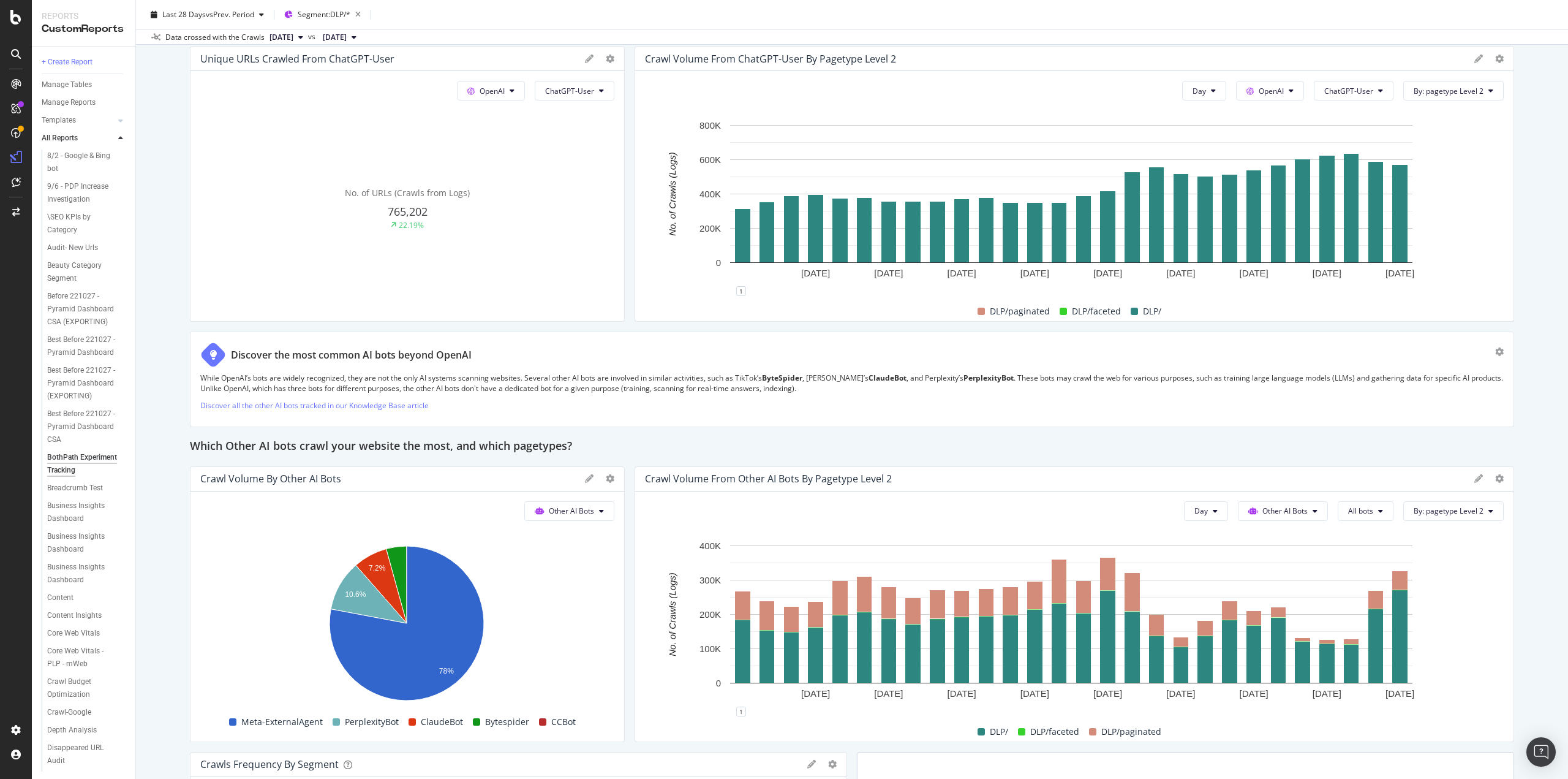
scroll to position [2120, 0]
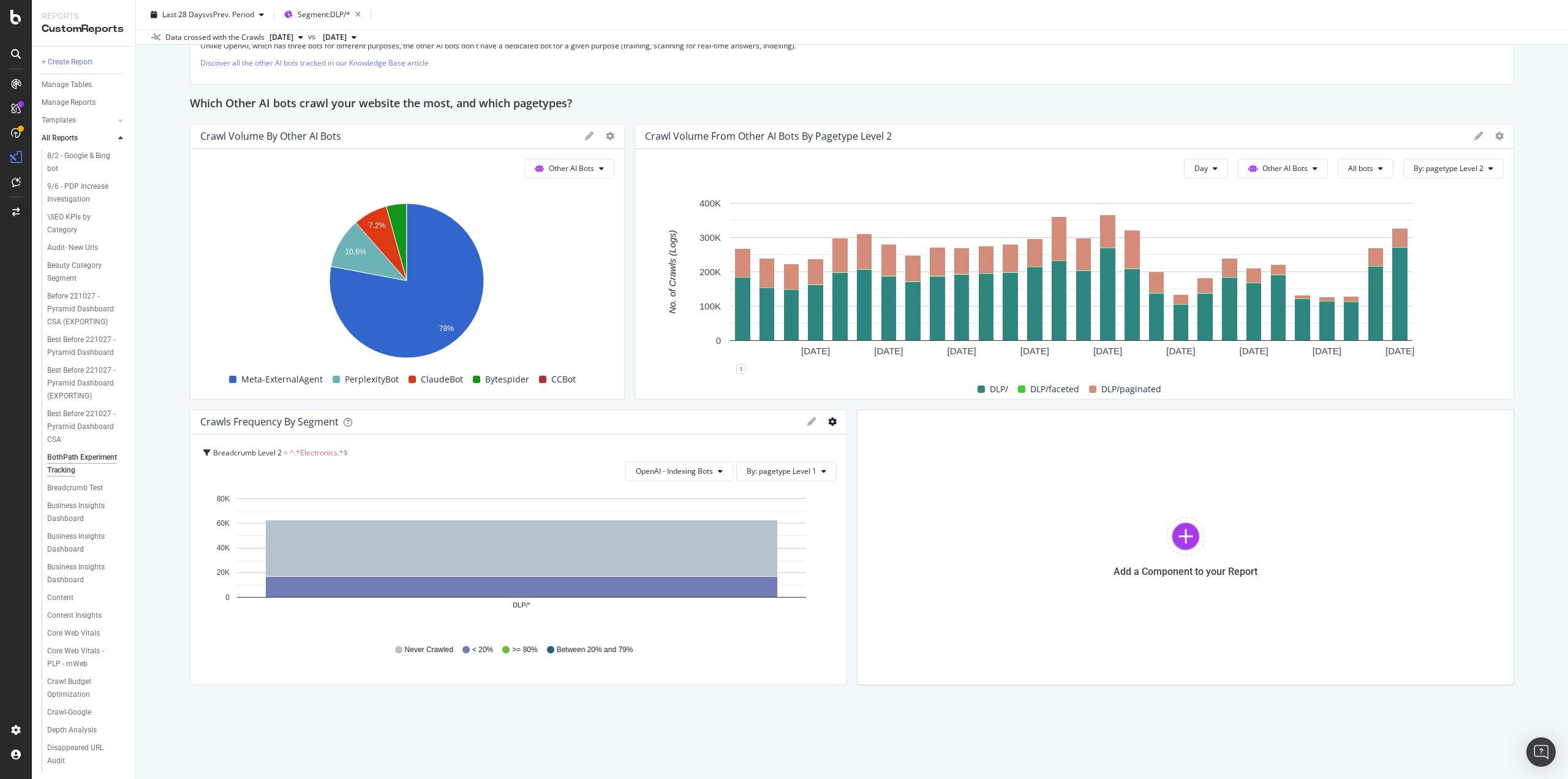
click at [828, 420] on icon "gear" at bounding box center [832, 422] width 8 height 8
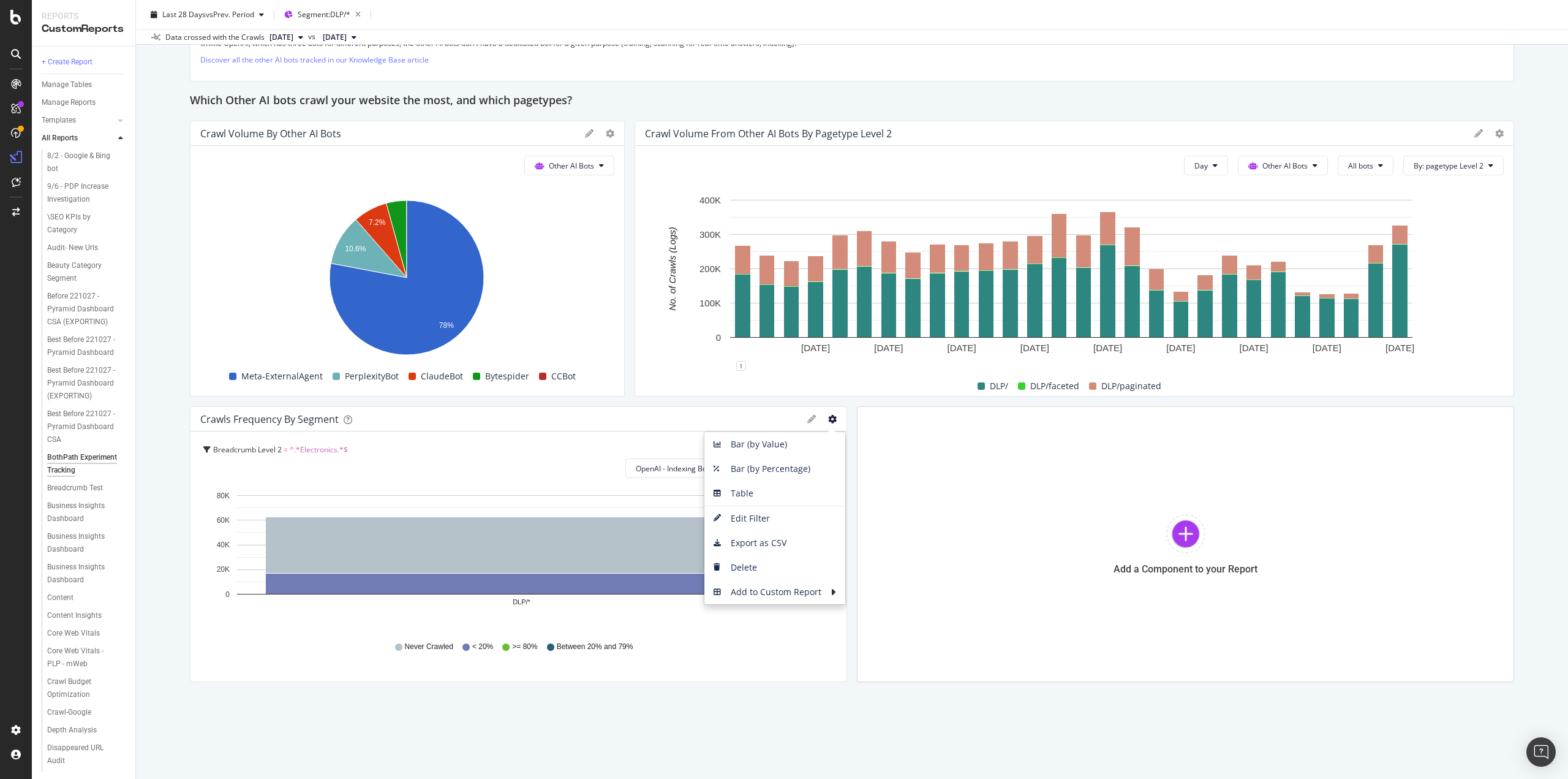
scroll to position [2044, 0]
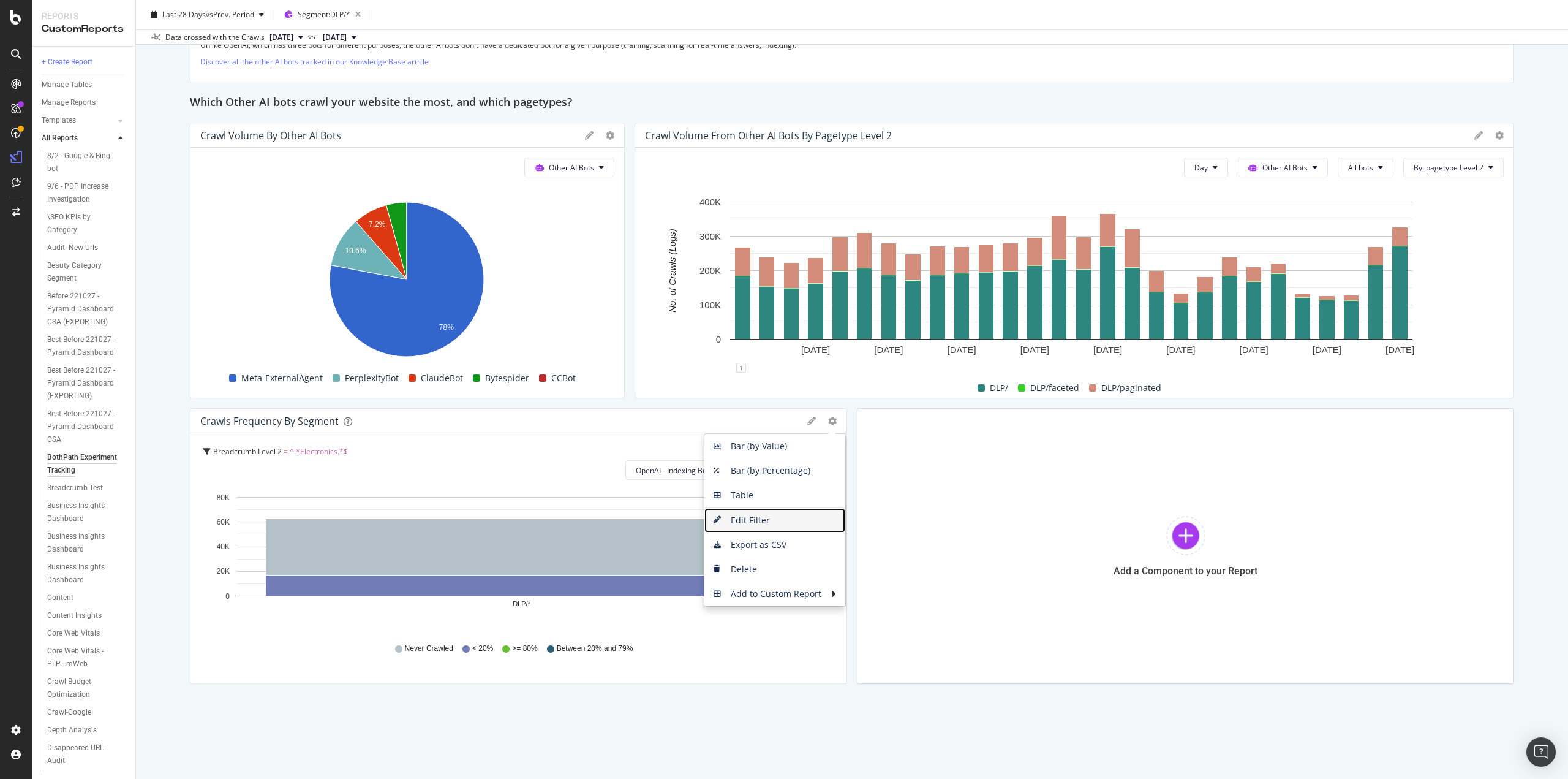
click at [756, 517] on span "Edit Filter" at bounding box center [775, 520] width 141 height 18
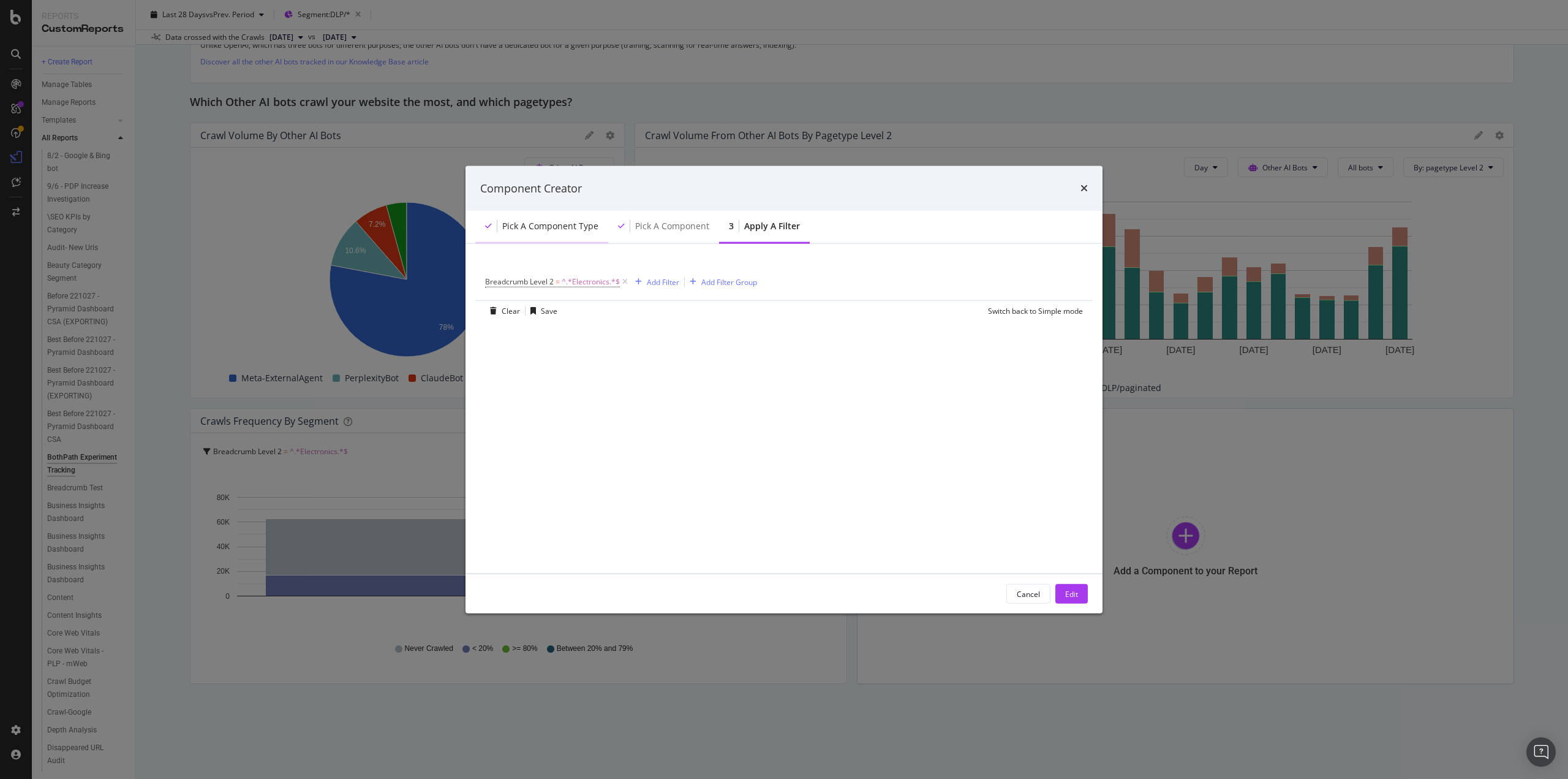
click at [584, 234] on div "Pick a Component type" at bounding box center [542, 227] width 133 height 34
click at [671, 233] on div "Pick a Component" at bounding box center [664, 227] width 111 height 34
click at [530, 224] on div "Pick a Component type" at bounding box center [550, 226] width 96 height 12
click at [1019, 590] on div "Cancel" at bounding box center [1029, 593] width 23 height 10
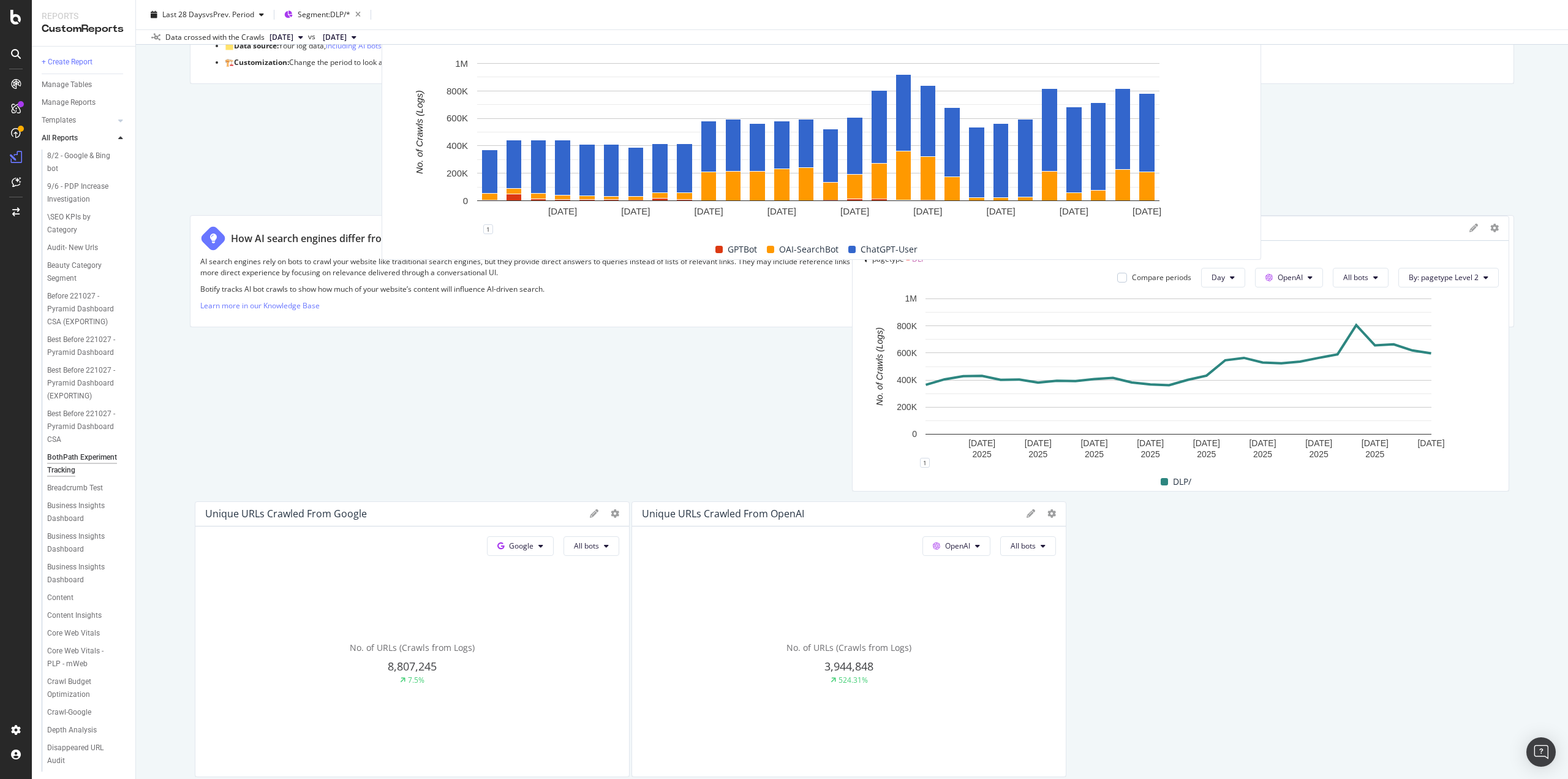
scroll to position [0, 0]
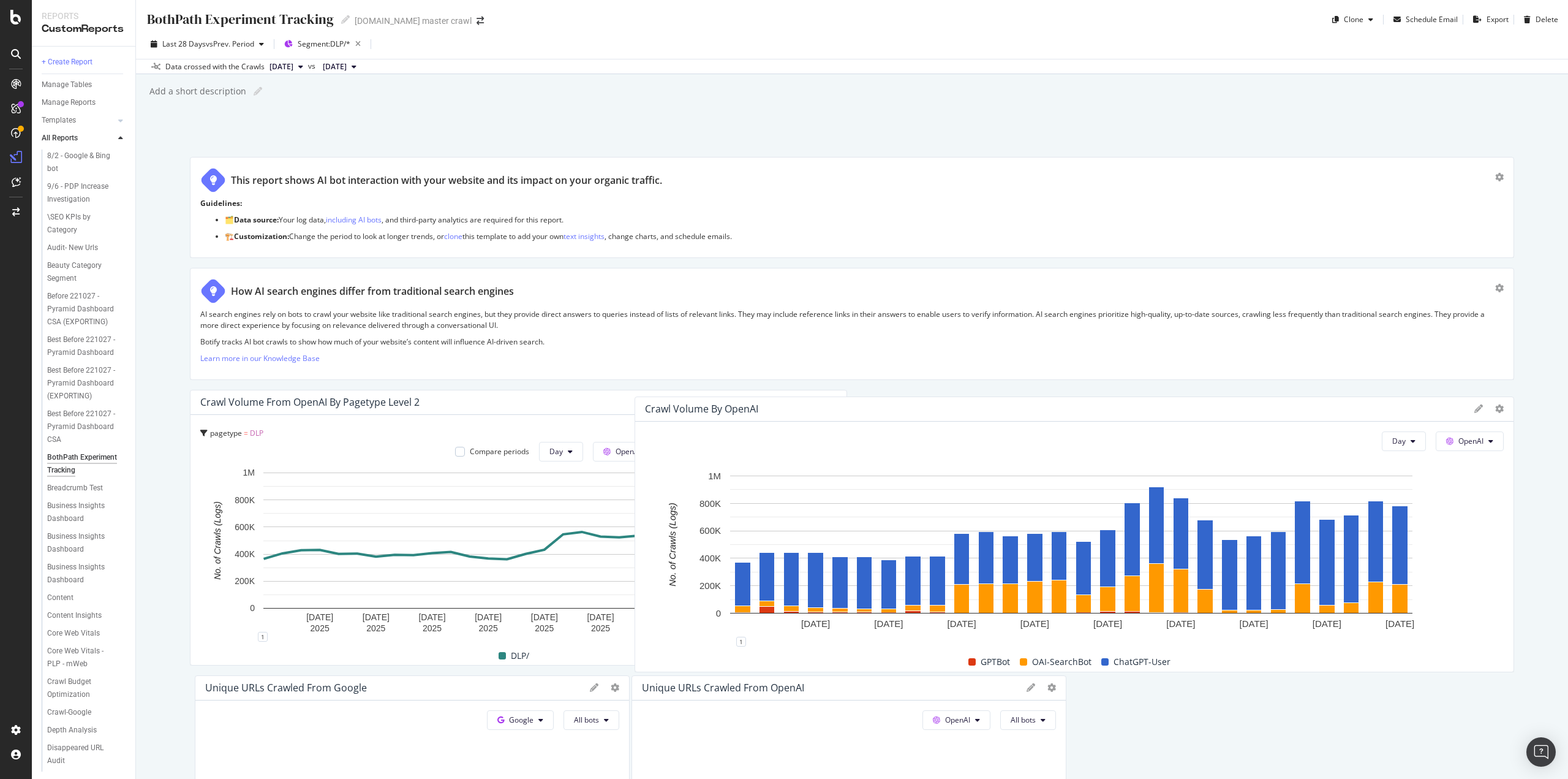
drag, startPoint x: 894, startPoint y: 602, endPoint x: 1290, endPoint y: 445, distance: 426.0
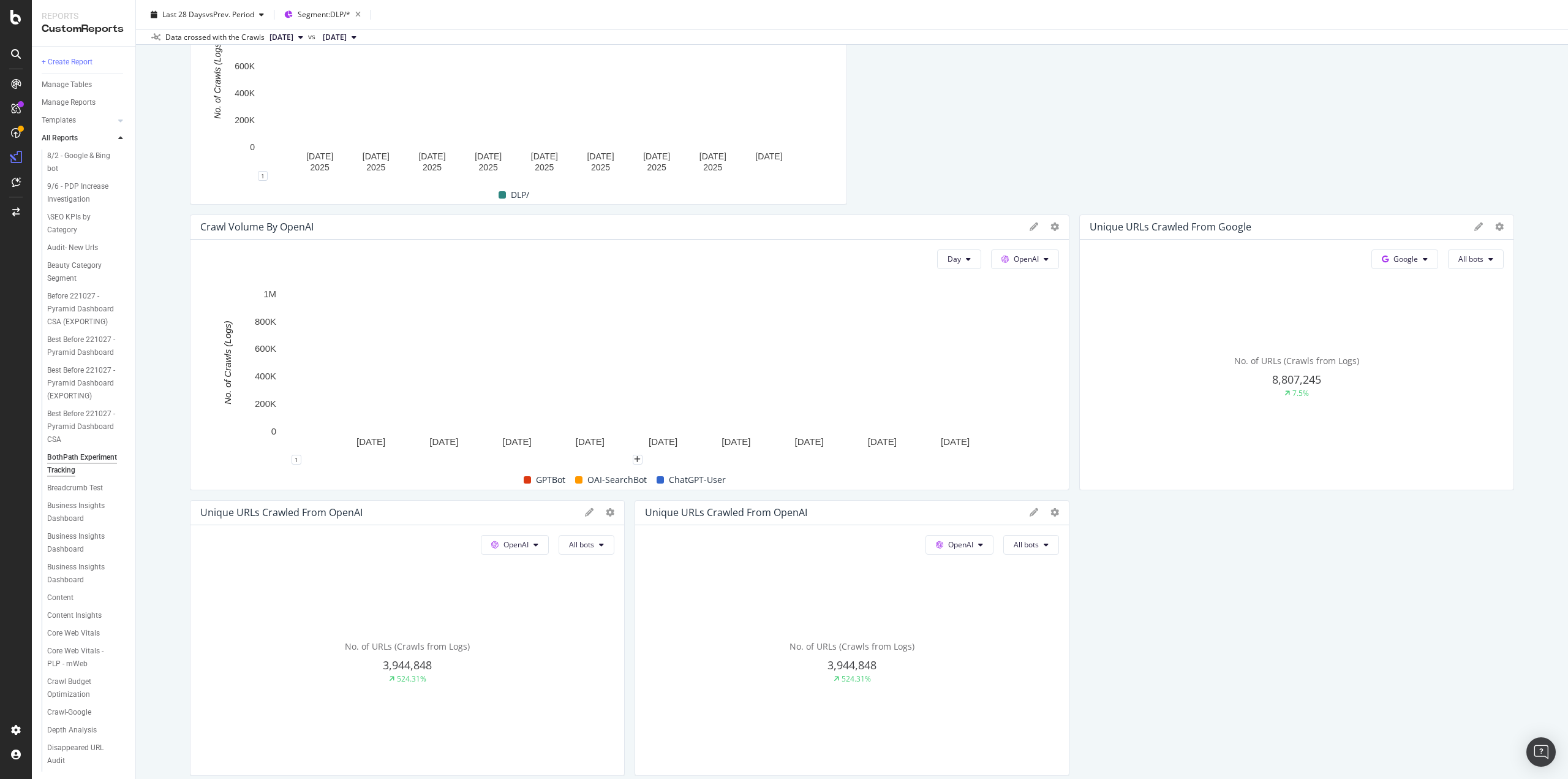
scroll to position [368, 0]
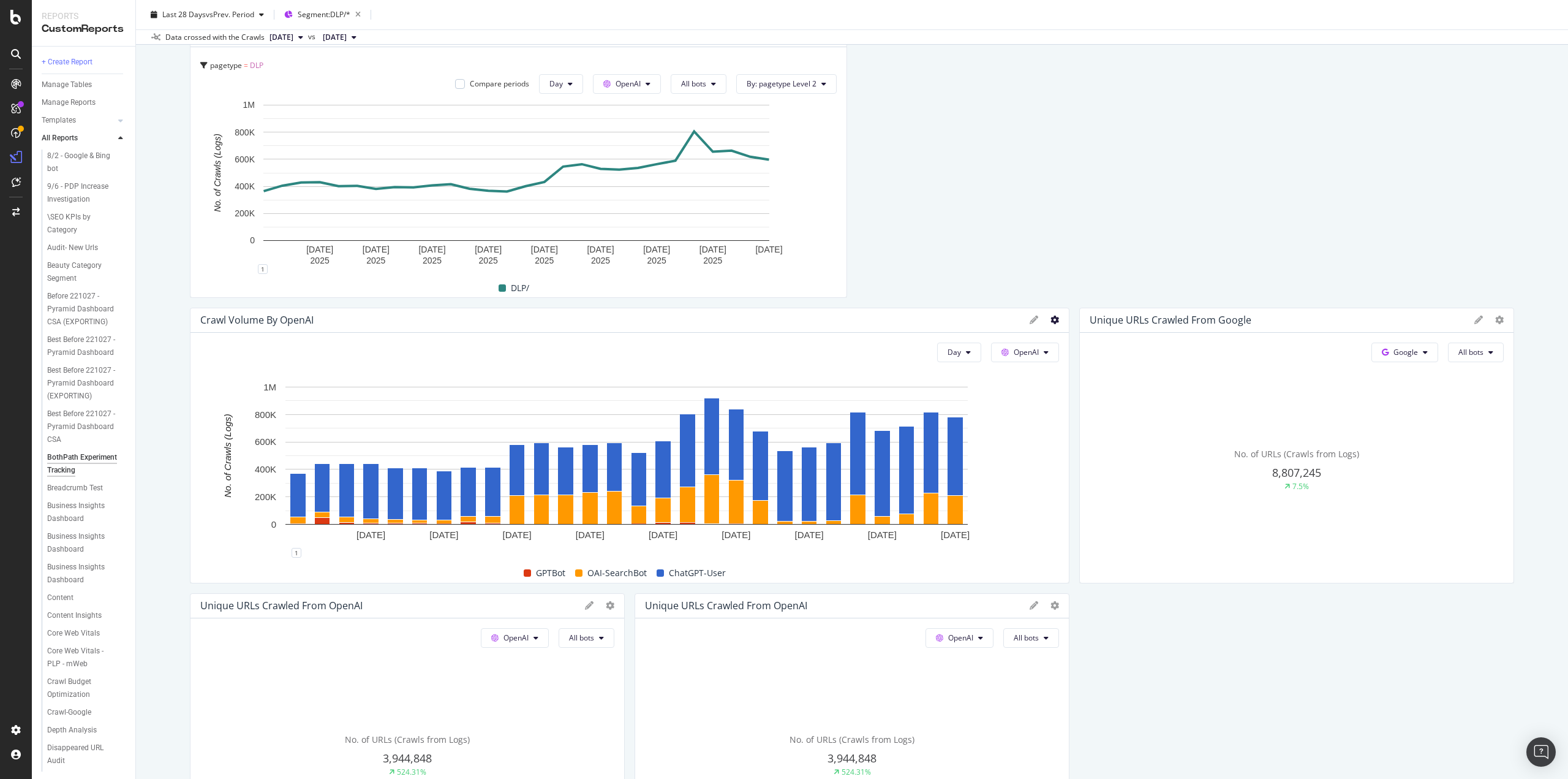
click at [1051, 319] on icon at bounding box center [1054, 319] width 8 height 8
click at [1103, 471] on span "Apply Filter" at bounding box center [1120, 475] width 92 height 11
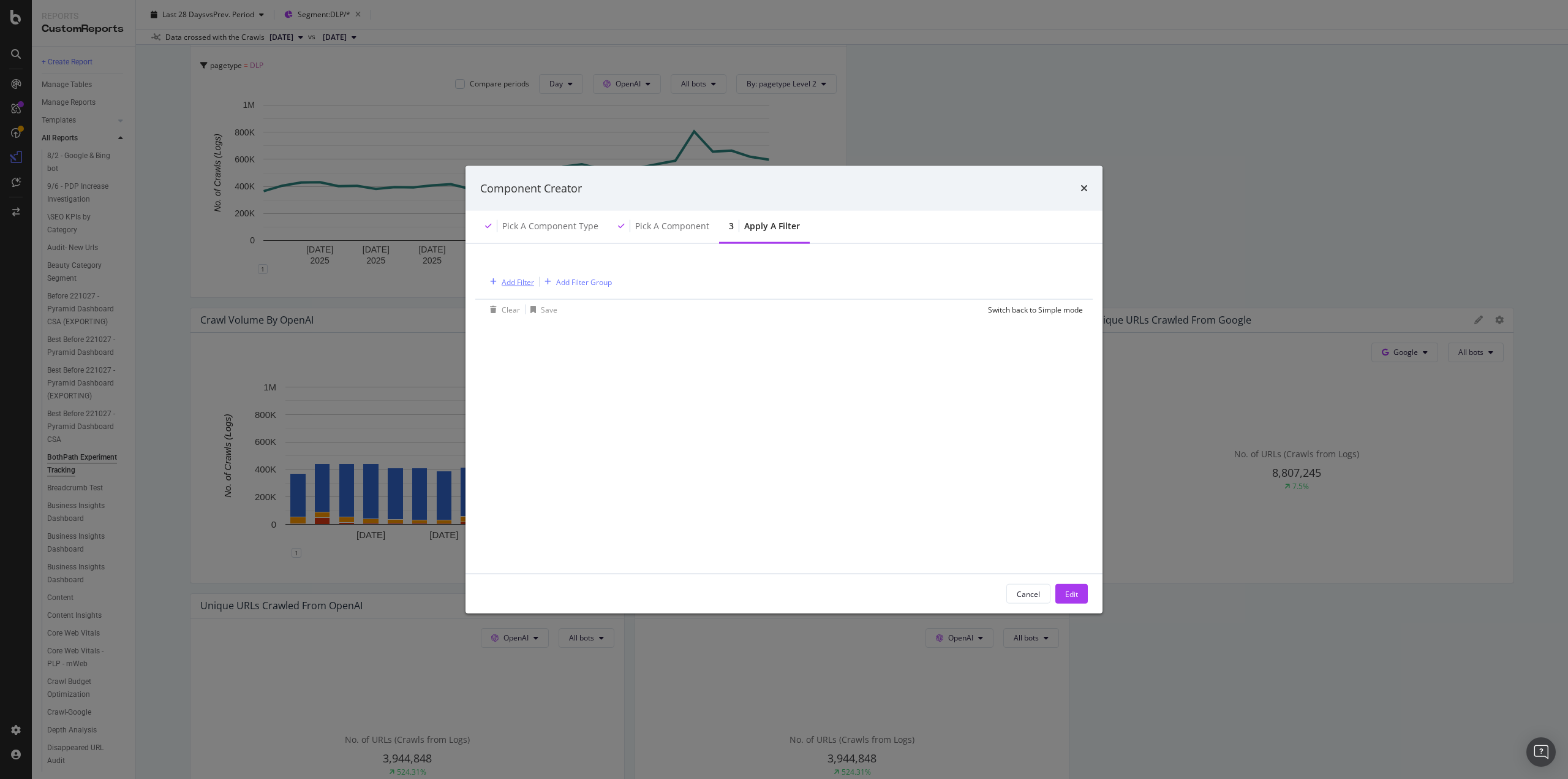
click at [522, 285] on div "Add Filter" at bounding box center [518, 282] width 32 height 10
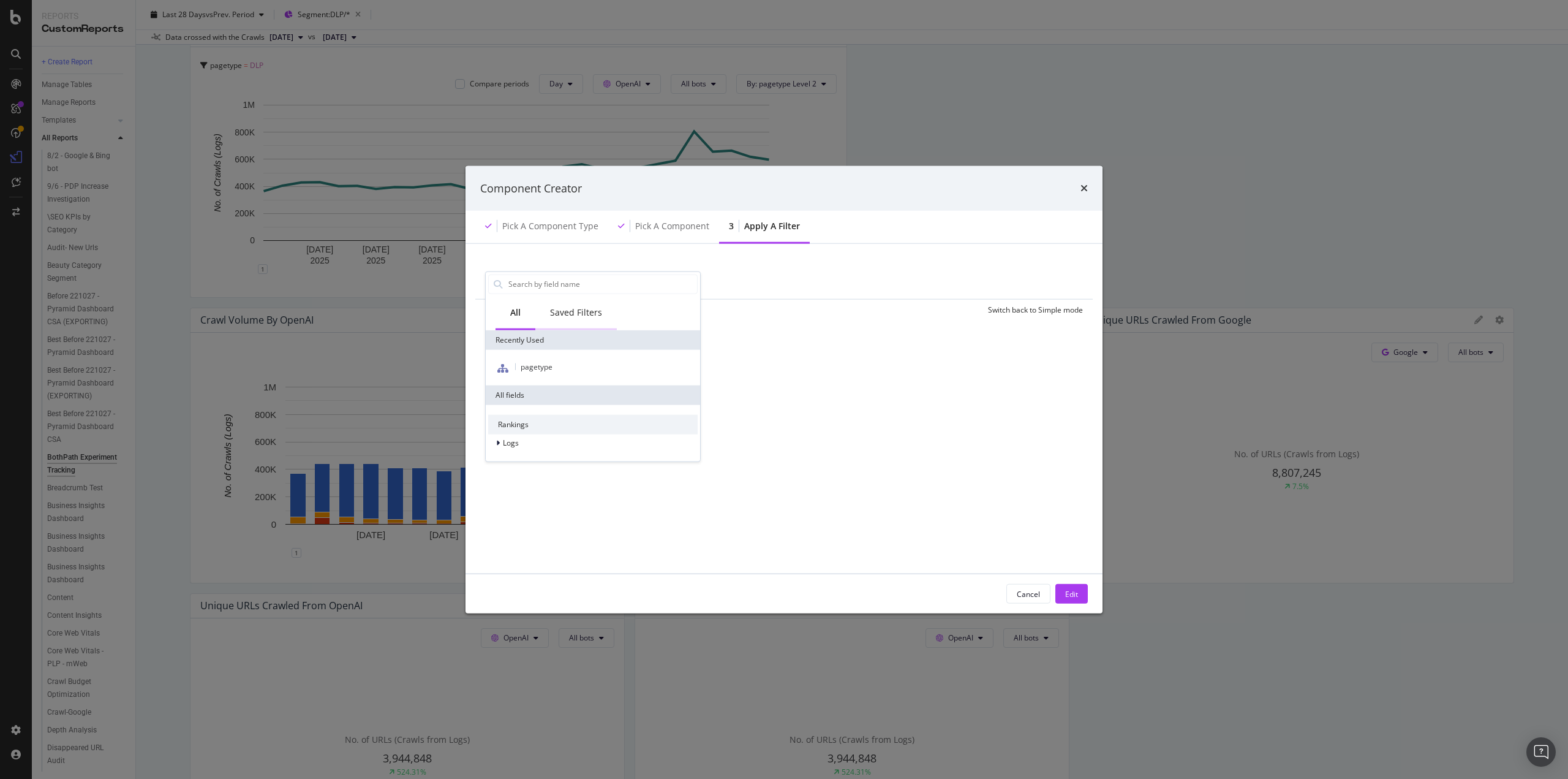
click at [568, 310] on div "Saved Filters" at bounding box center [576, 312] width 52 height 12
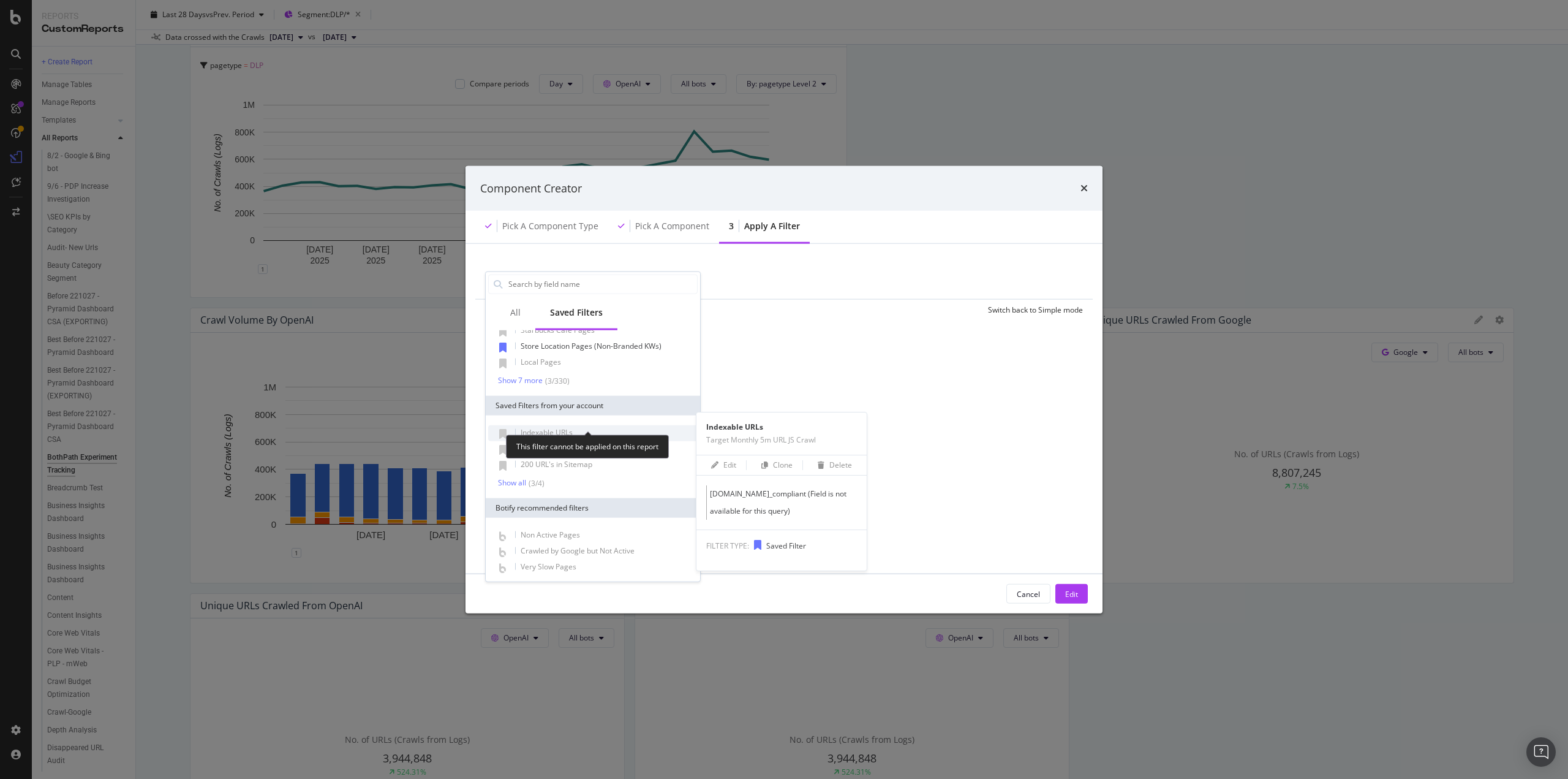
scroll to position [55, 0]
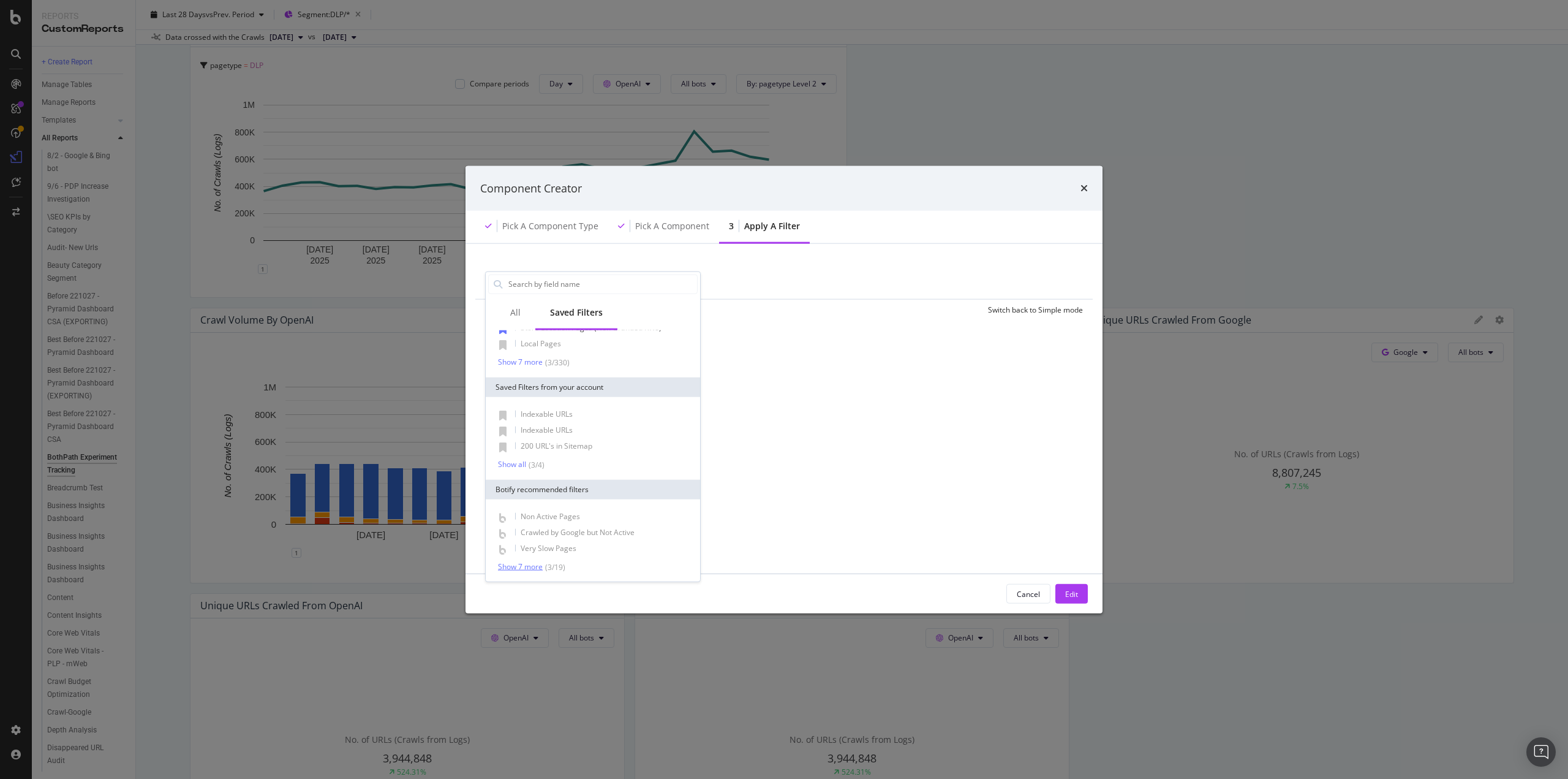
click at [512, 564] on div "Show 7 more" at bounding box center [520, 566] width 45 height 8
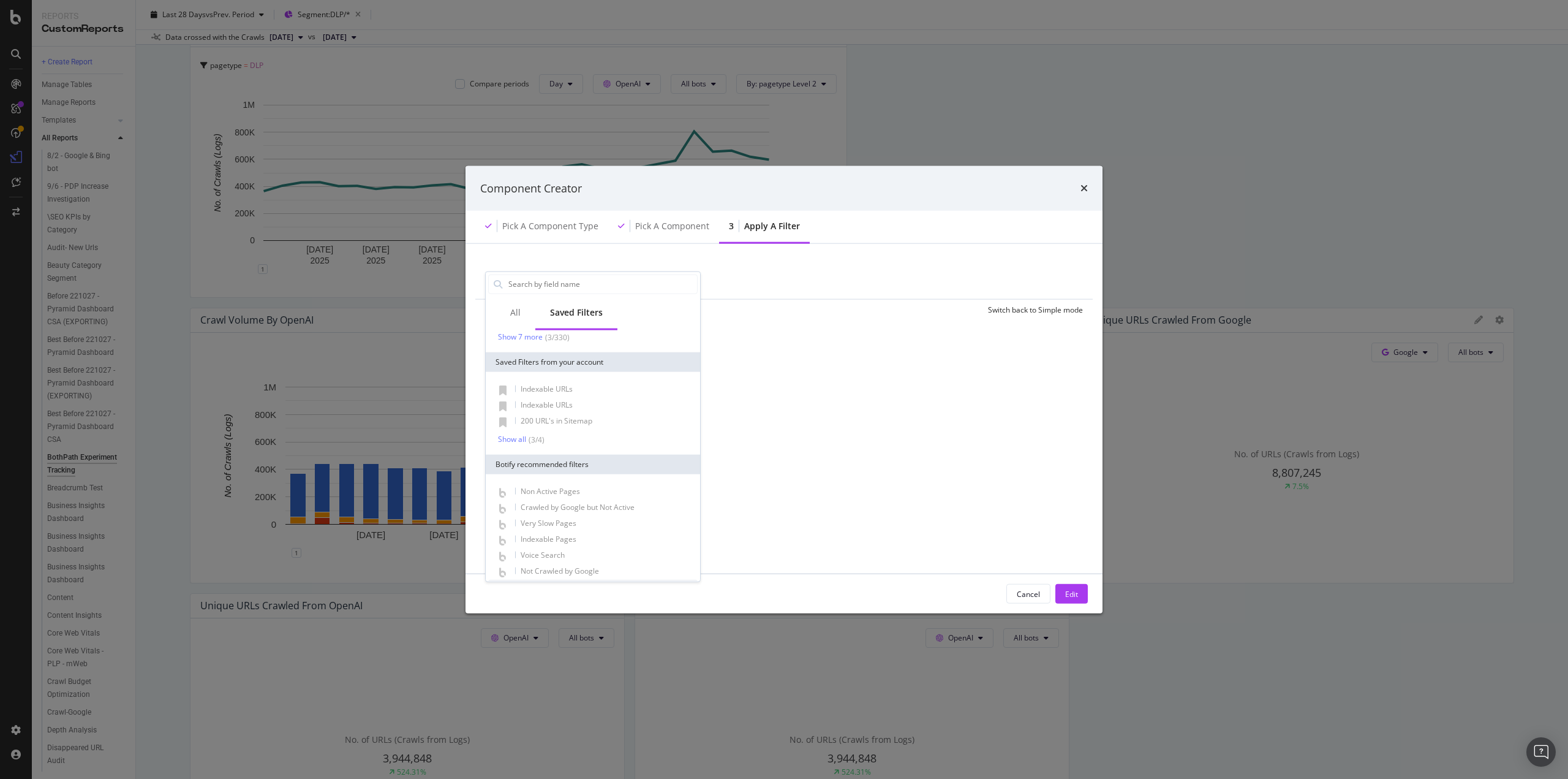
scroll to position [0, 0]
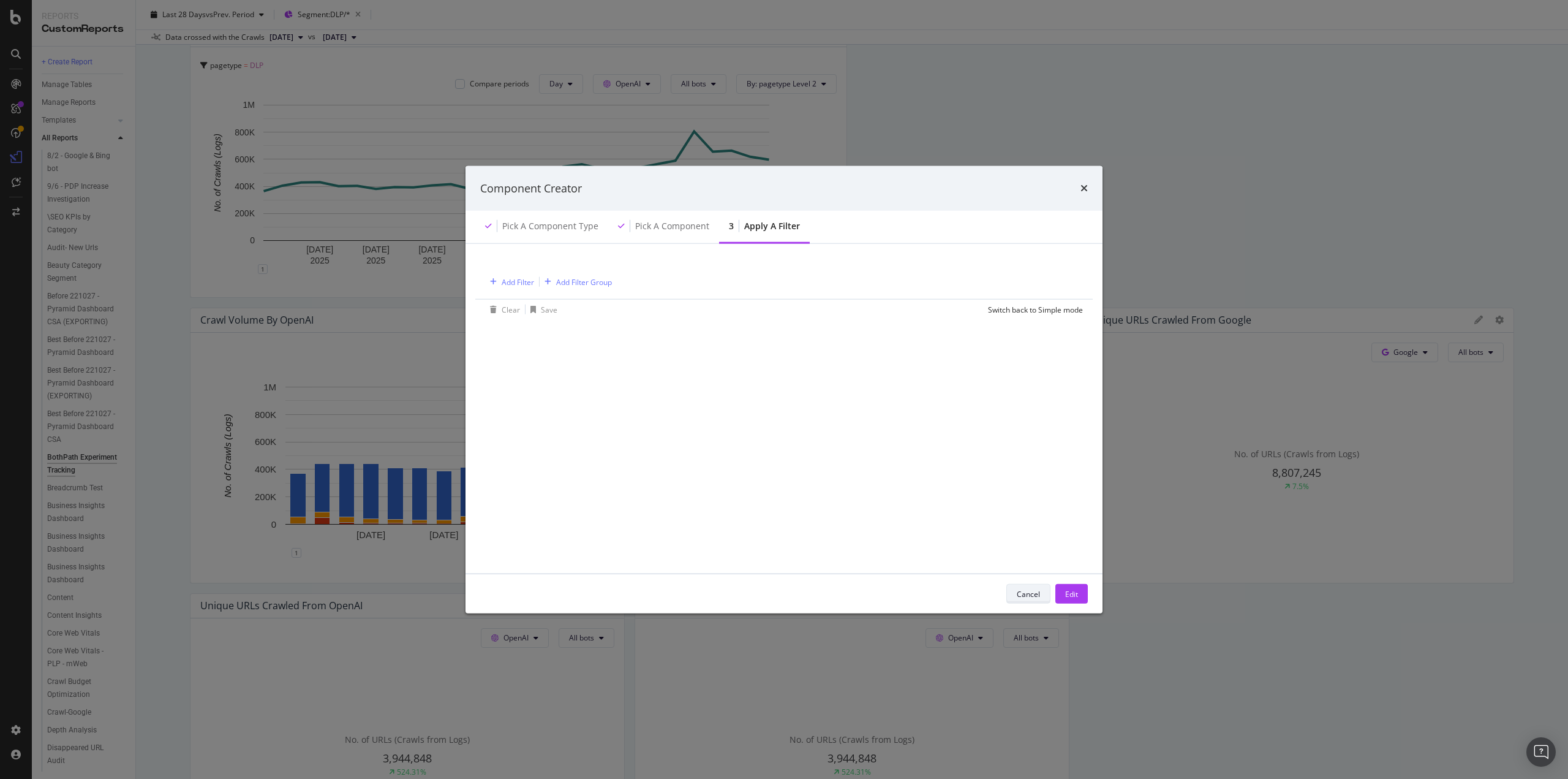
click at [1025, 599] on div "Cancel" at bounding box center [1029, 593] width 23 height 10
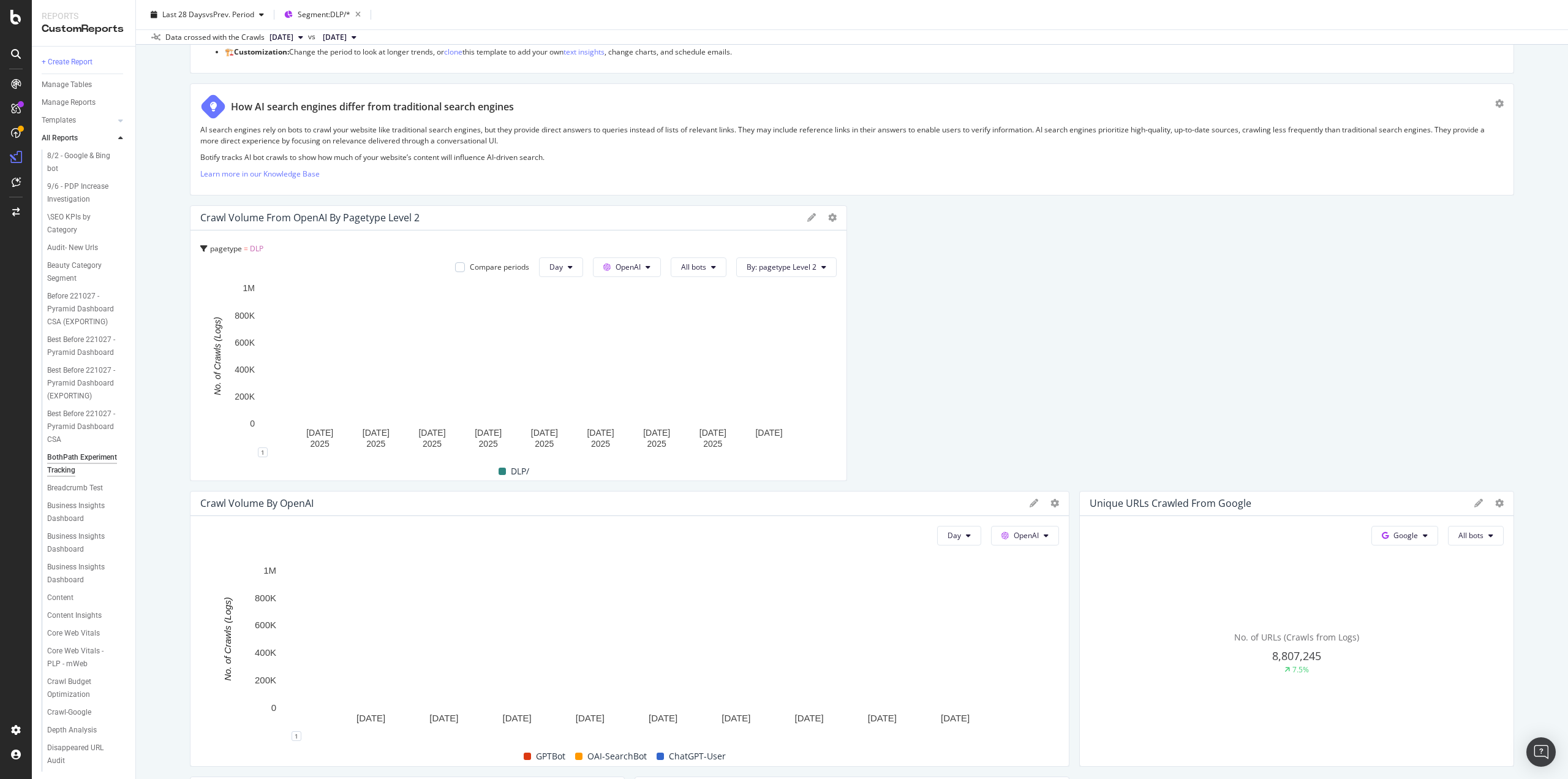
scroll to position [61, 0]
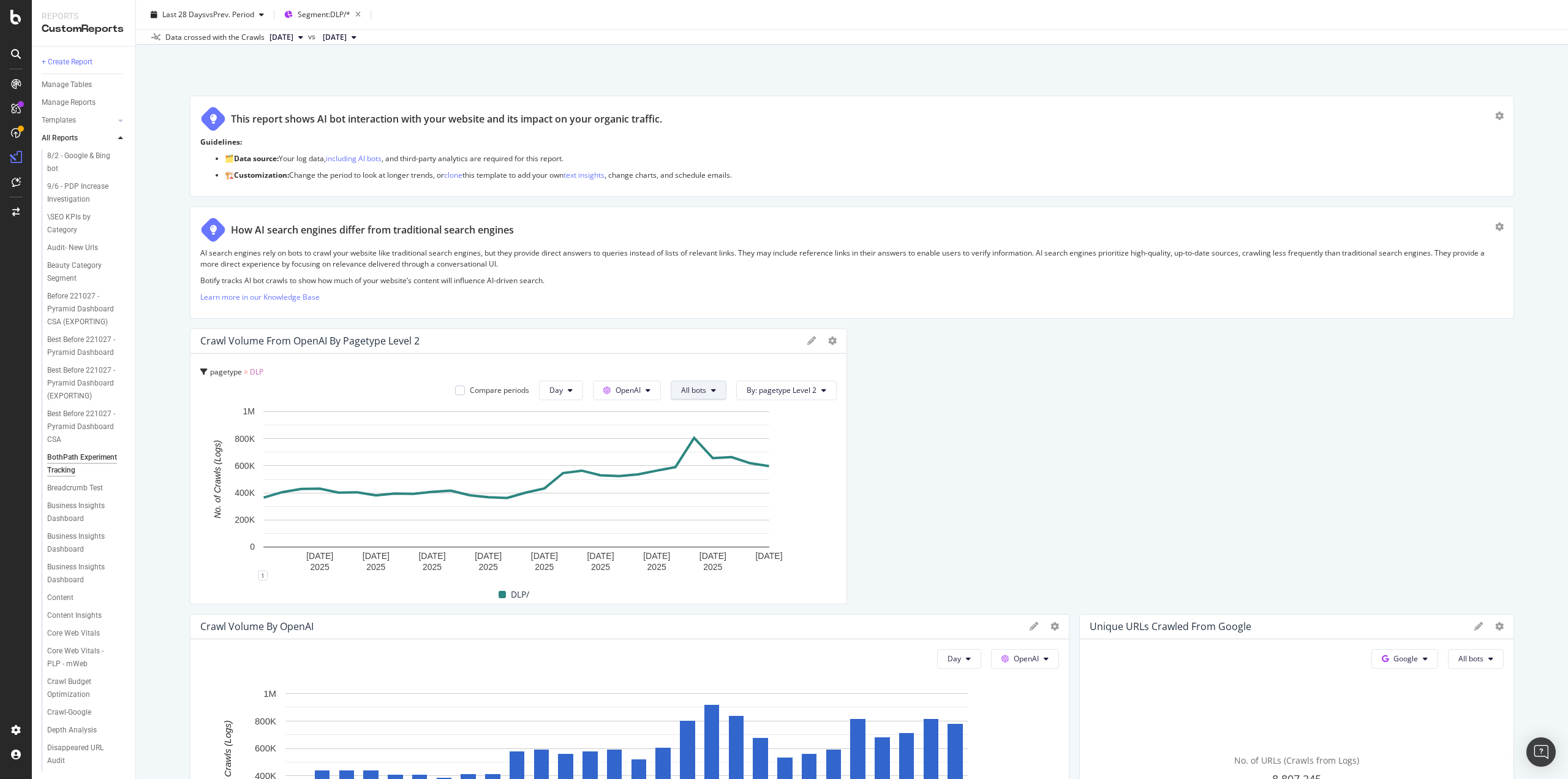
click at [711, 388] on icon at bounding box center [714, 390] width 5 height 7
click at [718, 348] on div "Crawl Volume from OpenAI by pagetype Level 2" at bounding box center [519, 341] width 656 height 25
click at [794, 386] on span "By: pagetype Level 2" at bounding box center [782, 390] width 70 height 10
click at [793, 430] on div "Select a Segment" at bounding box center [774, 433] width 62 height 10
click at [775, 454] on span "Segments" at bounding box center [775, 456] width 34 height 10
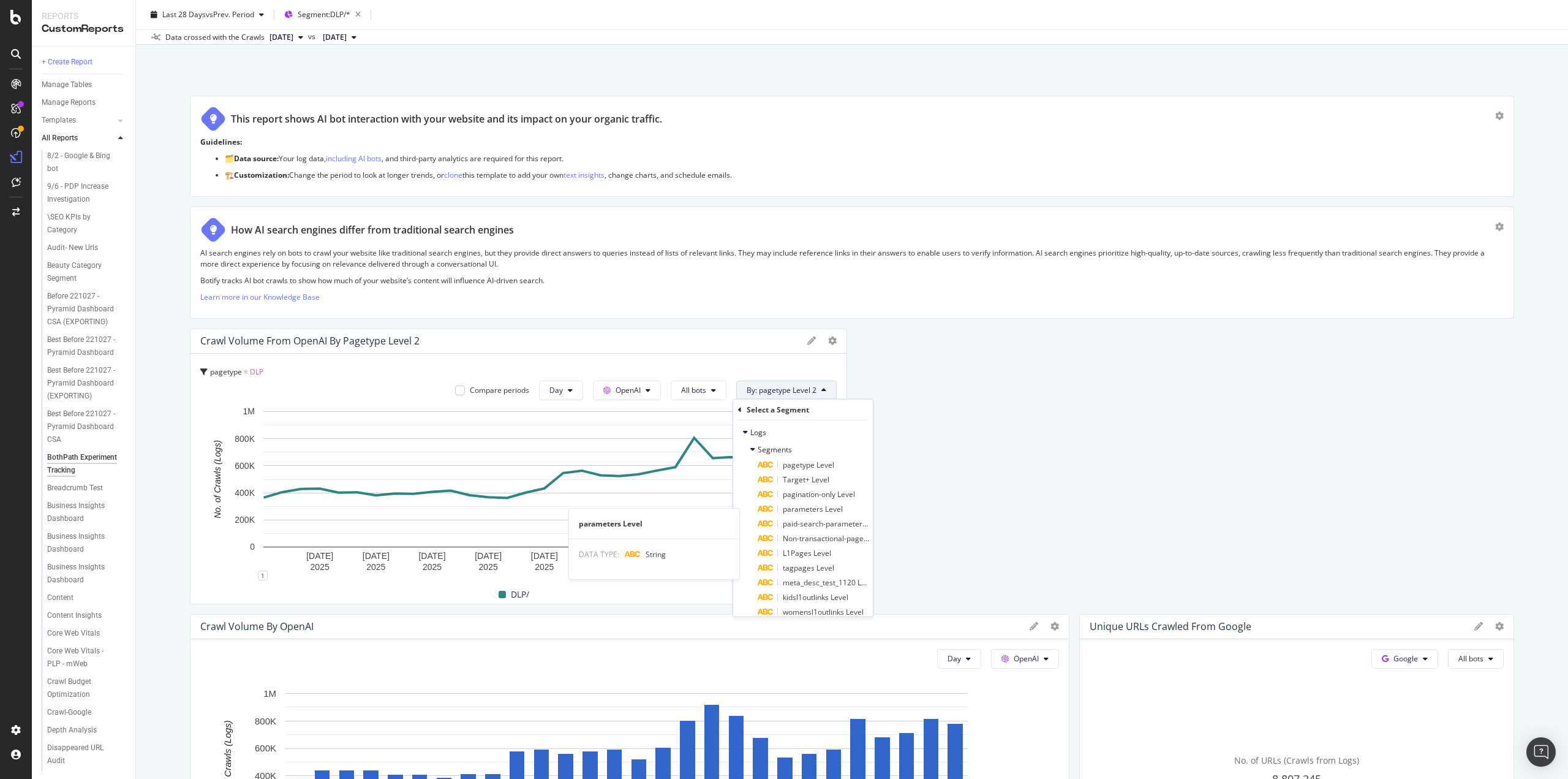
scroll to position [0, 0]
click at [903, 136] on div "This report shows AI bot interaction with your website and its impact on your o…" at bounding box center [852, 121] width 1304 height 30
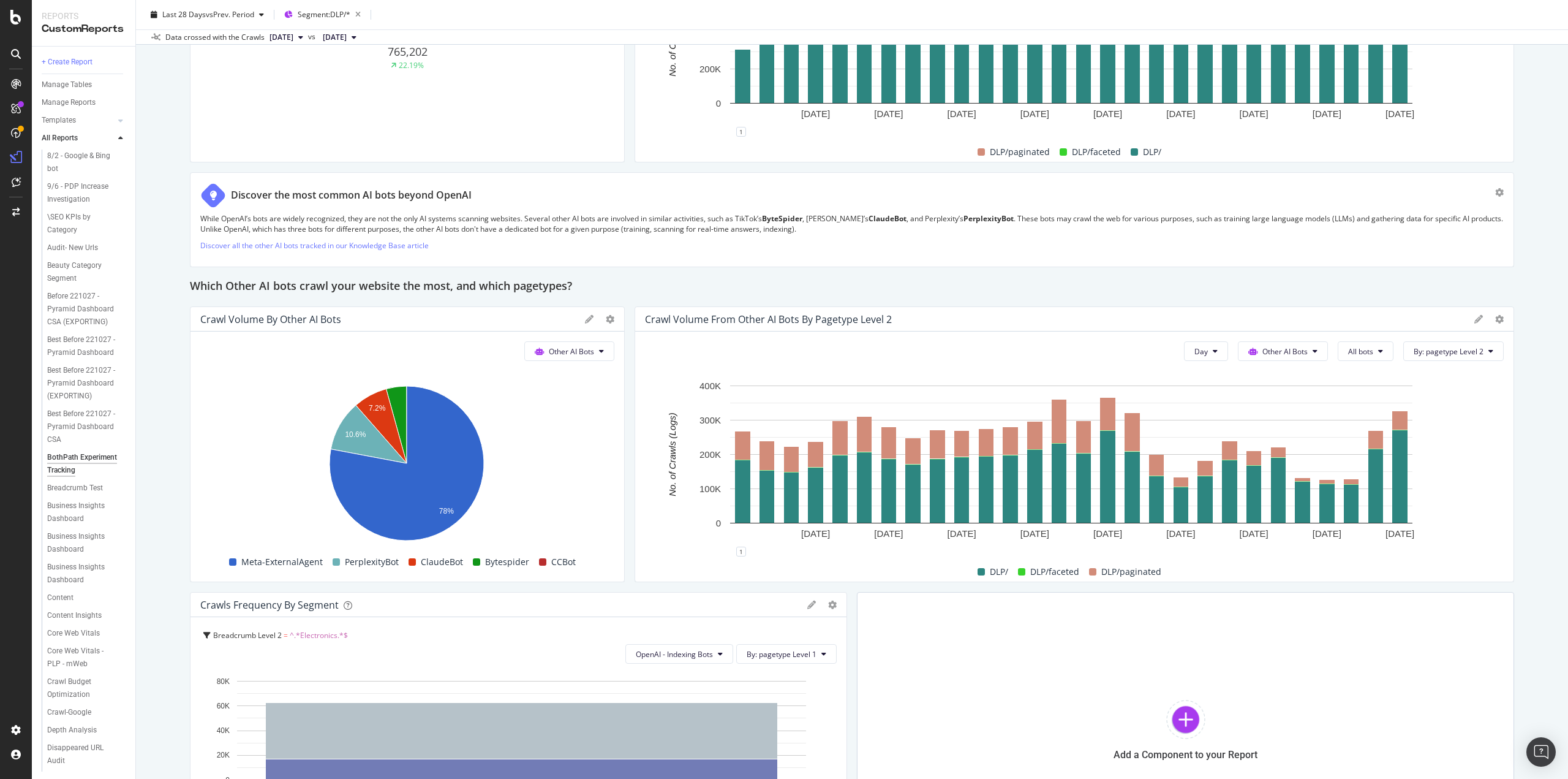
scroll to position [2329, 0]
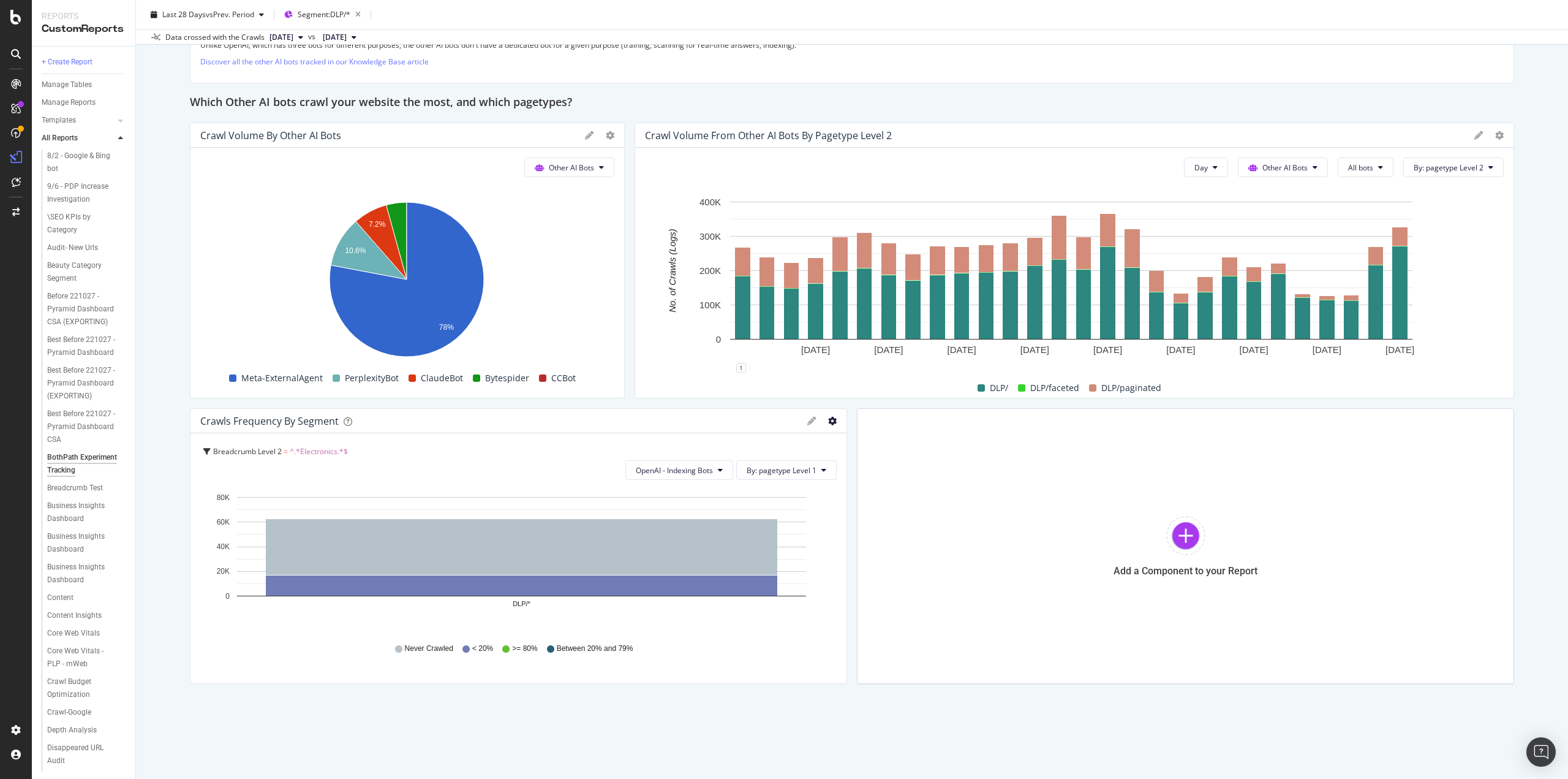
click at [828, 417] on icon "gear" at bounding box center [832, 421] width 8 height 8
click at [780, 515] on span "Edit Filter" at bounding box center [775, 520] width 141 height 18
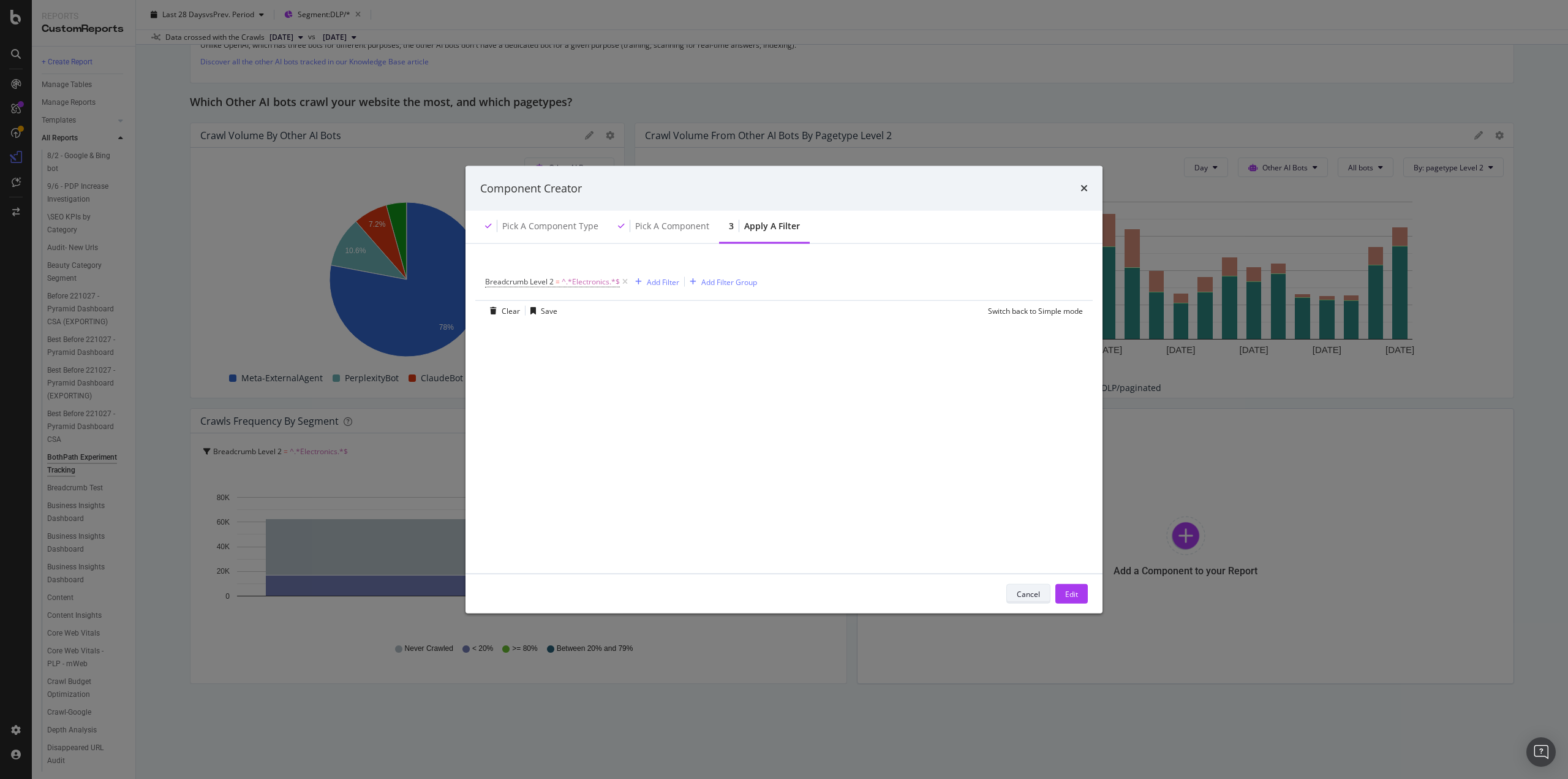
click at [1019, 589] on div "Cancel" at bounding box center [1029, 593] width 23 height 10
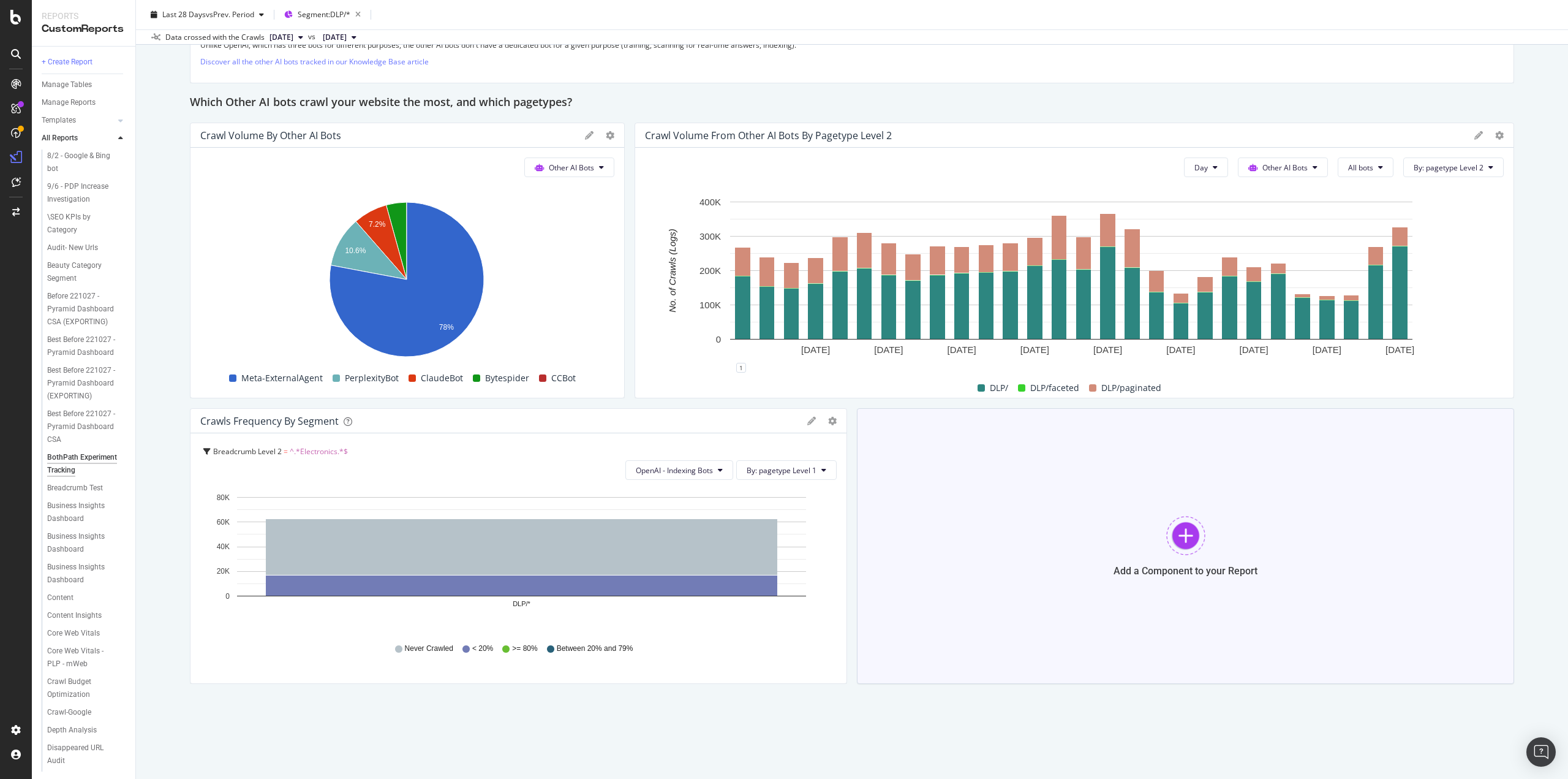
click at [1169, 520] on div at bounding box center [1186, 535] width 39 height 39
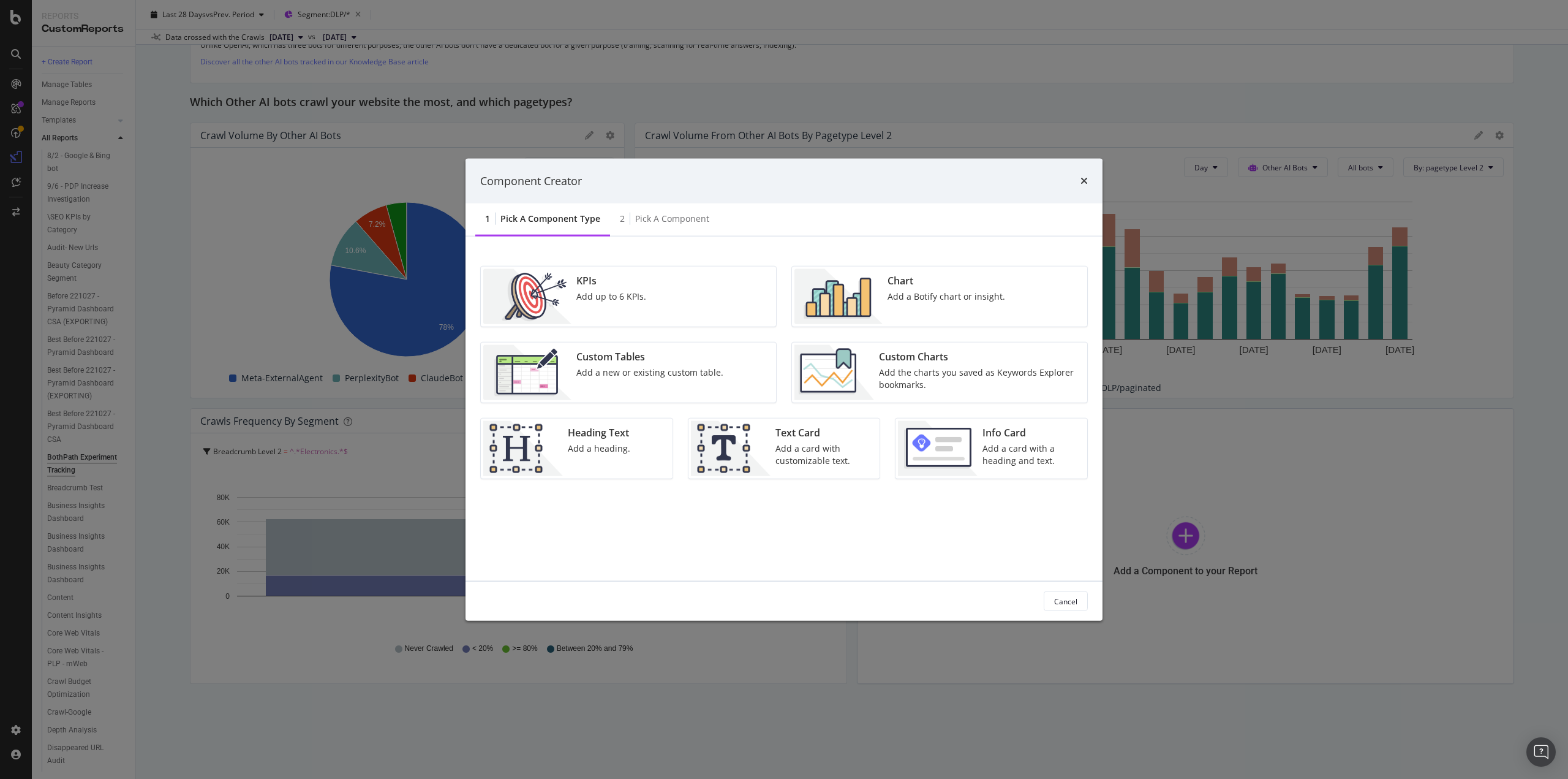
click at [970, 304] on div "Chart Add a Botify chart or insight." at bounding box center [946, 296] width 127 height 55
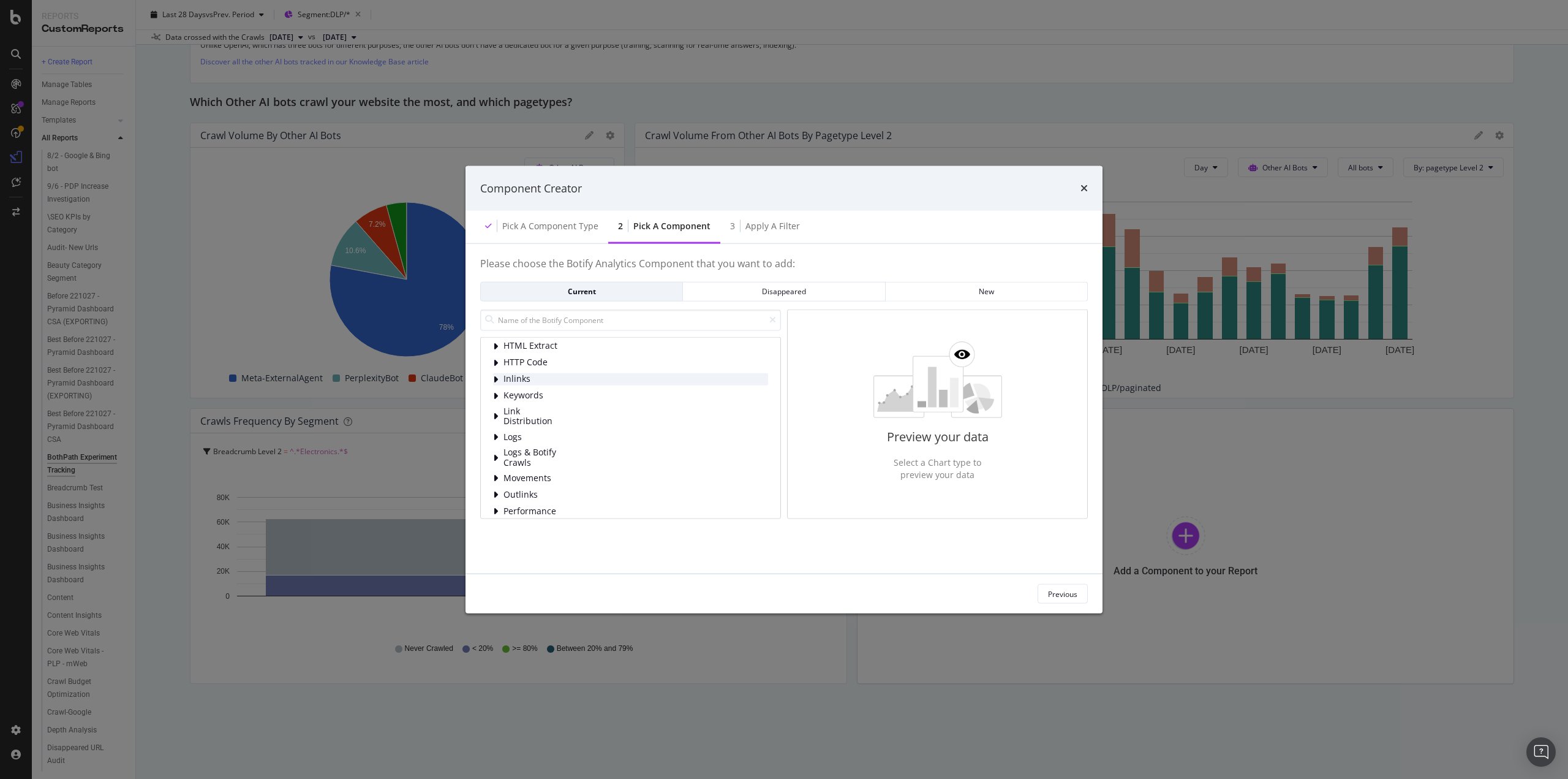
scroll to position [61, 0]
click at [554, 425] on span "Logs & Botify Crawls" at bounding box center [530, 432] width 54 height 20
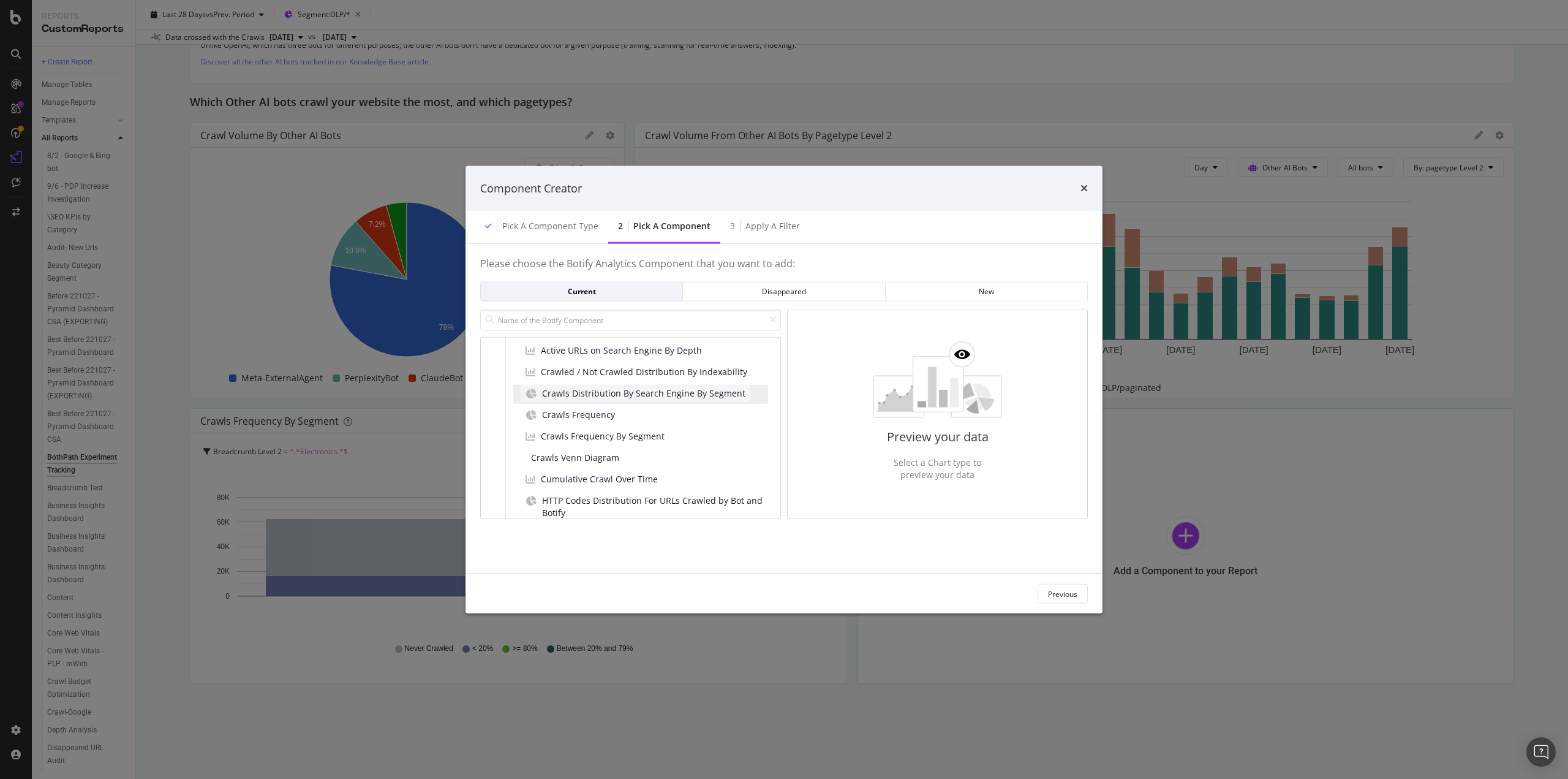
scroll to position [224, 0]
click at [629, 422] on span "Crawls Frequency By Segment" at bounding box center [603, 422] width 124 height 12
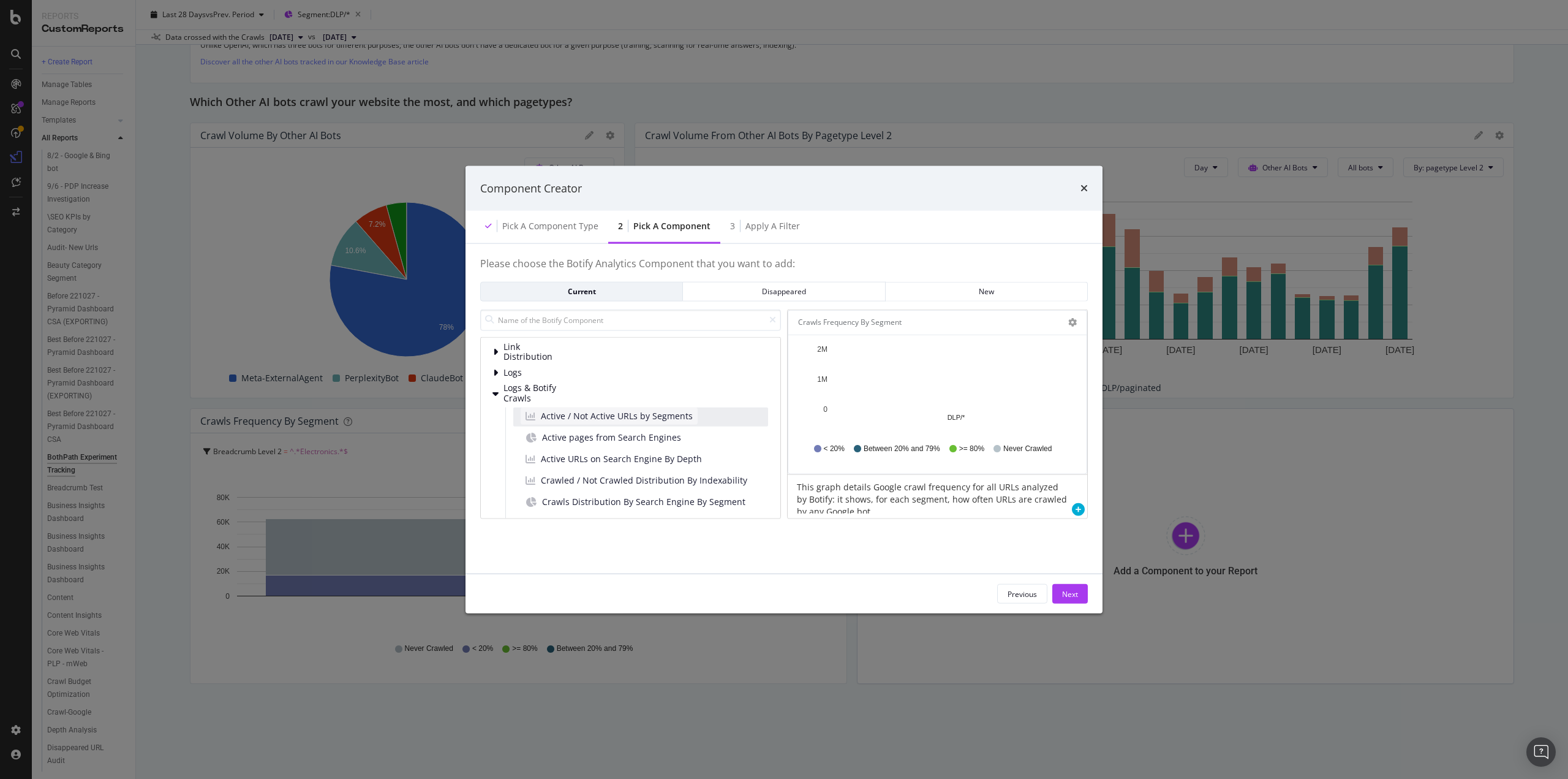
scroll to position [162, 0]
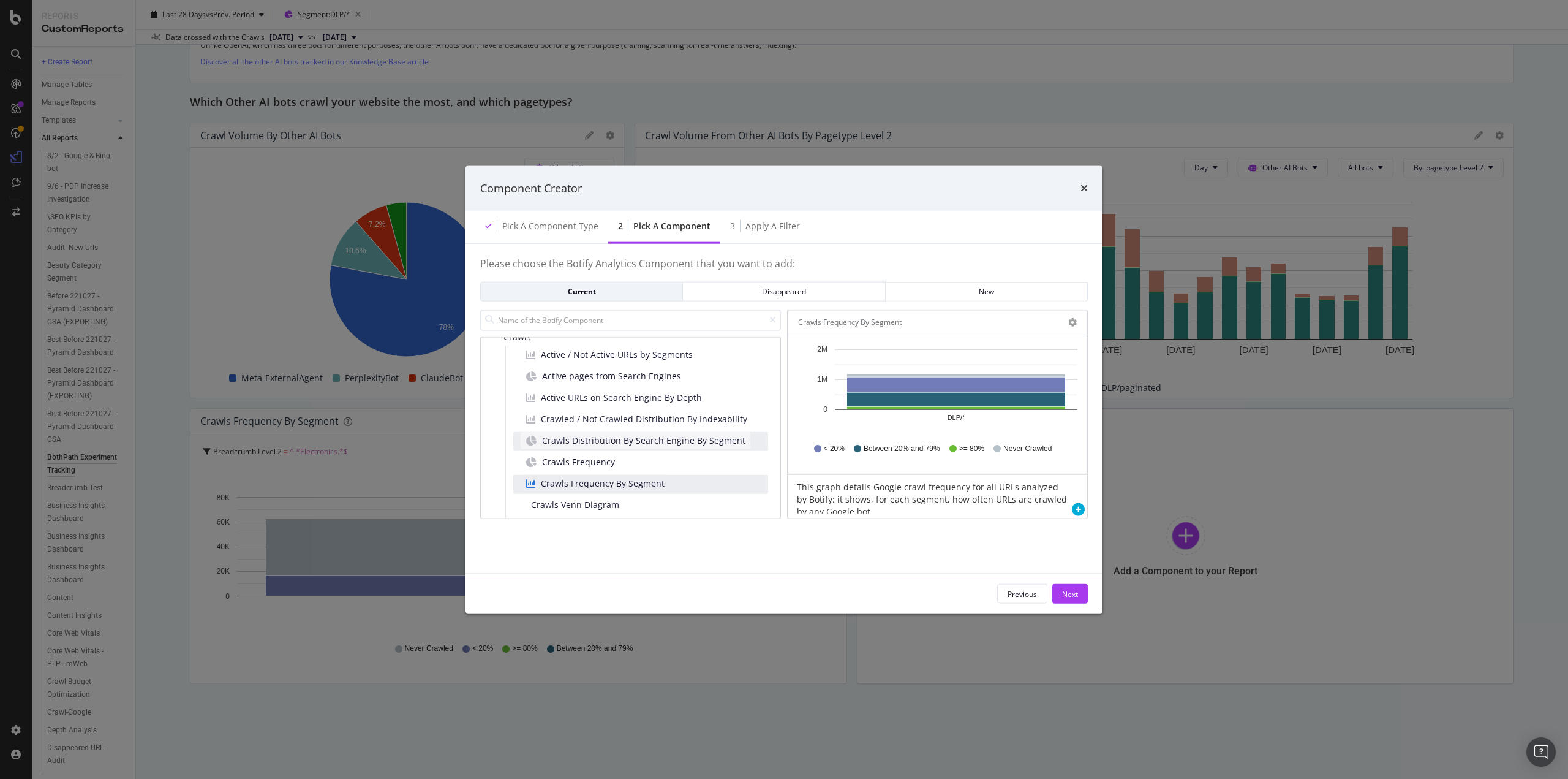
click at [591, 442] on span "Crawls Distribution By Search Engine By Segment" at bounding box center [643, 440] width 204 height 12
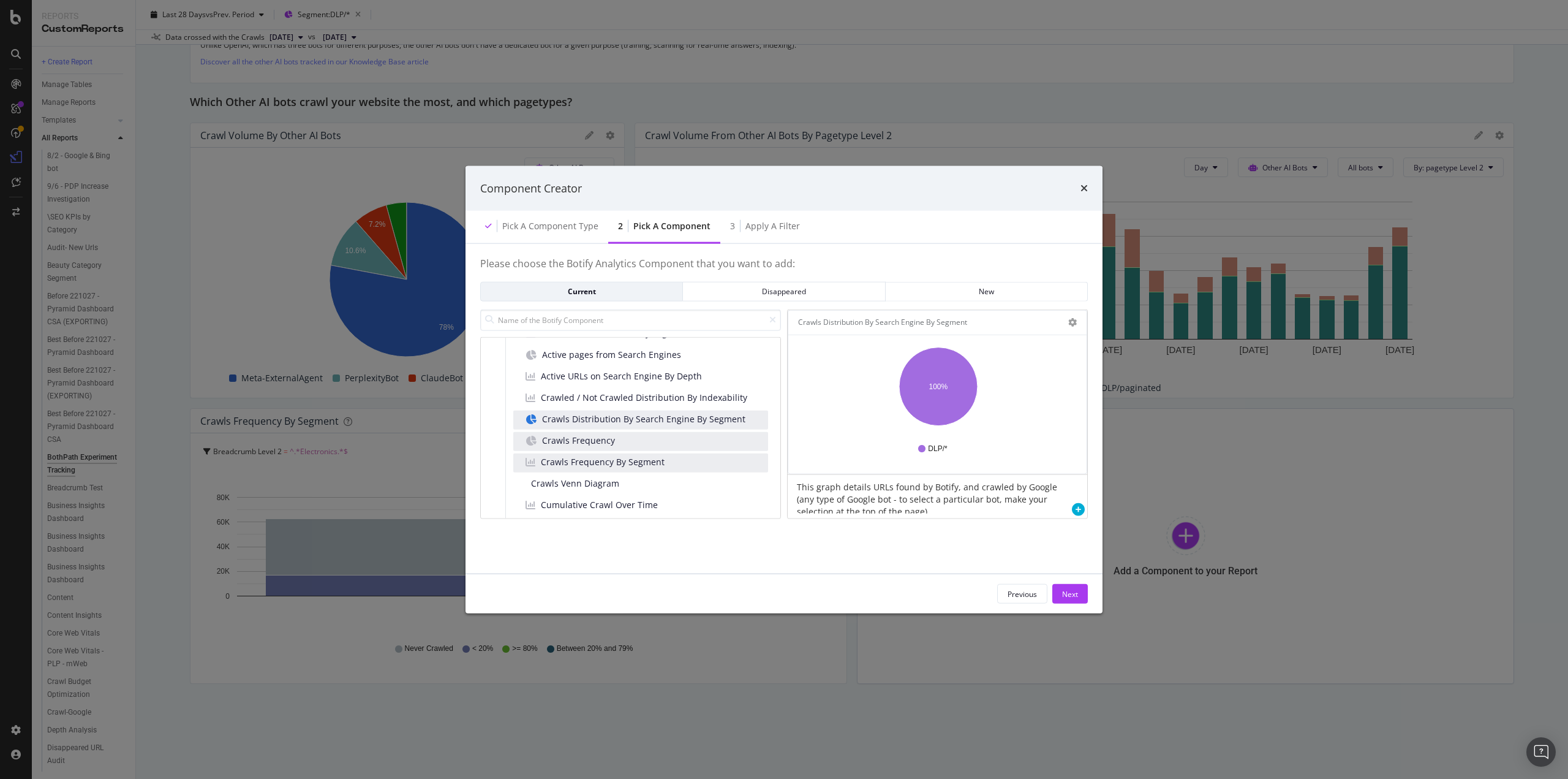
scroll to position [245, 0]
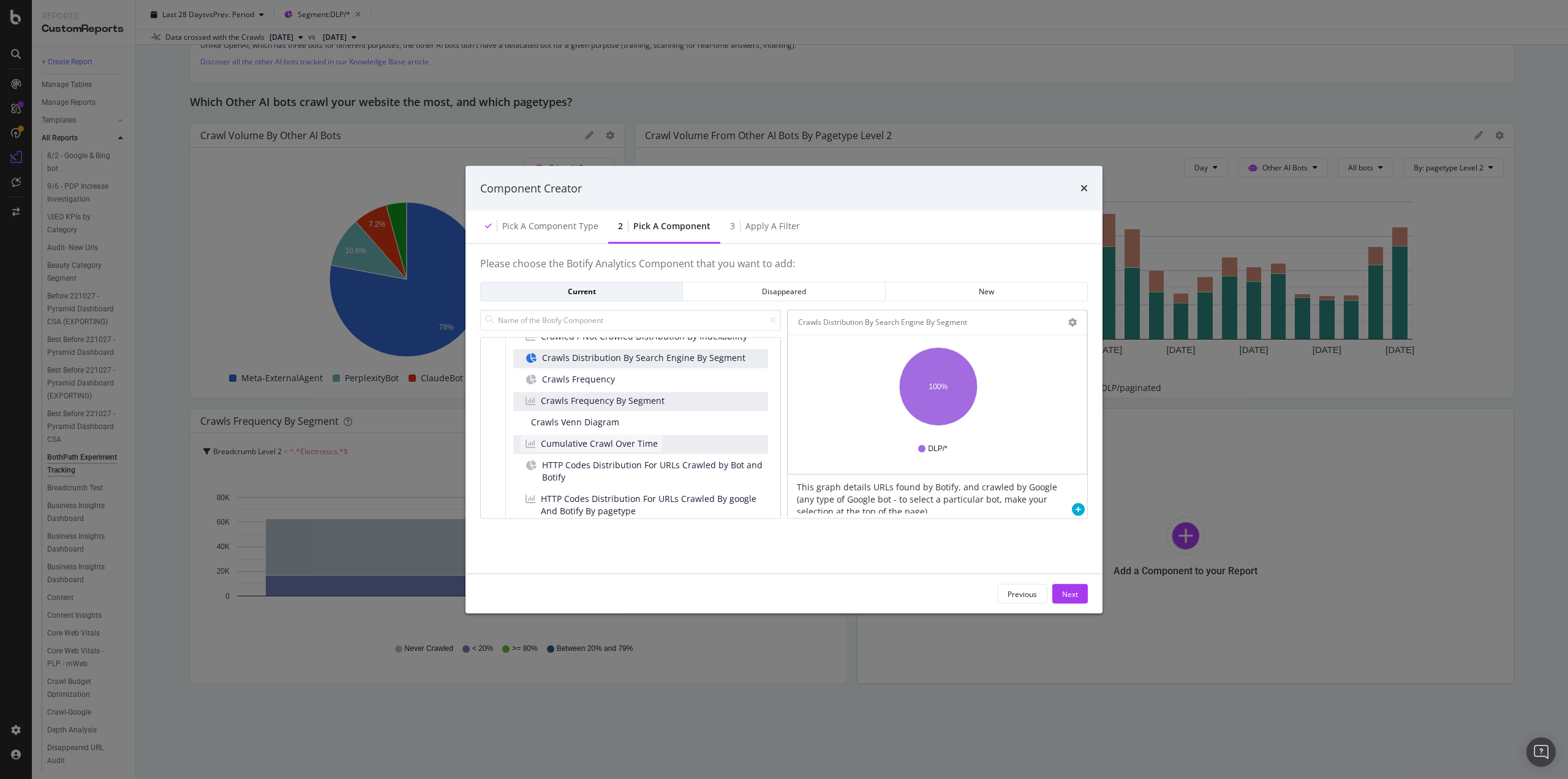
click at [636, 445] on span "Cumulative Crawl Over Time" at bounding box center [599, 443] width 117 height 12
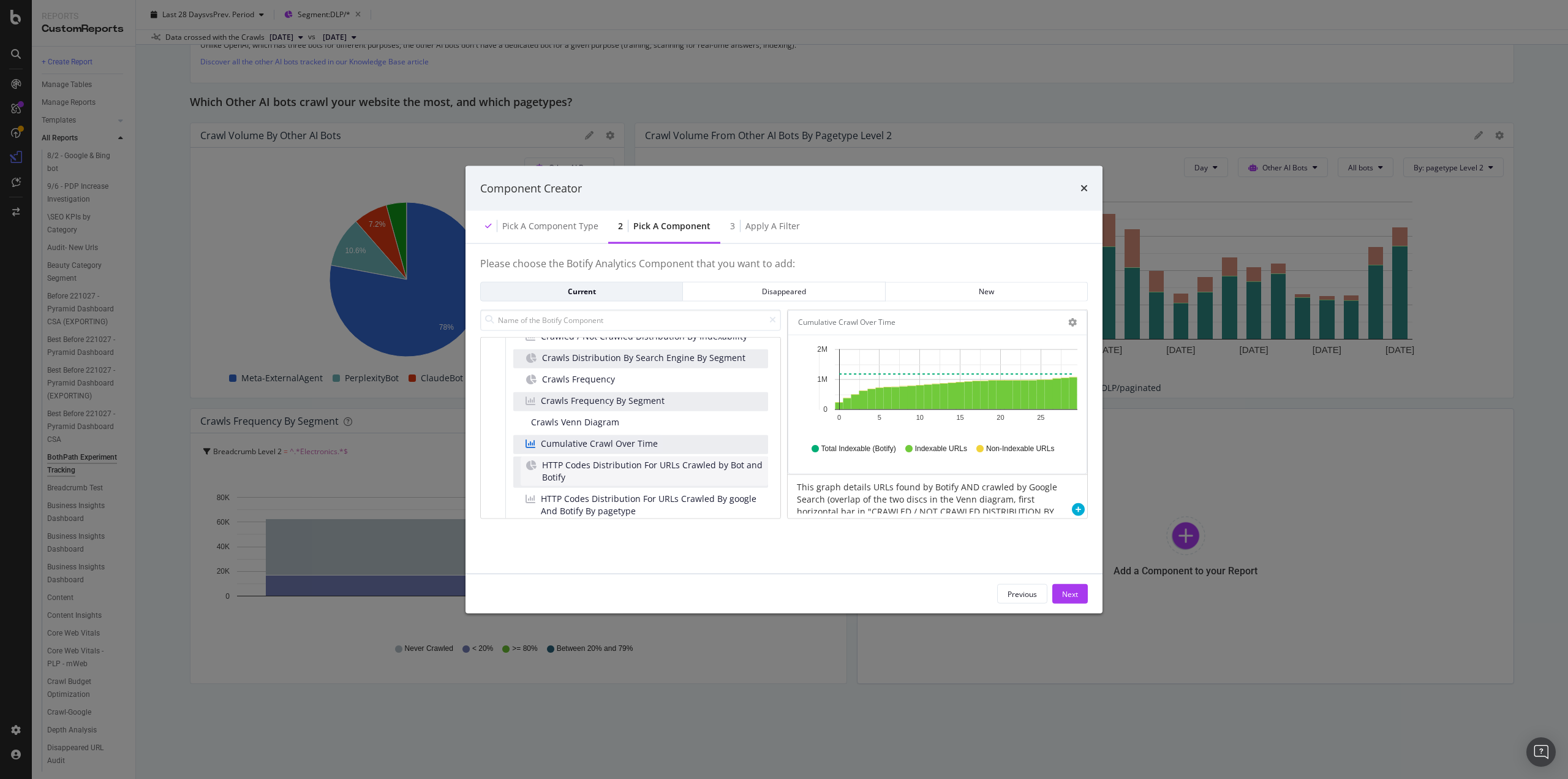
scroll to position [184, 0]
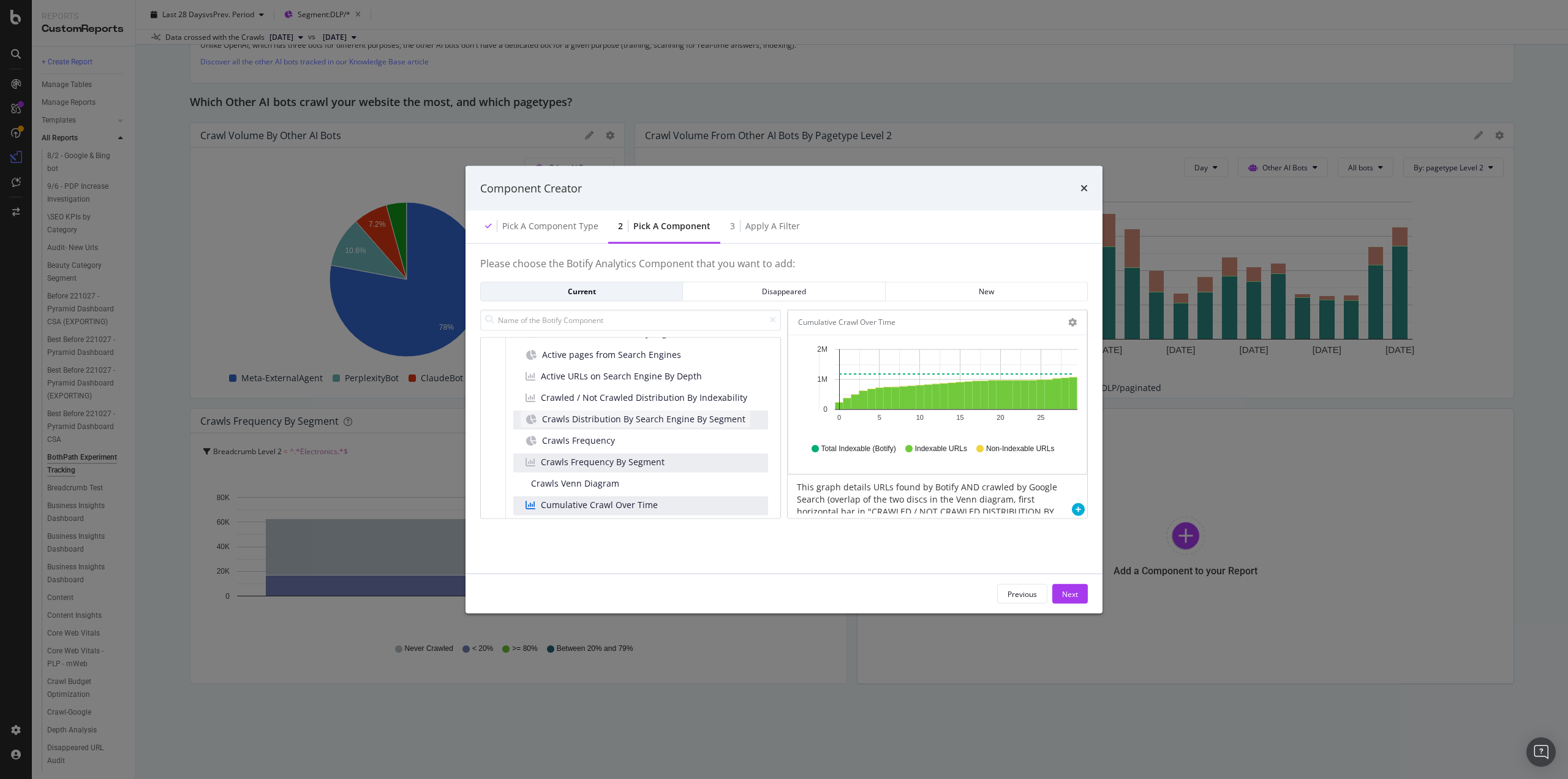
click at [676, 420] on span "Crawls Distribution By Search Engine By Segment" at bounding box center [643, 419] width 204 height 12
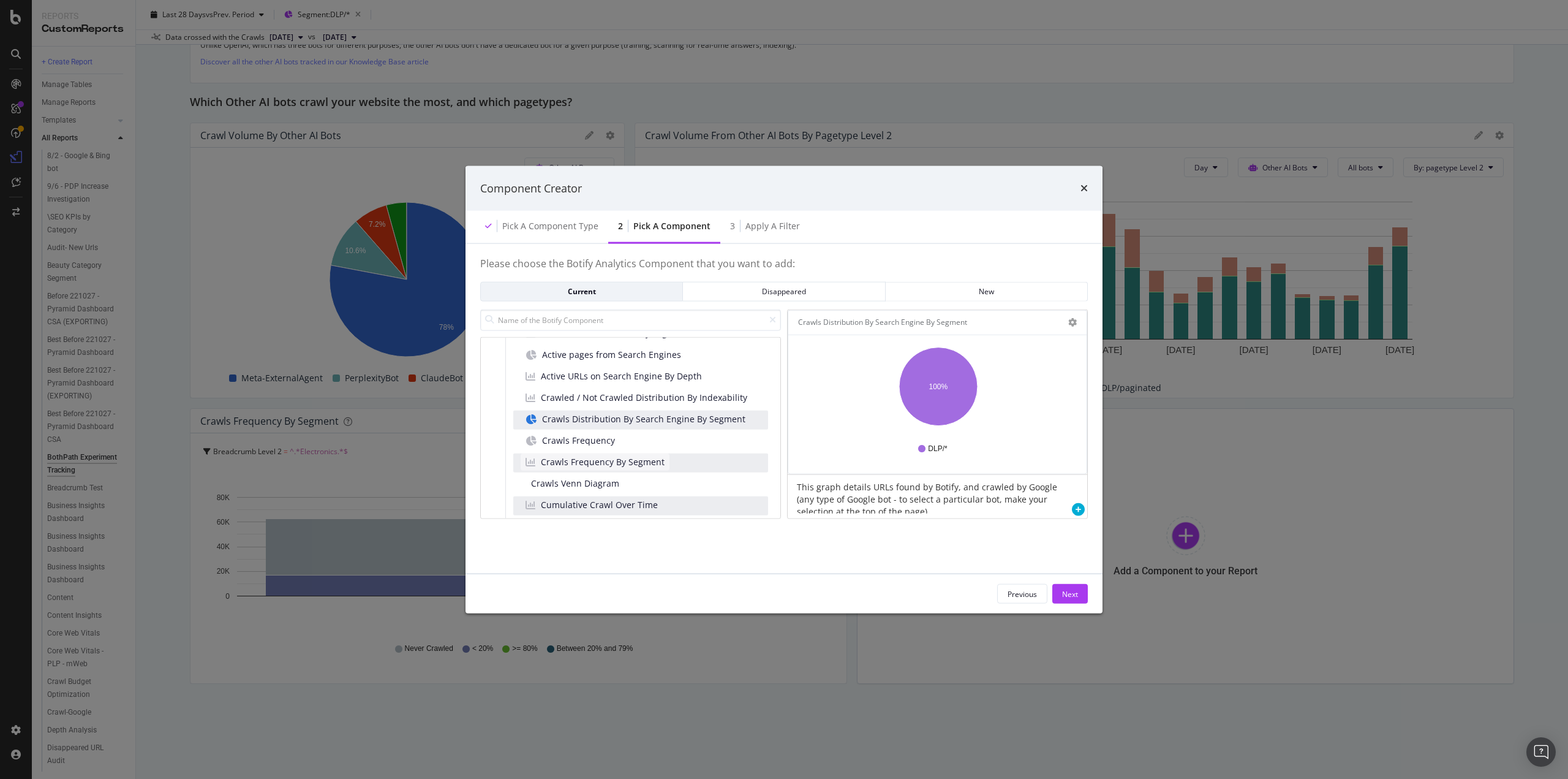
click at [580, 456] on span "Crawls Frequency By Segment" at bounding box center [603, 462] width 124 height 12
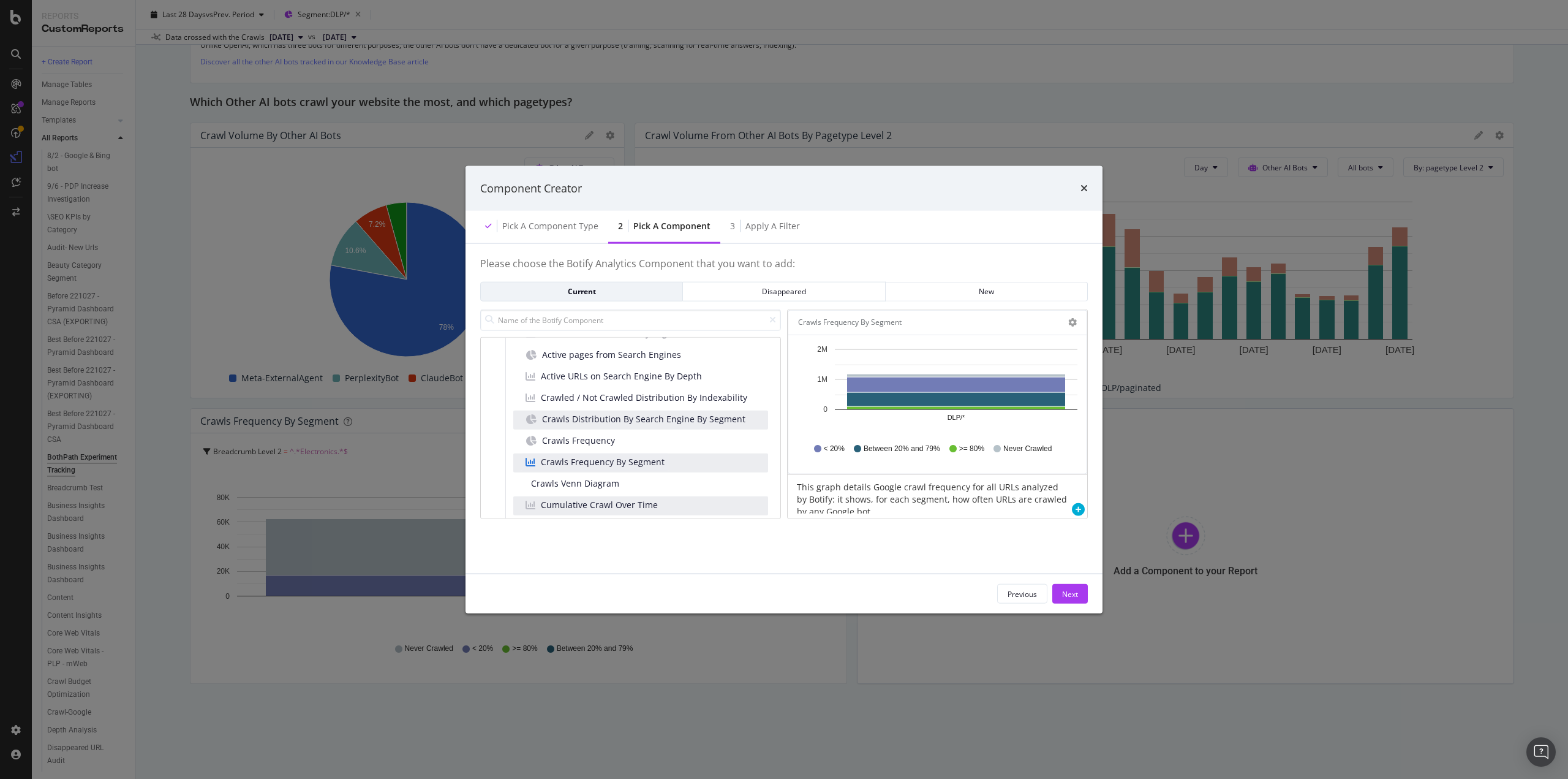
click at [1089, 191] on div "Component Creator" at bounding box center [784, 188] width 637 height 45
click at [1076, 189] on div "Component Creator" at bounding box center [784, 188] width 608 height 16
click at [1084, 190] on icon "times" at bounding box center [1084, 188] width 7 height 10
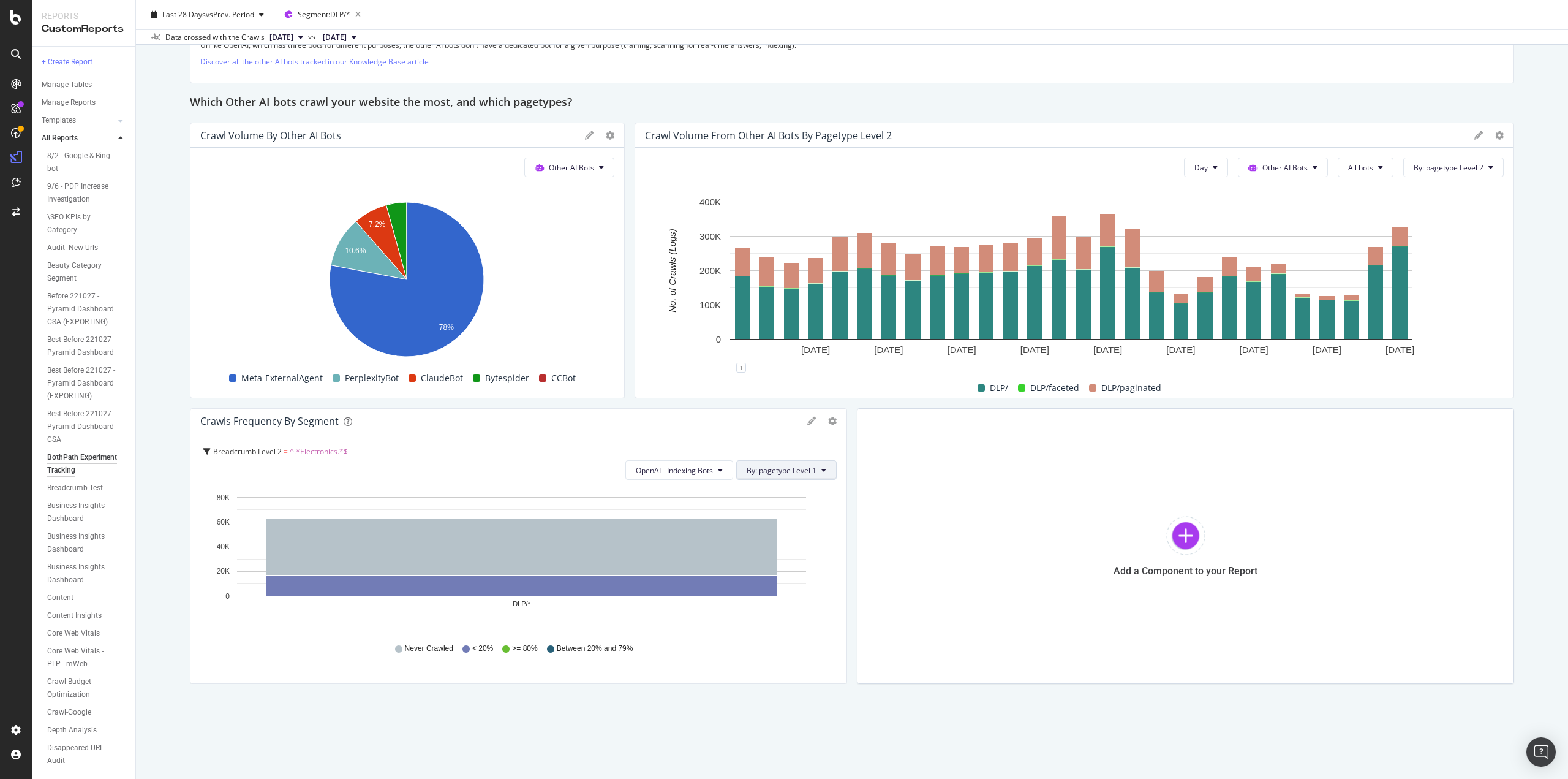
click at [816, 460] on button "By: pagetype Level 1" at bounding box center [787, 470] width 101 height 19
click at [784, 560] on span "All Dimensions" at bounding box center [768, 557] width 51 height 10
click at [651, 433] on div "Breadcrumb Level 2 = ^.*Electronics.*$ OpenAI - Indexing Bots By: pagetype Leve…" at bounding box center [519, 558] width 656 height 250
click at [828, 420] on icon "gear" at bounding box center [832, 421] width 8 height 8
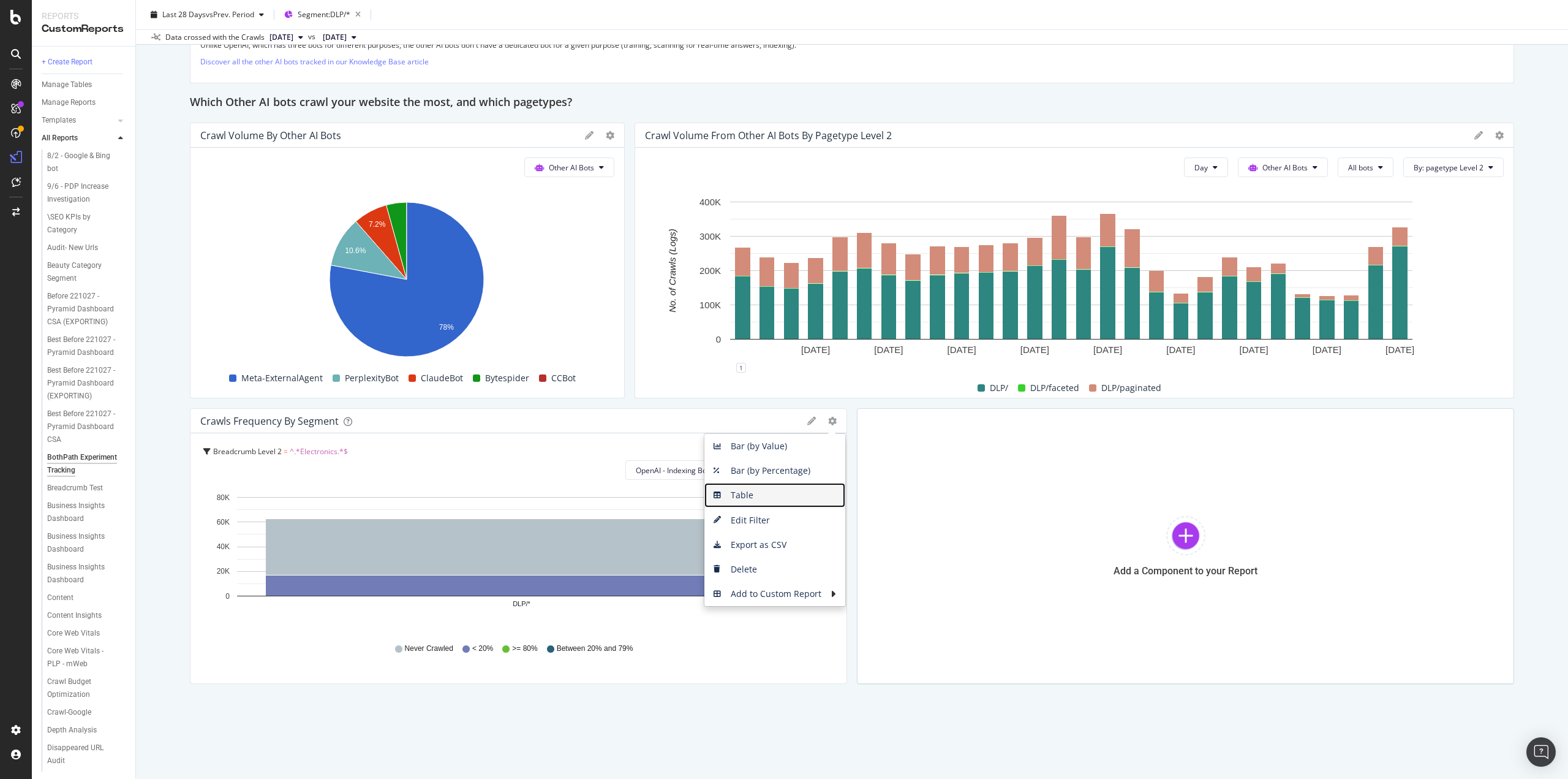
click at [746, 496] on span "Table" at bounding box center [775, 495] width 141 height 18
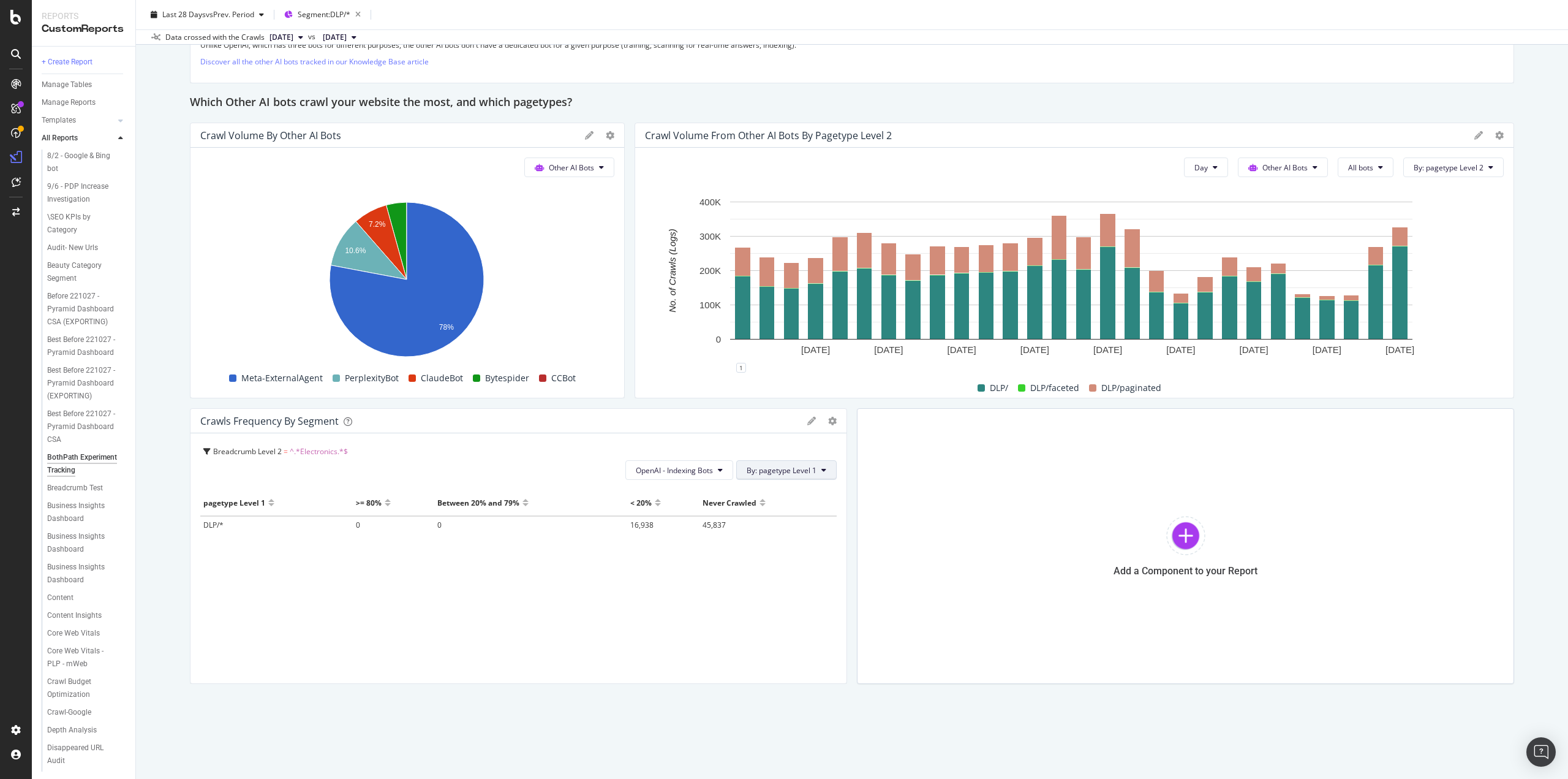
click at [773, 475] on button "By: pagetype Level 1" at bounding box center [787, 470] width 101 height 19
click at [706, 388] on div "DLP/ DLP/faceted DLP/paginated" at bounding box center [1069, 388] width 859 height 21
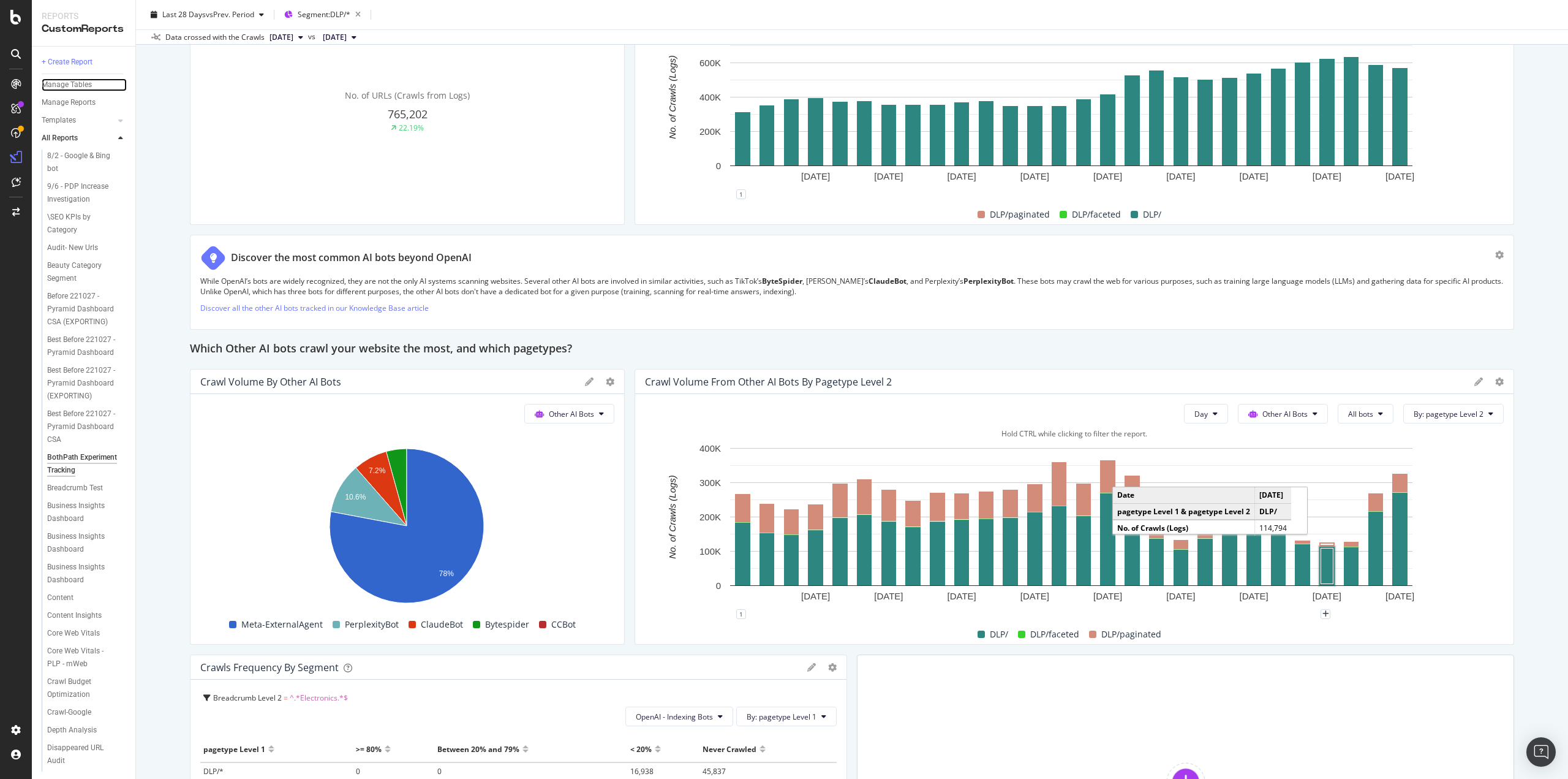
scroll to position [2329, 0]
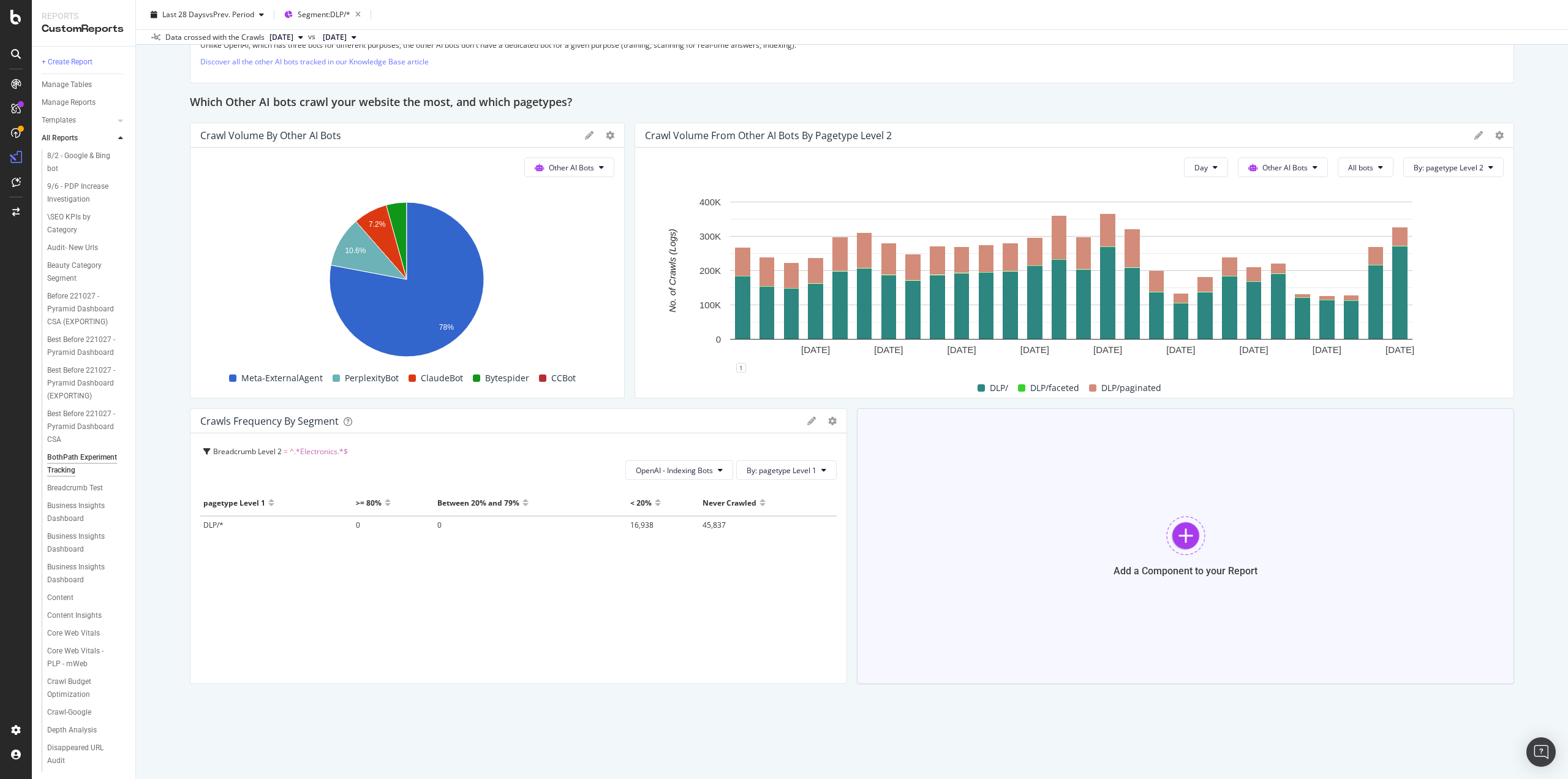
click at [1216, 542] on div "Add a Component to your Report" at bounding box center [1186, 546] width 657 height 276
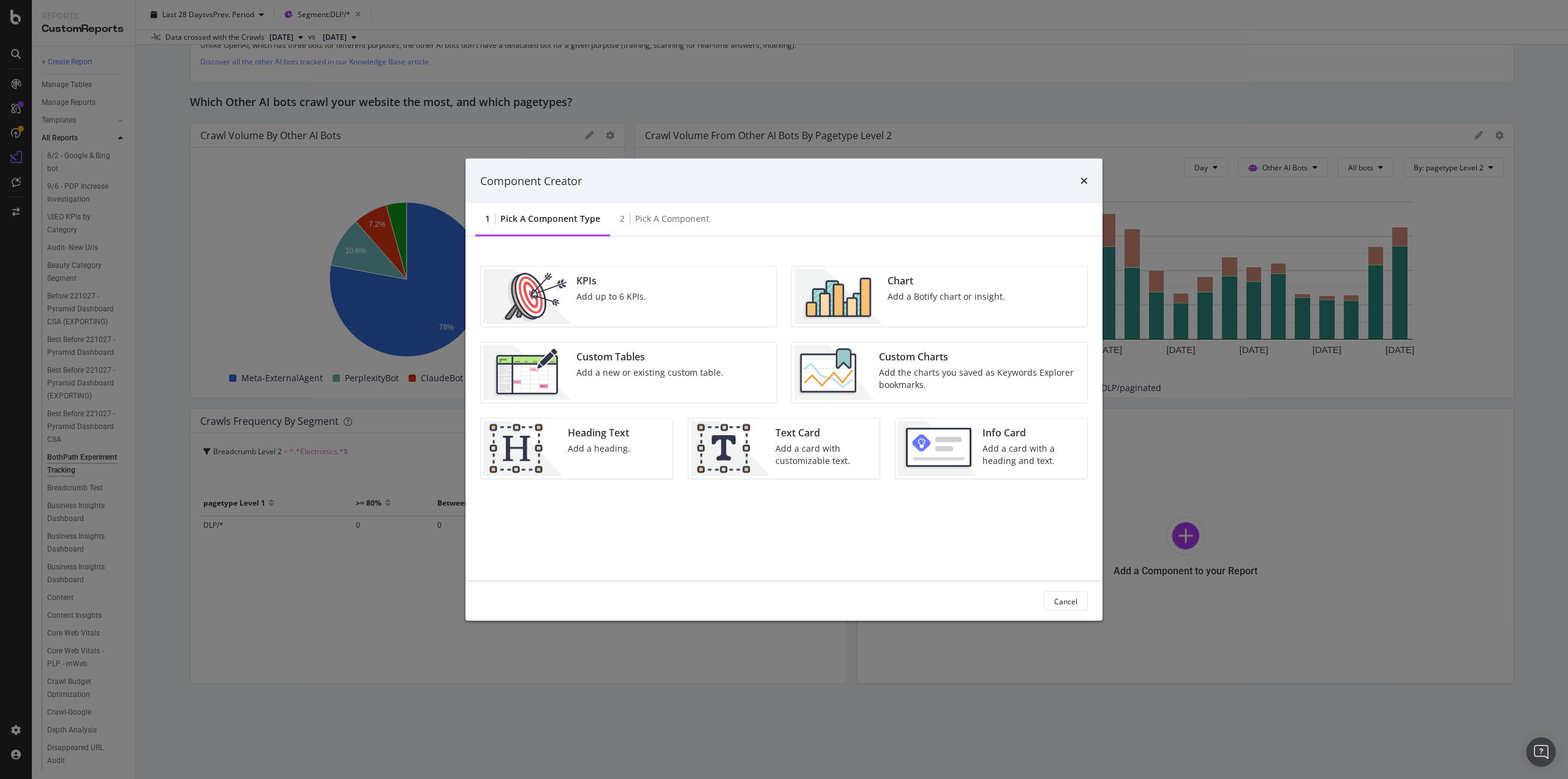
click at [639, 376] on div "Add a new or existing custom table." at bounding box center [650, 372] width 147 height 12
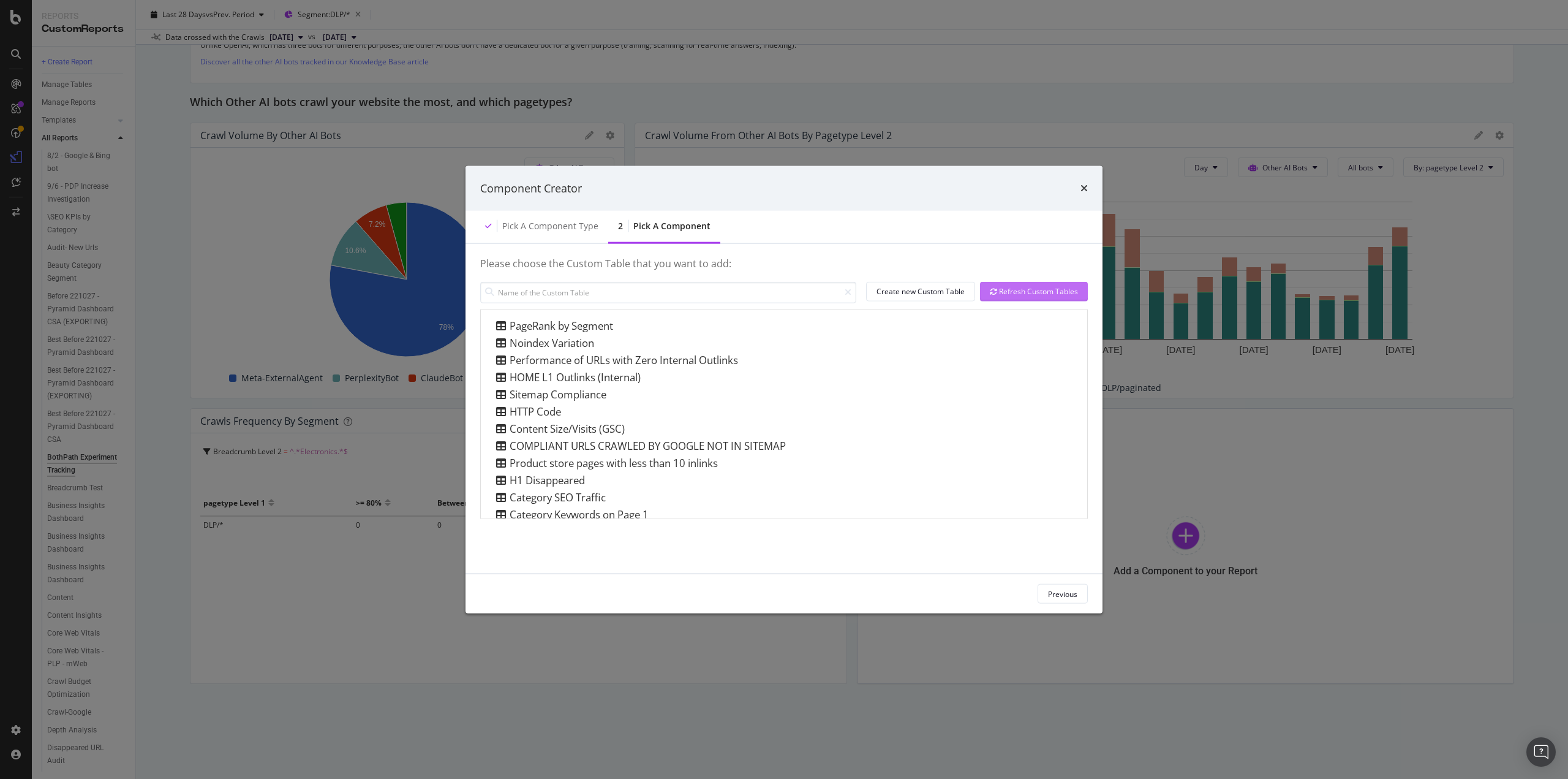
click at [1028, 299] on div "Refresh Custom Tables" at bounding box center [1034, 291] width 89 height 18
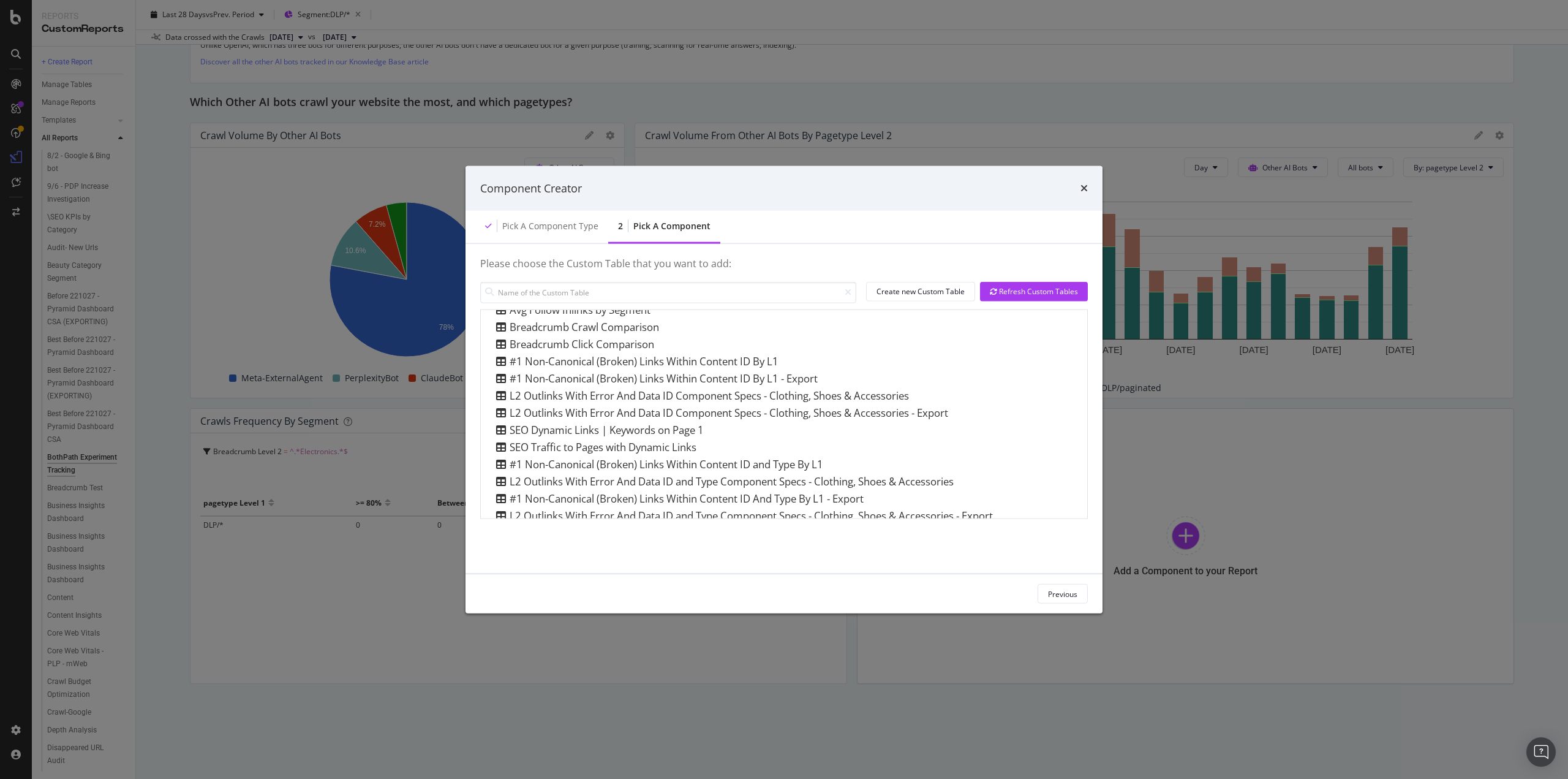
scroll to position [2000, 0]
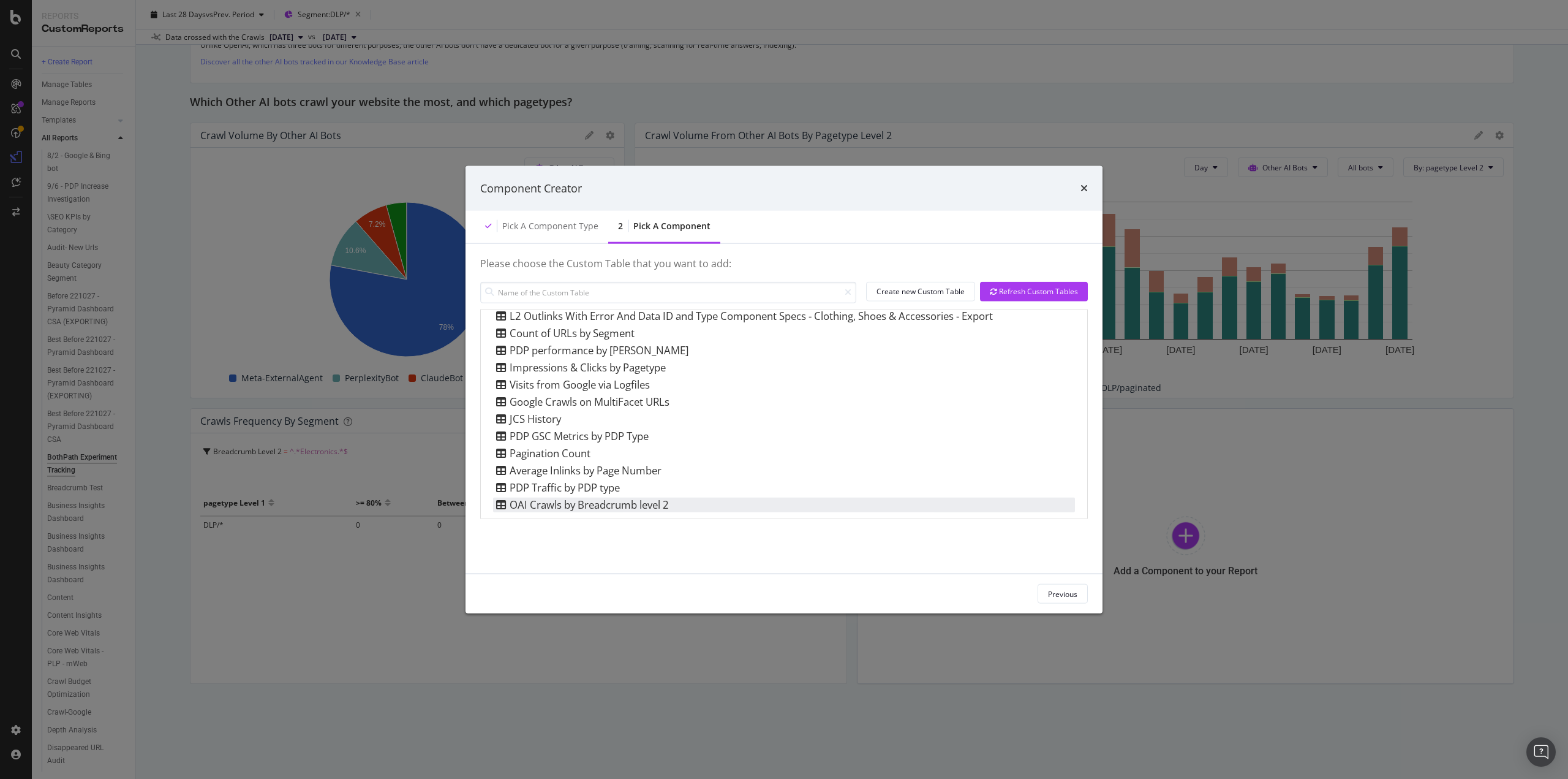
click at [601, 509] on div "OAI Crawls by Breadcrumb level 2" at bounding box center [581, 504] width 176 height 15
click at [1041, 590] on div "Add Component" at bounding box center [1051, 593] width 55 height 10
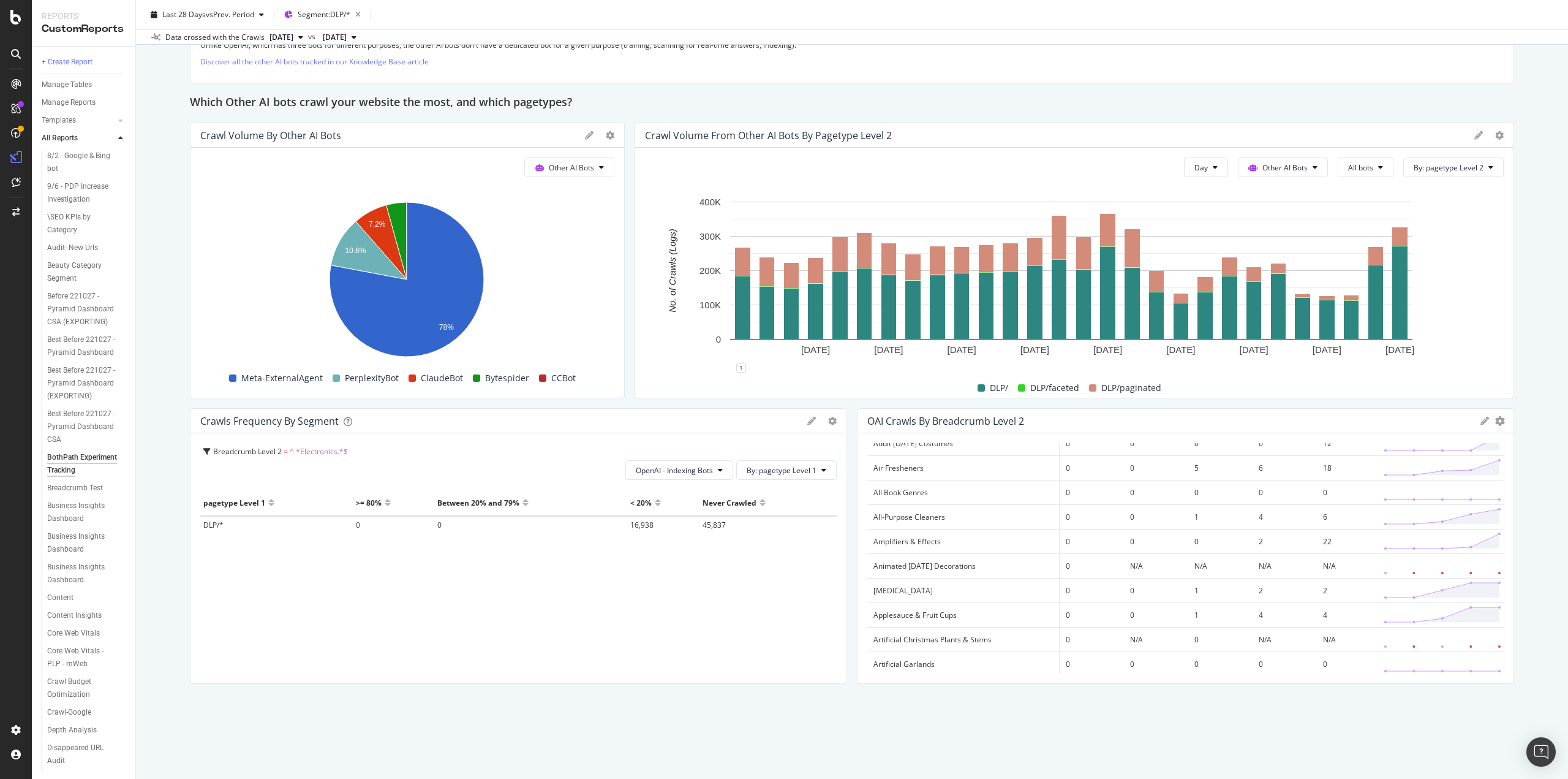
scroll to position [0, 0]
click at [1496, 420] on icon "gear" at bounding box center [1500, 421] width 10 height 10
click at [1337, 390] on div "DLP/ DLP/faceted DLP/paginated" at bounding box center [1069, 388] width 859 height 21
click at [1323, 456] on span "20250901" at bounding box center [1340, 455] width 34 height 10
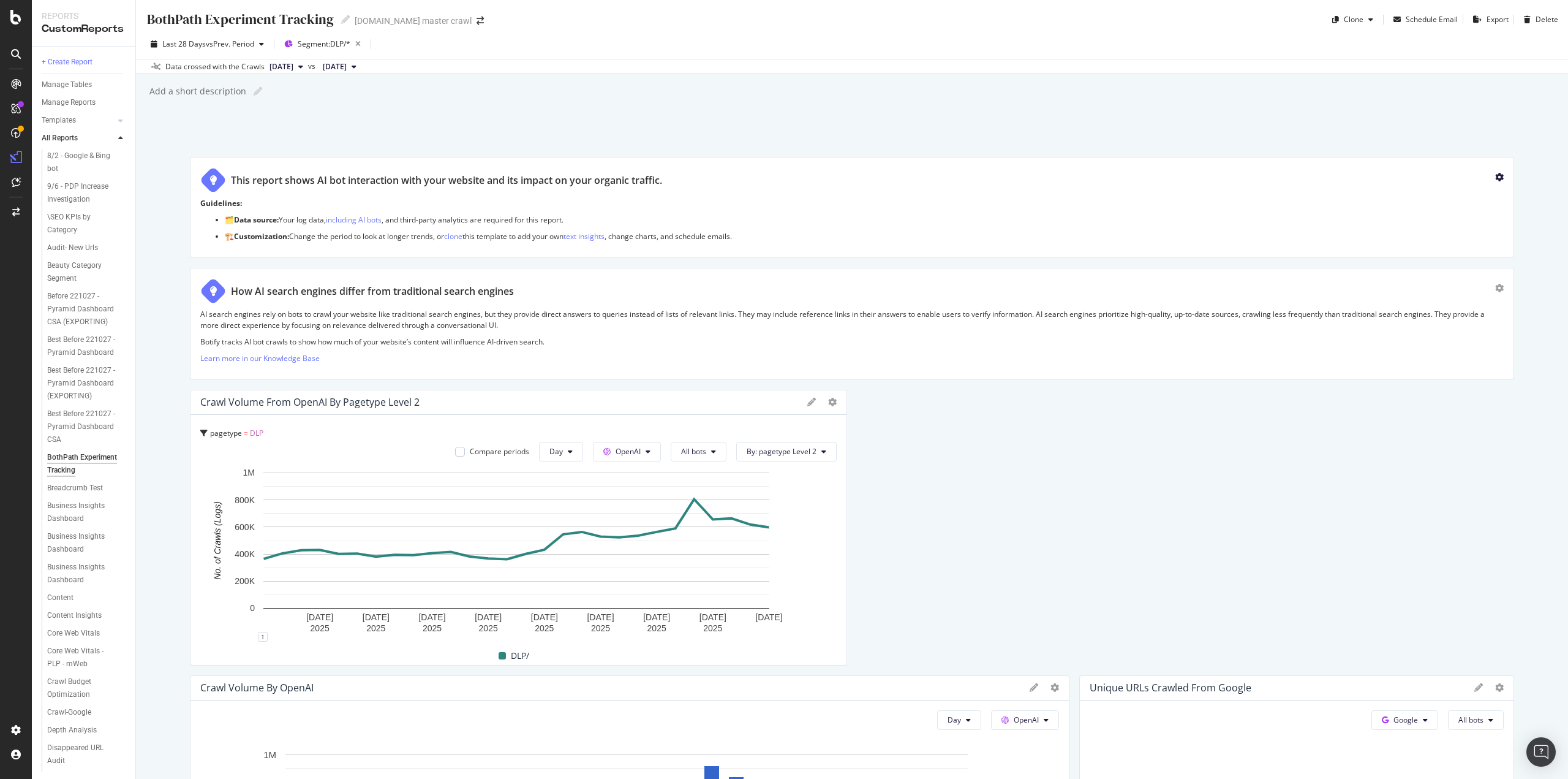
click at [1496, 177] on icon "gear" at bounding box center [1500, 176] width 8 height 8
click at [1460, 183] on div "Delete" at bounding box center [1471, 182] width 23 height 10
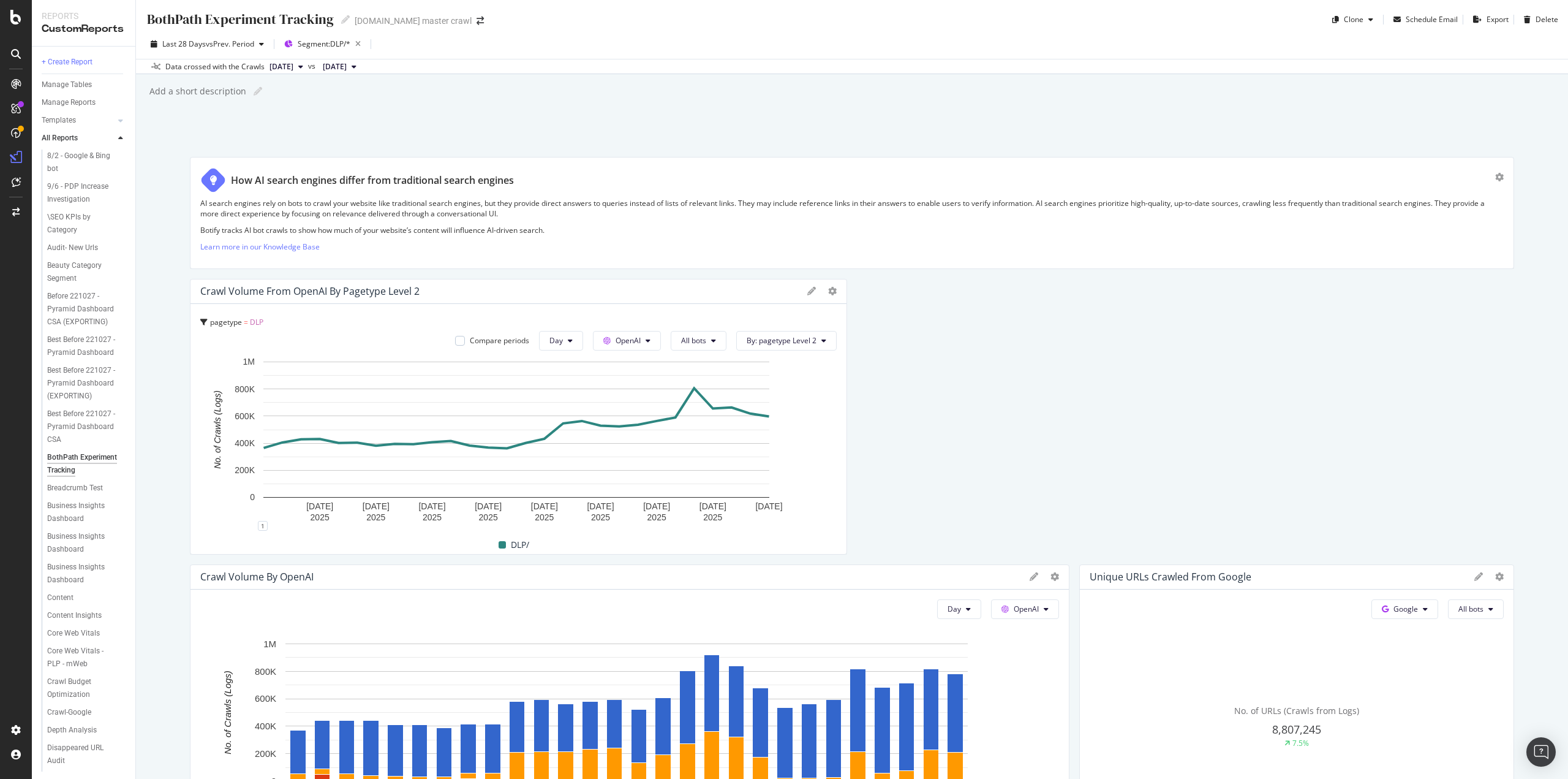
click at [1485, 178] on div "How AI search engines differ from traditional search engines" at bounding box center [848, 180] width 1295 height 26
click at [1013, 69] on div "Data crossed with the Crawls 2025 Sep. 1st vs 2025 Aug. 4th" at bounding box center [852, 66] width 1432 height 15
drag, startPoint x: 85, startPoint y: 158, endPoint x: 74, endPoint y: 161, distance: 11.4
click at [811, 337] on span "By: pagetype Level 2" at bounding box center [782, 341] width 70 height 10
click at [799, 386] on div "Select a Segment" at bounding box center [774, 383] width 62 height 10
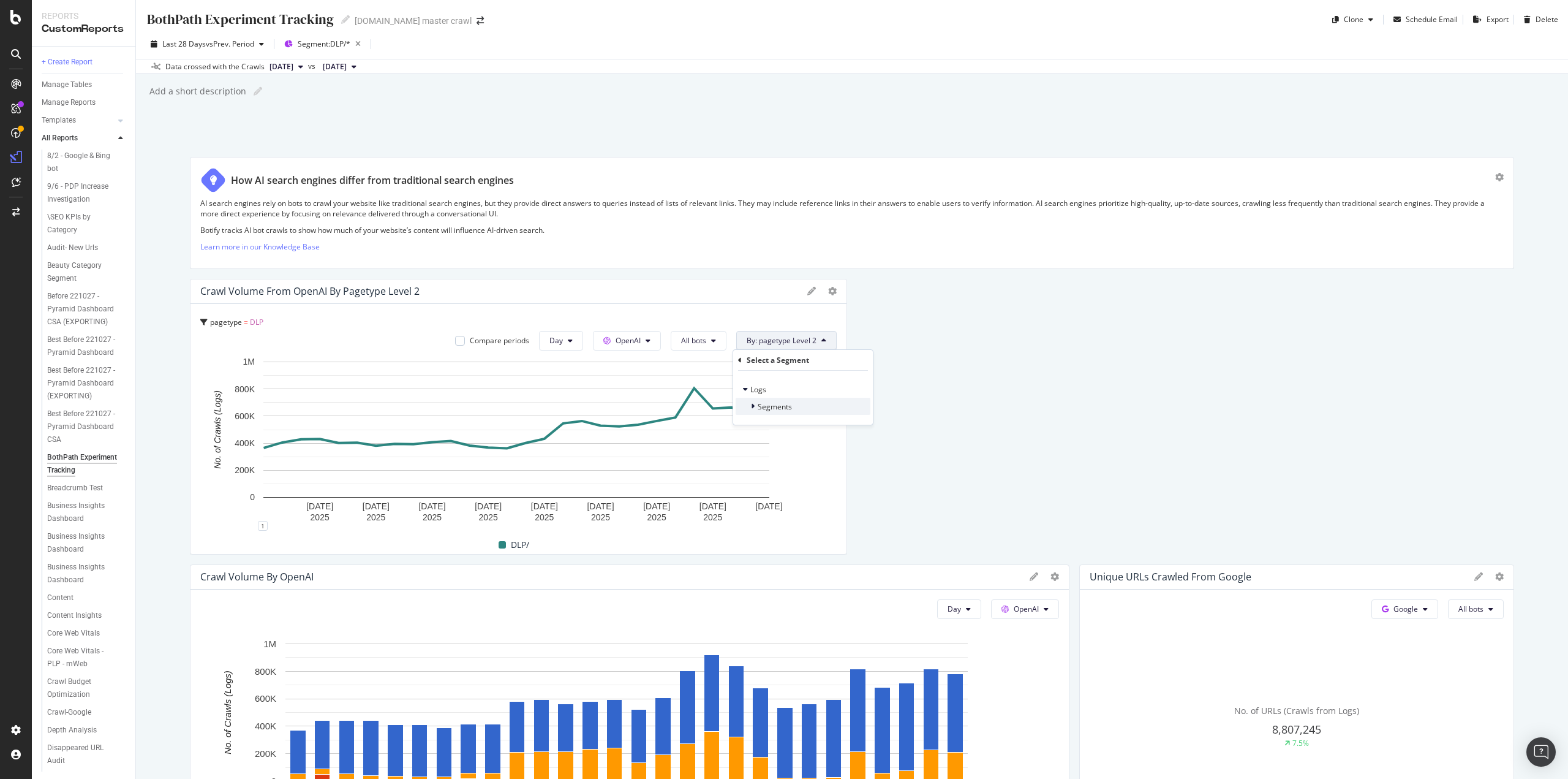
click at [765, 407] on span "Segments" at bounding box center [775, 407] width 34 height 10
click at [765, 408] on span "Segments" at bounding box center [775, 407] width 34 height 10
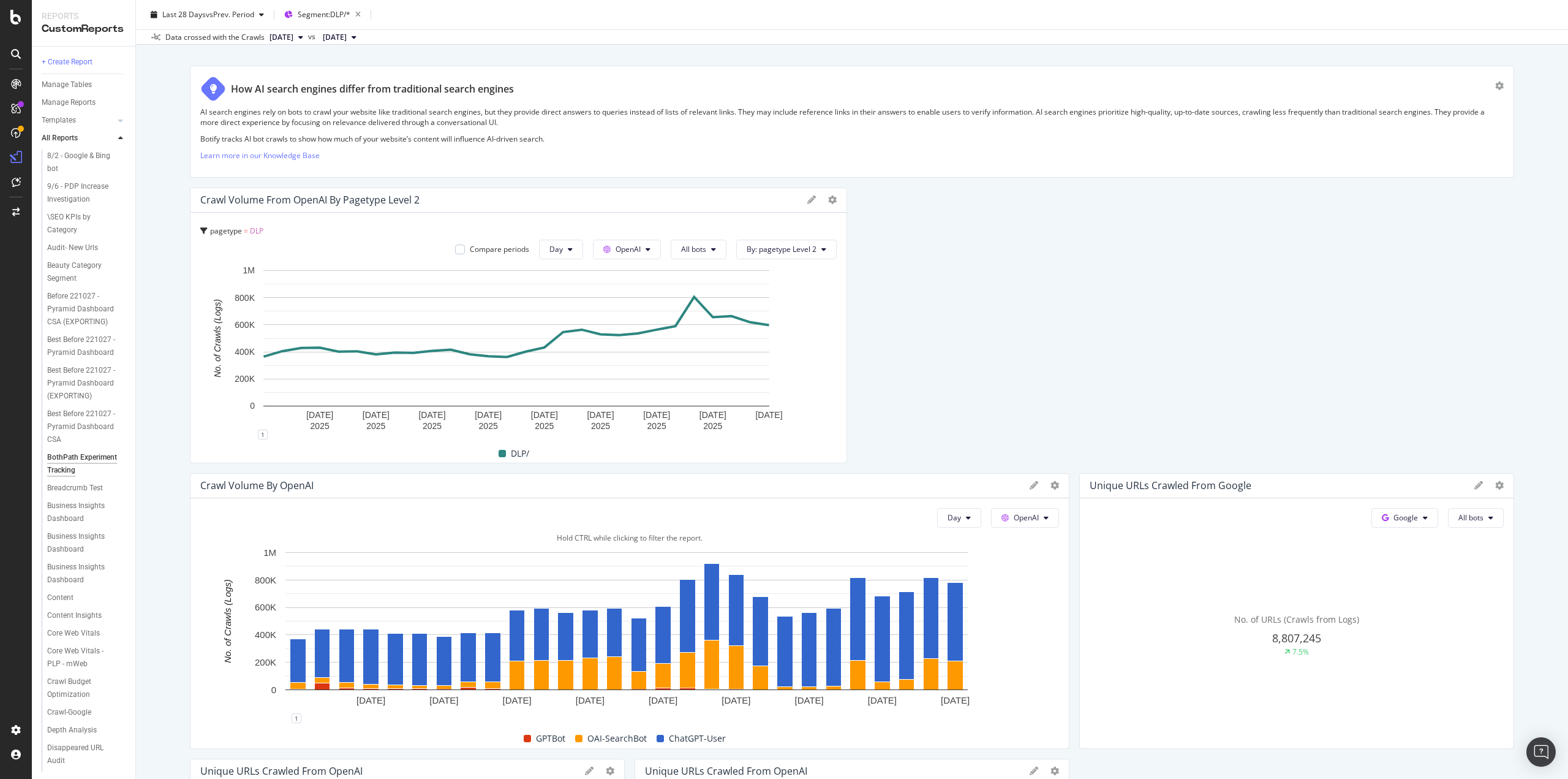
scroll to position [184, 0]
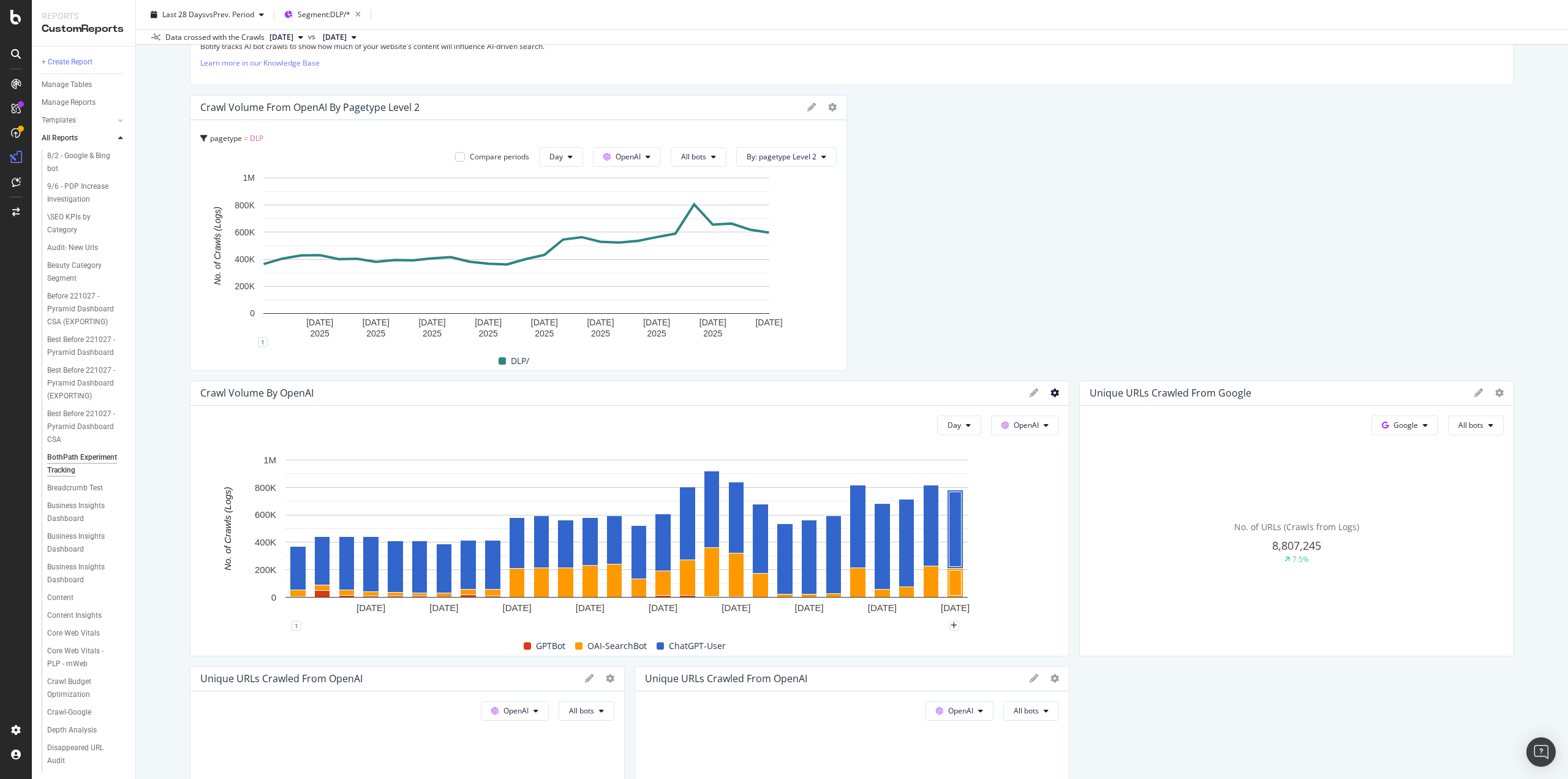
click at [1051, 392] on icon at bounding box center [1054, 392] width 8 height 8
click at [1098, 547] on span "Apply Filter" at bounding box center [1120, 548] width 92 height 11
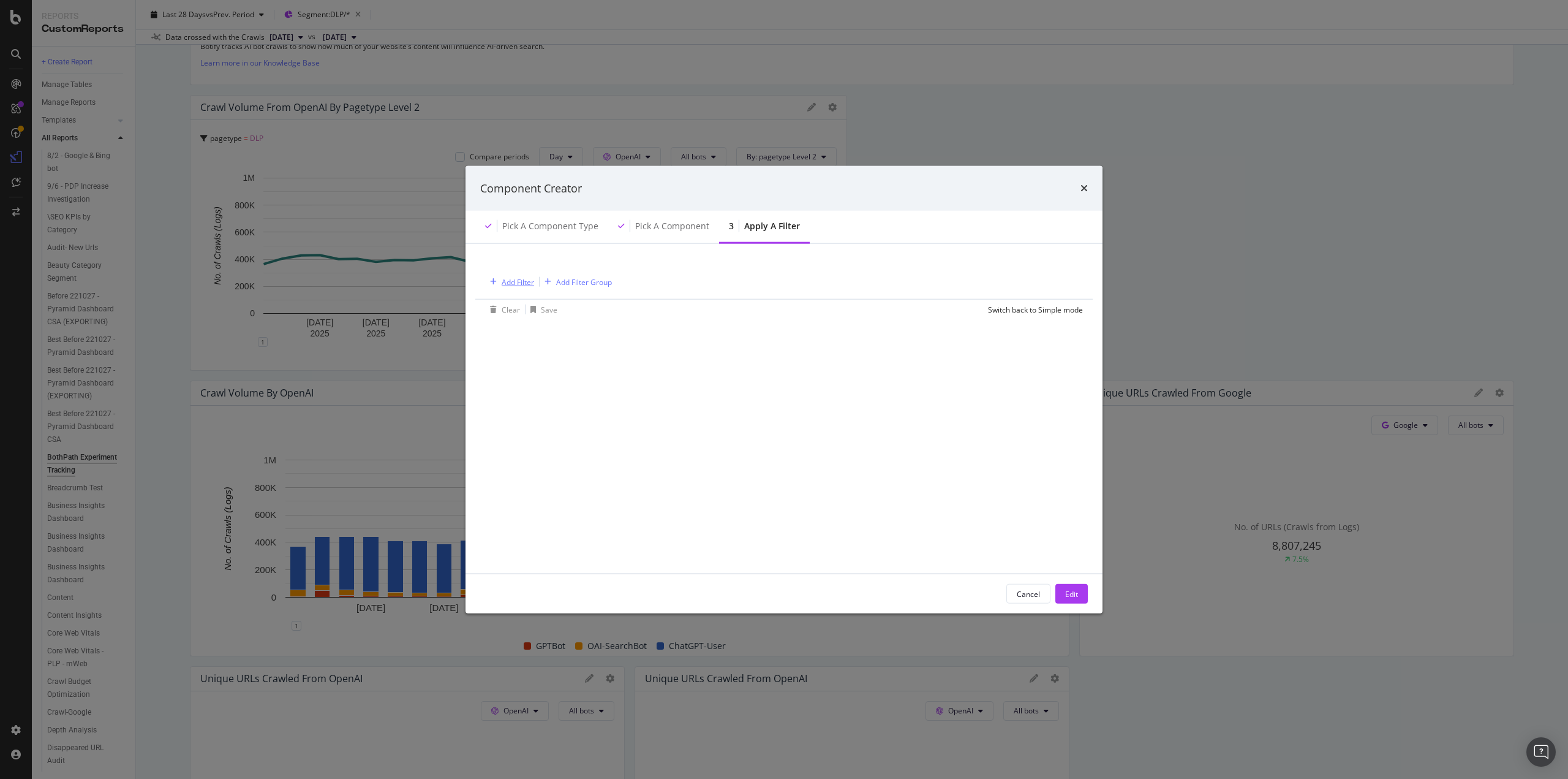
click at [521, 278] on div "Add Filter" at bounding box center [518, 282] width 32 height 10
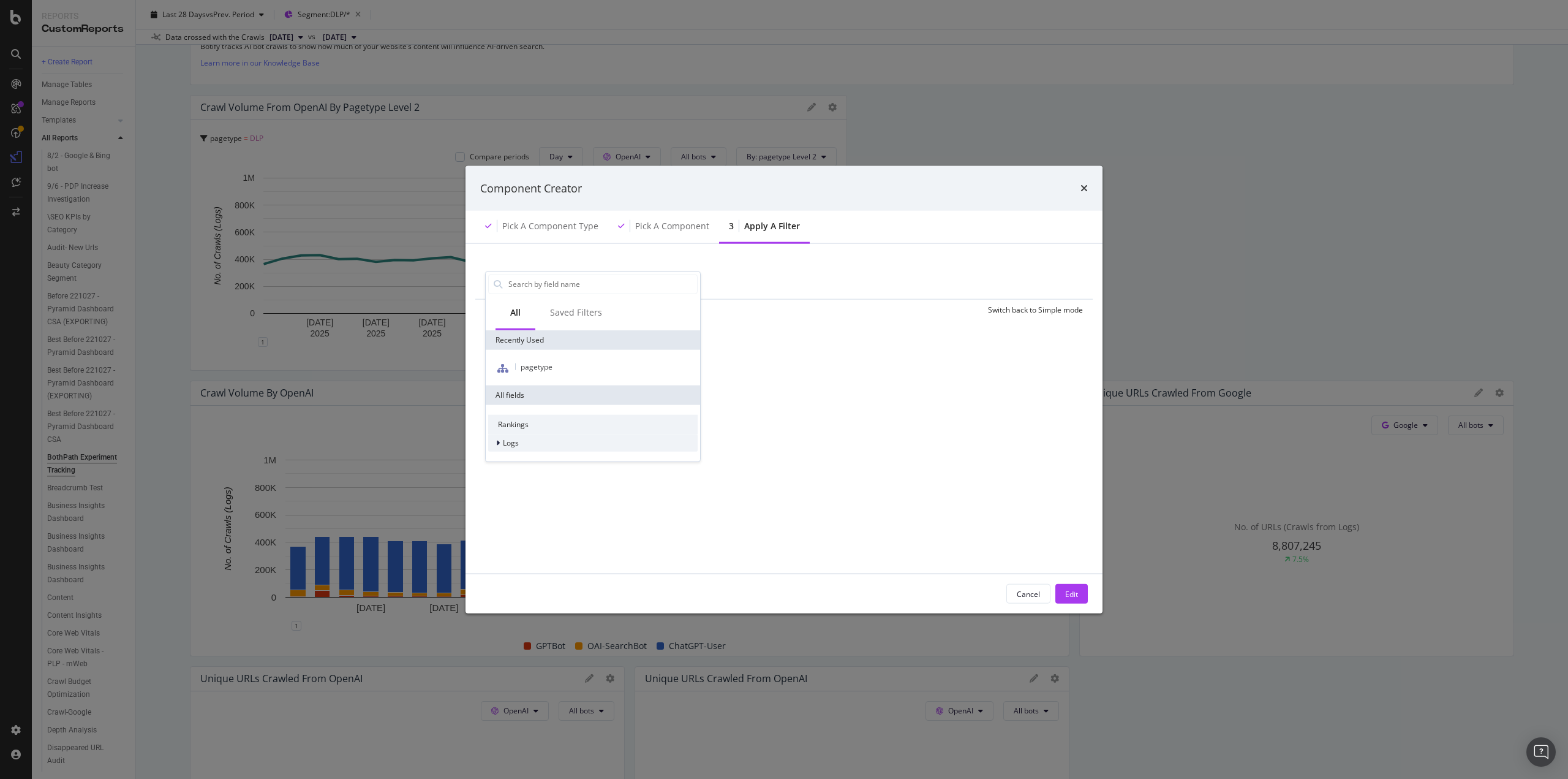
click at [508, 445] on span "Logs" at bounding box center [510, 443] width 16 height 10
click at [519, 459] on span "Segments" at bounding box center [527, 460] width 34 height 10
click at [600, 312] on div "Saved Filters" at bounding box center [576, 313] width 81 height 34
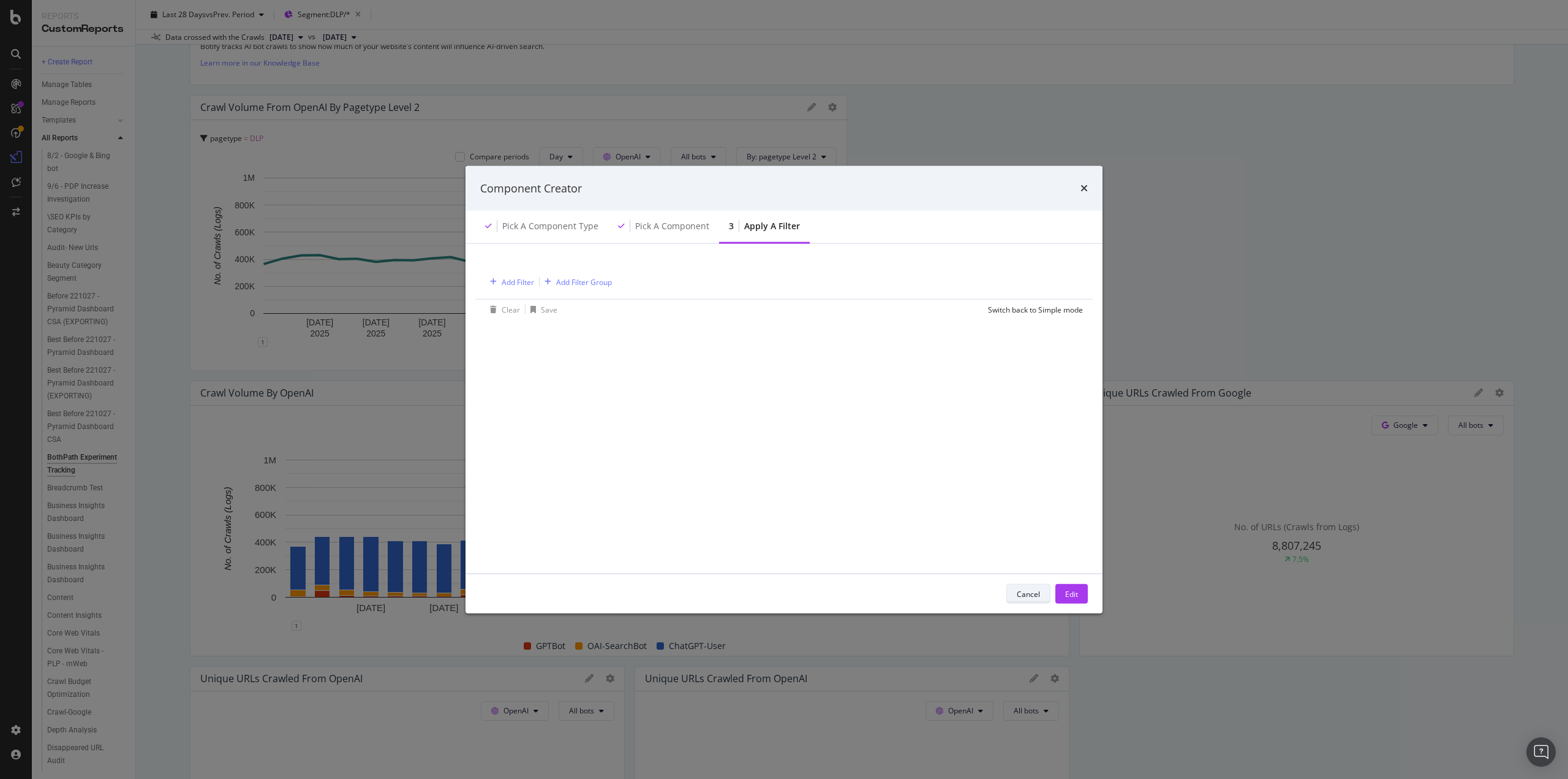
click at [1022, 588] on div "Cancel" at bounding box center [1029, 594] width 23 height 17
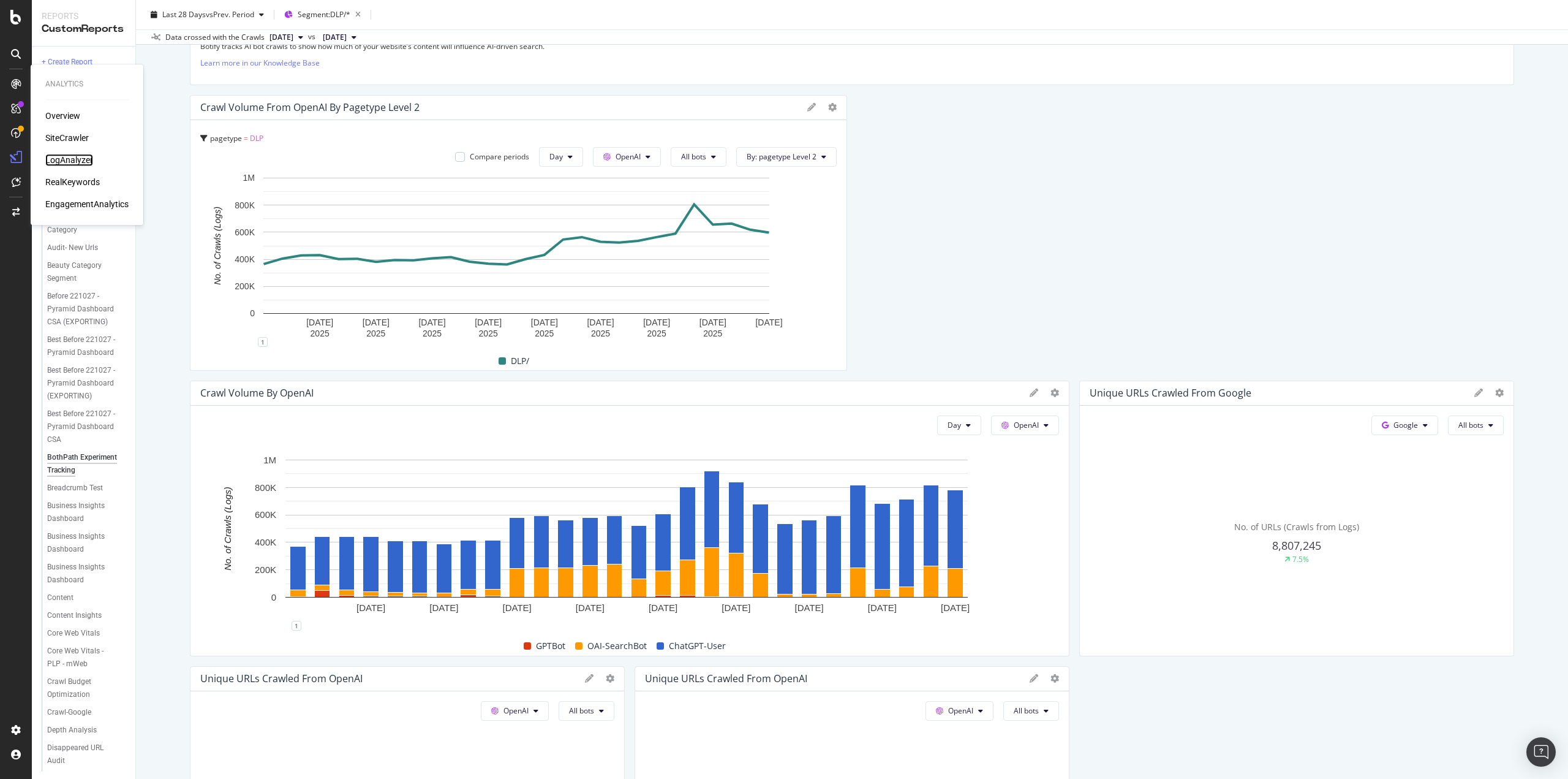
drag, startPoint x: 78, startPoint y: 153, endPoint x: 64, endPoint y: 164, distance: 17.8
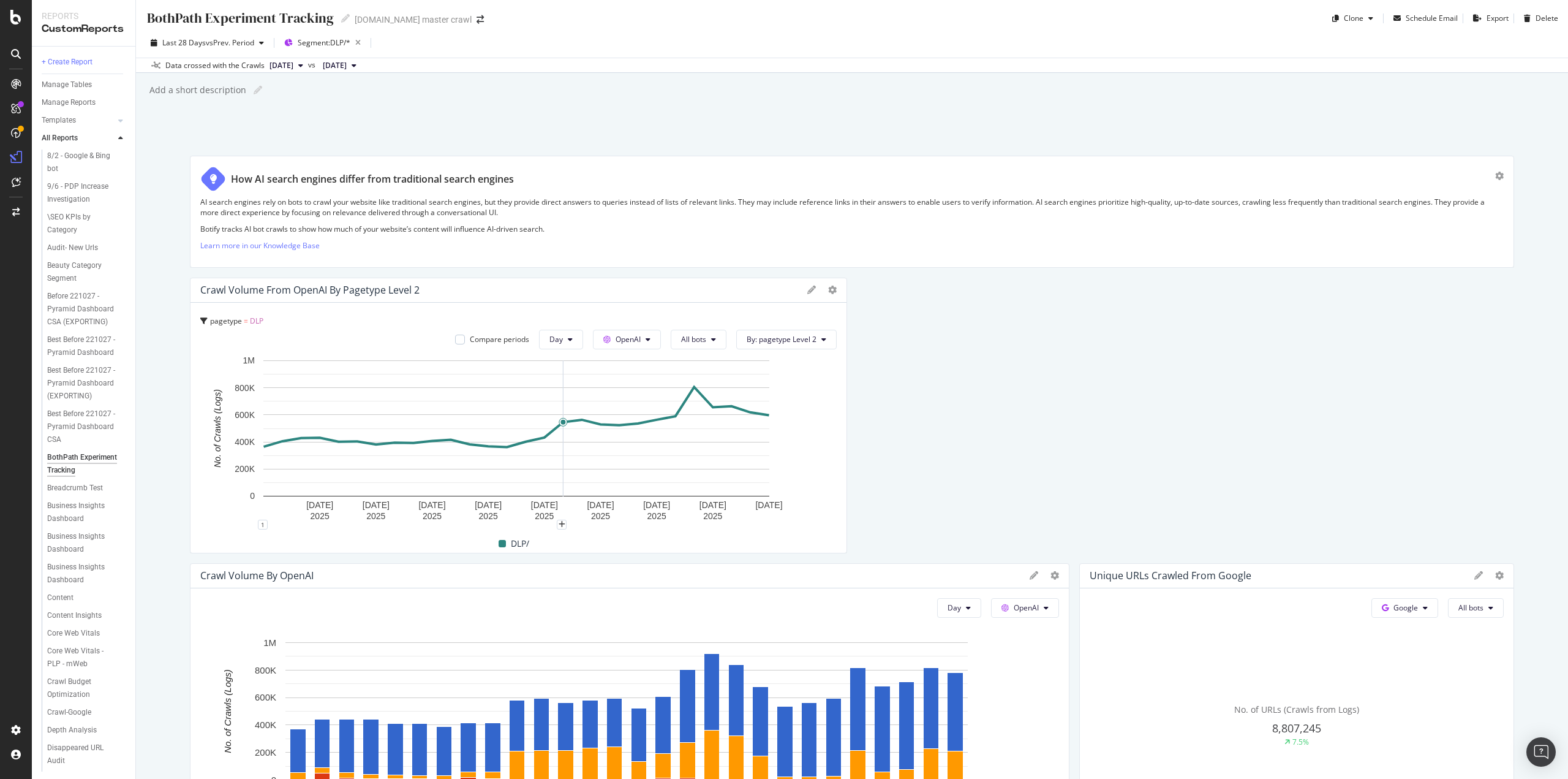
scroll to position [0, 0]
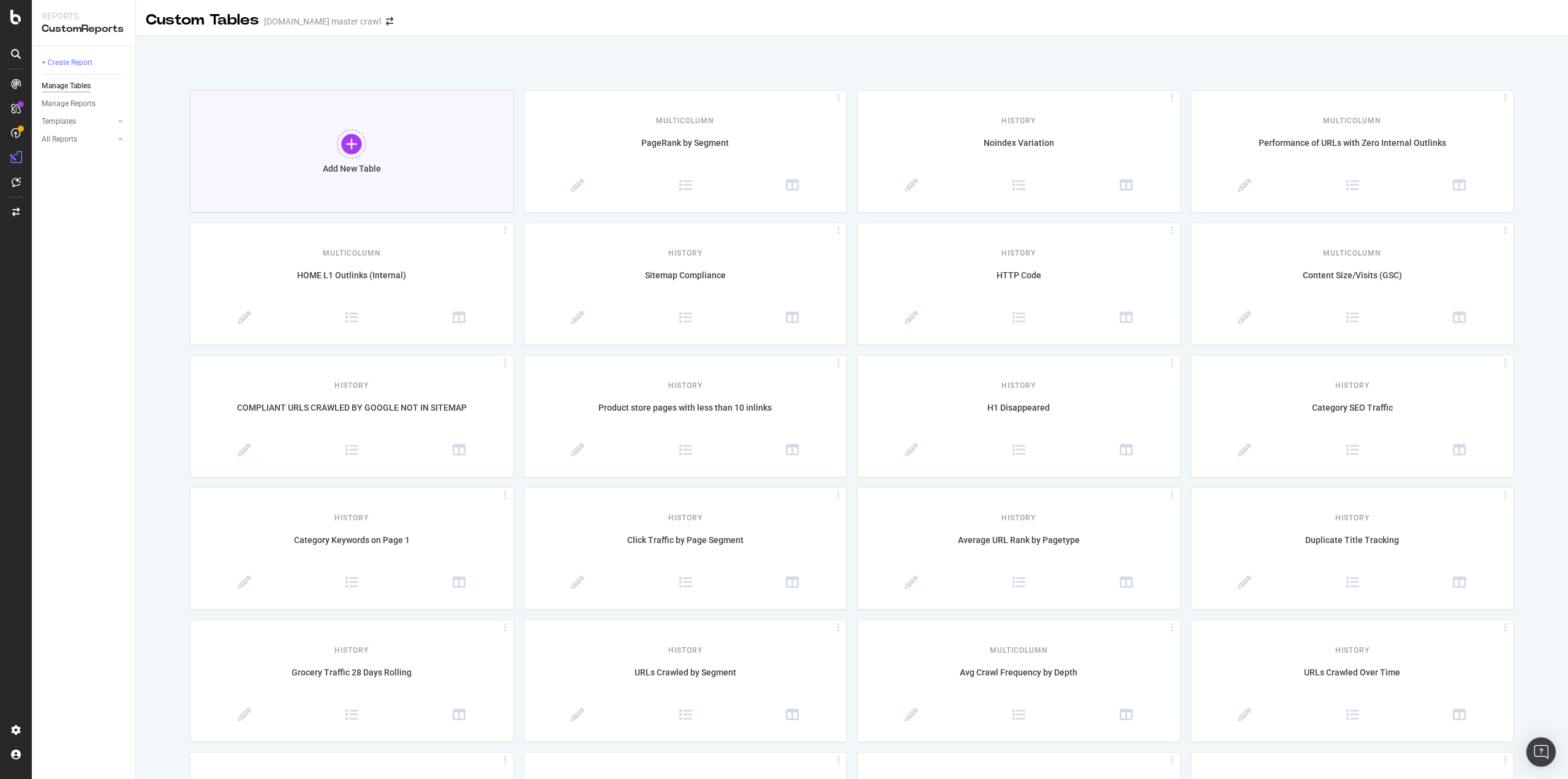
click at [391, 151] on div "Add New Table" at bounding box center [352, 151] width 324 height 123
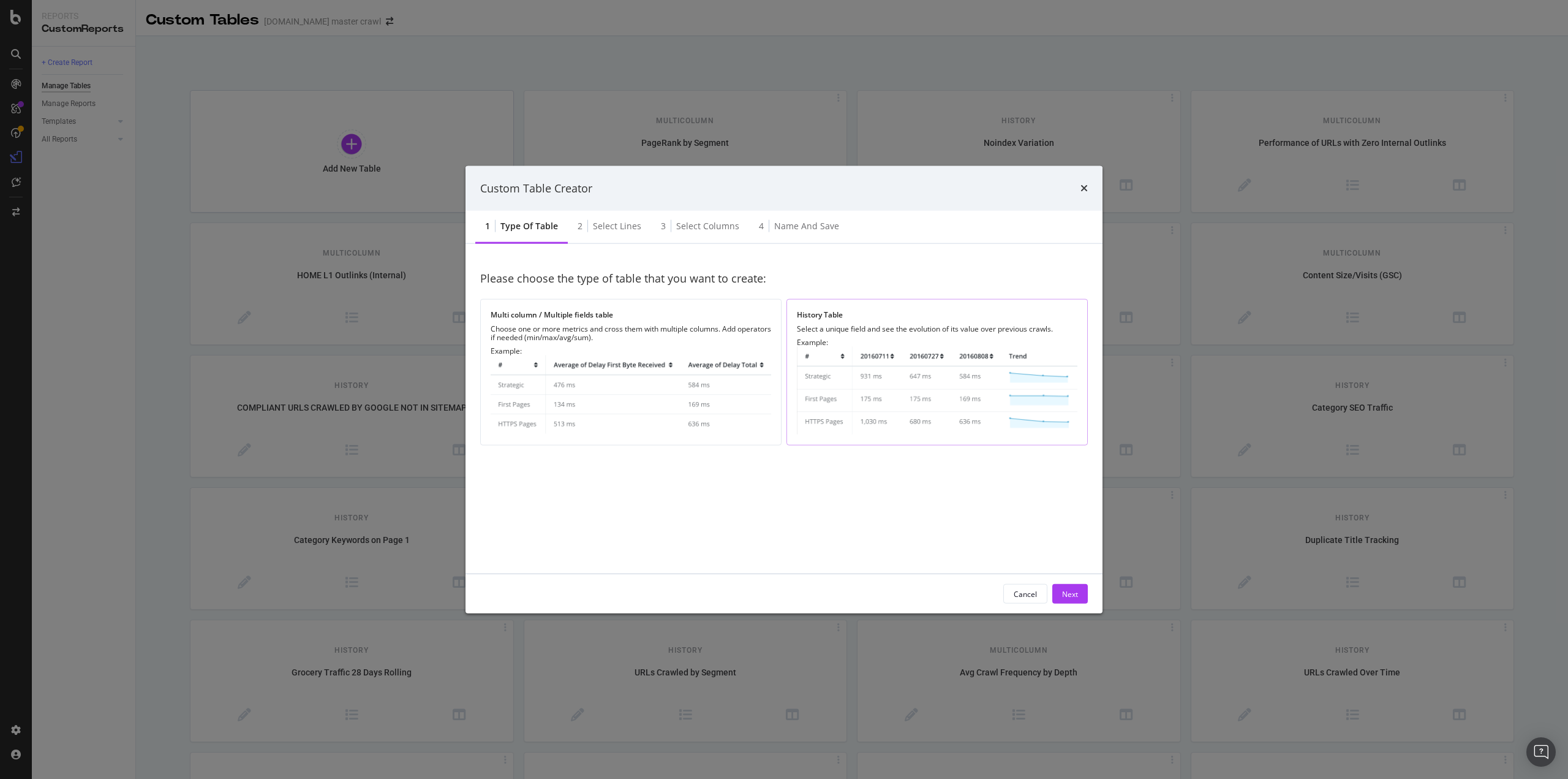
click at [844, 386] on img "modal" at bounding box center [937, 391] width 280 height 88
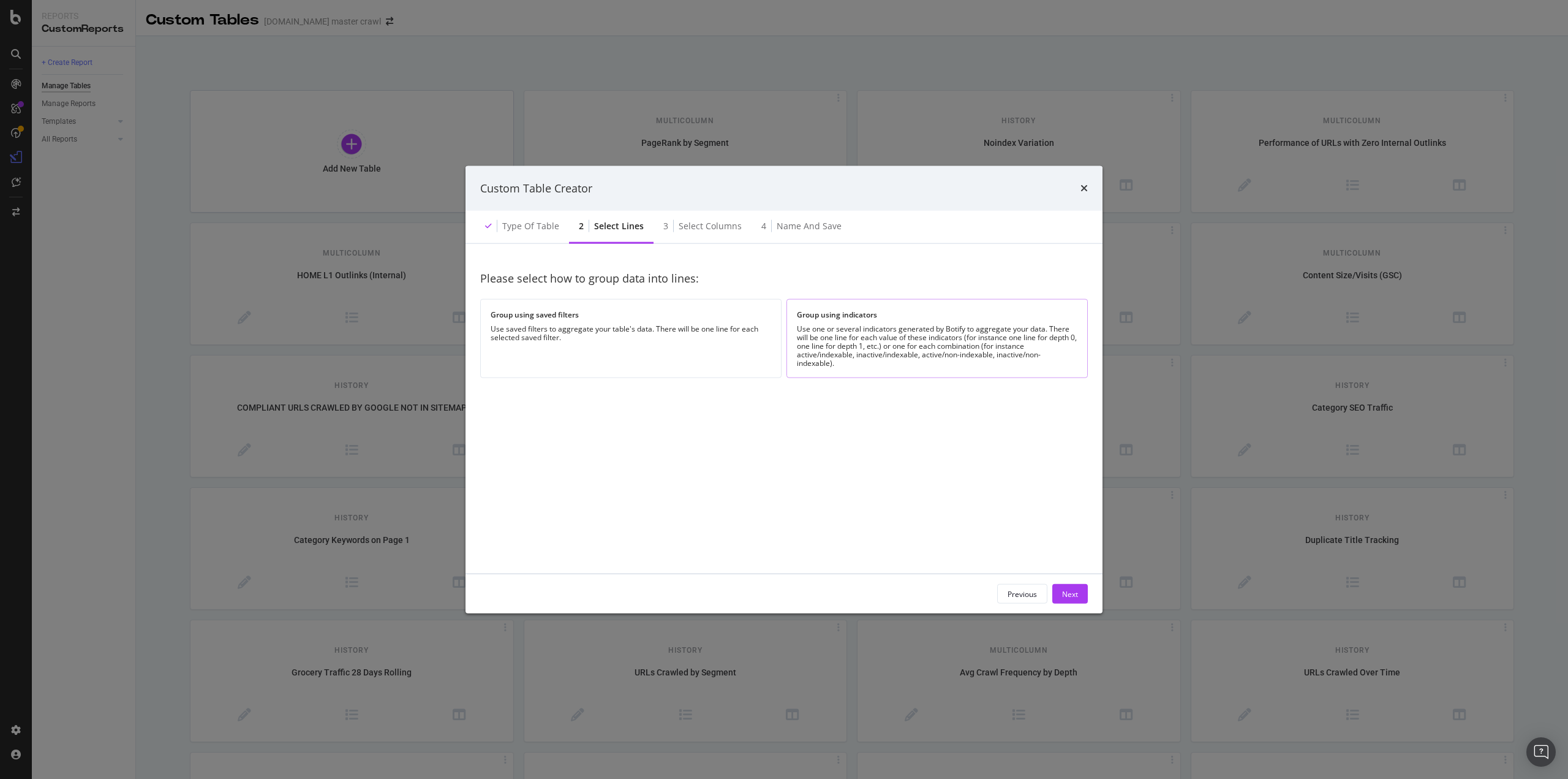
click at [921, 337] on div "Use one or several indicators generated by Botify to aggregate your data. There…" at bounding box center [937, 347] width 280 height 43
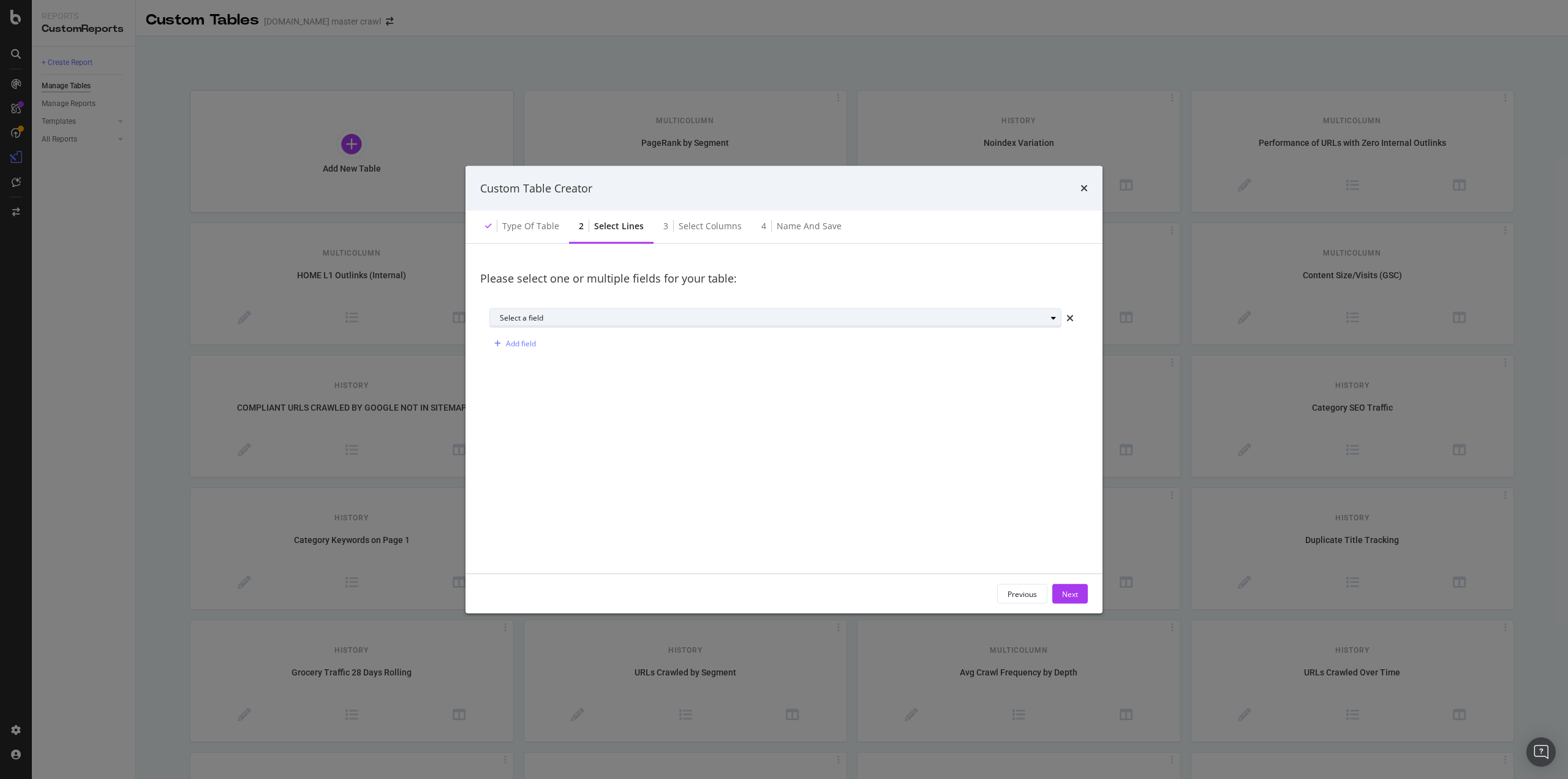
click at [550, 319] on div "Select a field" at bounding box center [773, 317] width 547 height 7
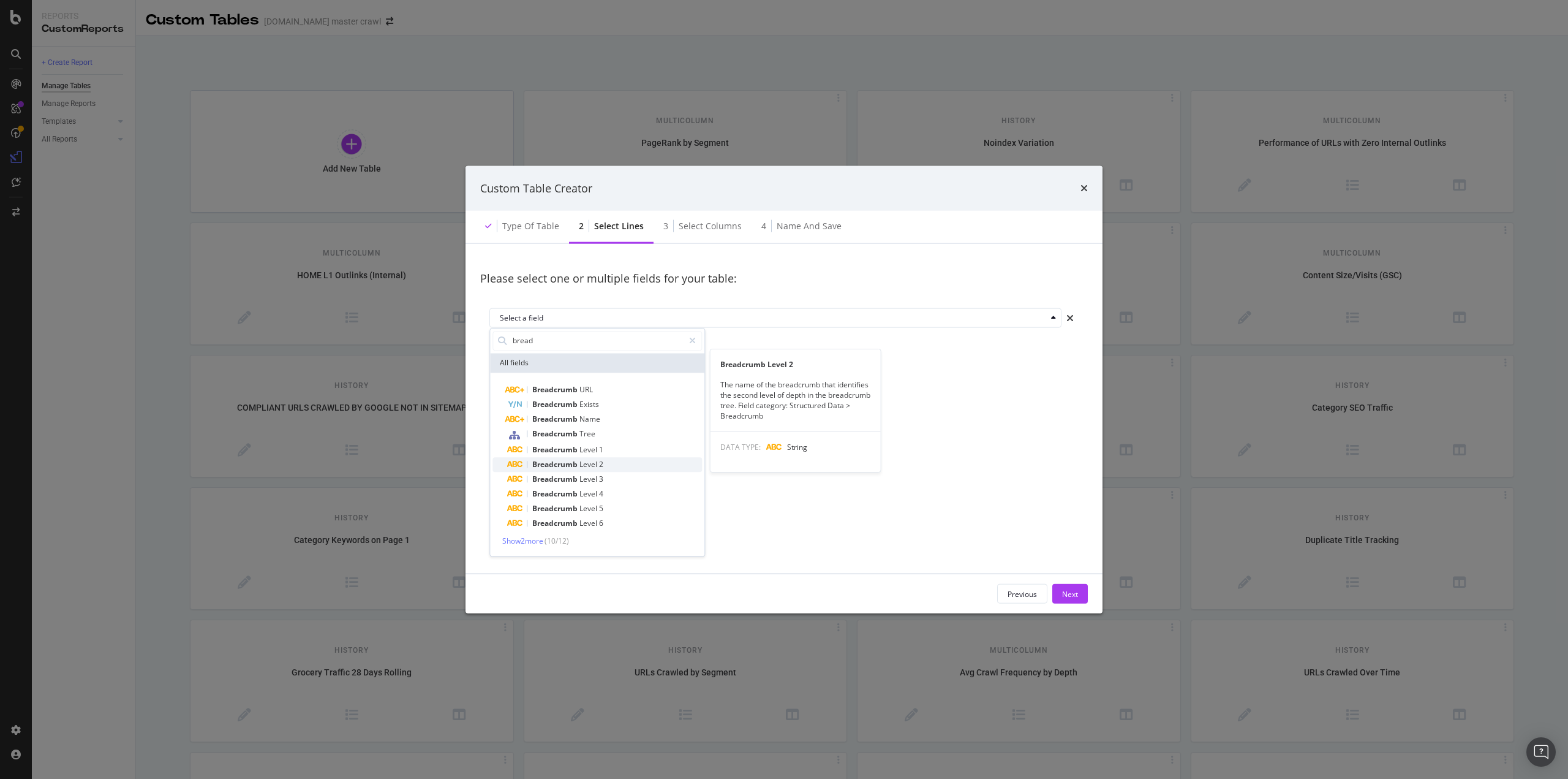
type input "bread"
click at [598, 463] on span "Level" at bounding box center [589, 464] width 19 height 10
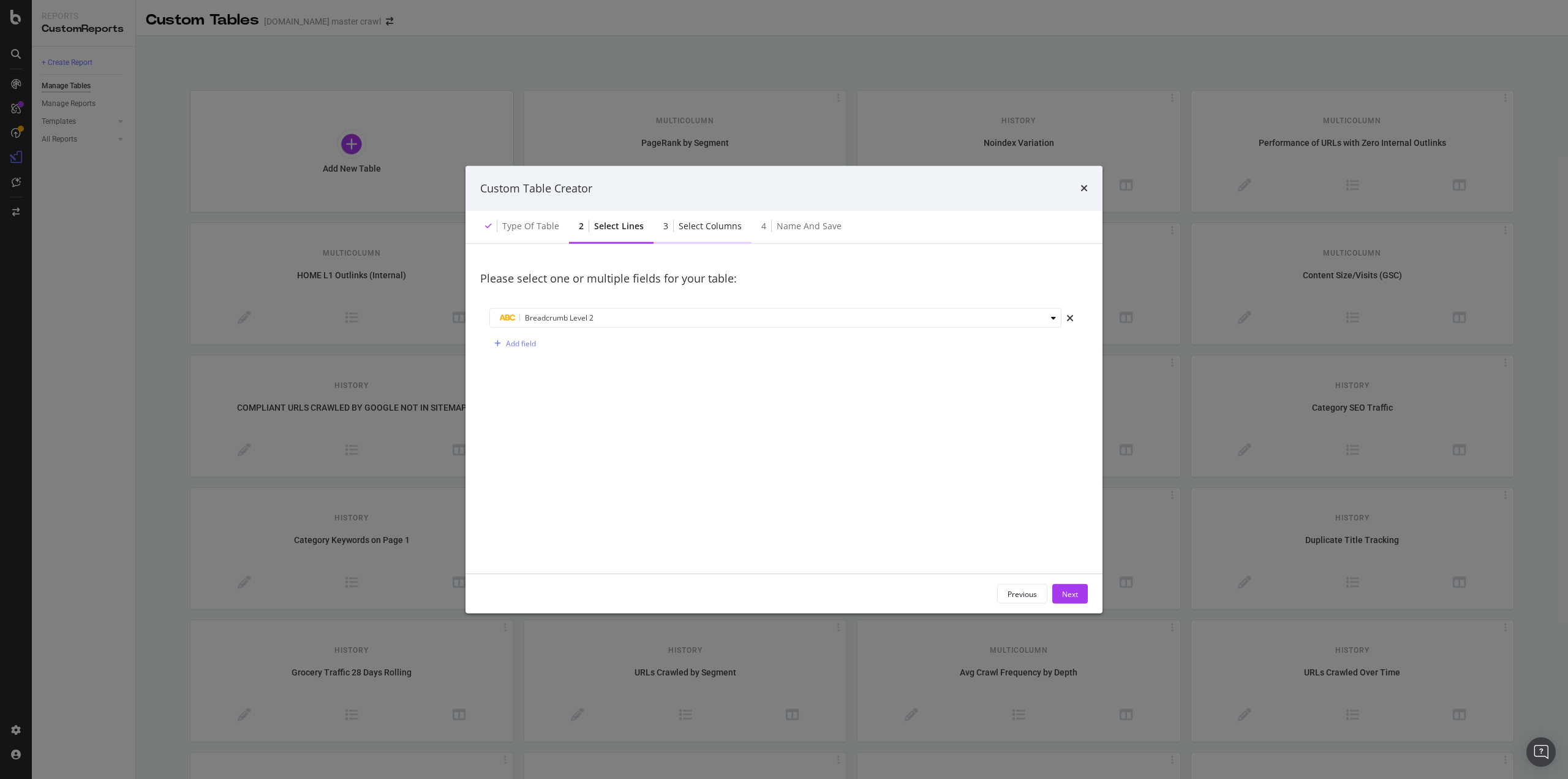
click at [706, 233] on div "3 Select columns" at bounding box center [703, 227] width 98 height 34
click at [519, 325] on div "Count" at bounding box center [517, 318] width 35 height 17
click at [594, 354] on div "Please select a single metric to display its evolution in your History Table: C…" at bounding box center [784, 409] width 608 height 301
click at [499, 319] on button "Count" at bounding box center [512, 318] width 46 height 19
click at [514, 357] on div "Sum" at bounding box center [512, 359] width 16 height 10
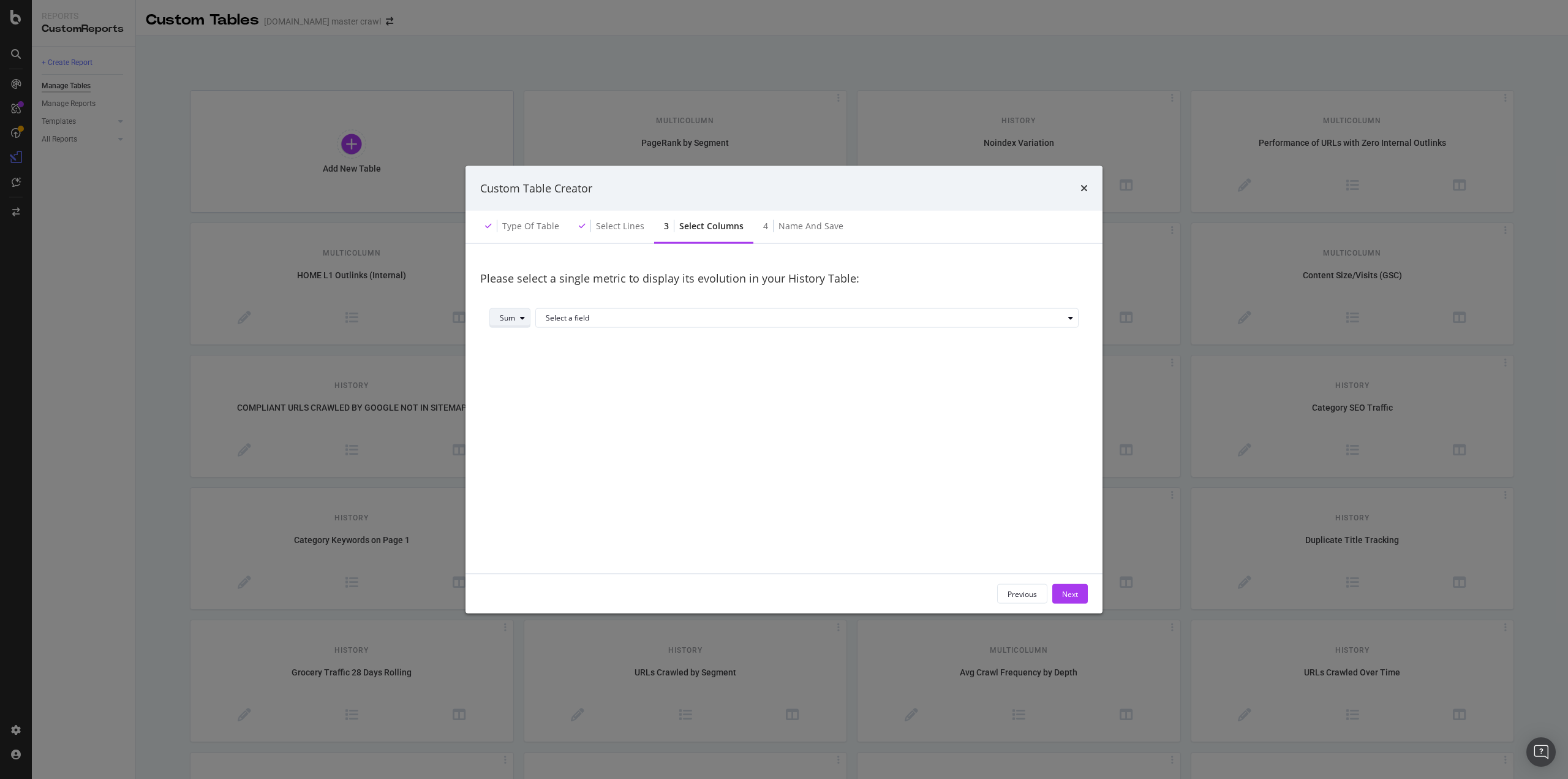
click at [516, 314] on div "modal" at bounding box center [522, 317] width 15 height 7
click at [571, 322] on div "Select a field" at bounding box center [812, 318] width 532 height 17
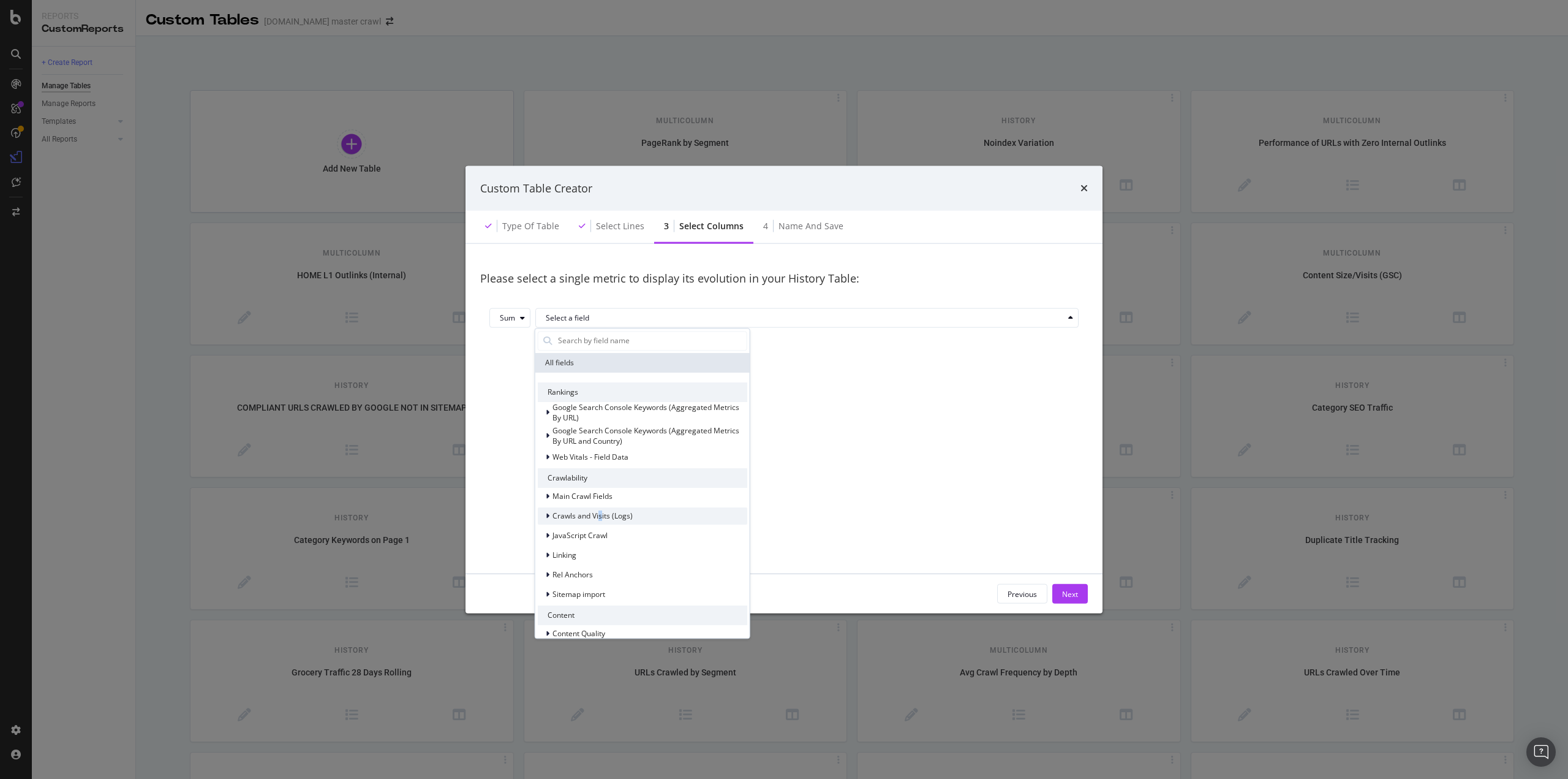
click at [599, 517] on span "Crawls and Visits (Logs)" at bounding box center [592, 517] width 80 height 10
click at [589, 536] on span "Crawls (Logs)" at bounding box center [583, 533] width 46 height 10
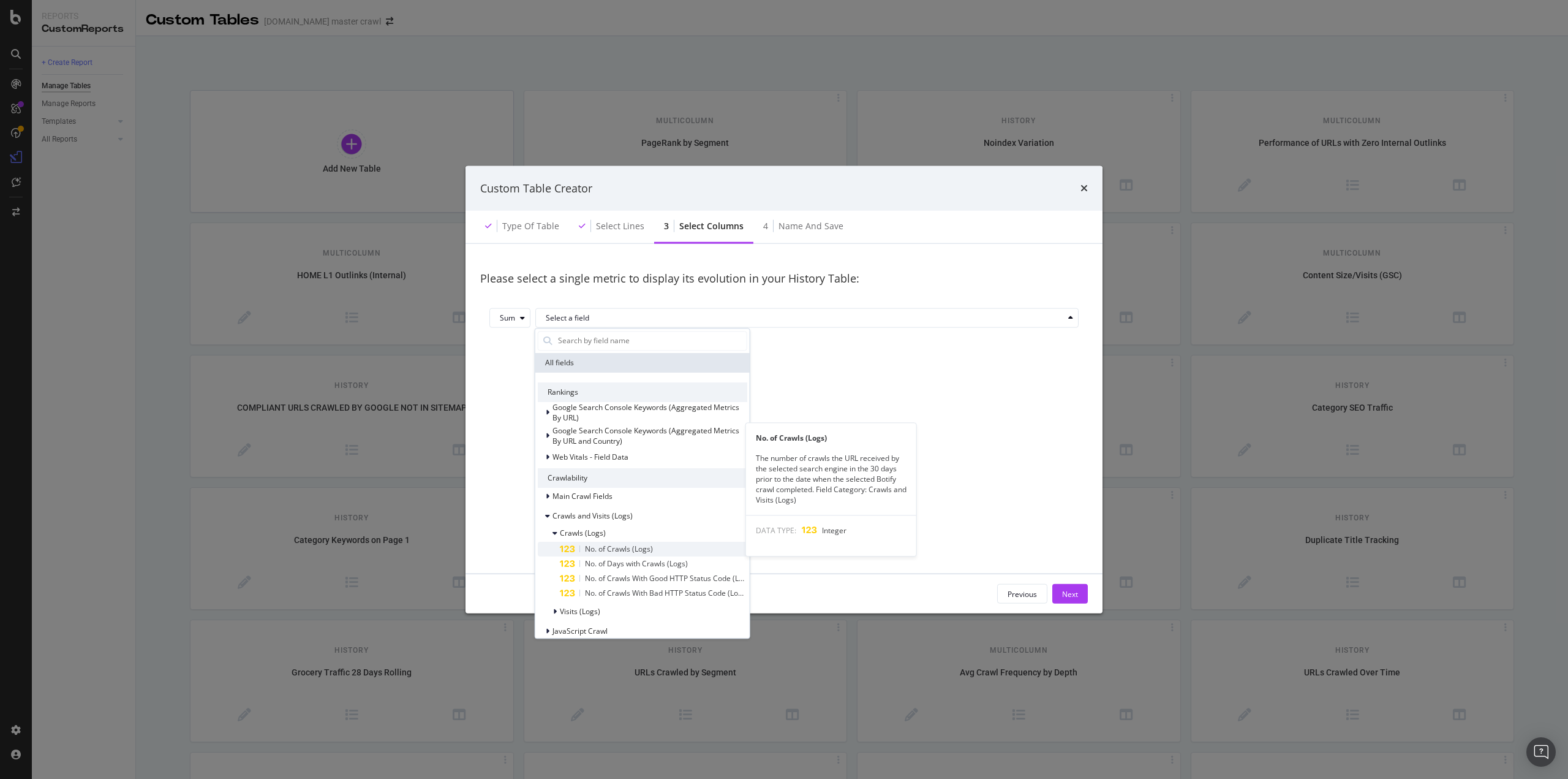
click at [645, 547] on span "No. of Crawls (Logs)" at bounding box center [619, 549] width 68 height 10
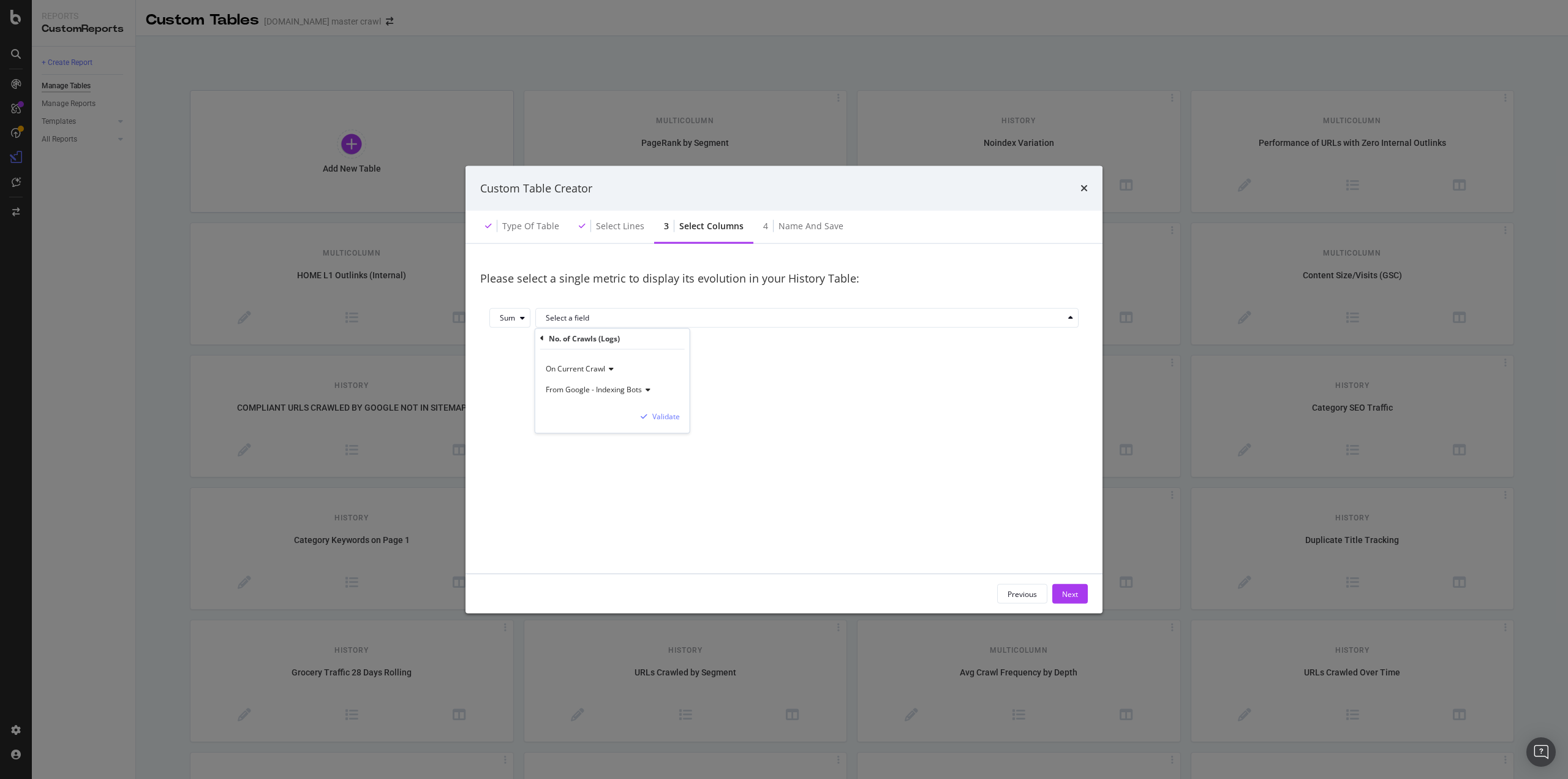
click at [613, 395] on div "From Google - Indexing Bots" at bounding box center [612, 390] width 135 height 21
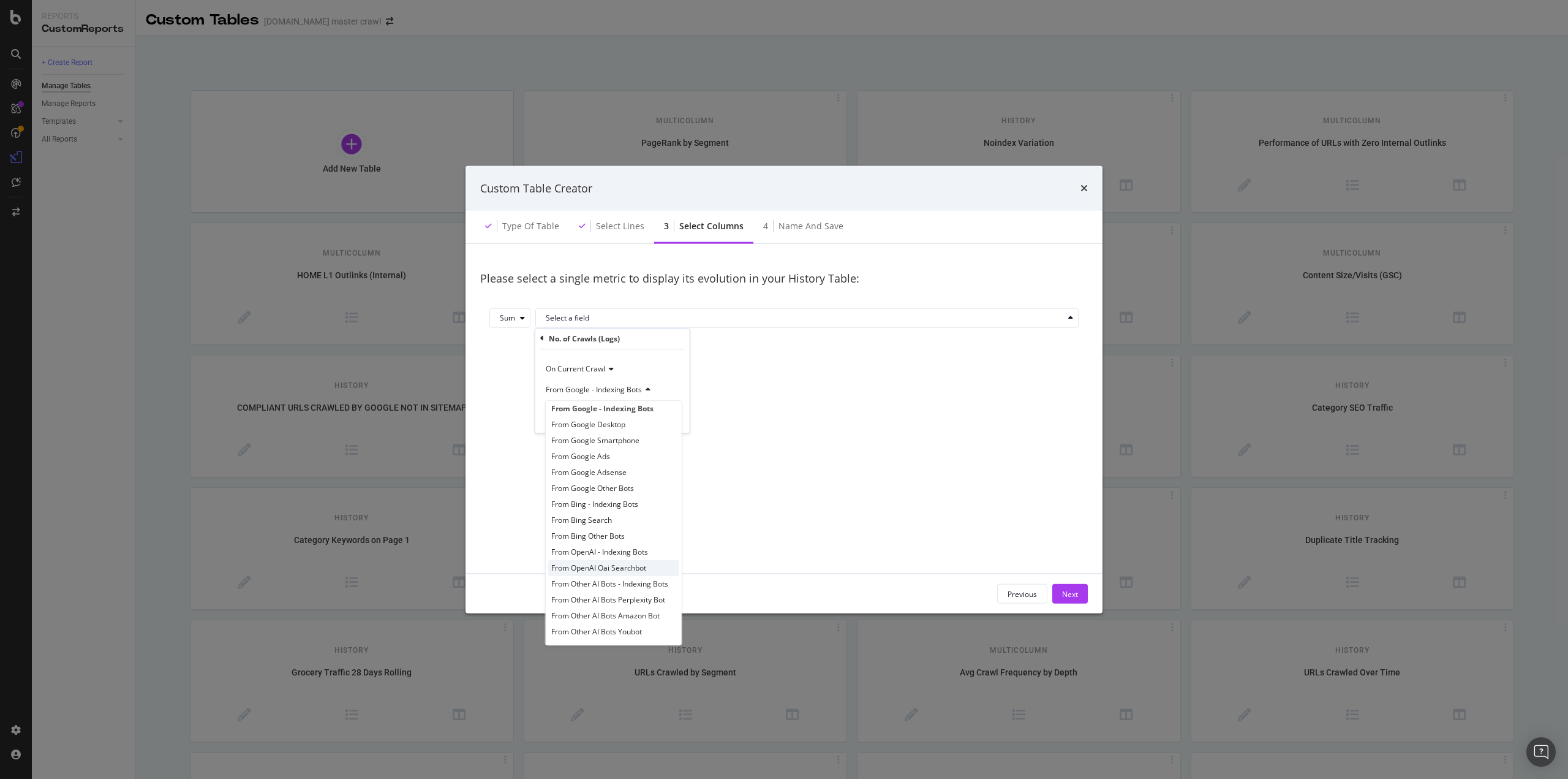
scroll to position [9, 0]
click at [634, 550] on span "From OpenAI - Indexing Bots" at bounding box center [600, 550] width 97 height 10
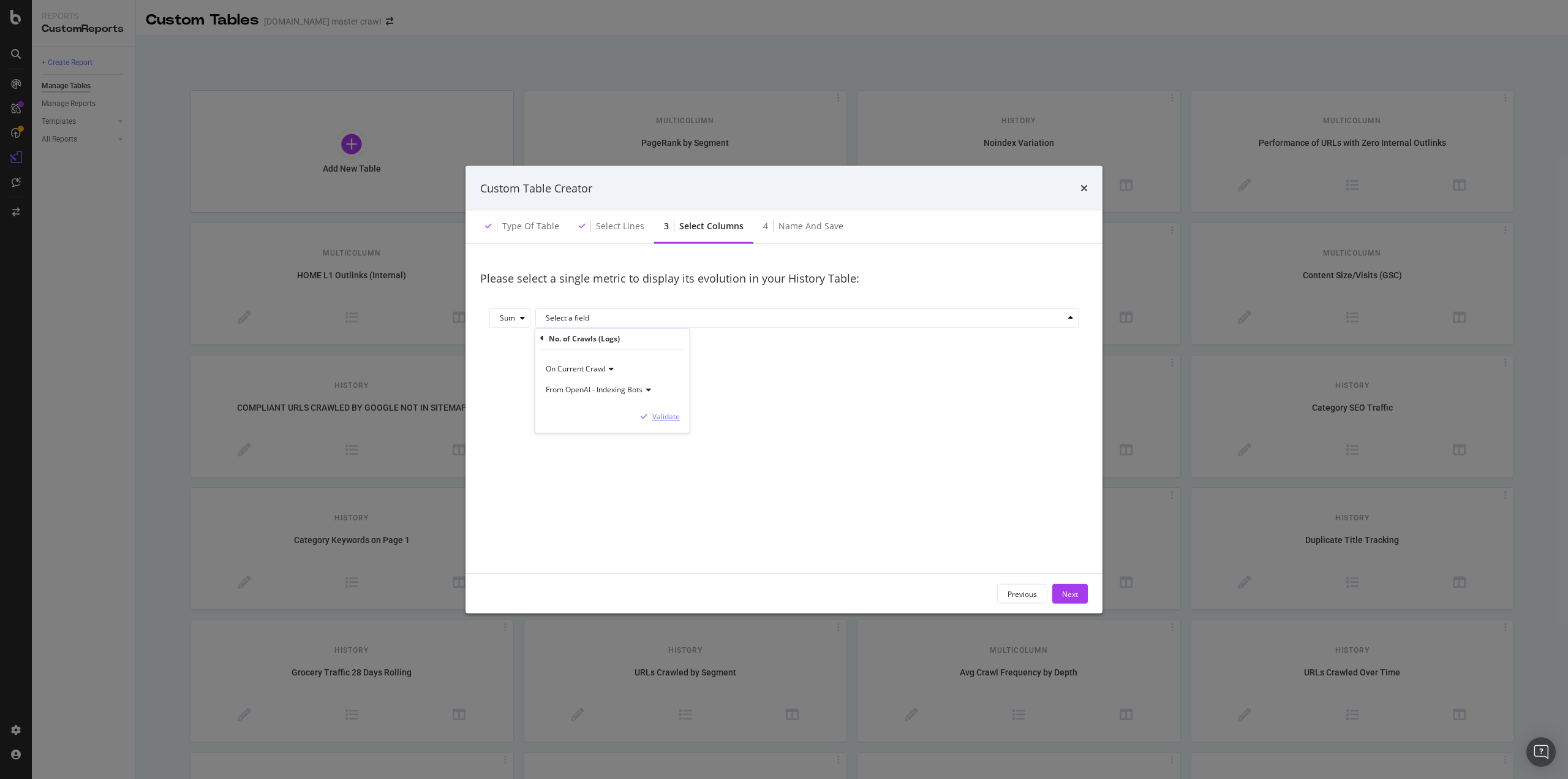
click at [668, 417] on div "Validate" at bounding box center [666, 416] width 28 height 10
click at [1059, 589] on button "Next" at bounding box center [1070, 594] width 36 height 19
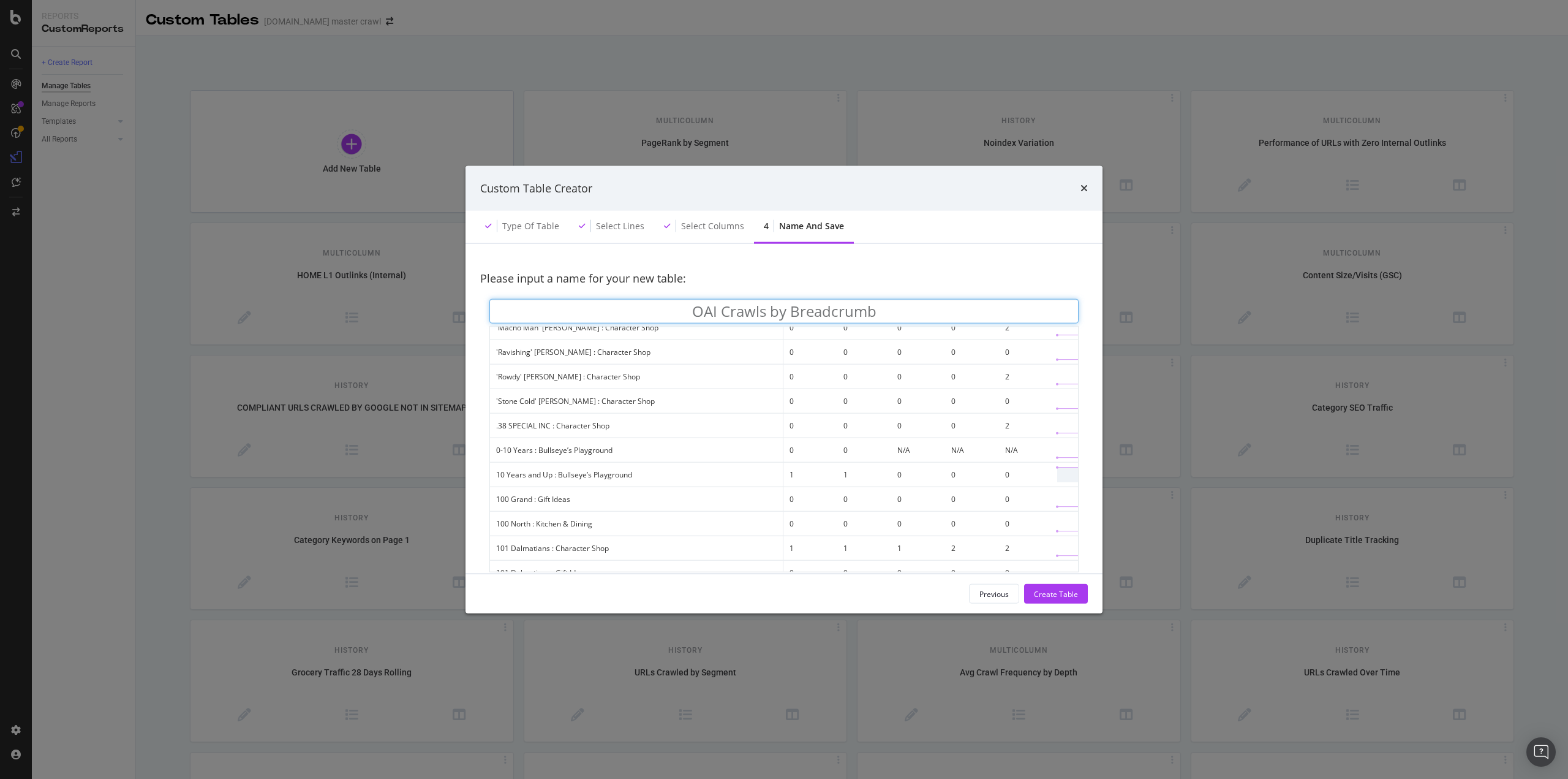
scroll to position [0, 0]
type input "OAI Crawls by Breadcrumb level 2"
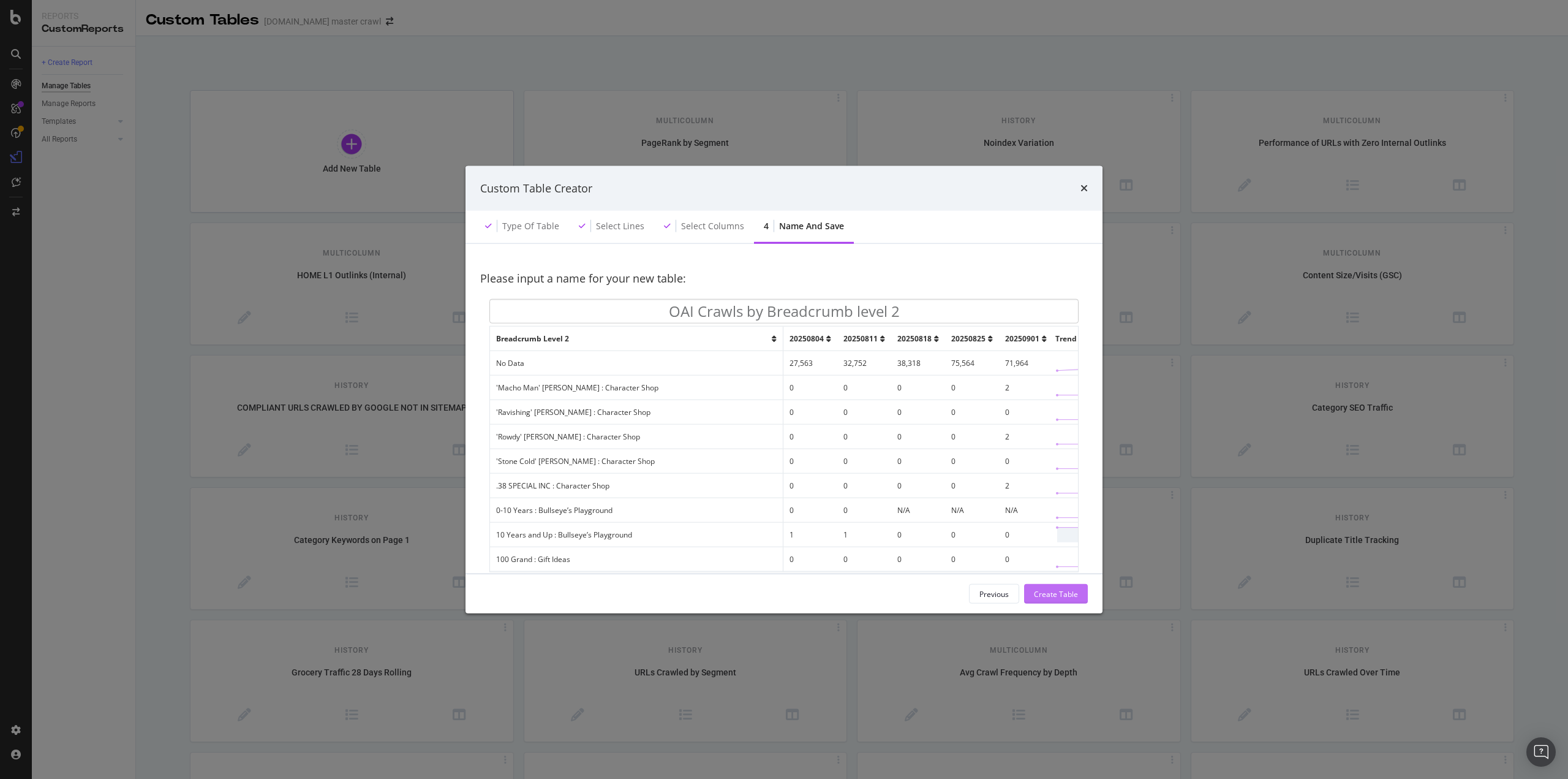
click at [1050, 588] on div "Create Table" at bounding box center [1056, 593] width 44 height 10
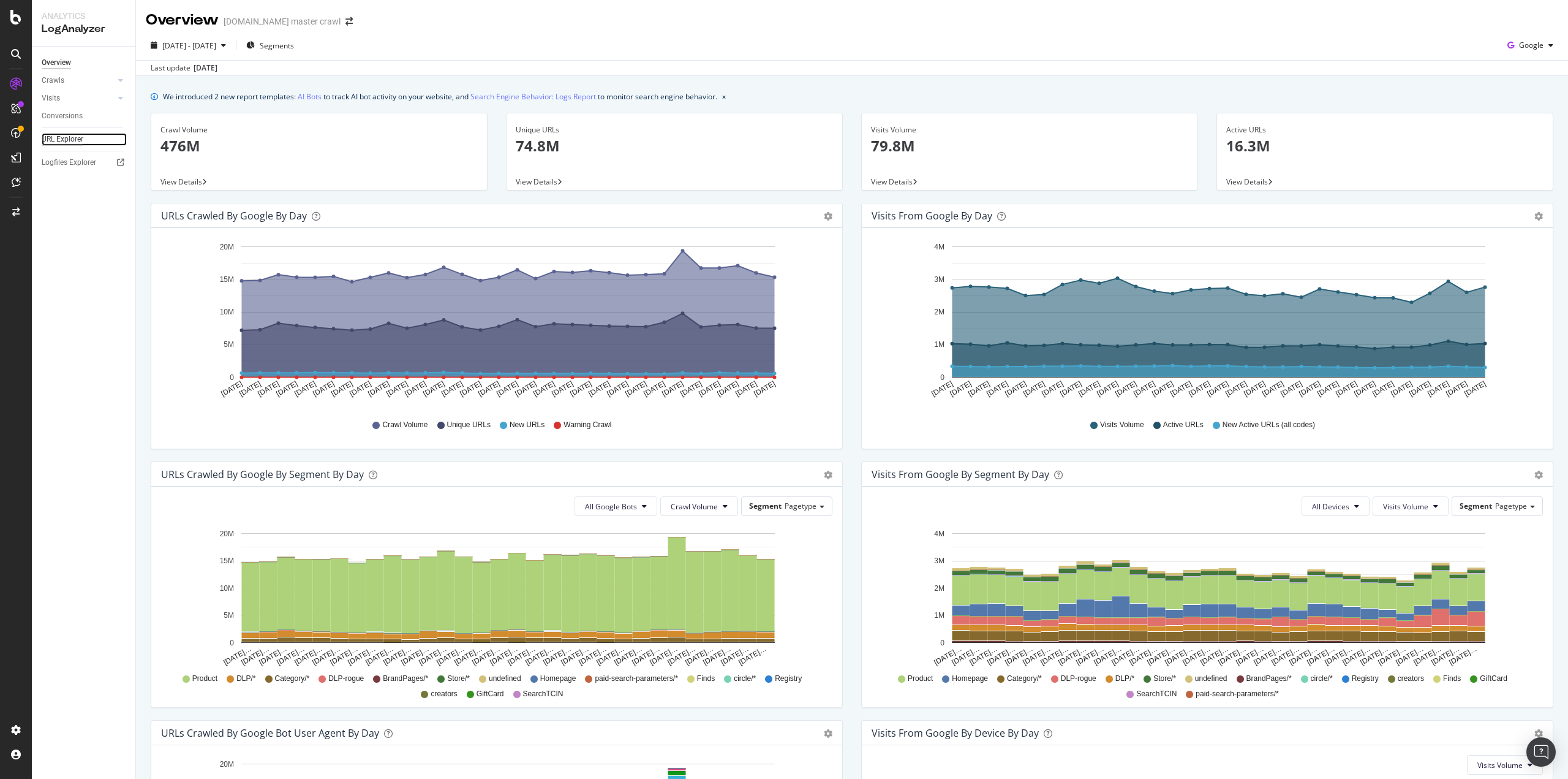
click at [67, 144] on div "URL Explorer" at bounding box center [62, 140] width 41 height 13
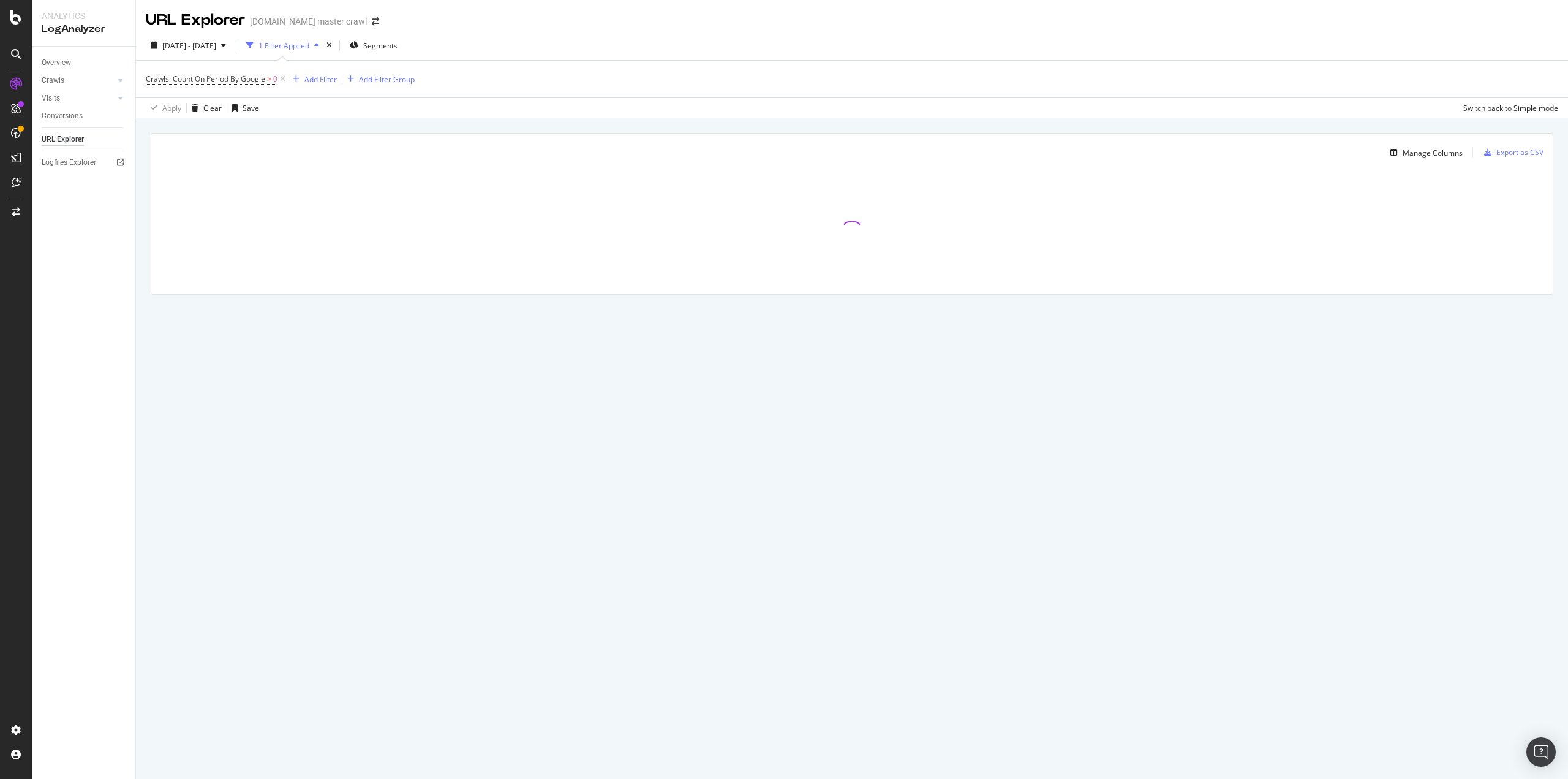
click at [192, 73] on span "Crawls: Count On Period By Google > 0" at bounding box center [217, 79] width 142 height 17
click at [195, 79] on span "Crawls: Count On Period By Google" at bounding box center [205, 79] width 120 height 10
click at [189, 110] on span "By Google" at bounding box center [174, 107] width 35 height 10
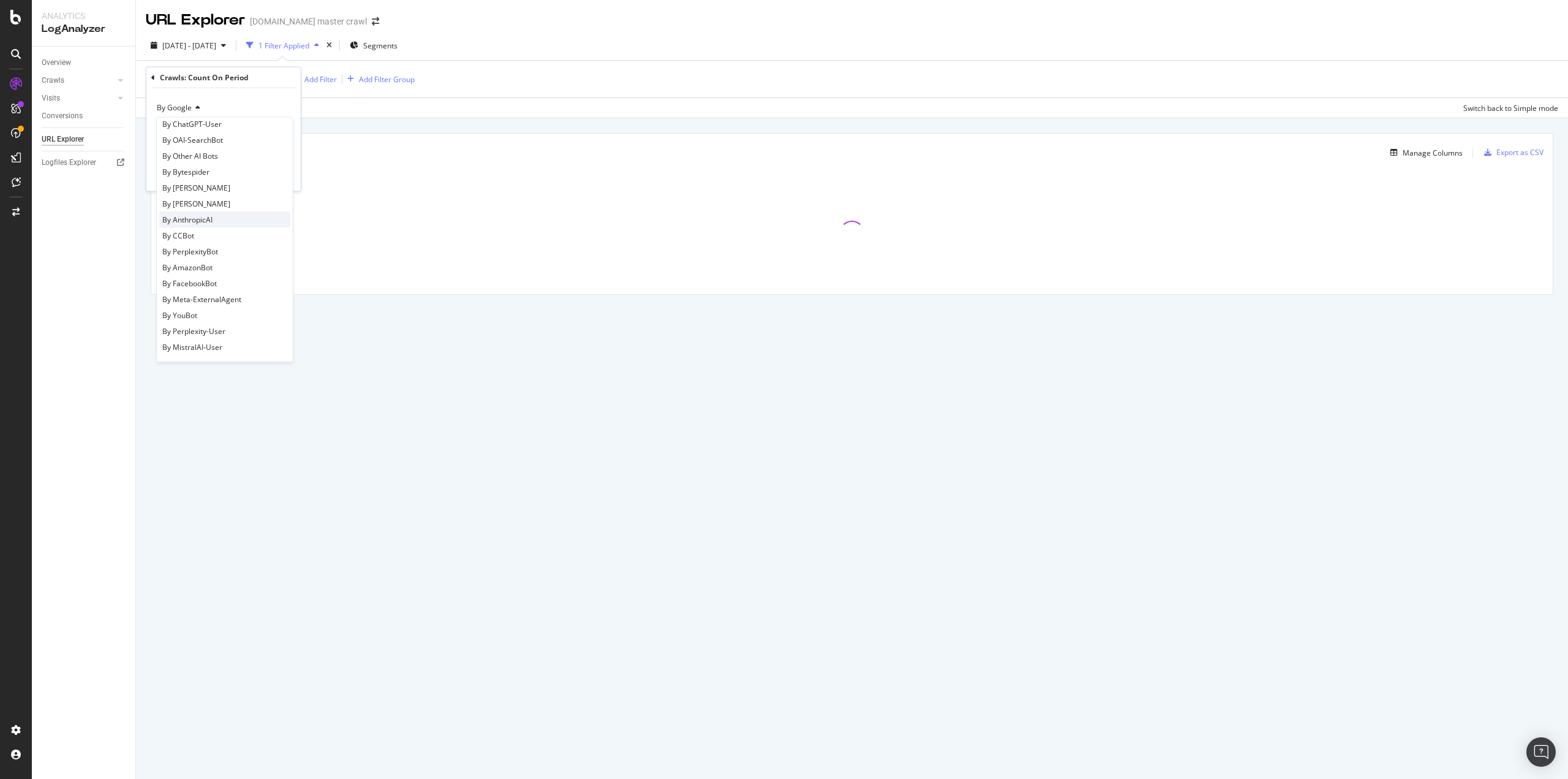
scroll to position [203, 0]
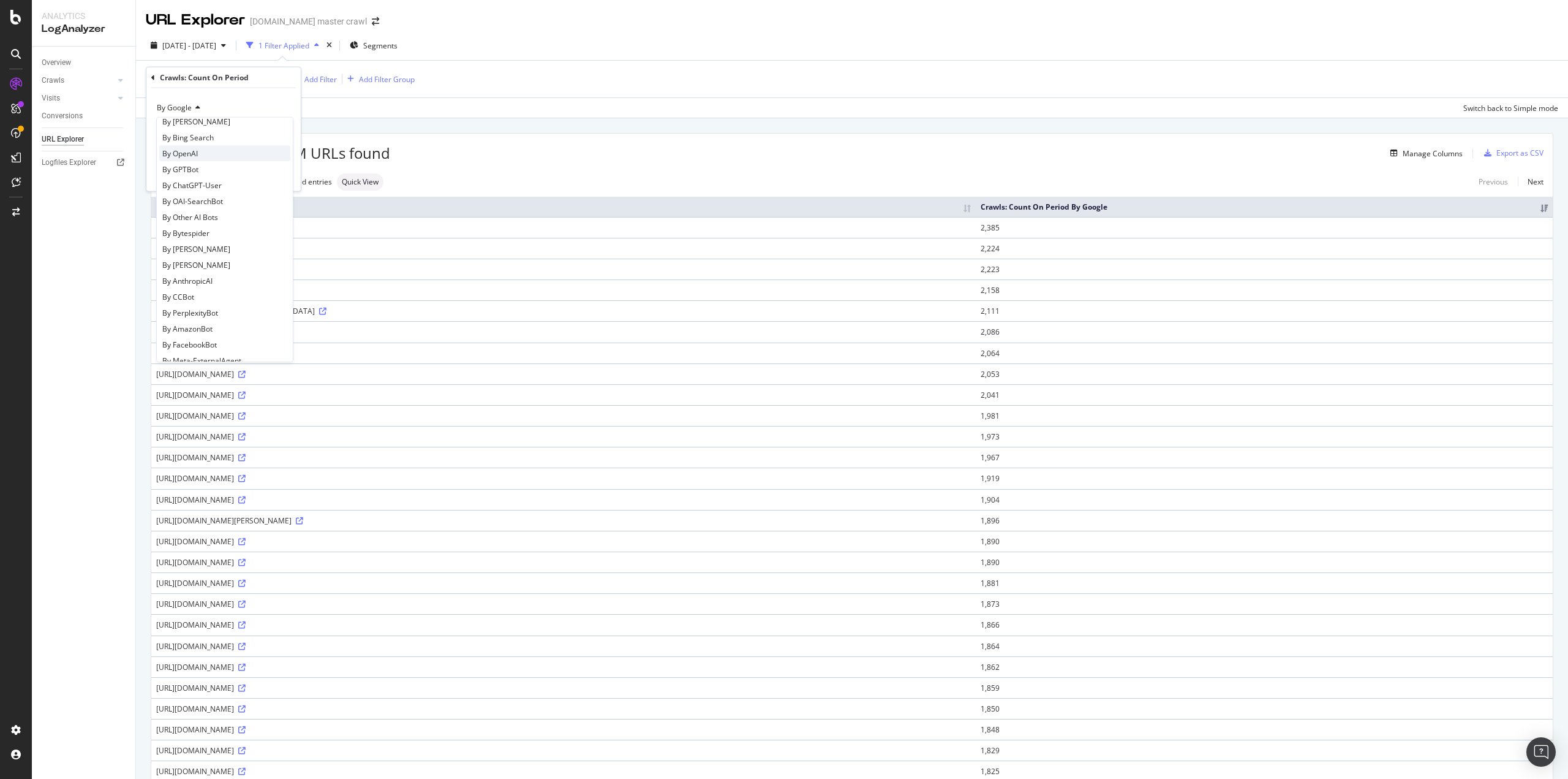
click at [191, 158] on span "By OpenAI" at bounding box center [180, 153] width 36 height 10
click at [1423, 152] on div "Manage Columns" at bounding box center [1432, 153] width 60 height 10
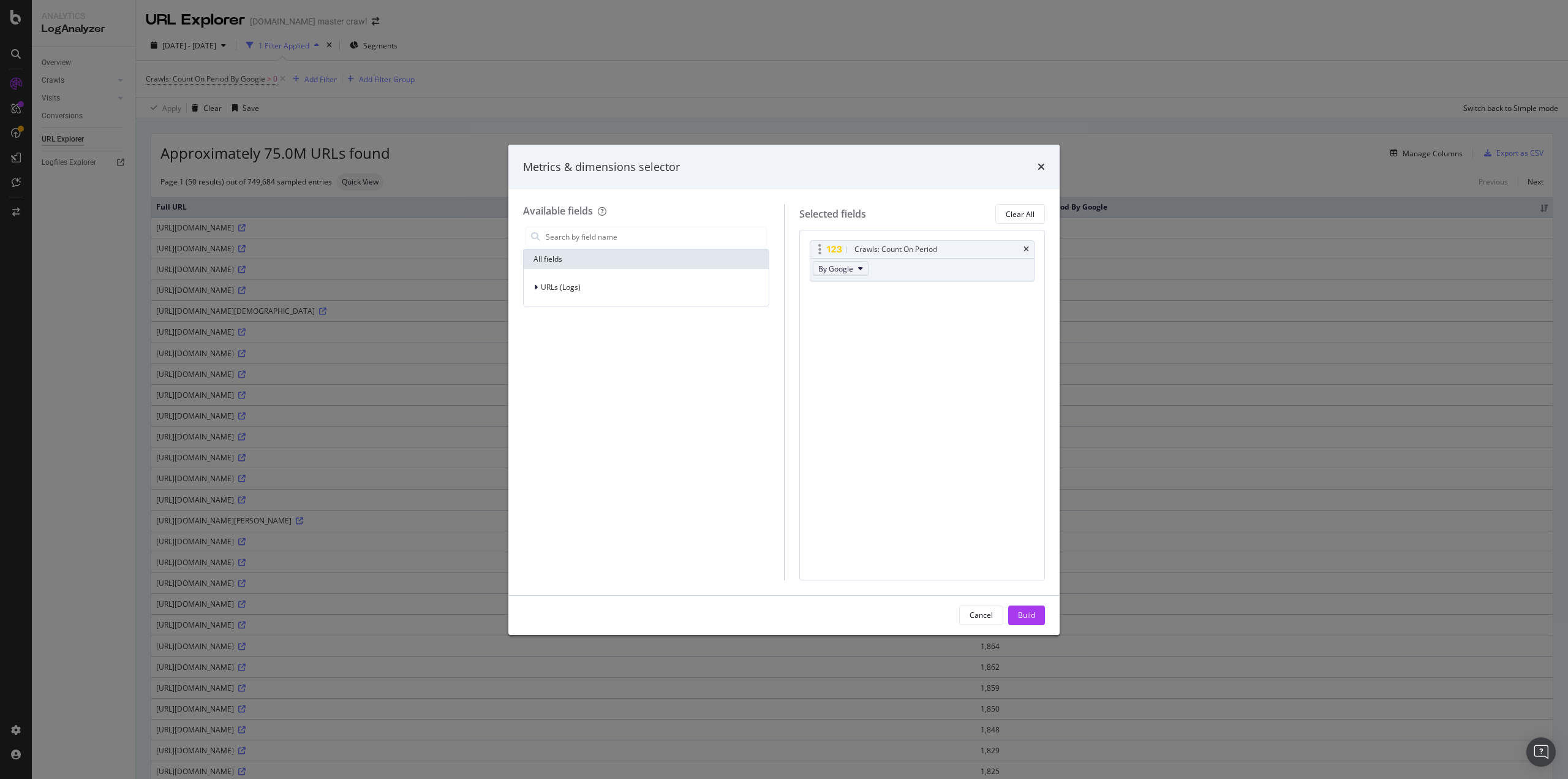
click at [858, 266] on icon "modal" at bounding box center [861, 268] width 5 height 7
click at [855, 288] on span "By ChatGPT-User" at bounding box center [871, 288] width 97 height 11
click at [1038, 611] on button "Build" at bounding box center [1027, 615] width 37 height 19
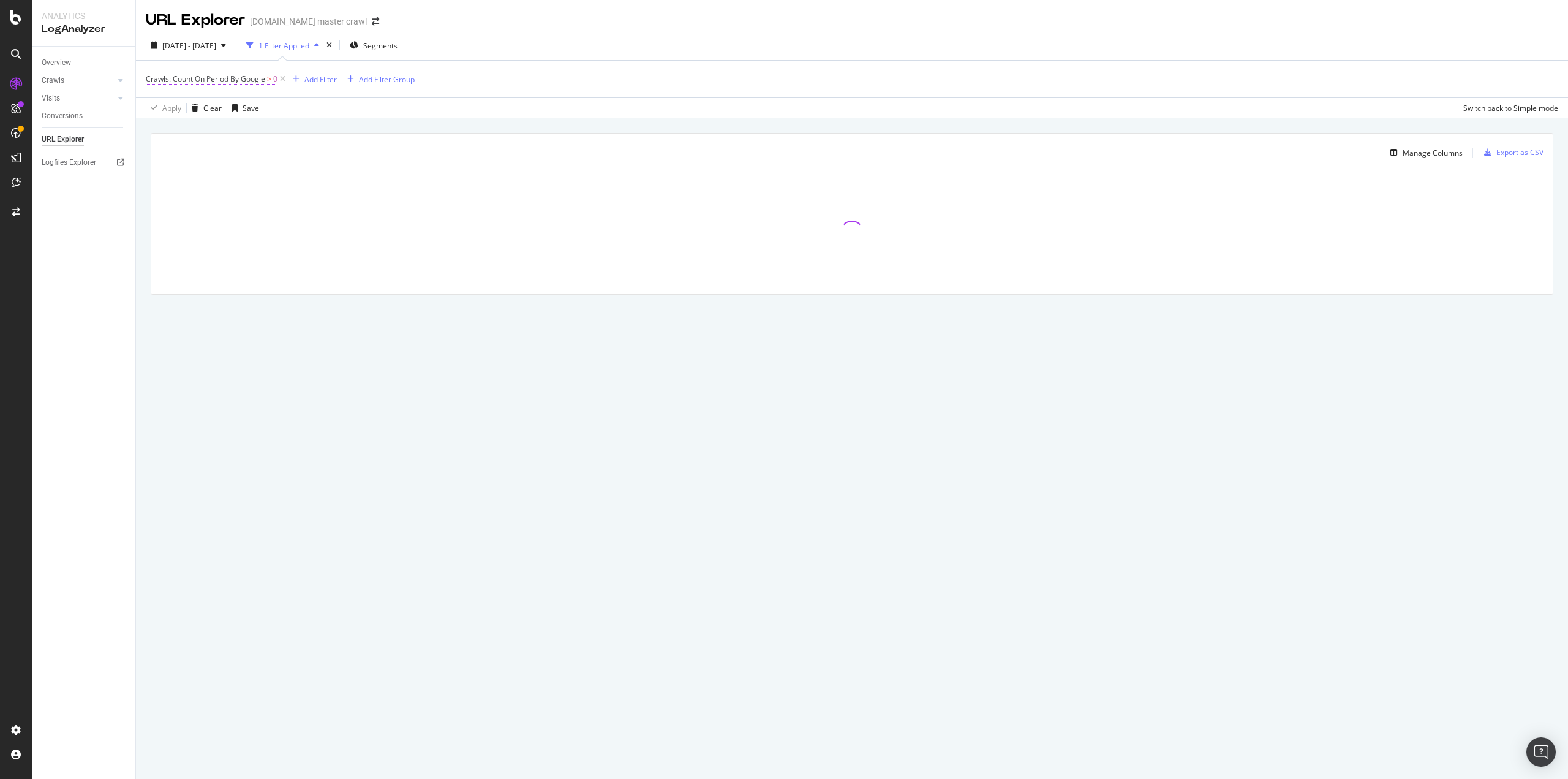
click at [254, 76] on span "Crawls: Count On Period By Google" at bounding box center [205, 79] width 120 height 10
click at [178, 116] on div "By Google" at bounding box center [224, 108] width 135 height 19
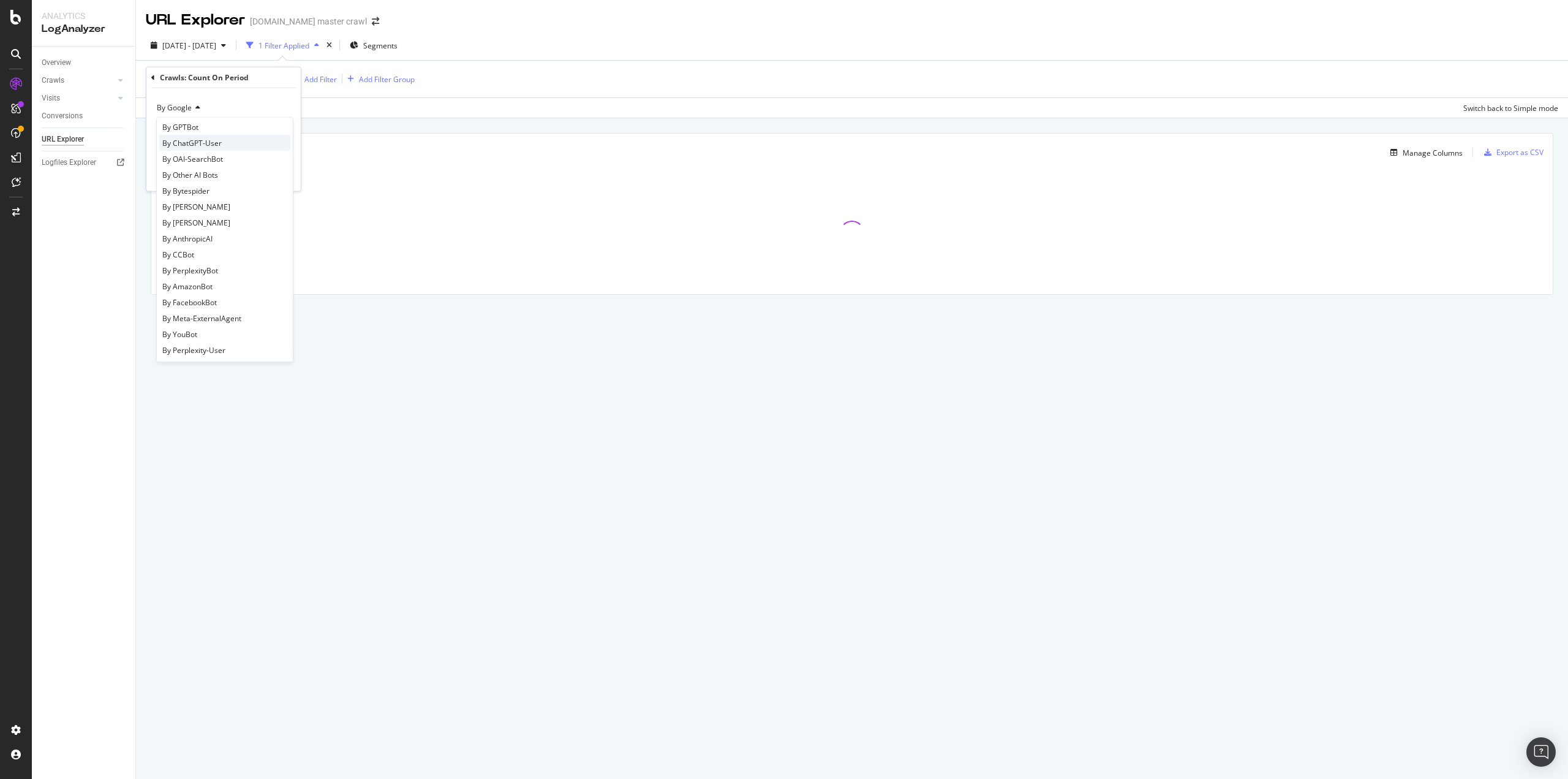
click at [211, 143] on span "By ChatGPT-User" at bounding box center [192, 142] width 59 height 10
click at [231, 171] on div "Add filter" at bounding box center [235, 175] width 31 height 10
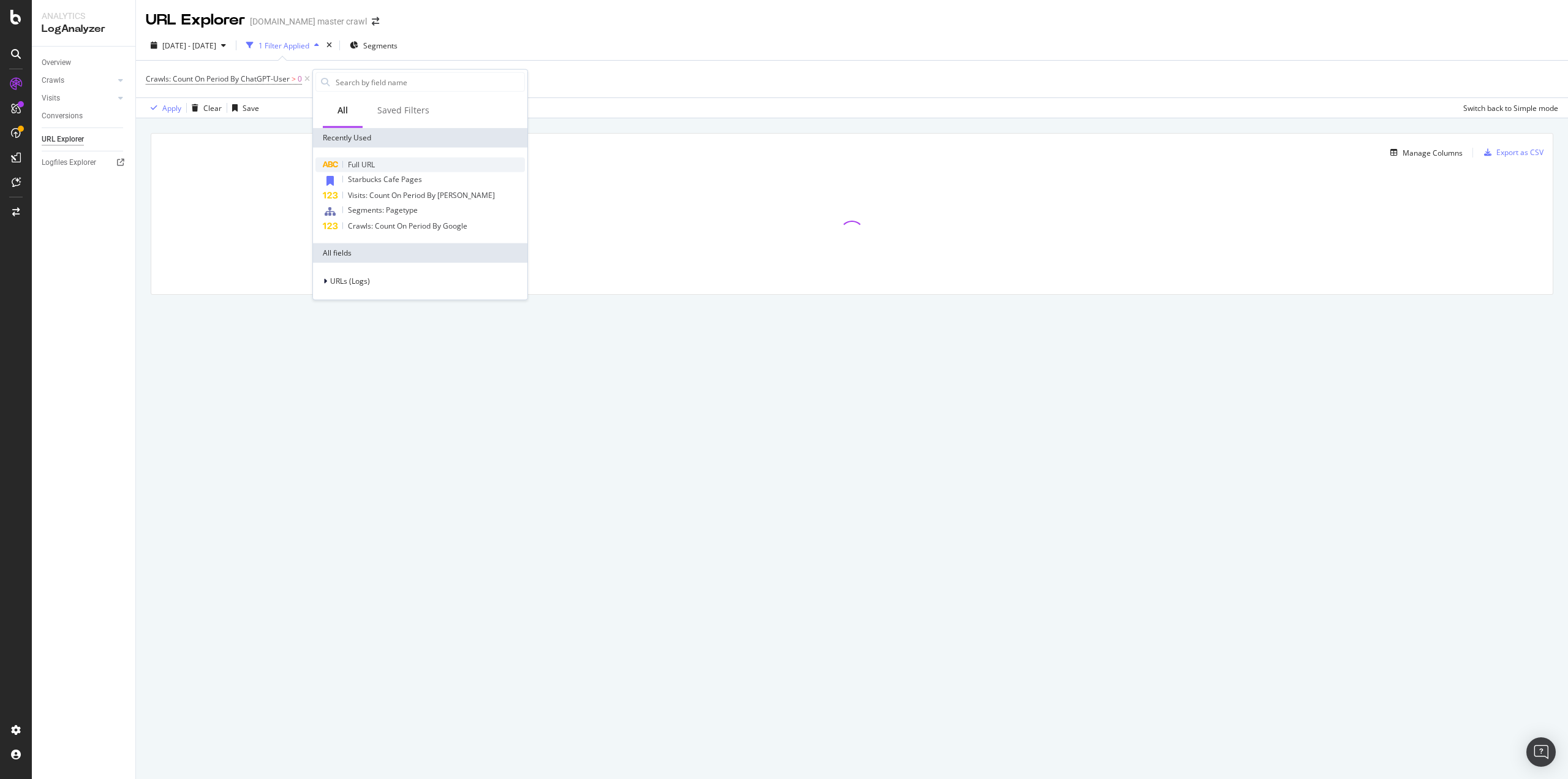
click at [362, 162] on span "Full URL" at bounding box center [362, 165] width 27 height 10
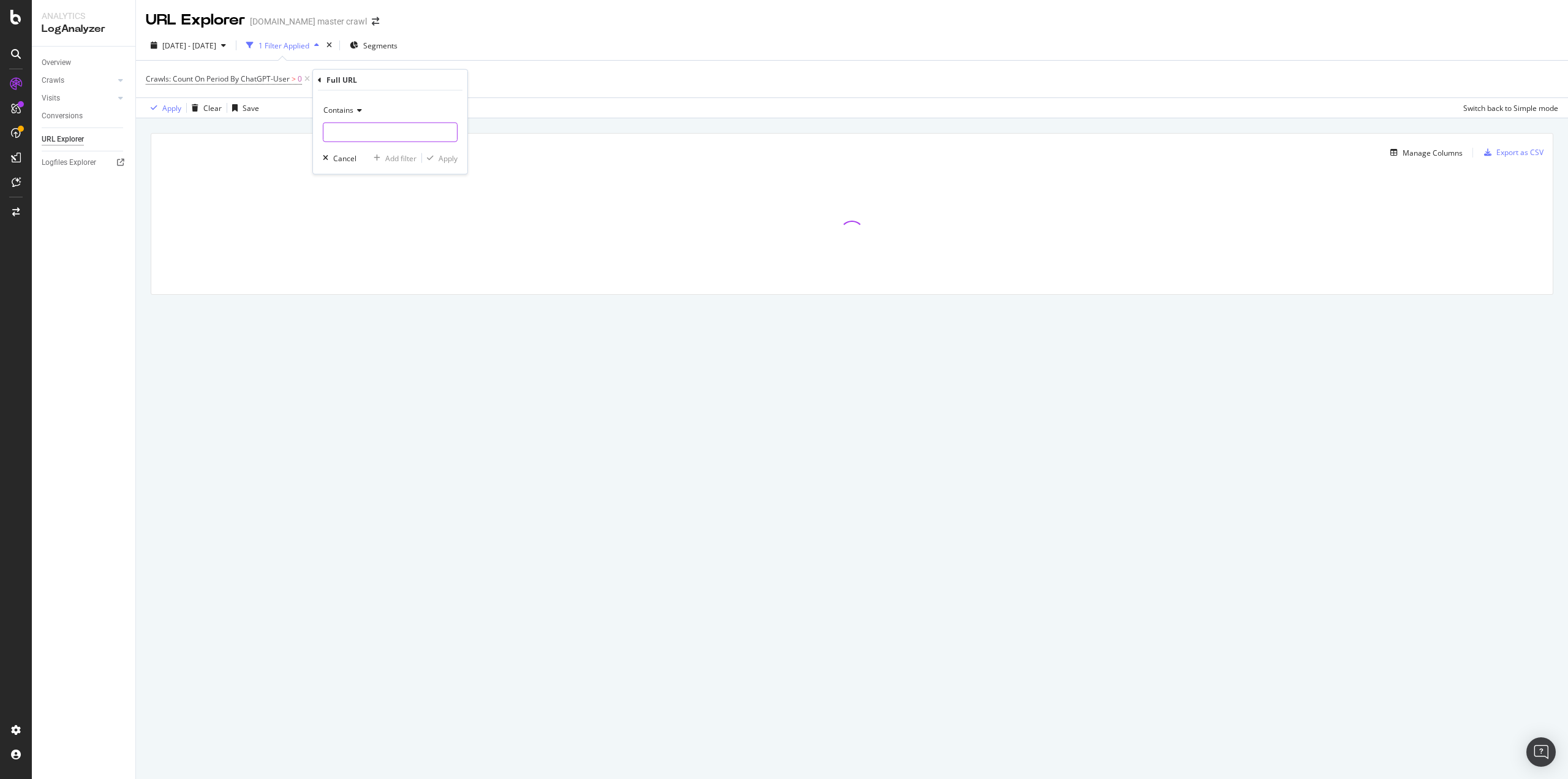
click at [355, 129] on input "text" at bounding box center [390, 133] width 134 height 19
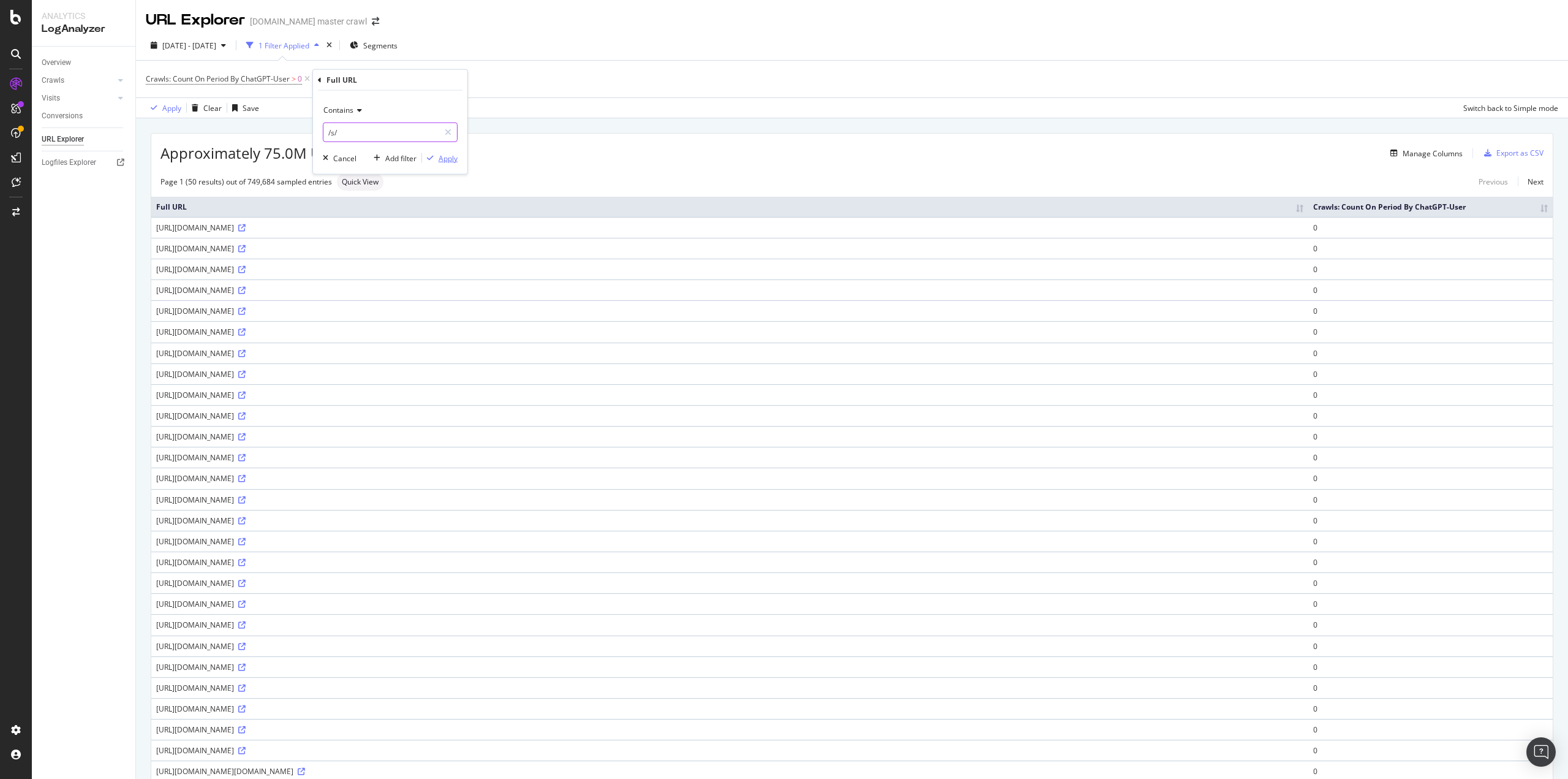
type input "/s/"
click at [453, 156] on div "Apply" at bounding box center [448, 158] width 19 height 10
click at [1540, 207] on th "Crawls: Count On Period By ChatGPT-User" at bounding box center [1189, 206] width 727 height 20
click at [1539, 207] on th "Crawls: Count On Period By ChatGPT-User" at bounding box center [1189, 206] width 727 height 20
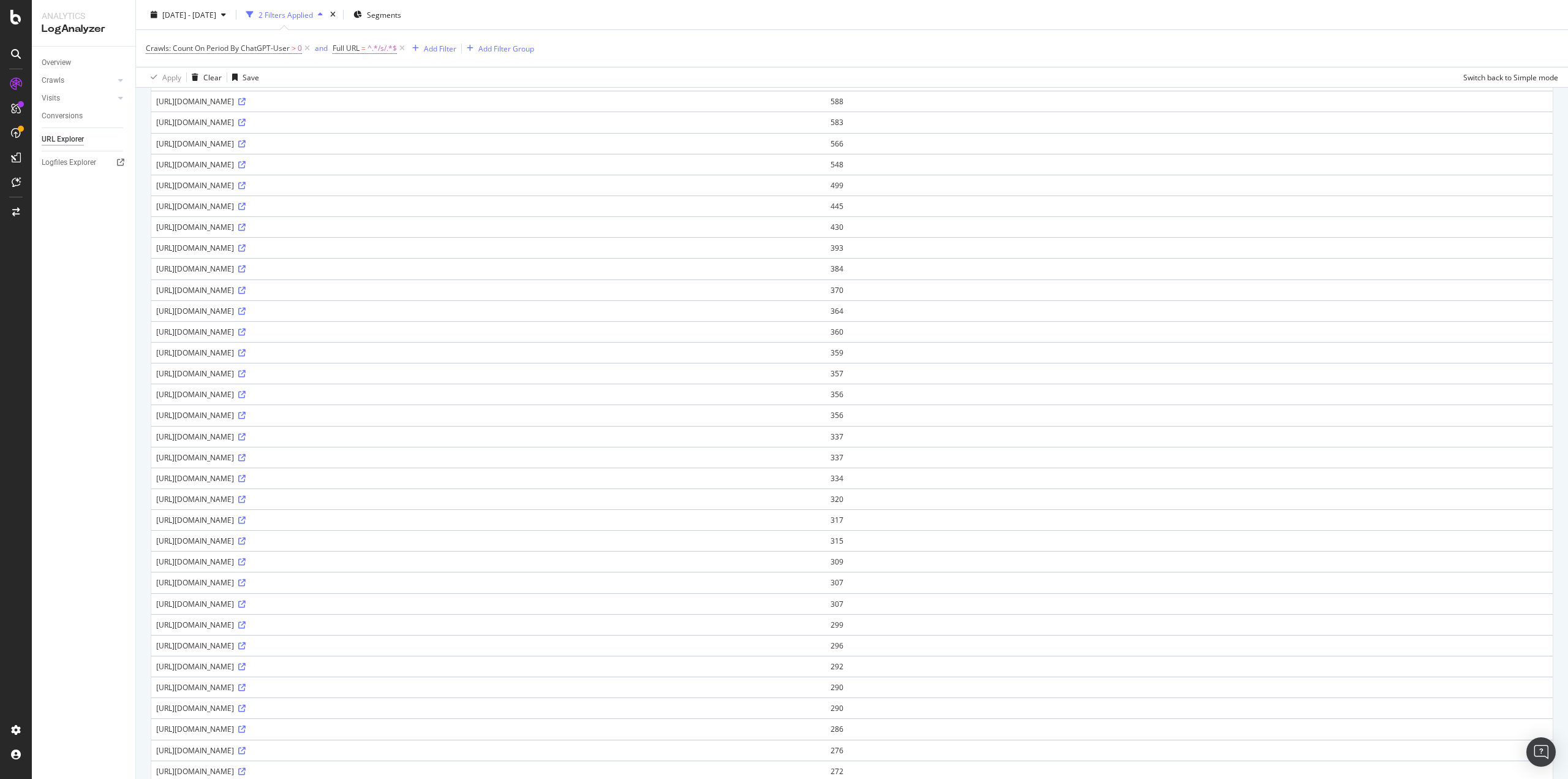
scroll to position [368, 0]
click at [246, 589] on icon at bounding box center [242, 592] width 7 height 7
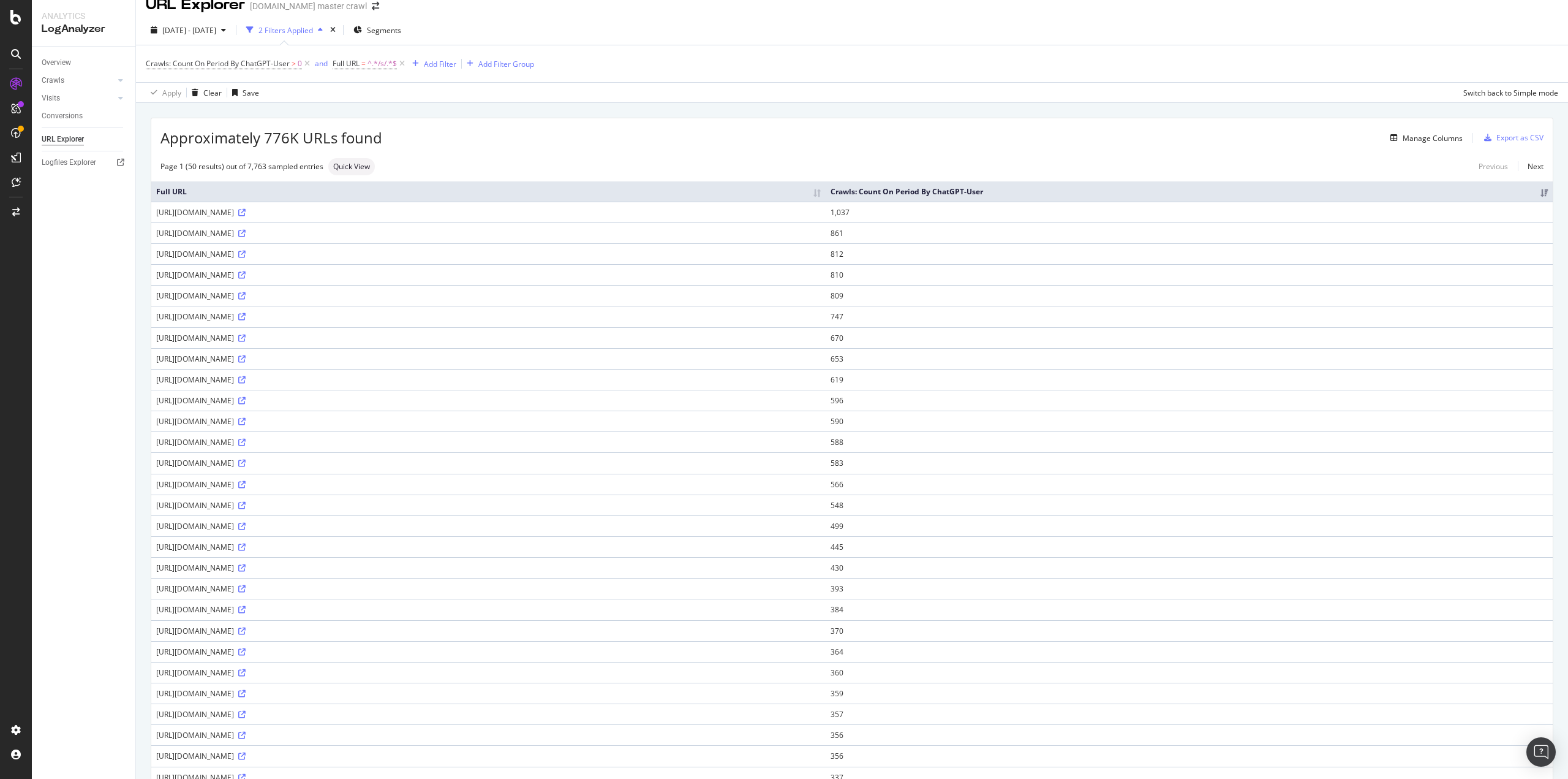
scroll to position [0, 0]
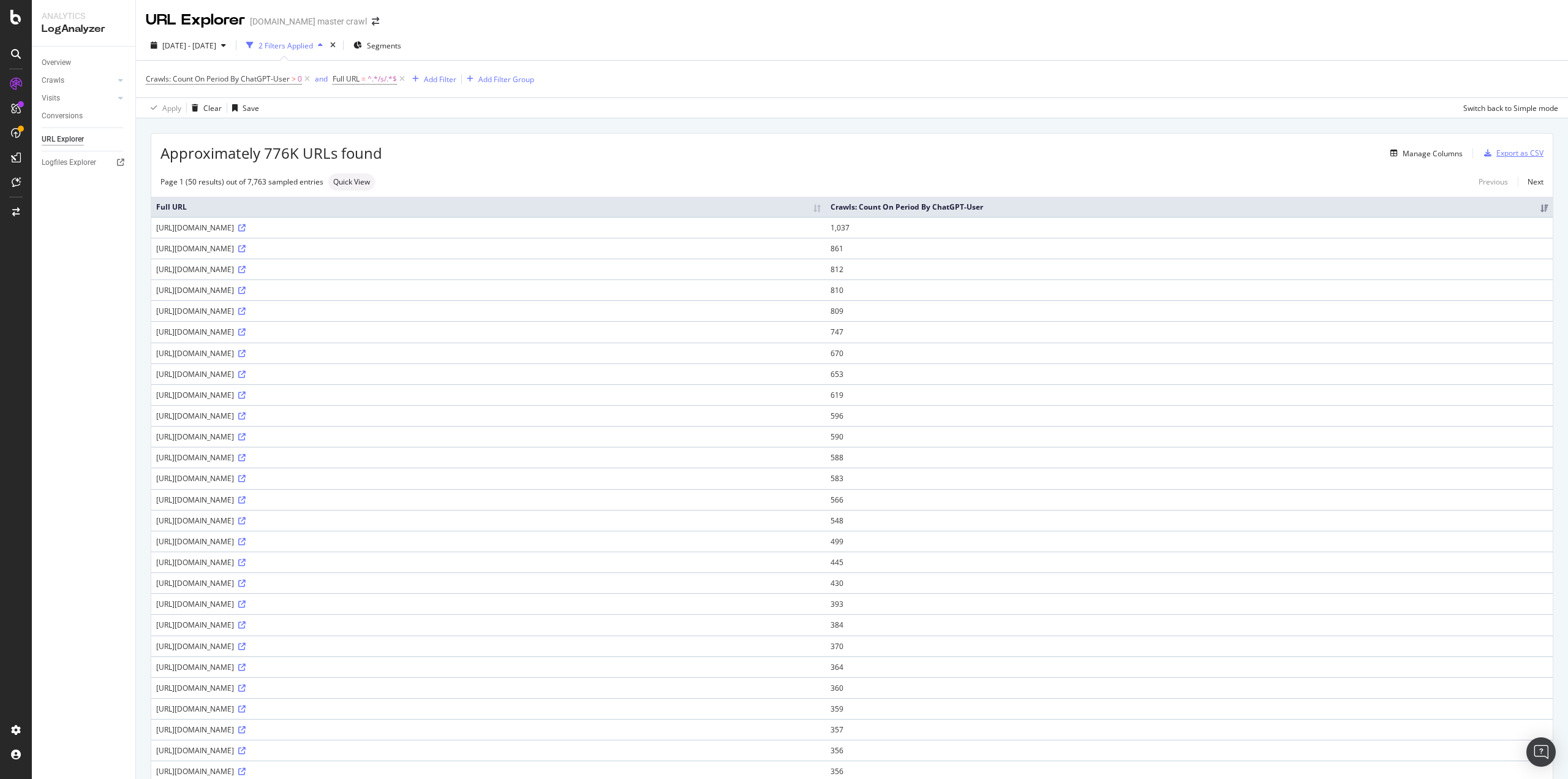
click at [1497, 148] on div "Export as CSV" at bounding box center [1520, 153] width 47 height 10
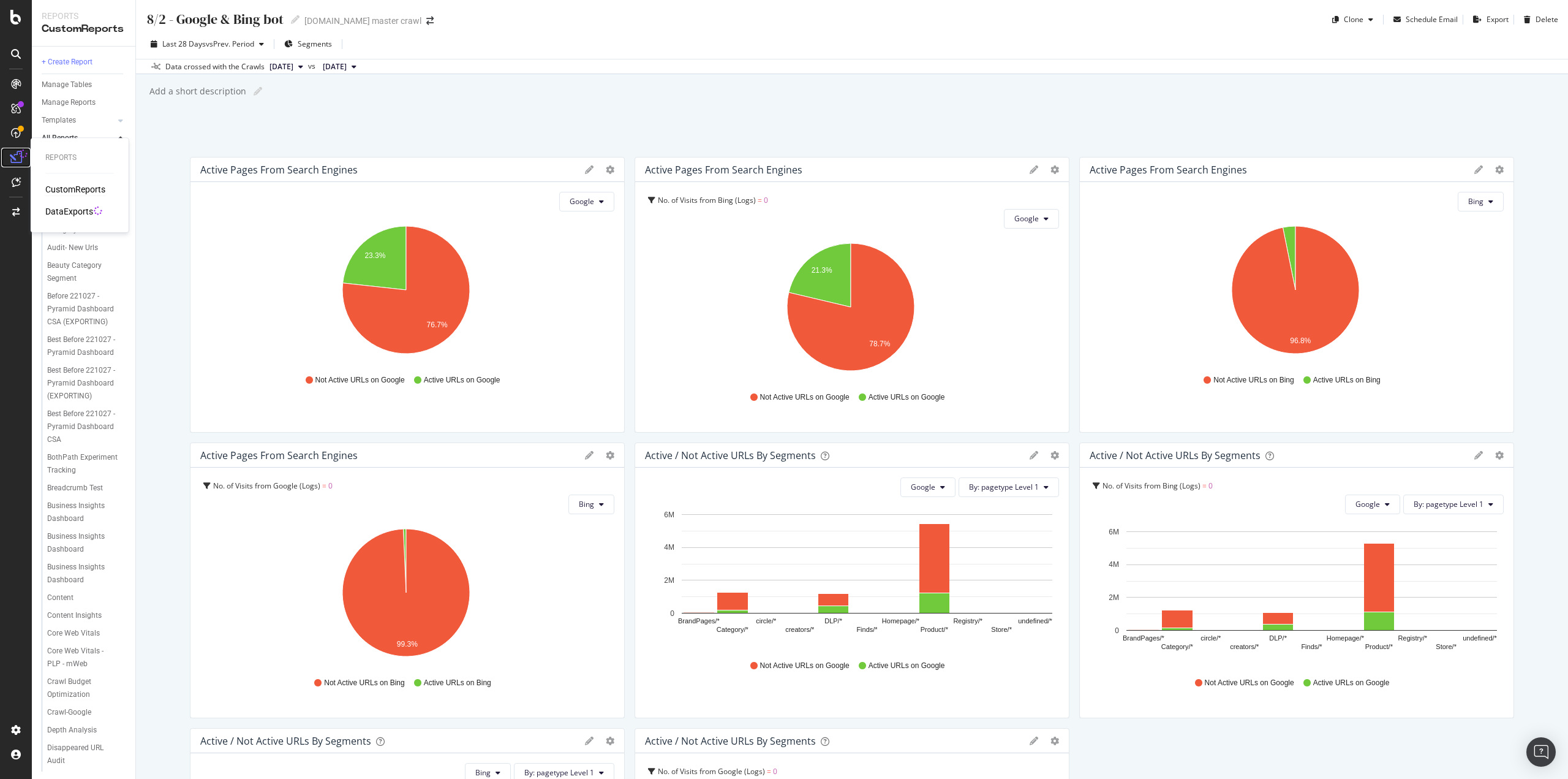
click at [27, 159] on link at bounding box center [16, 158] width 30 height 19
click at [78, 214] on div "DataExports" at bounding box center [69, 211] width 48 height 12
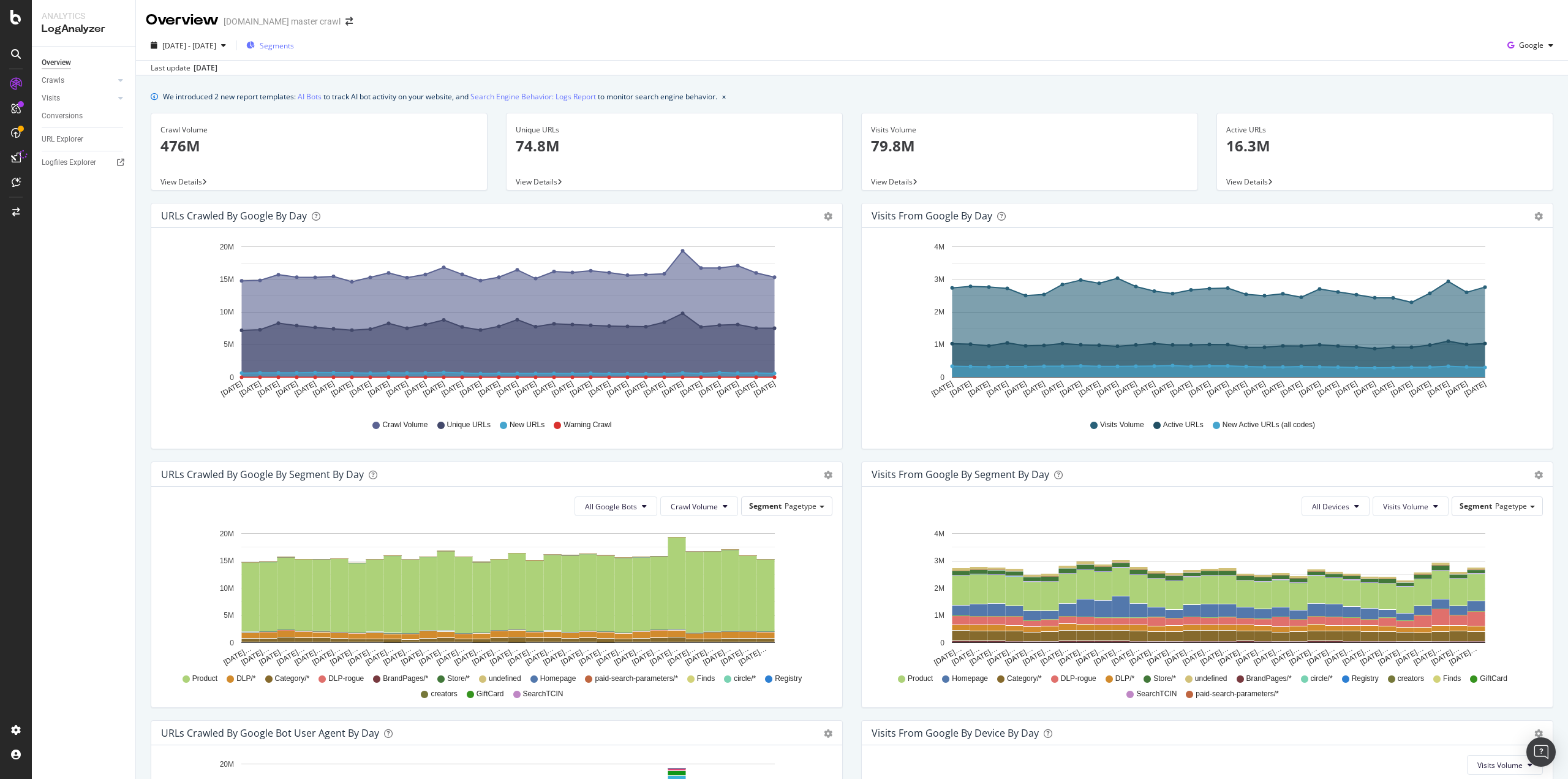
click at [286, 50] on div "Segments" at bounding box center [270, 46] width 48 height 10
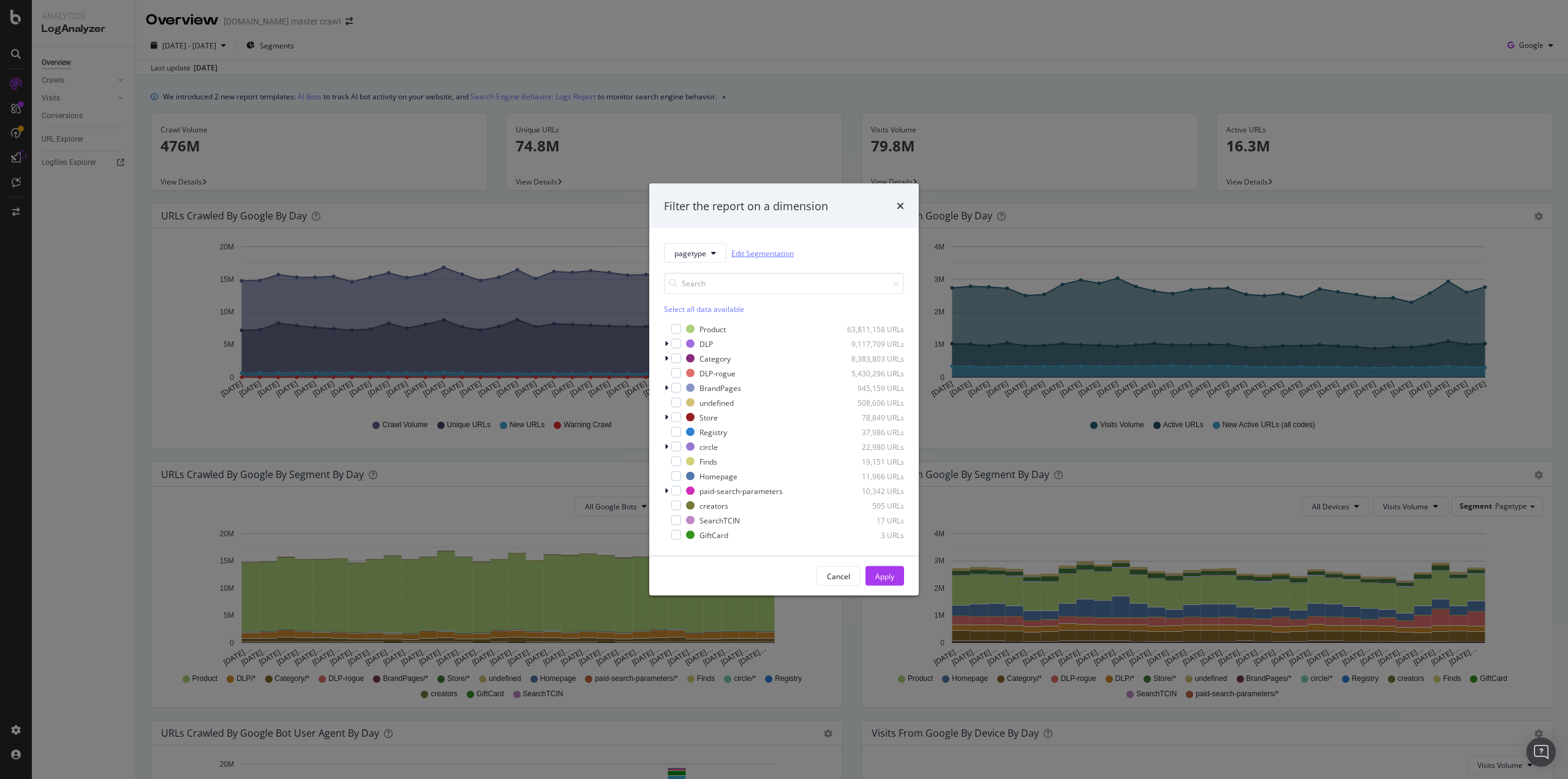
click at [752, 256] on link "Edit Segmentation" at bounding box center [762, 253] width 63 height 13
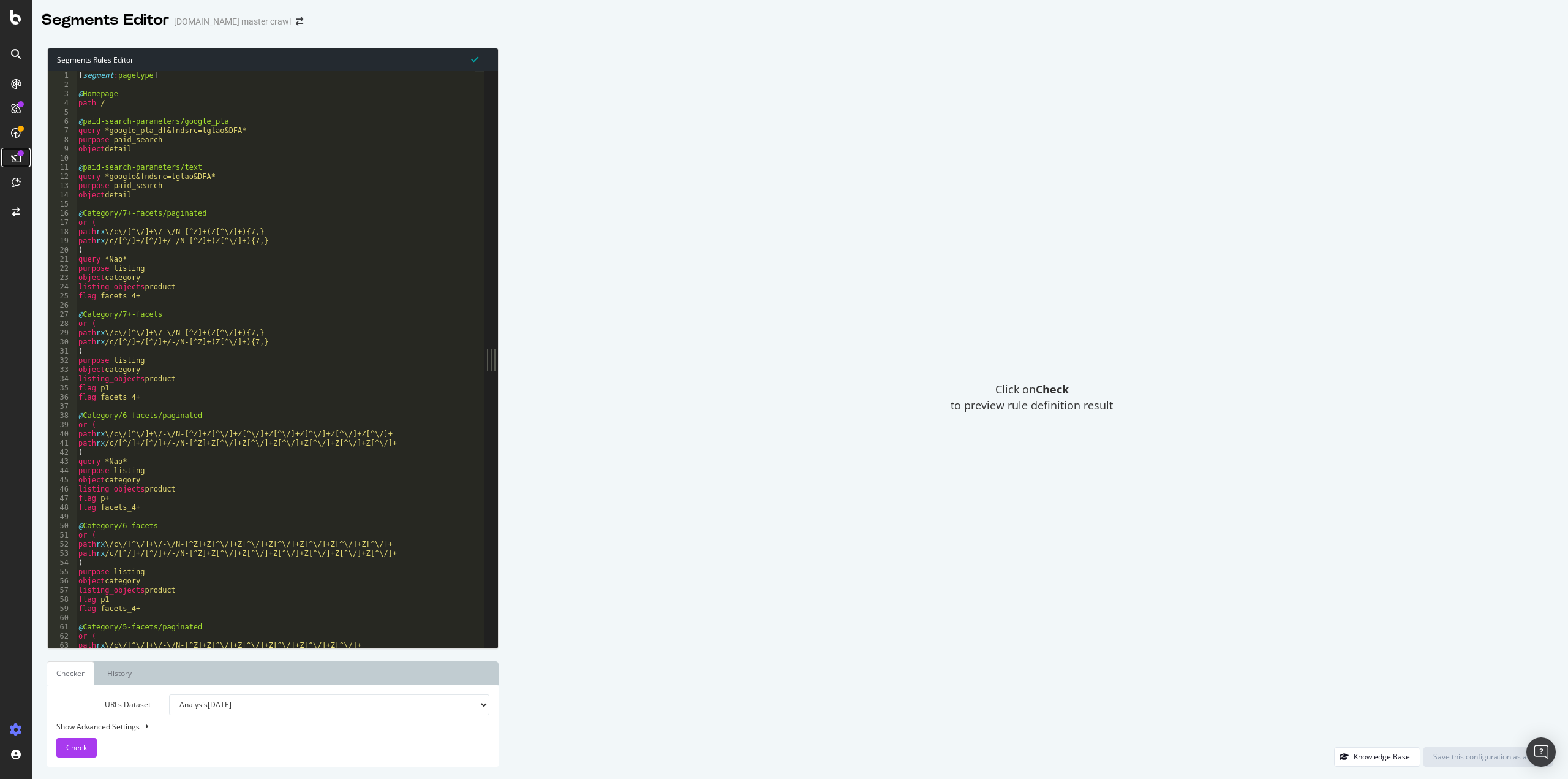
click at [15, 155] on icon at bounding box center [16, 157] width 10 height 10
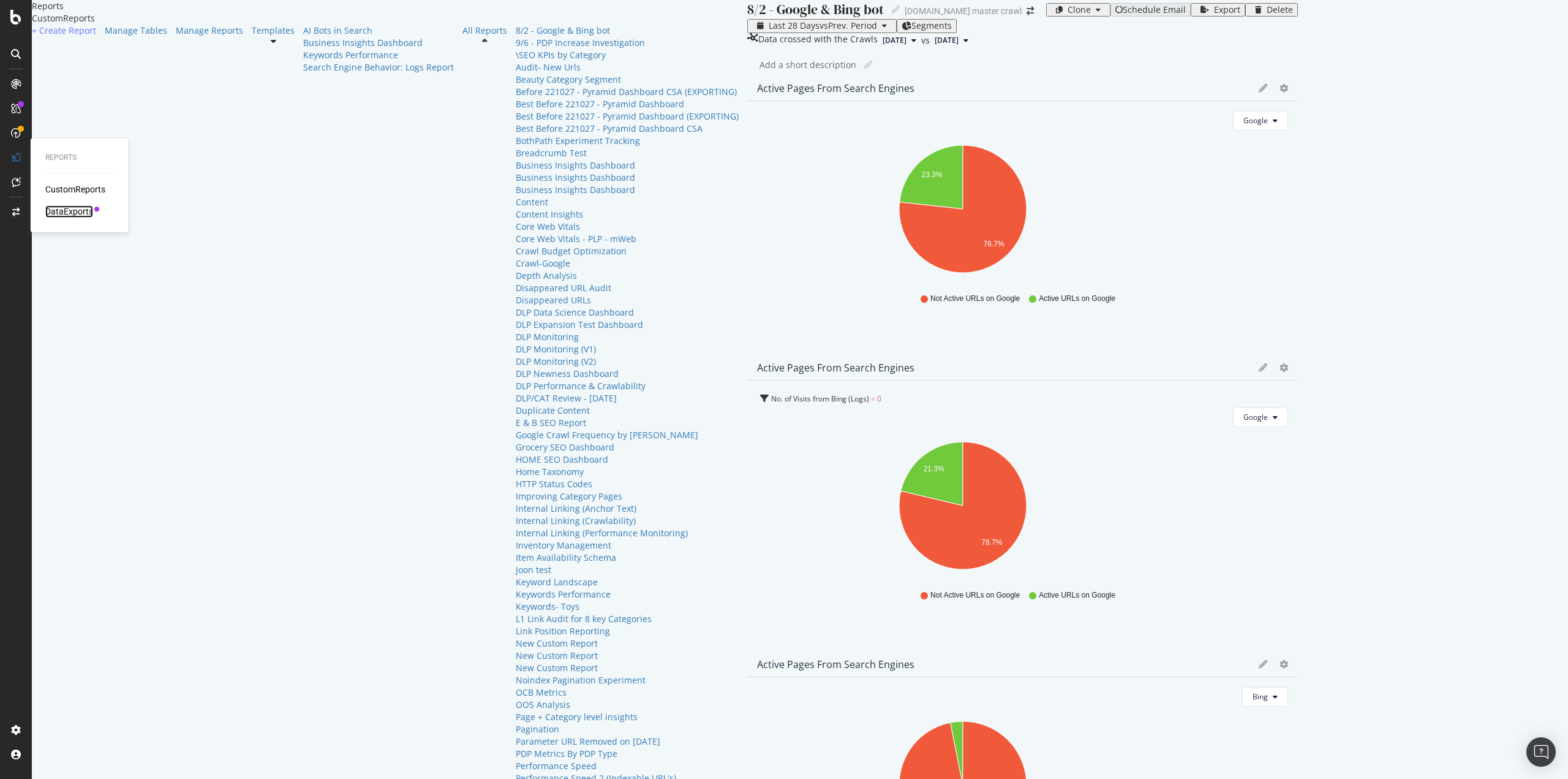
click at [72, 217] on div "DataExports" at bounding box center [69, 211] width 48 height 12
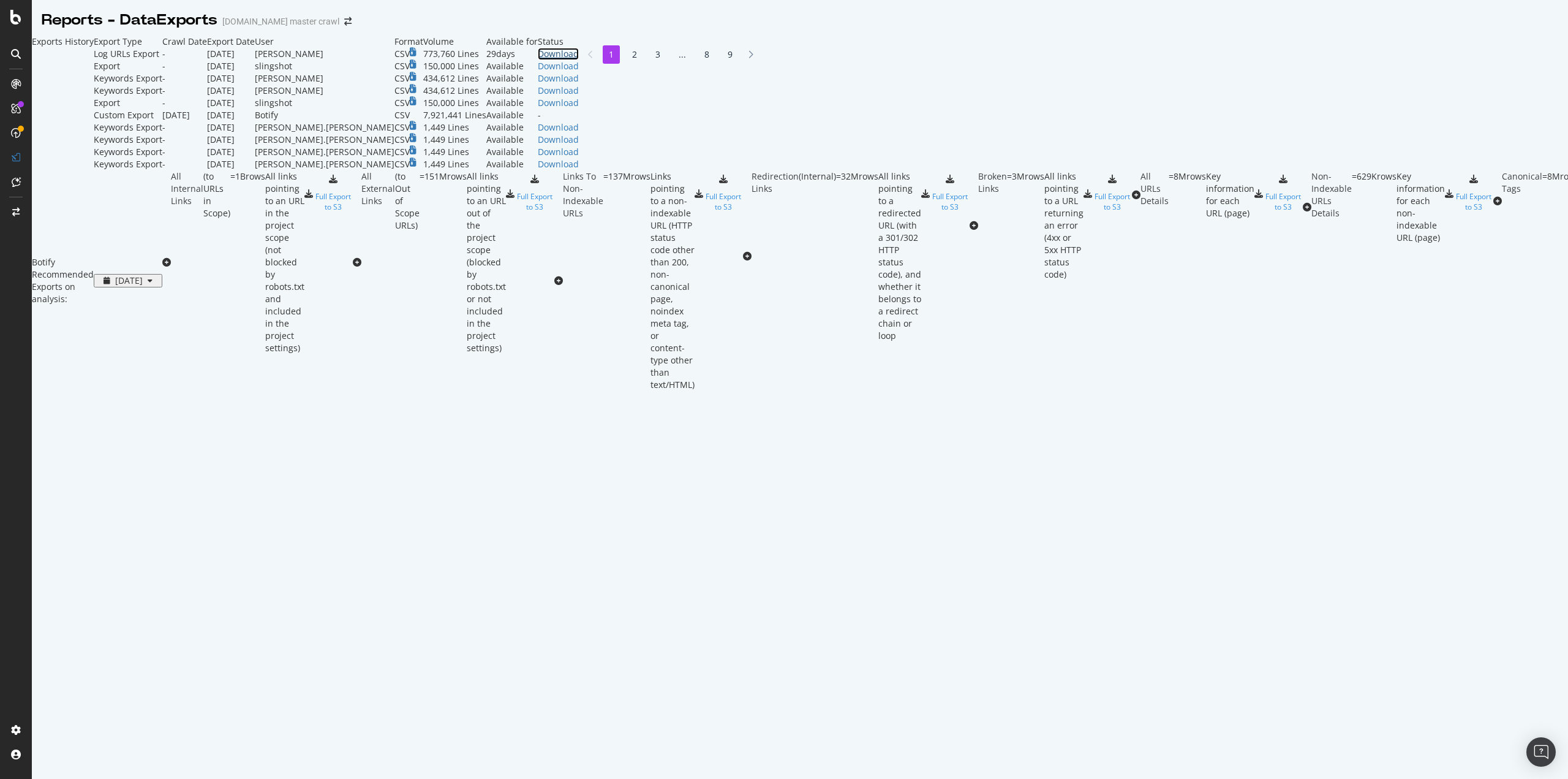
click at [579, 60] on div "Download" at bounding box center [559, 54] width 41 height 12
click at [75, 161] on div "LogAnalyzer" at bounding box center [69, 160] width 48 height 12
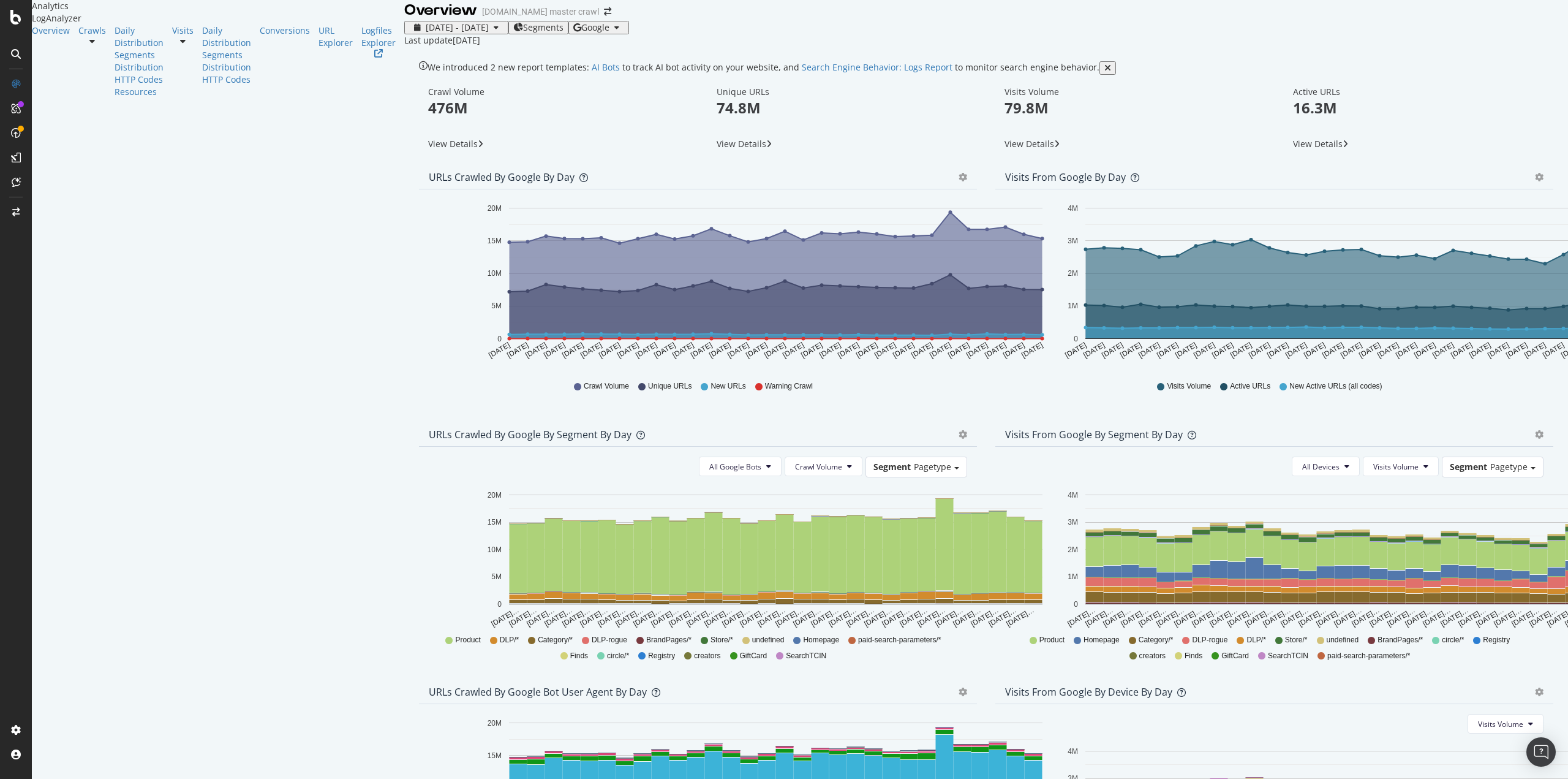
click at [523, 32] on span "Segments" at bounding box center [543, 27] width 41 height 10
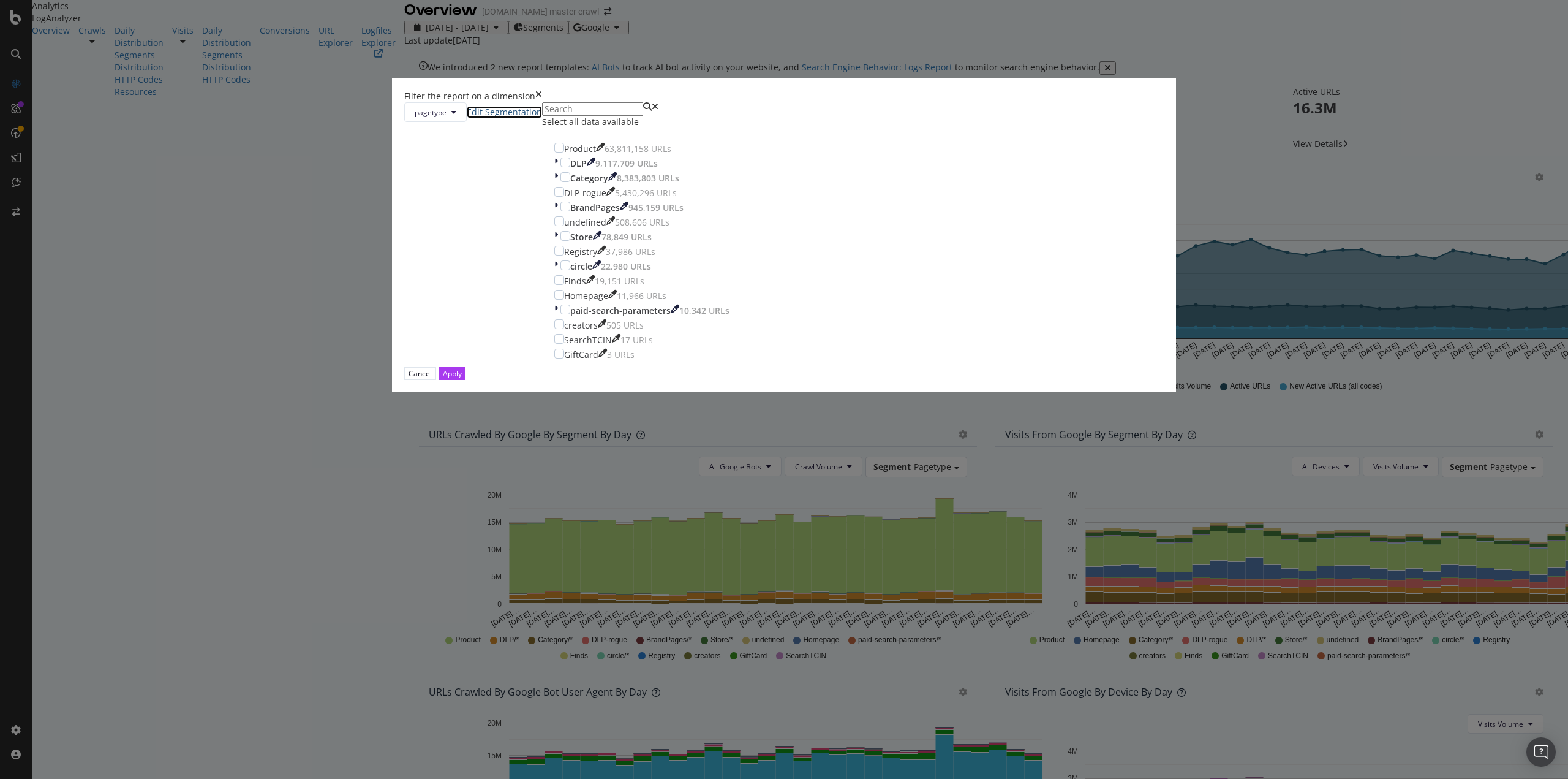
click at [542, 118] on link "Edit Segmentation" at bounding box center [505, 112] width 76 height 12
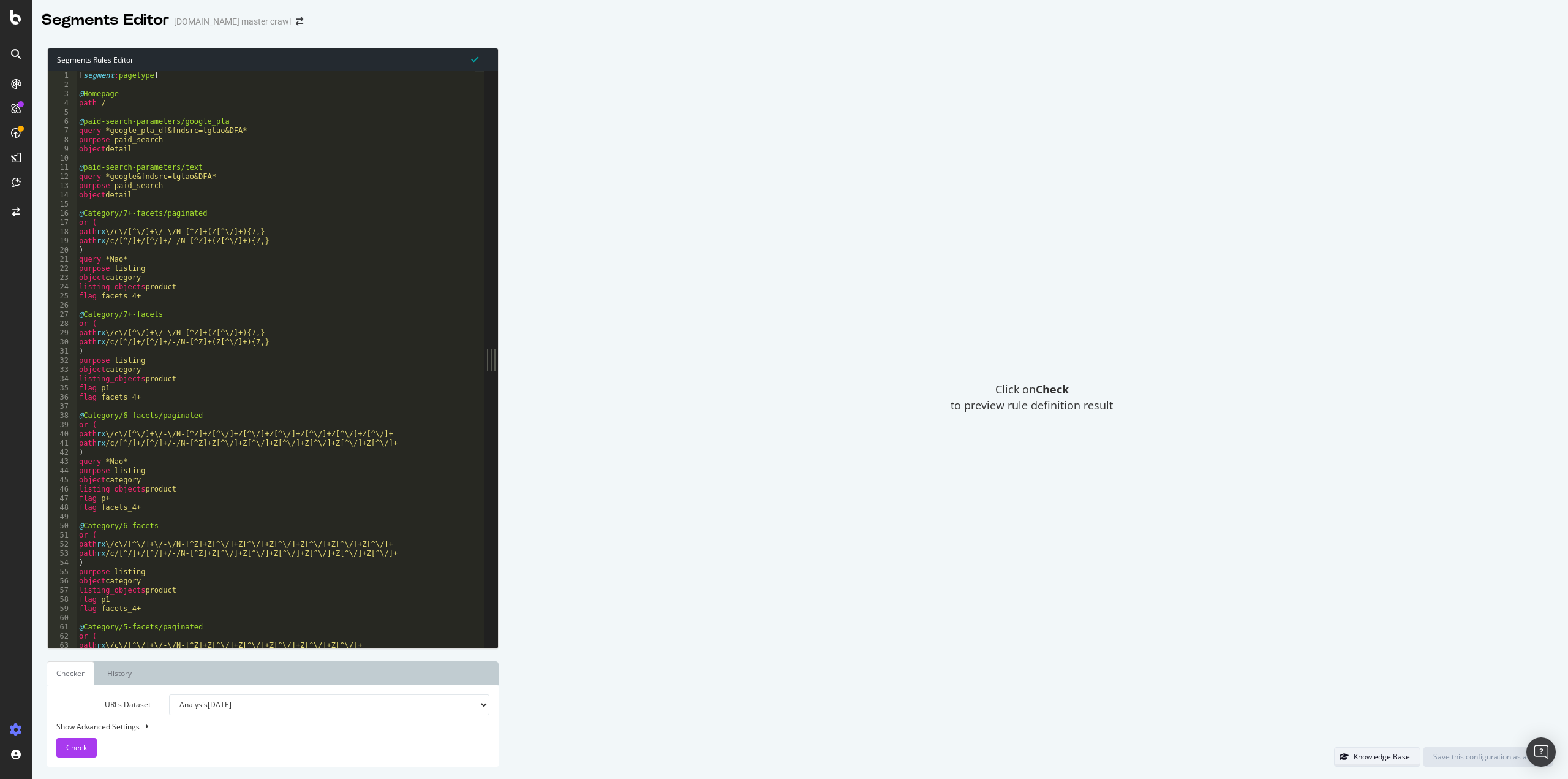
click at [1379, 754] on div "Knowledge Base" at bounding box center [1382, 757] width 56 height 10
